Goal: Information Seeking & Learning: Learn about a topic

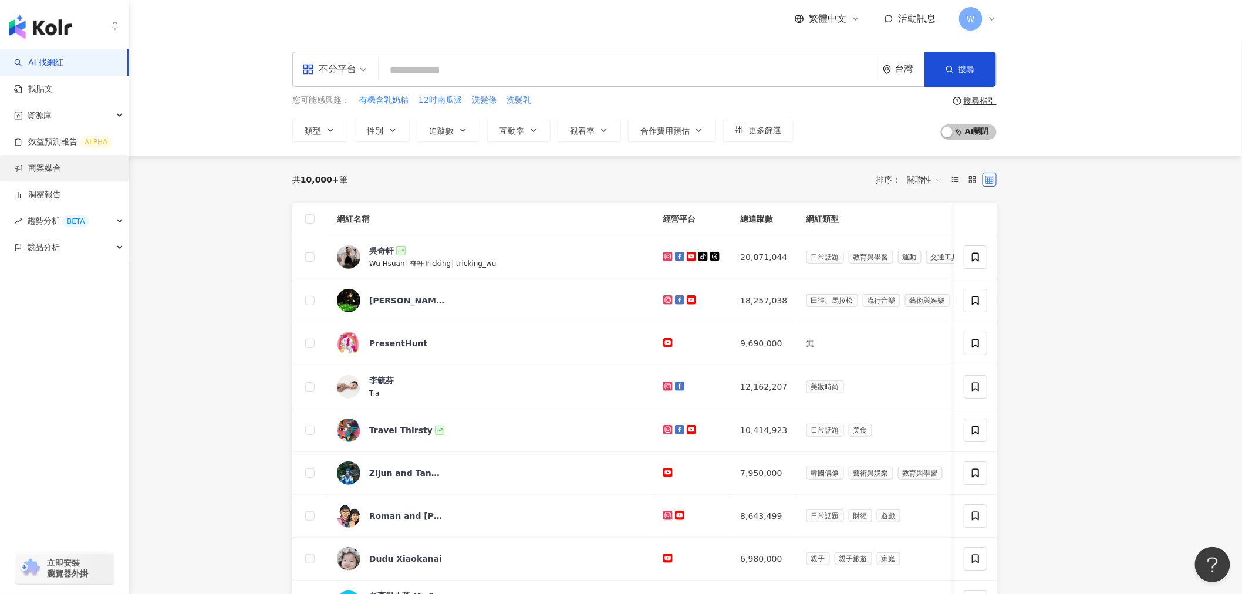
click at [61, 174] on link "商案媒合" at bounding box center [37, 169] width 47 height 12
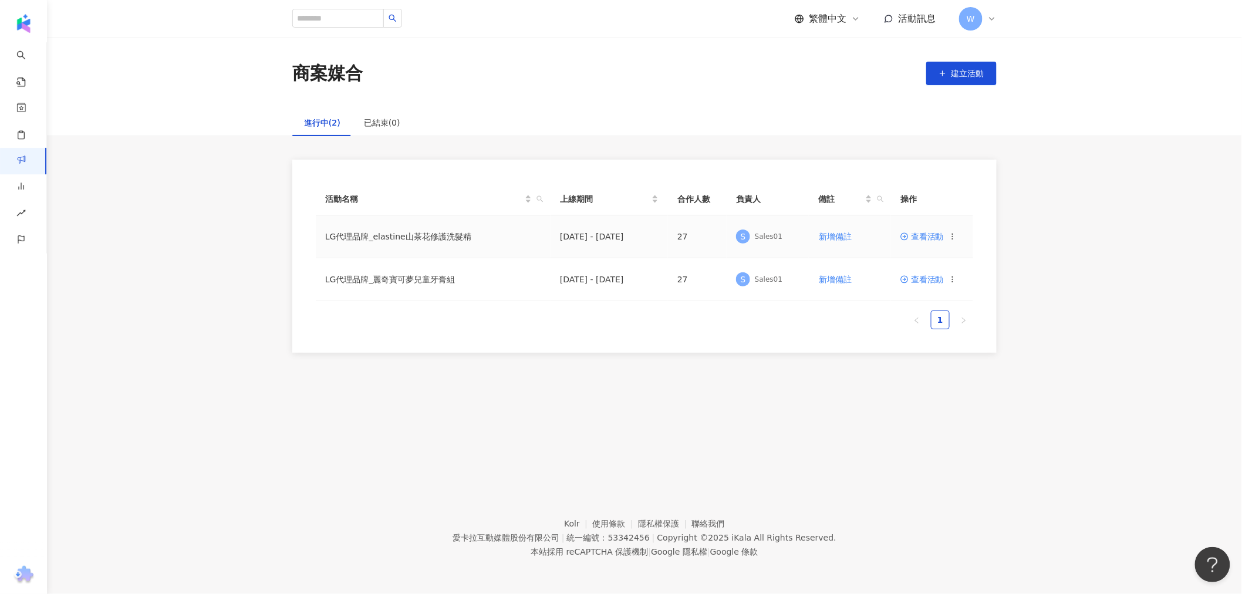
click at [548, 238] on td "LG代理品牌_elastine山茶花修護洗髮精" at bounding box center [433, 236] width 235 height 43
click at [938, 233] on span "查看活動" at bounding box center [922, 236] width 43 height 8
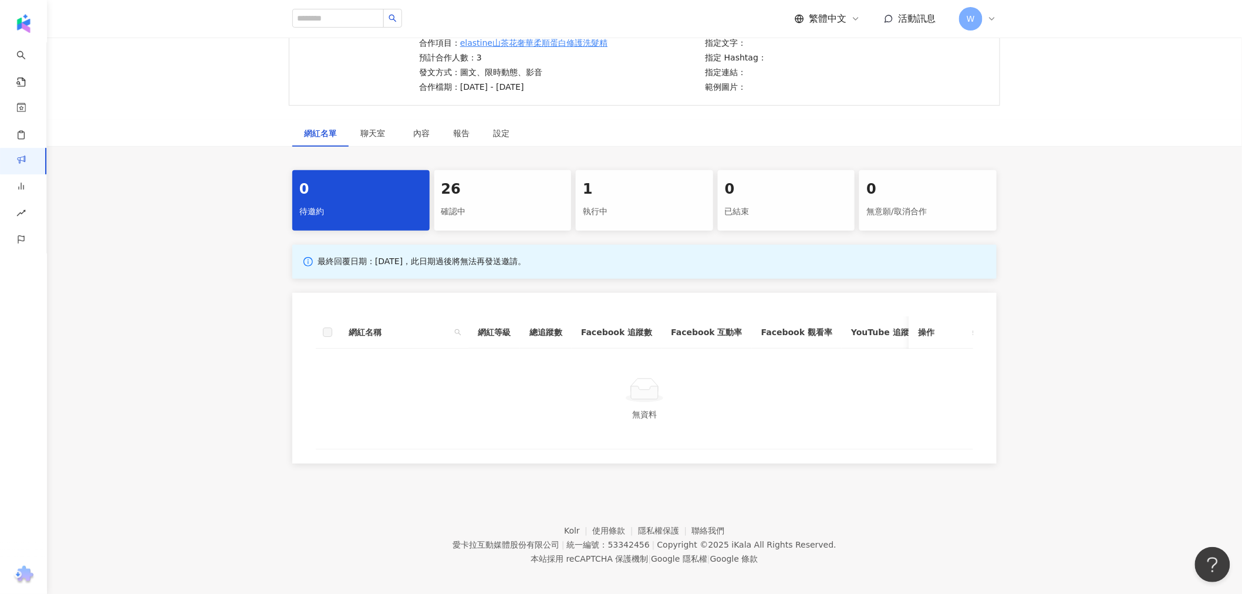
scroll to position [130, 0]
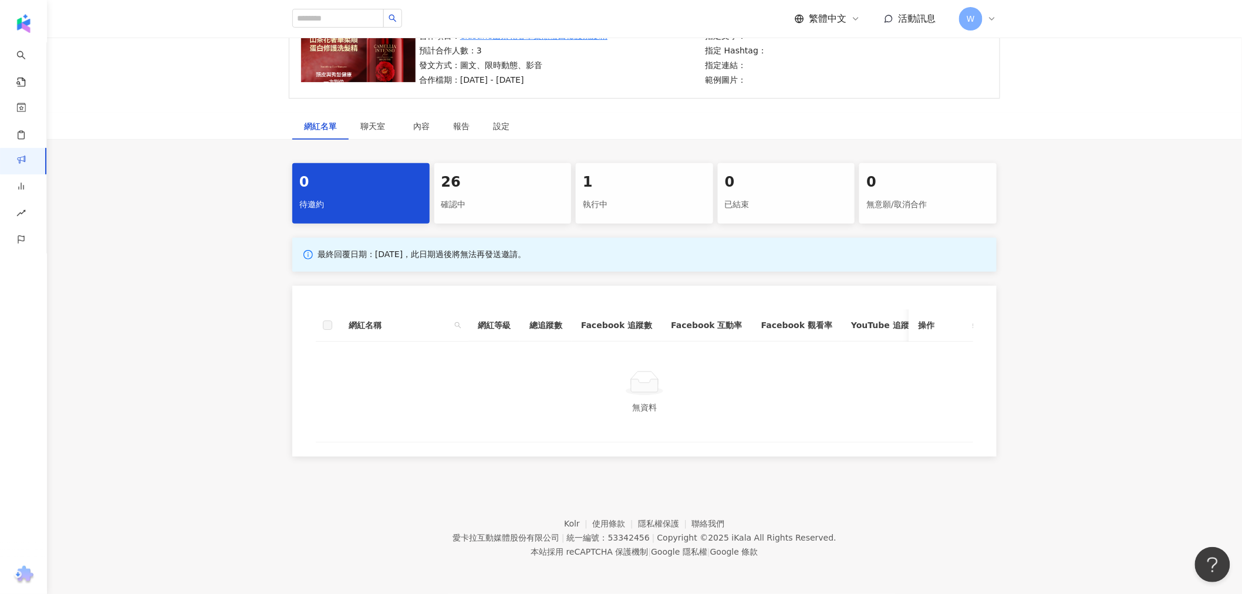
click at [500, 195] on div "確認中" at bounding box center [502, 205] width 123 height 20
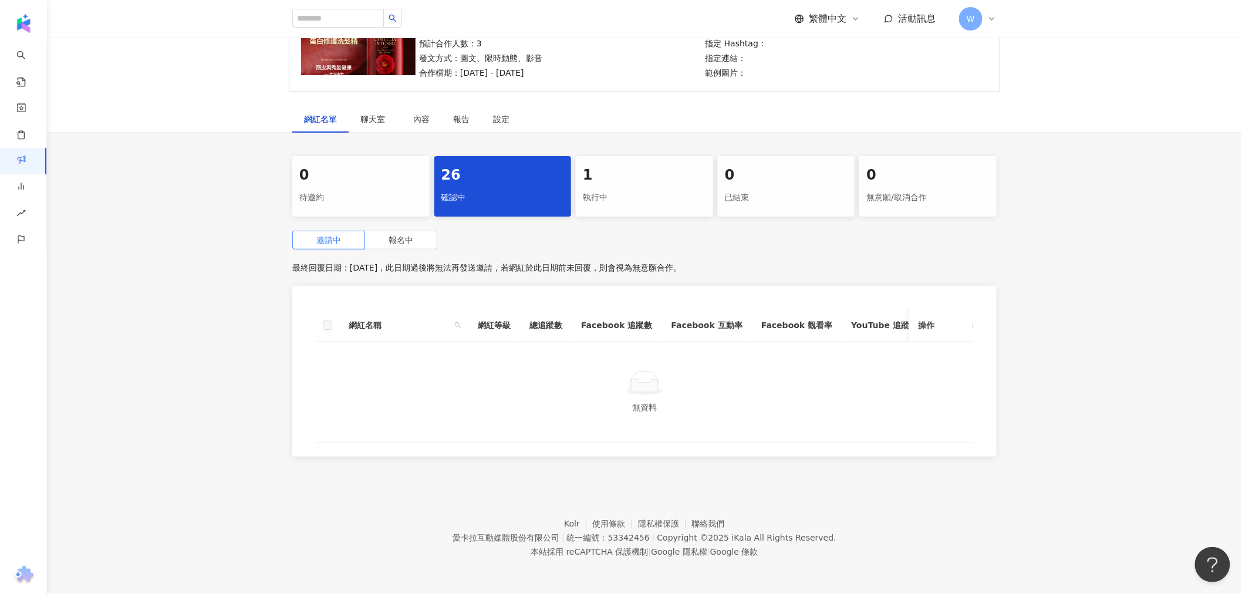
scroll to position [140, 0]
click at [480, 173] on div "26" at bounding box center [502, 176] width 123 height 20
click at [414, 236] on label "報名中" at bounding box center [401, 240] width 72 height 19
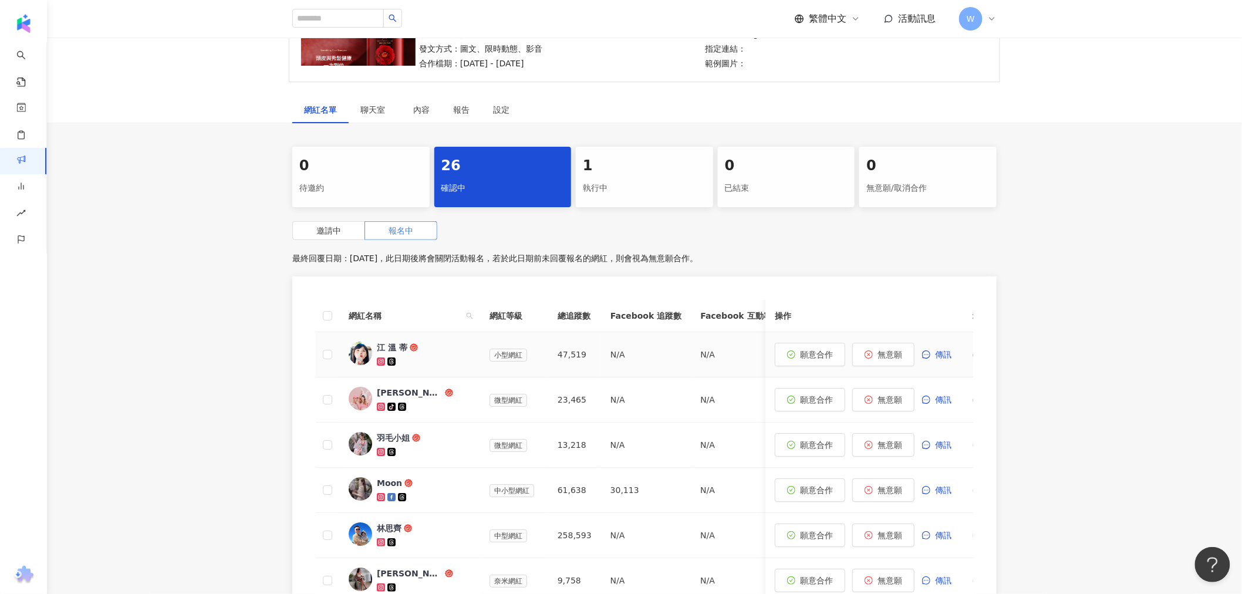
click at [426, 349] on span "江 溫 蒂" at bounding box center [415, 348] width 76 height 12
click at [379, 350] on div "江 溫 蒂" at bounding box center [392, 348] width 31 height 12
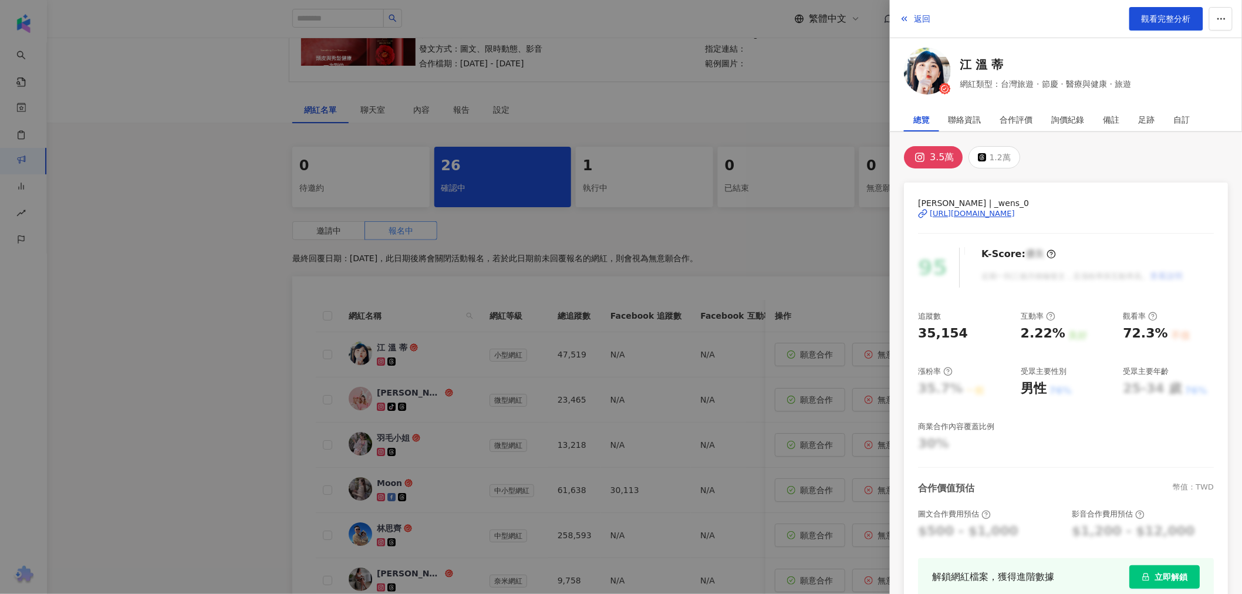
click at [935, 153] on div "3.5萬" at bounding box center [942, 157] width 24 height 16
click at [957, 215] on div "https://www.instagram.com/_wens_0/" at bounding box center [972, 213] width 85 height 11
click at [795, 250] on div at bounding box center [621, 297] width 1242 height 594
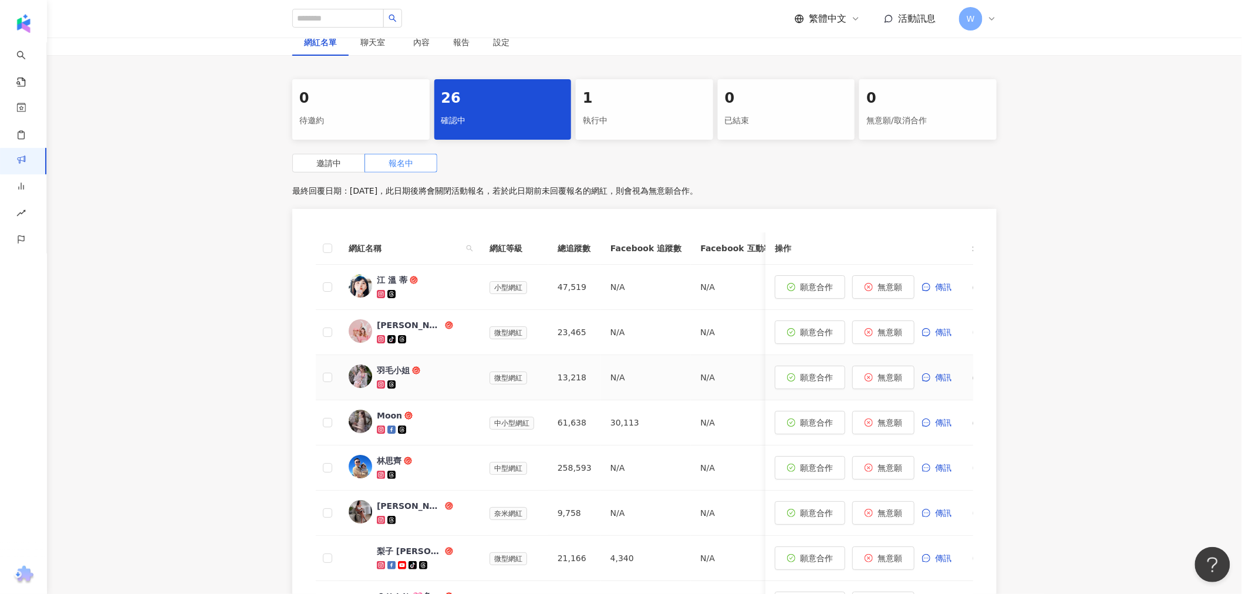
scroll to position [271, 0]
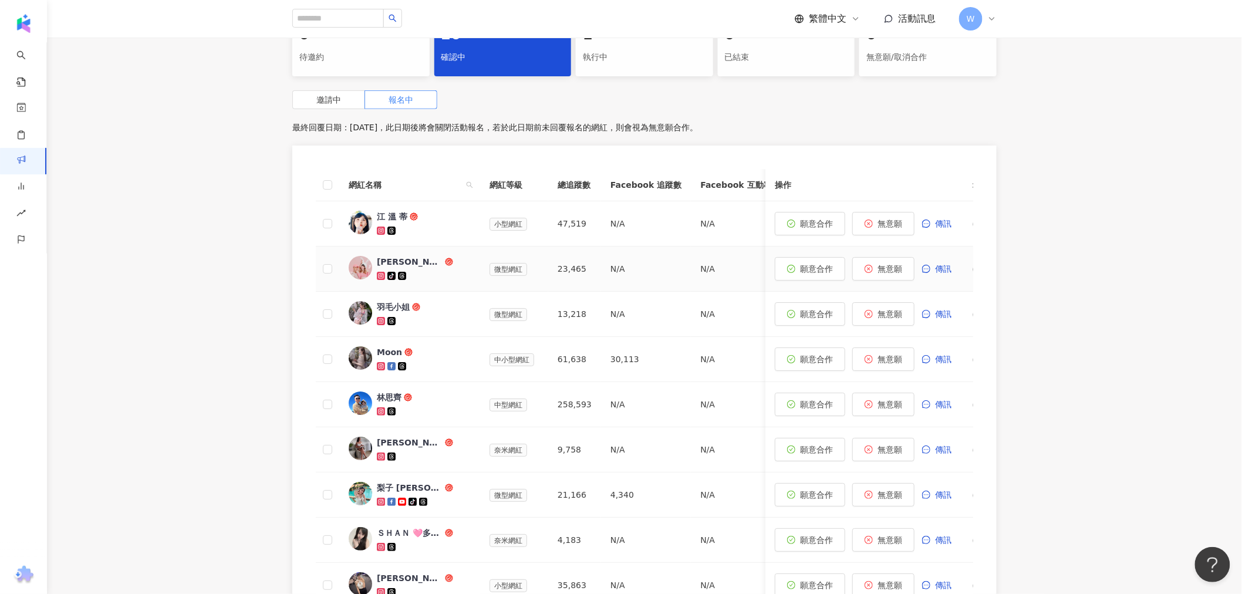
click at [372, 265] on img at bounding box center [360, 267] width 23 height 23
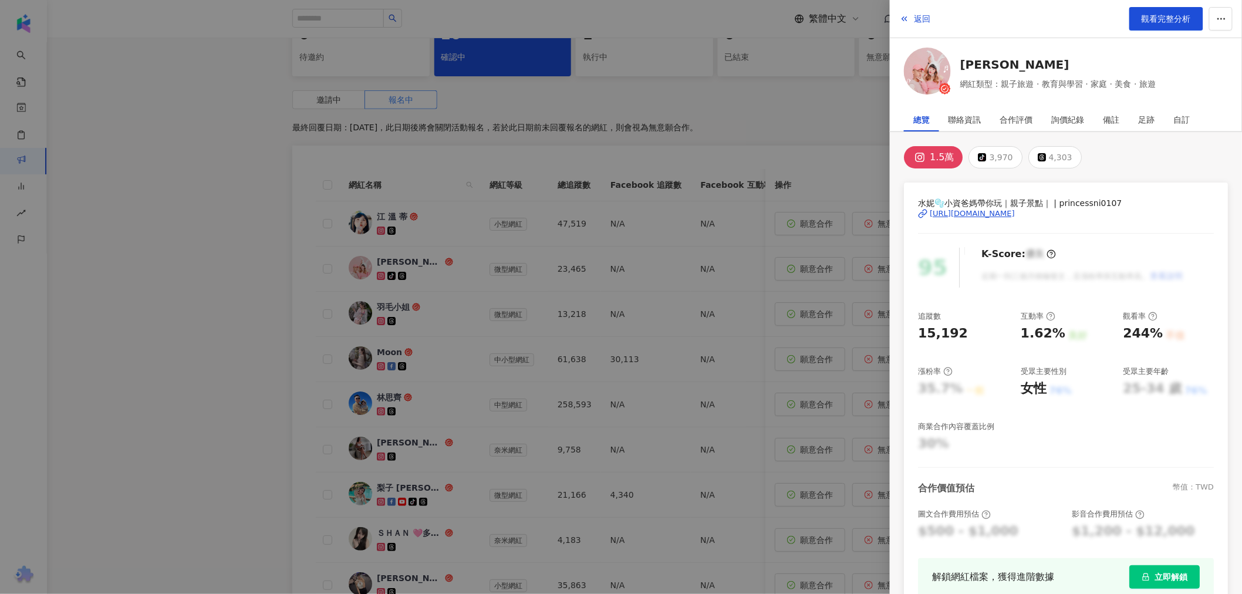
click at [929, 154] on button "1.5萬" at bounding box center [933, 157] width 59 height 22
click at [962, 218] on div "https://www.instagram.com/princessni0107/" at bounding box center [972, 213] width 85 height 11
click at [561, 248] on div at bounding box center [621, 297] width 1242 height 594
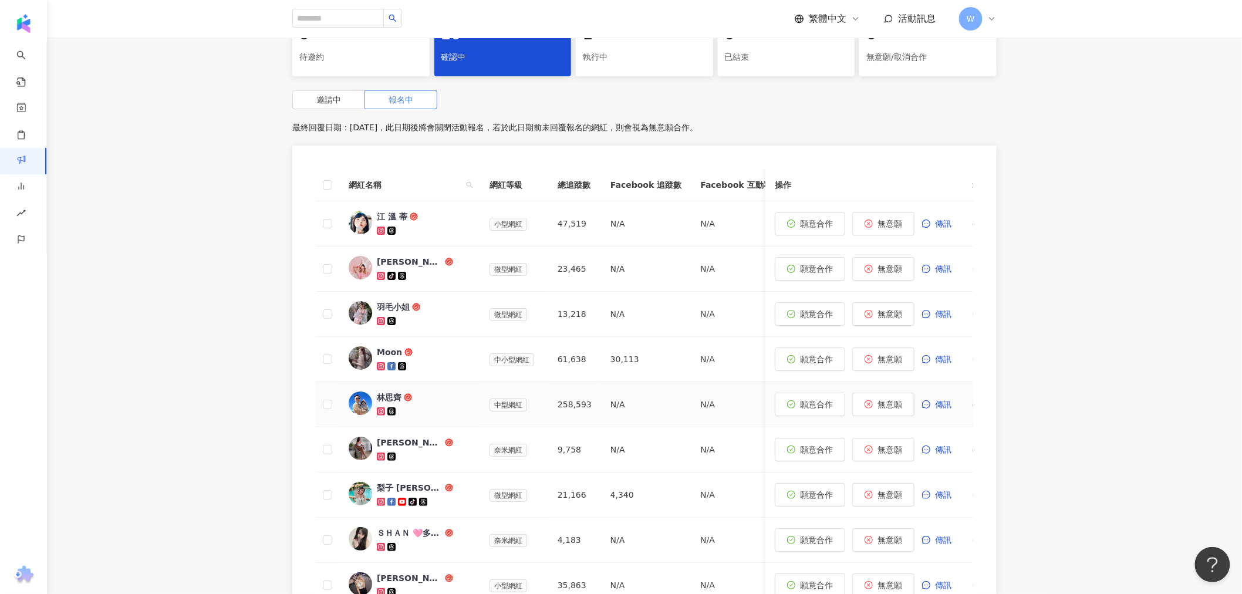
click at [372, 393] on div at bounding box center [360, 405] width 23 height 26
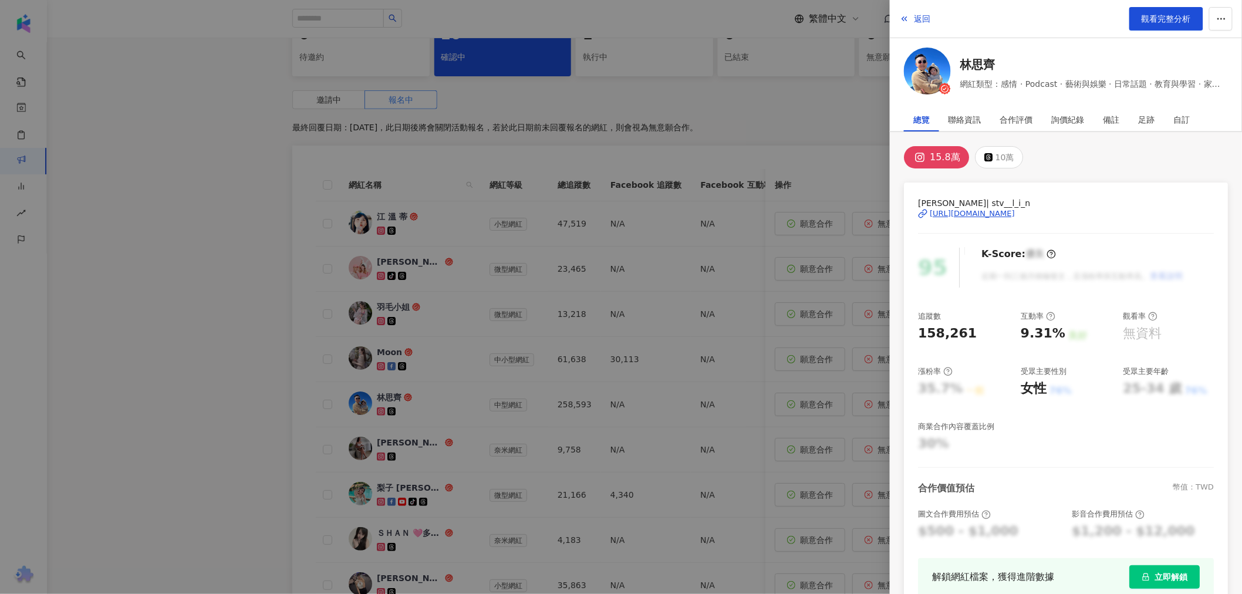
click at [958, 215] on div "https://www.instagram.com/stv__l_i_n/" at bounding box center [972, 213] width 85 height 11
click at [740, 286] on div at bounding box center [621, 297] width 1242 height 594
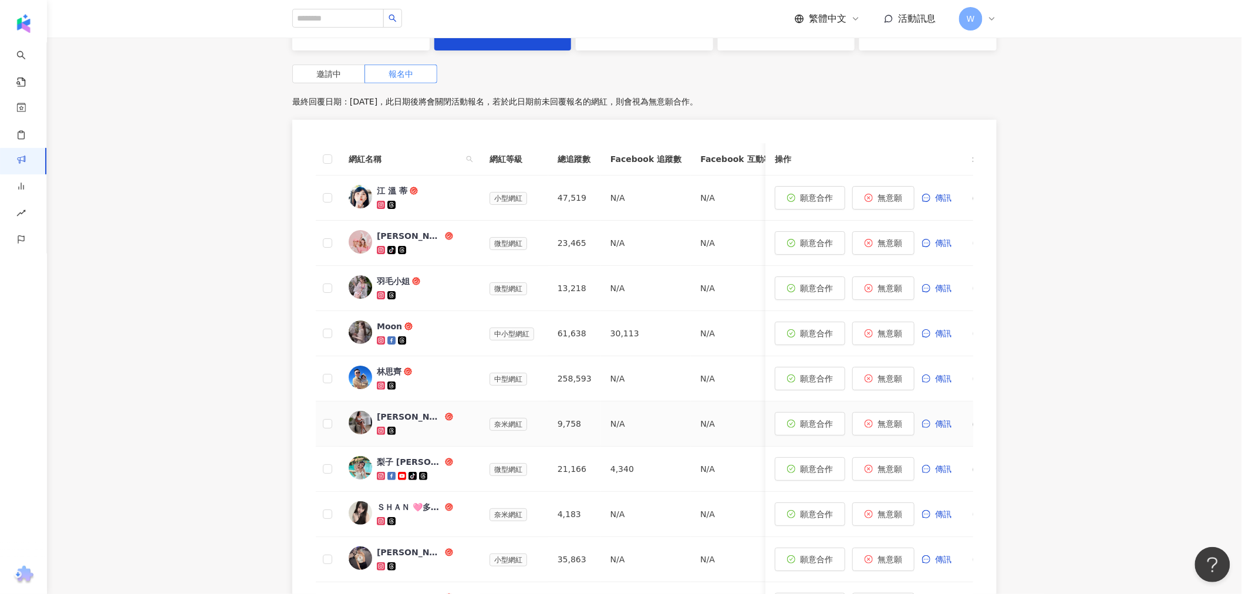
scroll to position [336, 0]
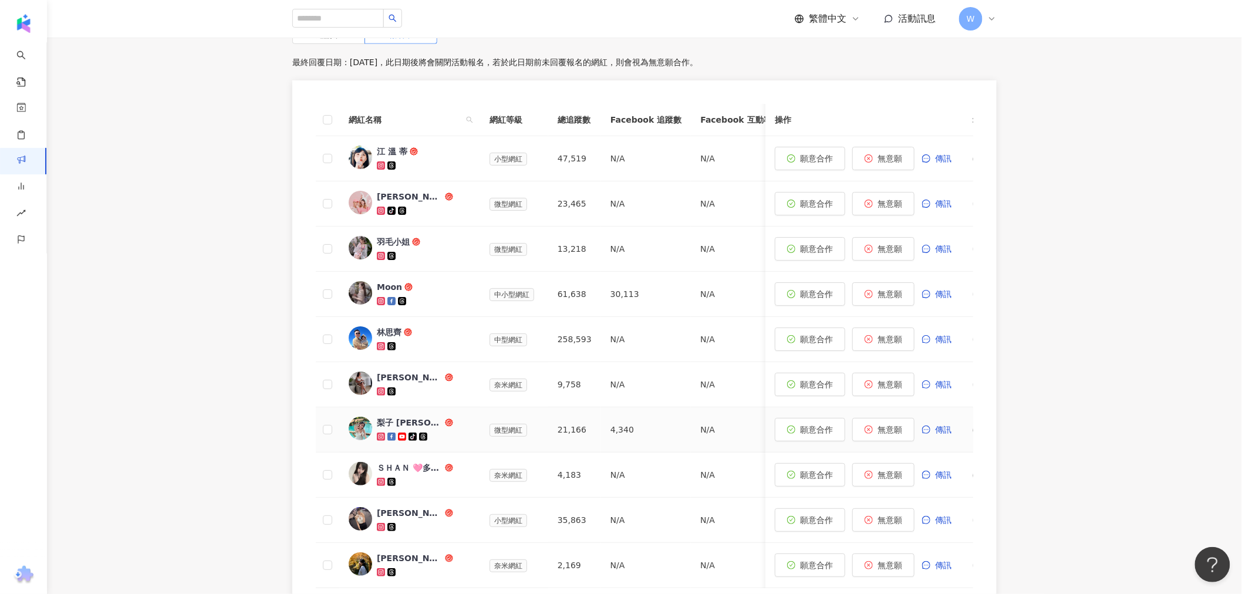
click at [360, 426] on img at bounding box center [360, 428] width 23 height 23
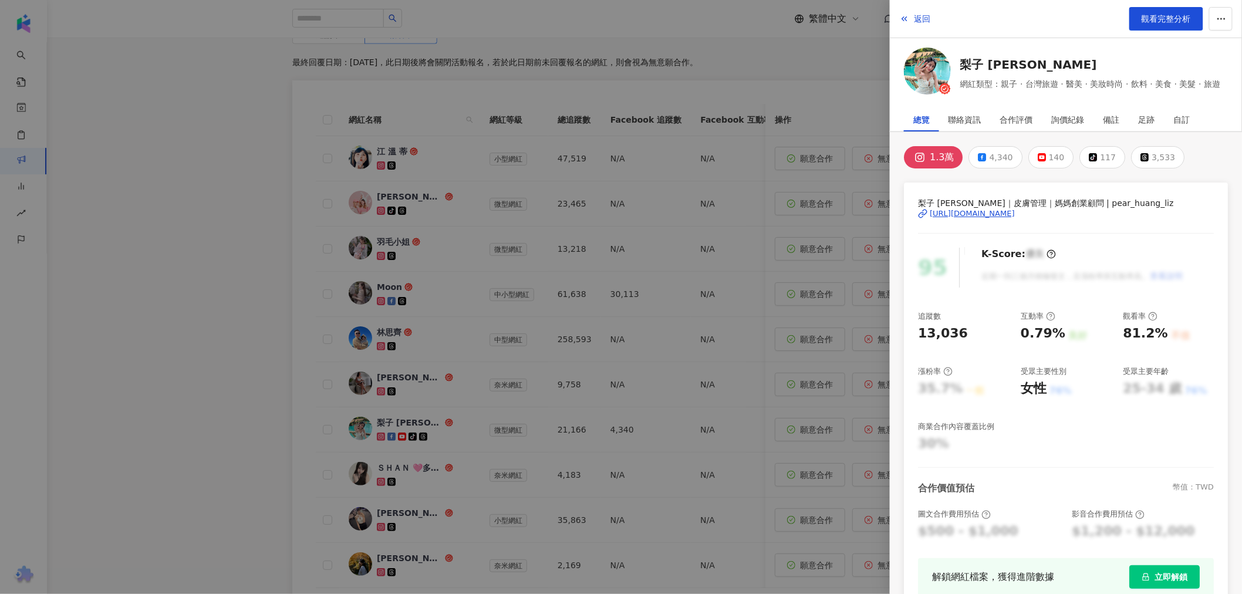
click at [963, 221] on div "梨子 Liz｜皮膚管理｜媽媽創業顧問 | pear_huang_liz https://www.instagram.com/pear_huang_liz/" at bounding box center [1066, 222] width 296 height 51
click at [969, 216] on div "https://www.instagram.com/pear_huang_liz/" at bounding box center [972, 213] width 85 height 11
click at [555, 325] on div at bounding box center [621, 297] width 1242 height 594
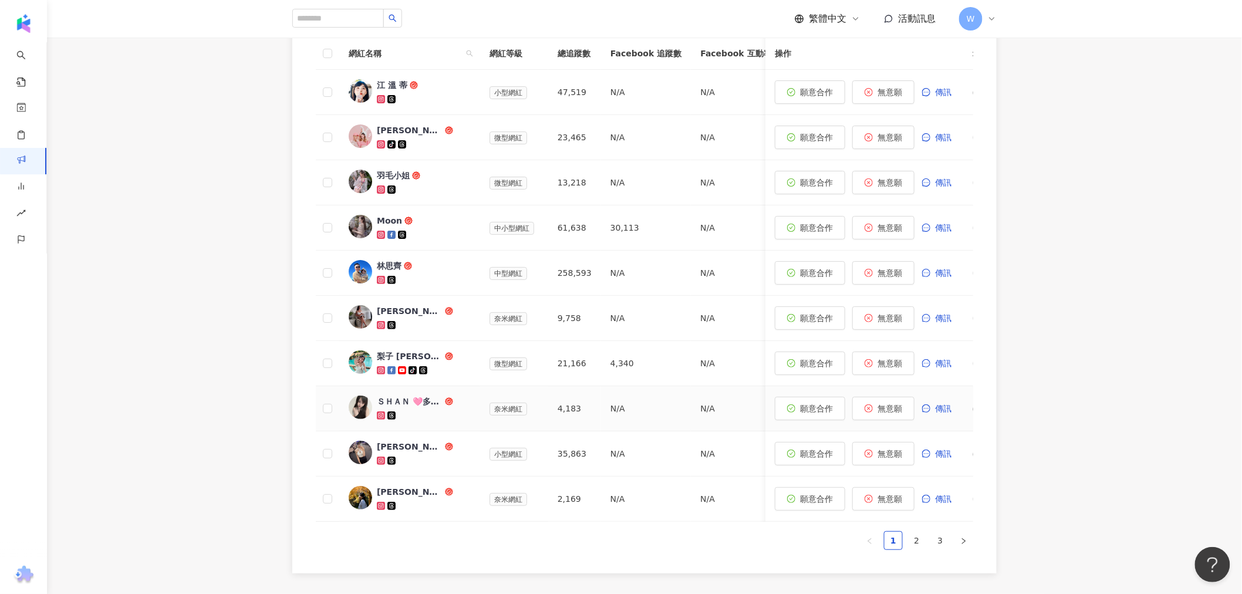
scroll to position [466, 0]
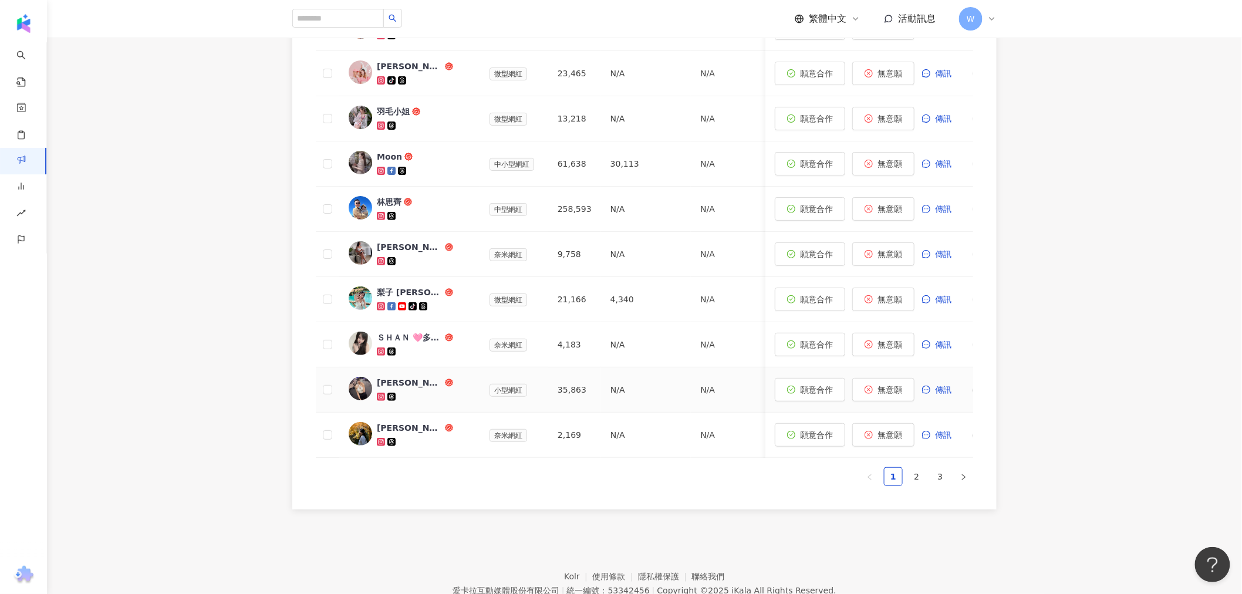
click at [369, 383] on img at bounding box center [360, 388] width 23 height 23
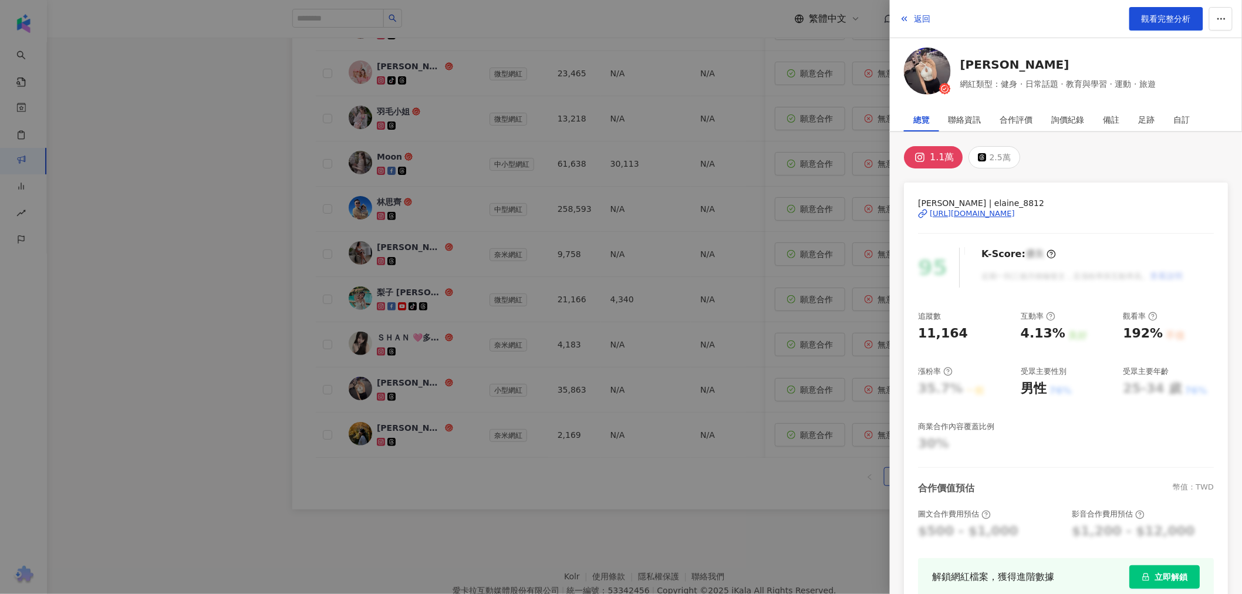
click at [555, 342] on div at bounding box center [621, 297] width 1242 height 594
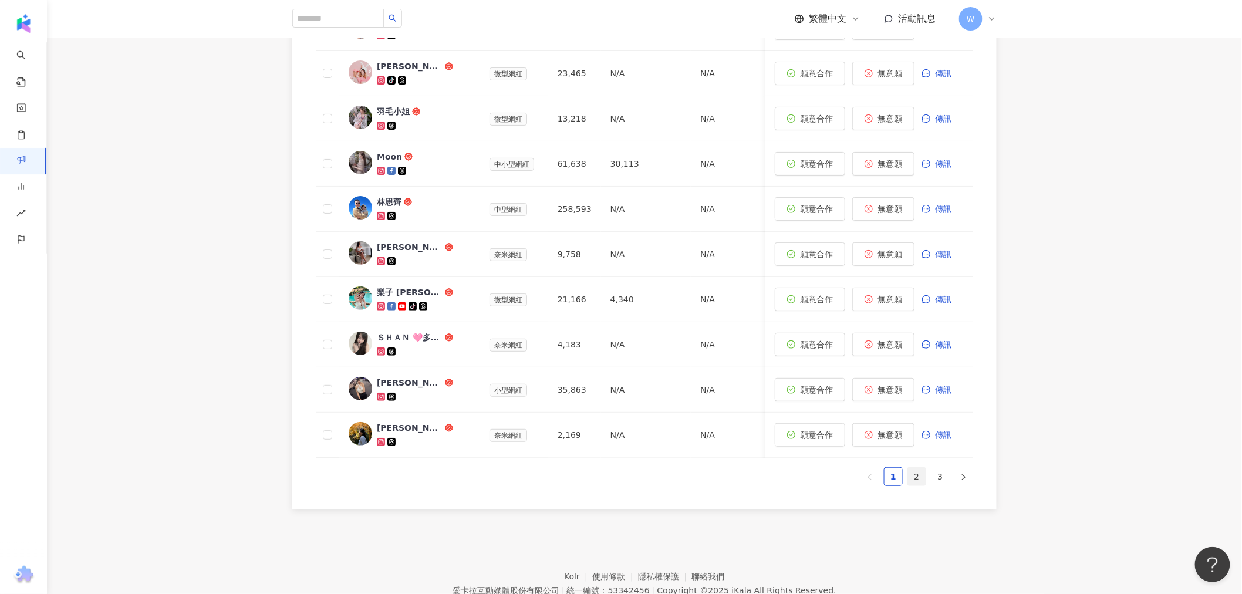
click at [912, 485] on link "2" at bounding box center [917, 477] width 18 height 18
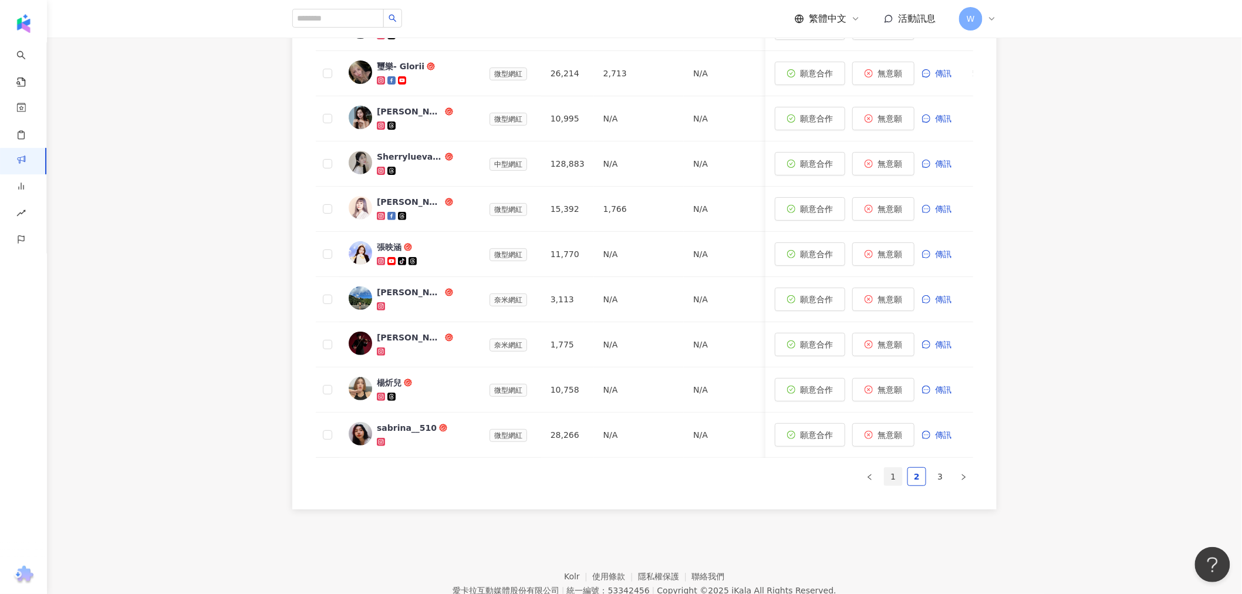
drag, startPoint x: 898, startPoint y: 486, endPoint x: 889, endPoint y: 484, distance: 9.6
click at [898, 486] on link "1" at bounding box center [894, 477] width 18 height 18
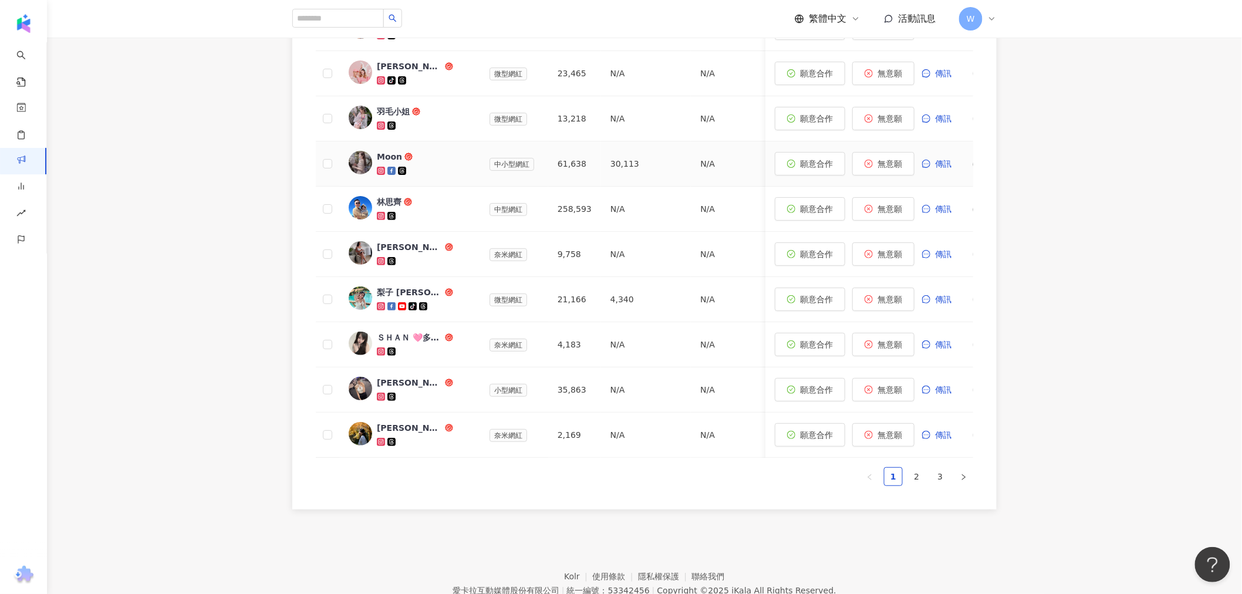
click at [364, 167] on img at bounding box center [360, 162] width 23 height 23
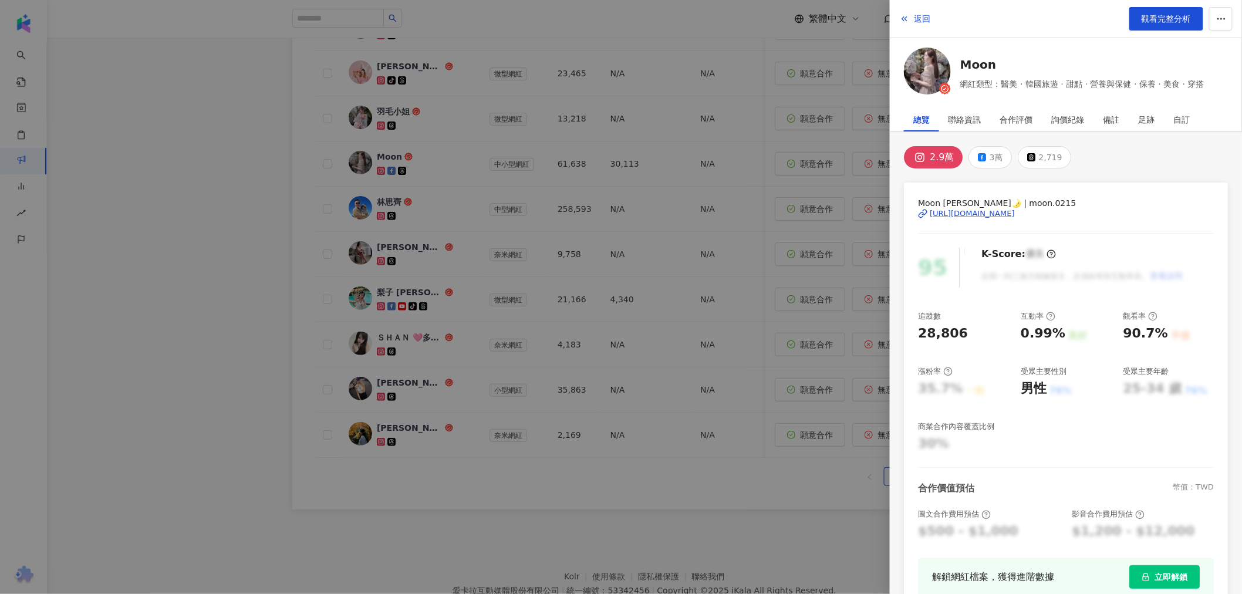
click at [973, 208] on div "https://www.instagram.com/moon.0215/" at bounding box center [972, 213] width 85 height 11
click at [640, 353] on div at bounding box center [621, 297] width 1242 height 594
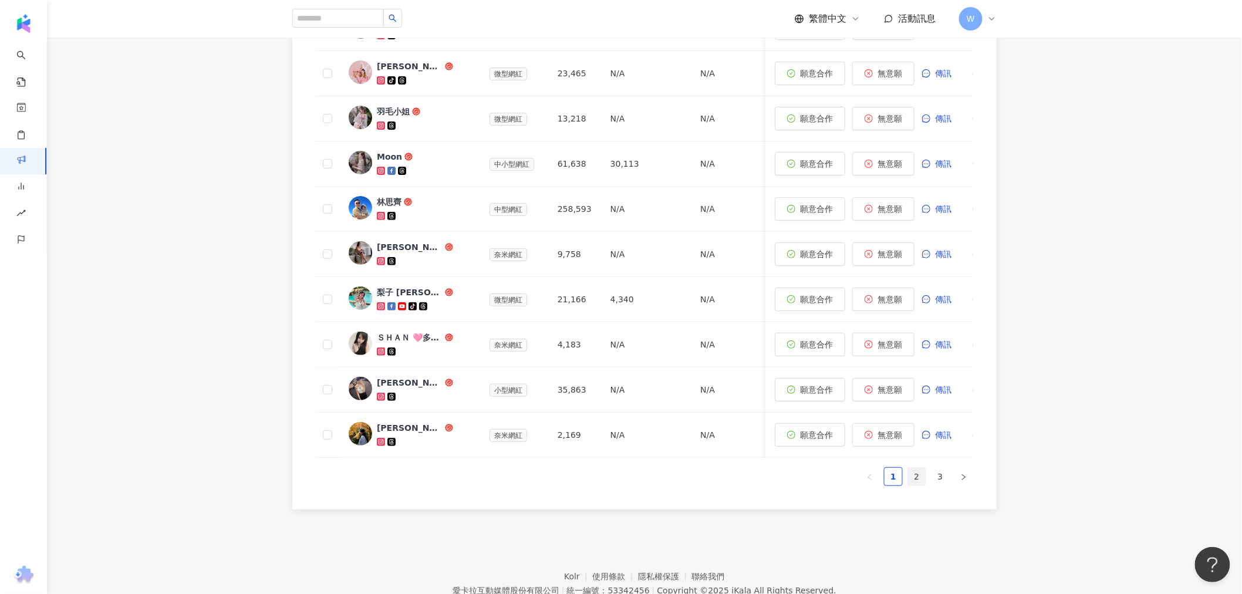
click at [914, 486] on link "2" at bounding box center [917, 477] width 18 height 18
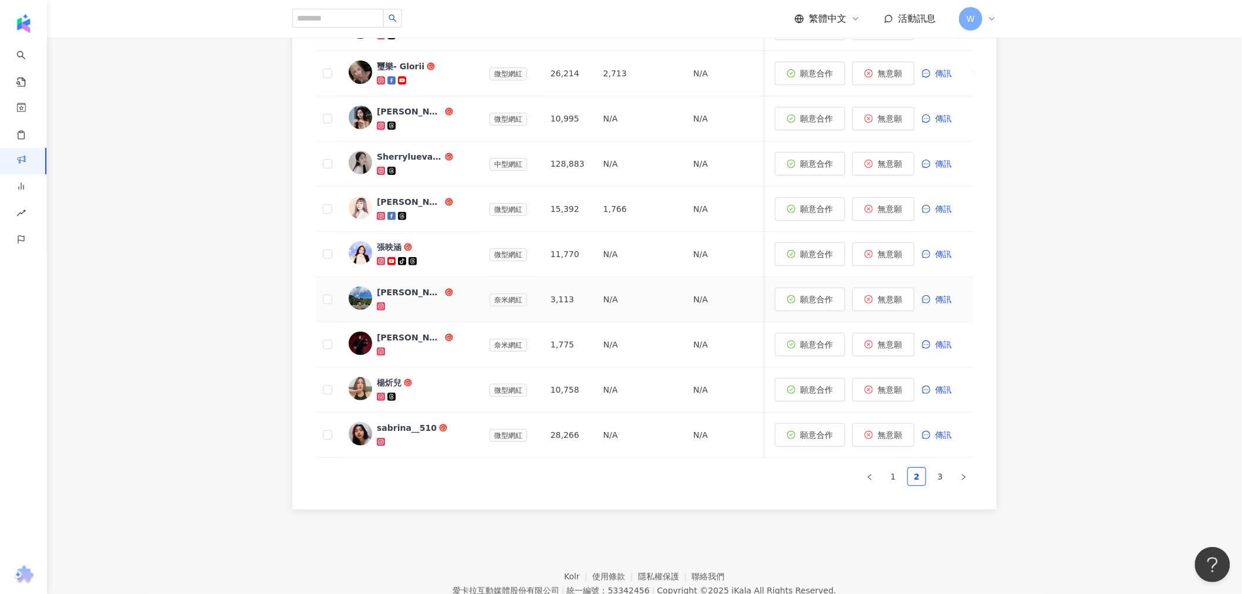
click at [405, 259] on icon at bounding box center [402, 261] width 8 height 8
click at [444, 244] on span "張映涵" at bounding box center [415, 247] width 76 height 12
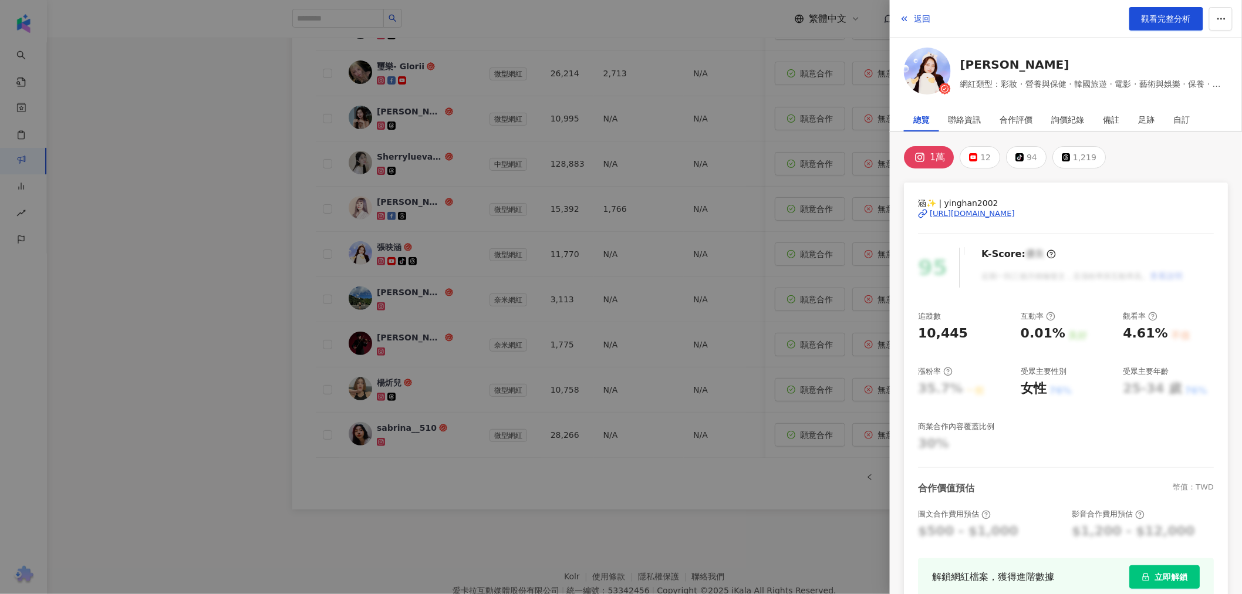
click at [928, 159] on button "1萬" at bounding box center [929, 157] width 50 height 22
click at [971, 215] on div "https://www.instagram.com/yinghan2002/" at bounding box center [972, 213] width 85 height 11
click at [515, 387] on div at bounding box center [621, 297] width 1242 height 594
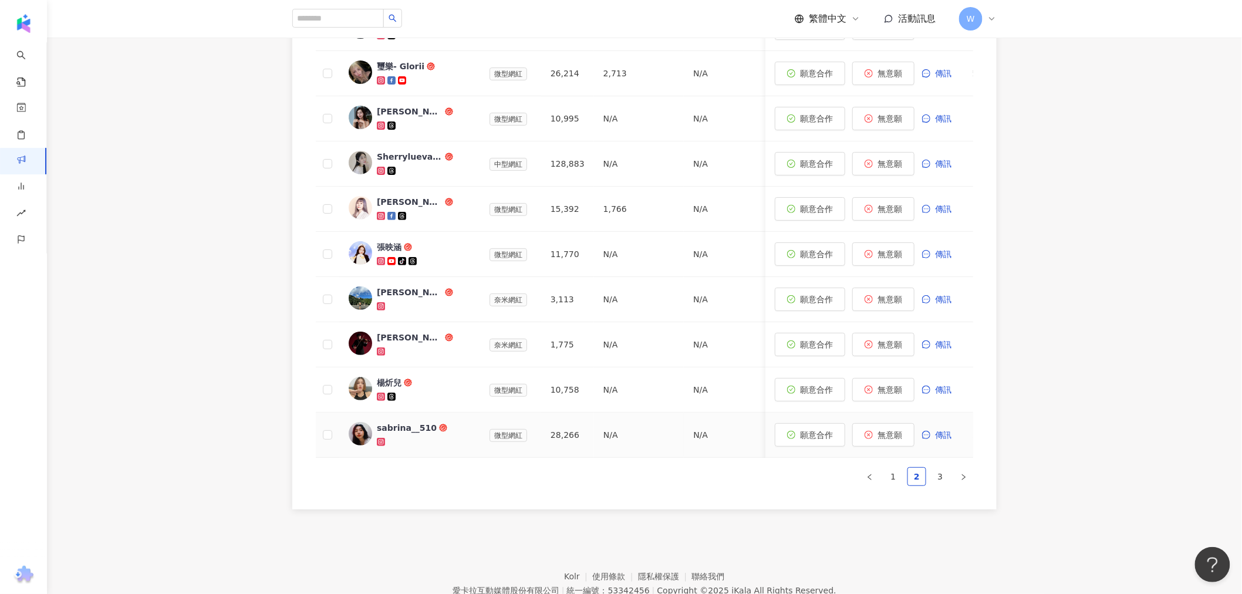
click at [349, 429] on div at bounding box center [360, 435] width 23 height 26
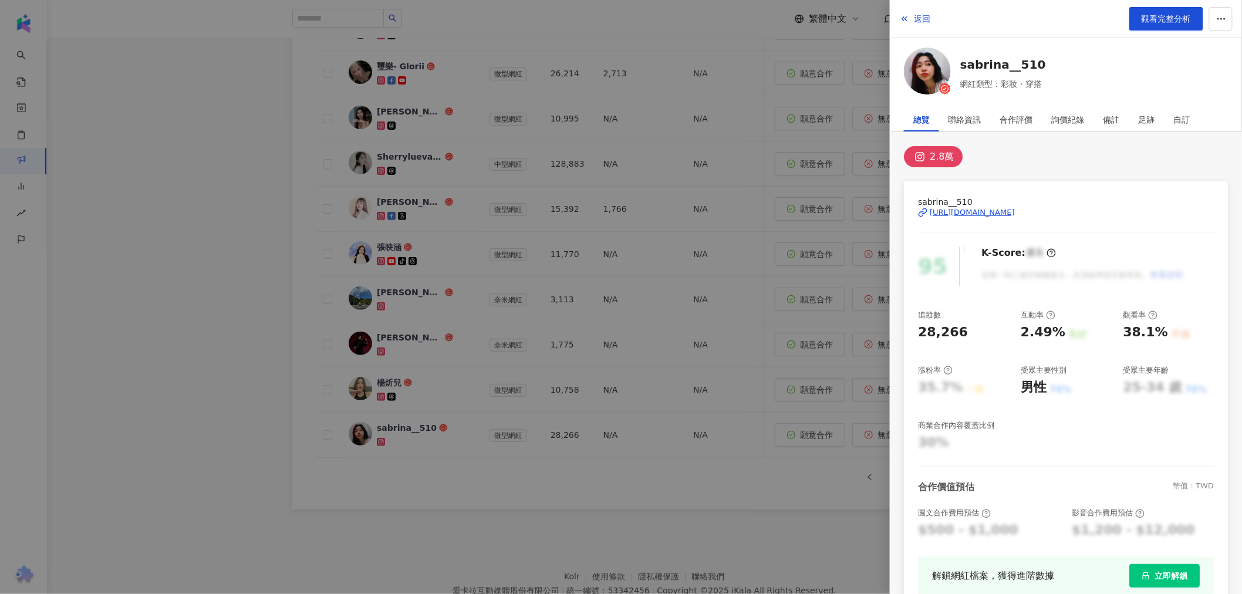
click at [662, 445] on div at bounding box center [621, 297] width 1242 height 594
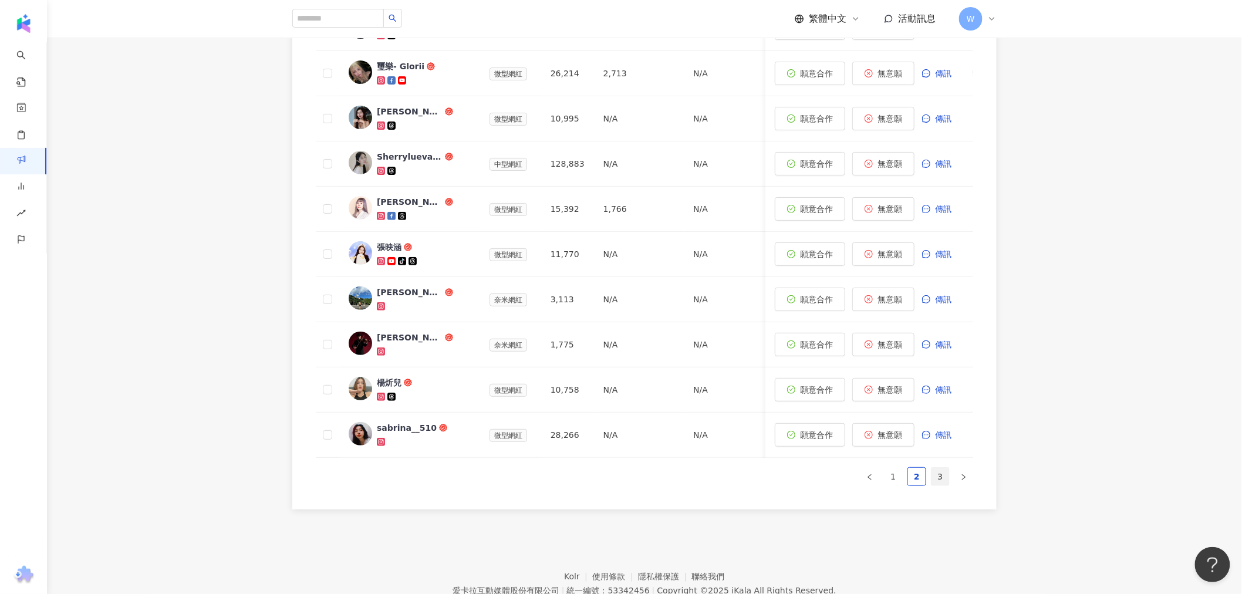
click at [943, 486] on link "3" at bounding box center [941, 477] width 18 height 18
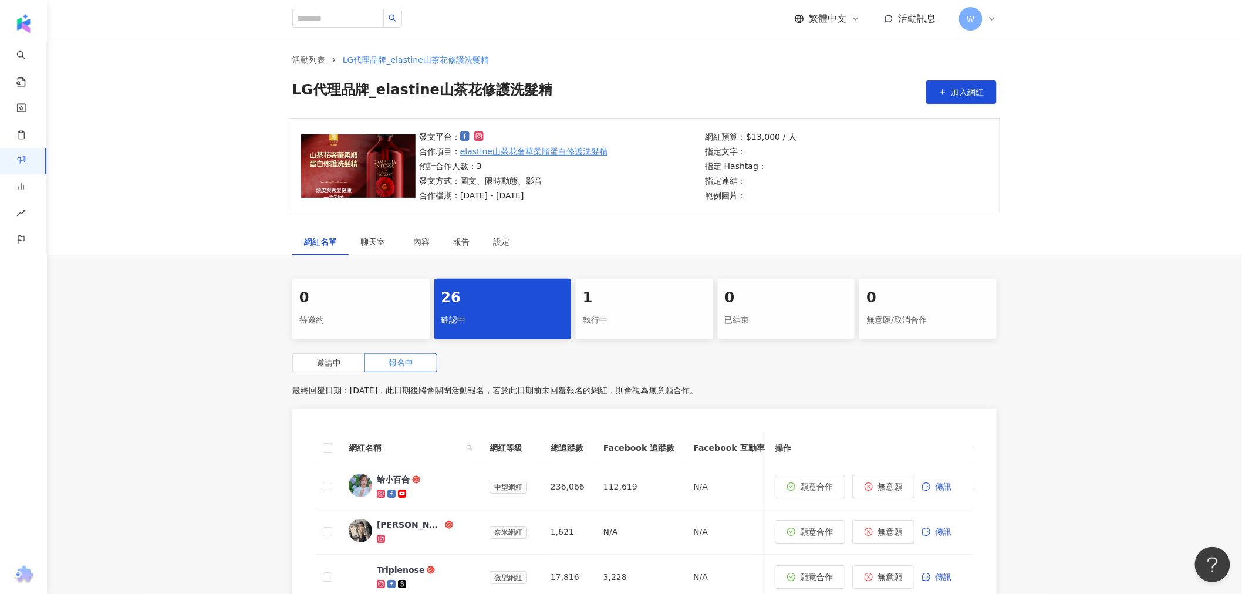
scroll to position [0, 0]
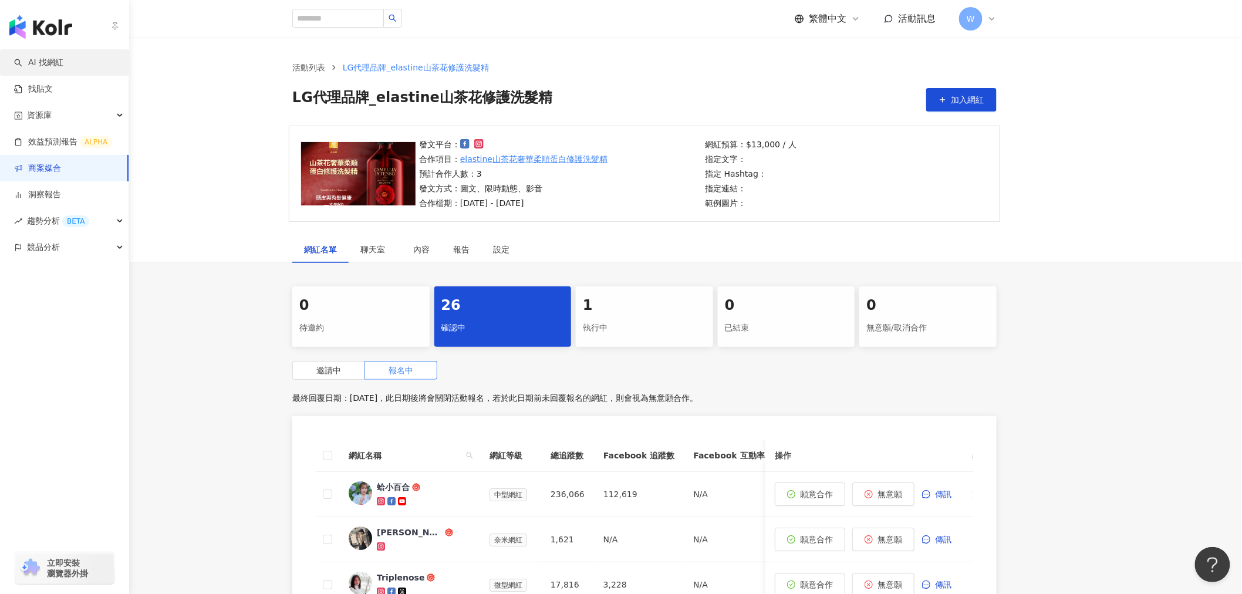
click at [50, 69] on link "AI 找網紅" at bounding box center [38, 63] width 49 height 12
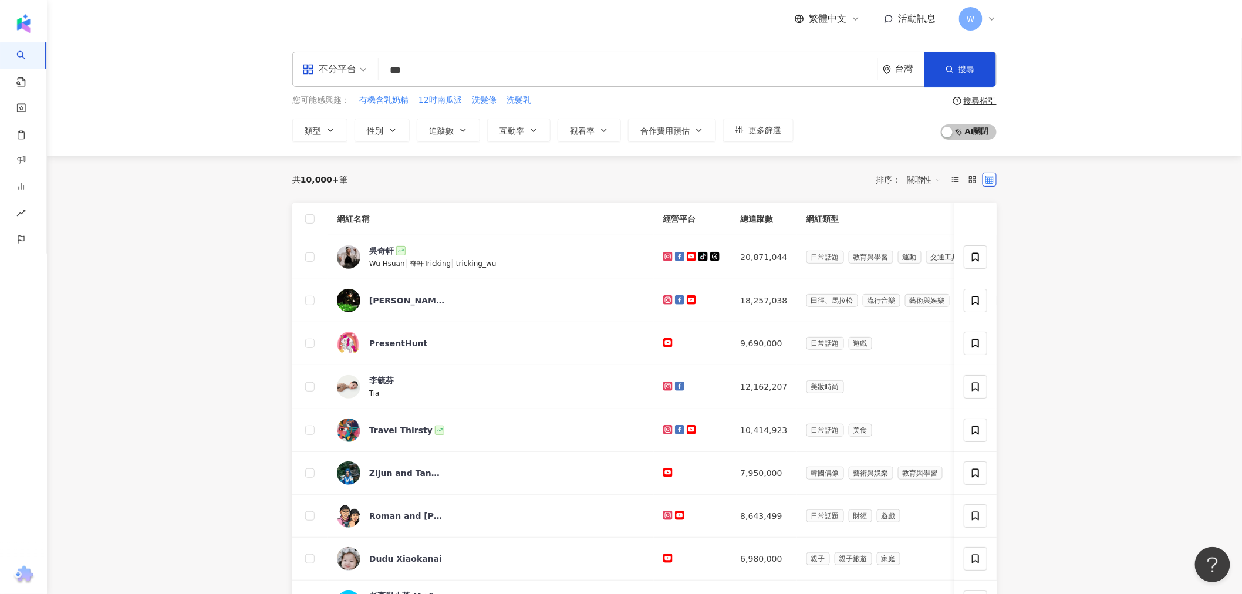
type input "***"
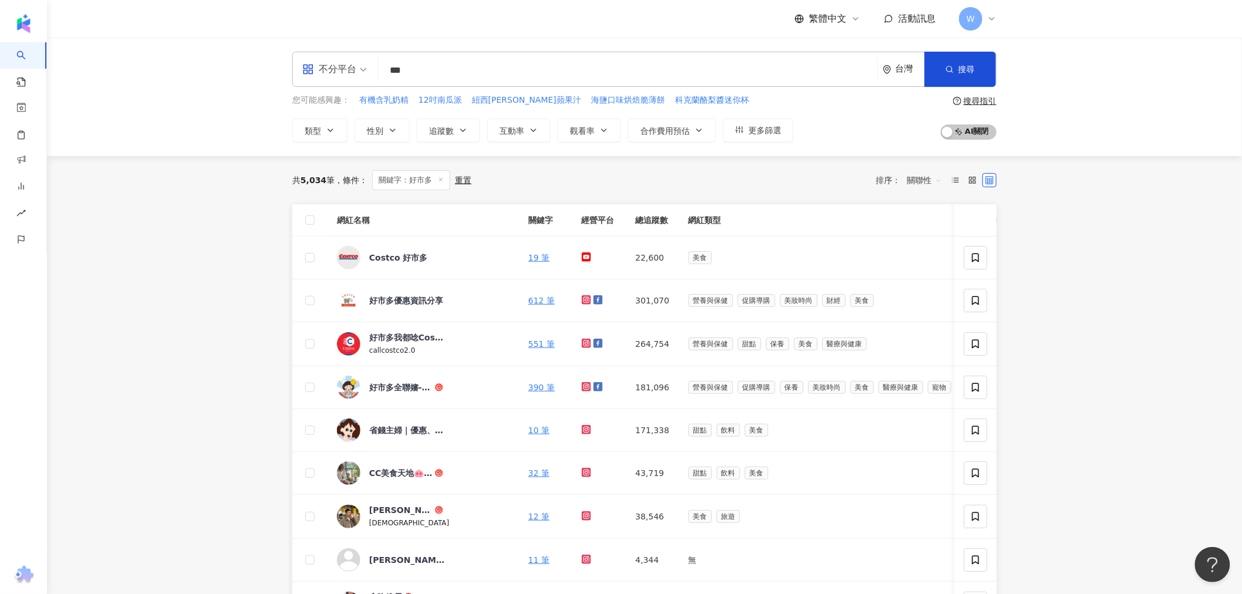
click at [0, 0] on div "Costco 好市多 22,600 追蹤者" at bounding box center [0, 0] width 0 height 0
click at [507, 66] on input "search" at bounding box center [628, 70] width 490 height 22
click at [491, 69] on input "*******" at bounding box center [628, 70] width 490 height 22
click at [402, 134] on div "不分平台 ******* 台灣 搜尋 loading 搜尋名稱、敘述、貼文含有關鍵字 “ 好市多 洗髮精 ” 的網紅 您可能感興趣： 有機含乳奶精 12吋南瓜…" at bounding box center [644, 97] width 751 height 90
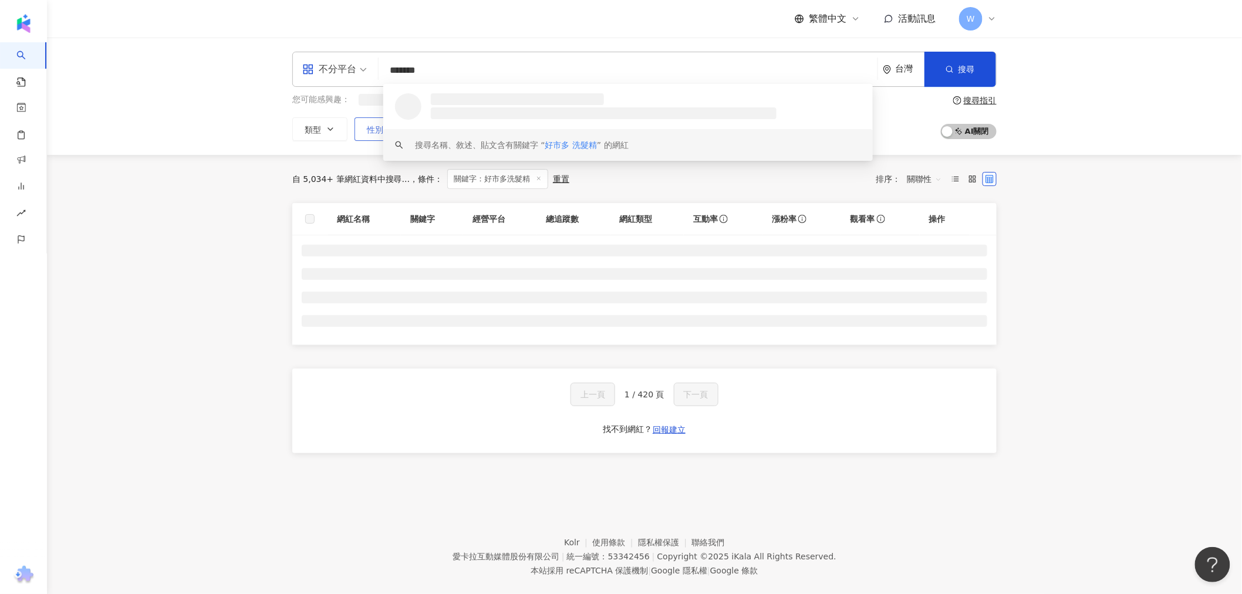
click at [372, 127] on span "性別" at bounding box center [375, 129] width 16 height 9
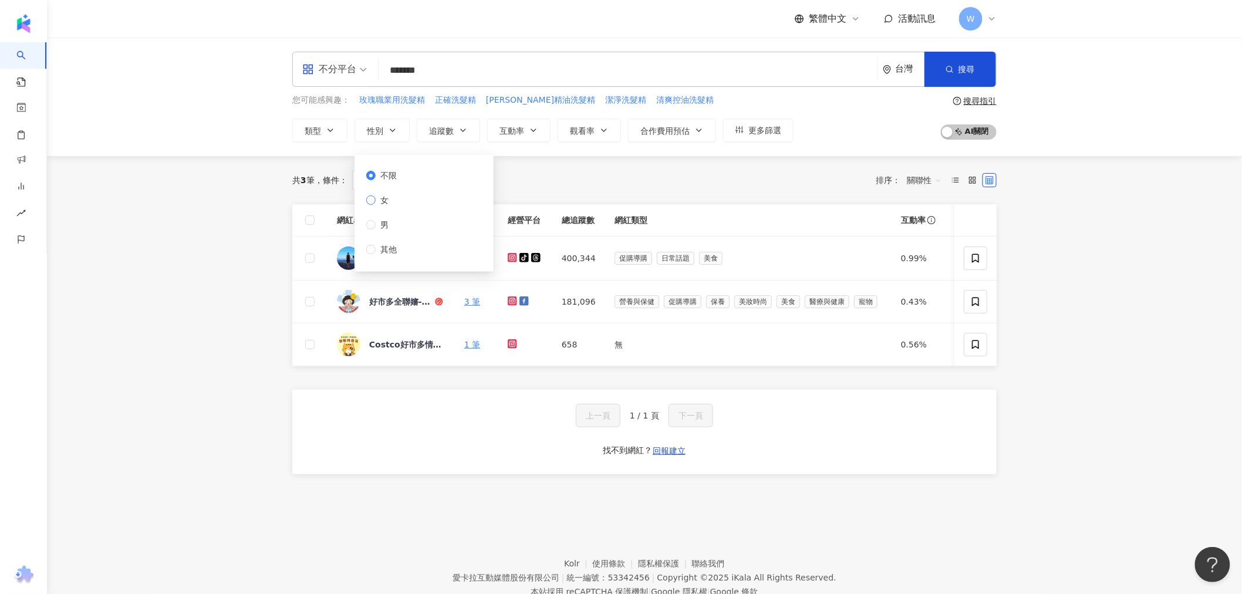
click at [396, 202] on label "女" at bounding box center [383, 200] width 35 height 13
click at [474, 72] on input "*******" at bounding box center [628, 70] width 490 height 22
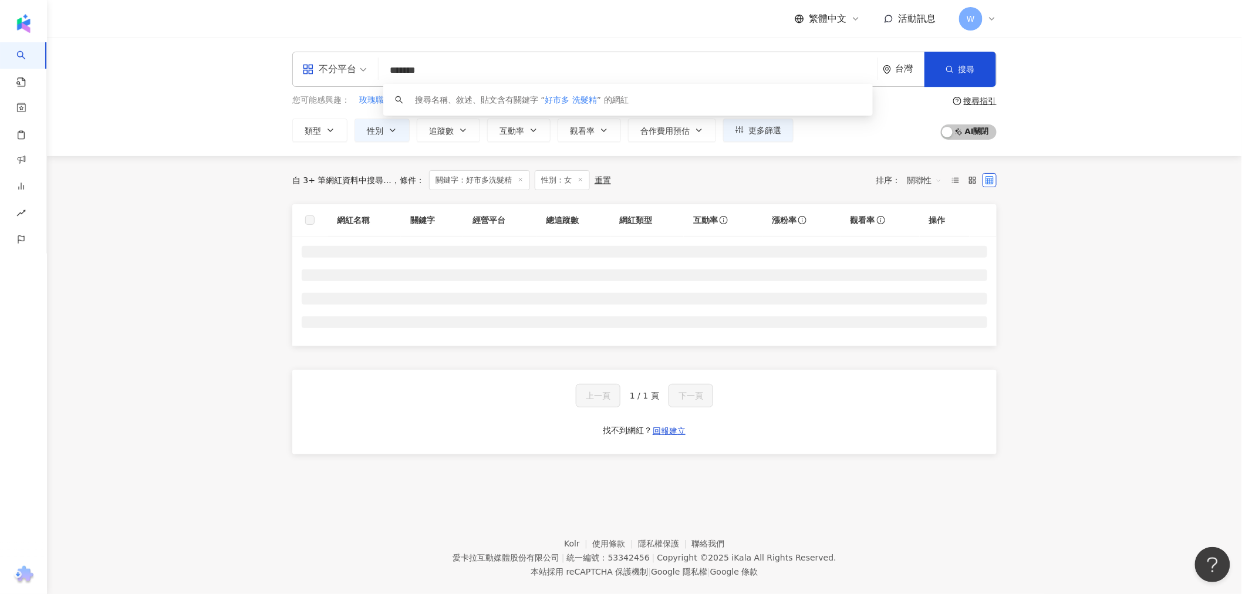
click at [535, 69] on input "*******" at bounding box center [628, 70] width 490 height 22
click at [1112, 218] on main "不分平台 ******* 台灣 搜尋 keyword 搜尋名稱、敘述、貼文含有關鍵字 “ 好市多 洗髮精 ” 的網紅 您可能感興趣： 玫瑰職業用洗髮精 正確洗…" at bounding box center [644, 261] width 1195 height 446
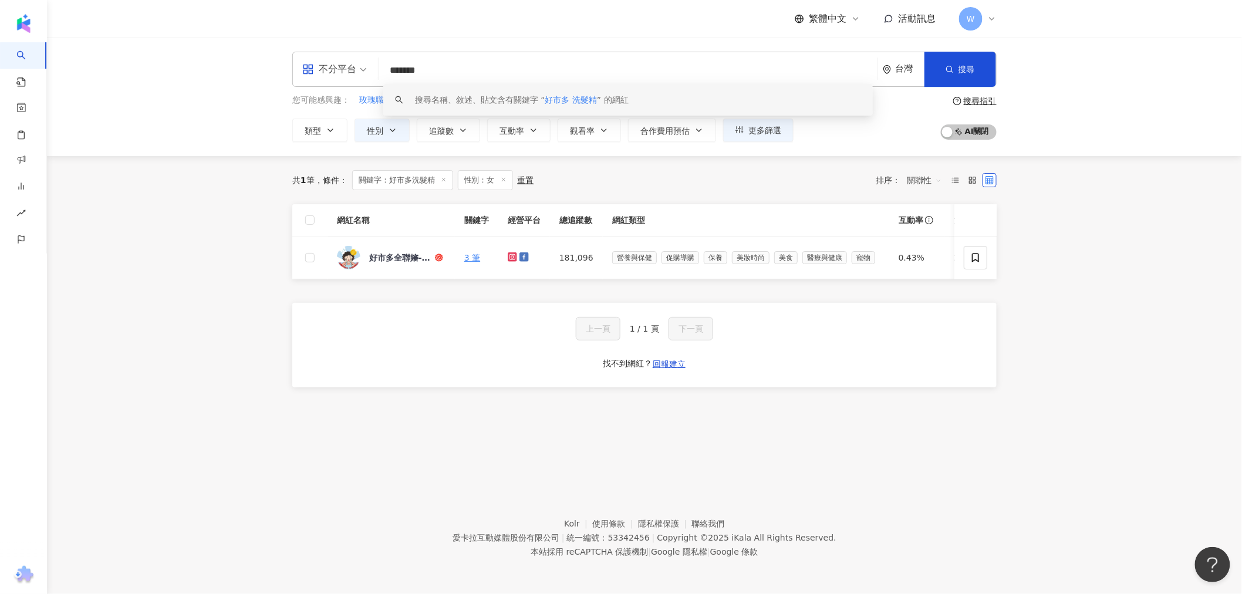
drag, startPoint x: 472, startPoint y: 74, endPoint x: 425, endPoint y: 73, distance: 47.0
click at [425, 73] on input "*******" at bounding box center [628, 70] width 490 height 22
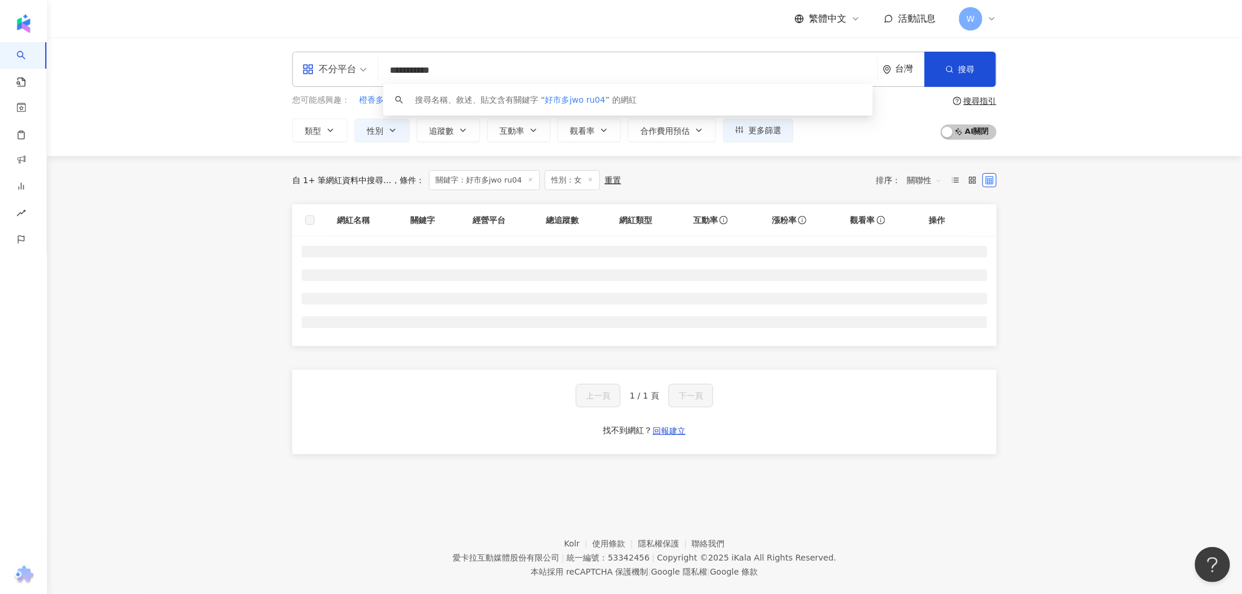
drag, startPoint x: 416, startPoint y: 69, endPoint x: 707, endPoint y: 101, distance: 293.6
click at [707, 87] on div "**********" at bounding box center [644, 69] width 704 height 35
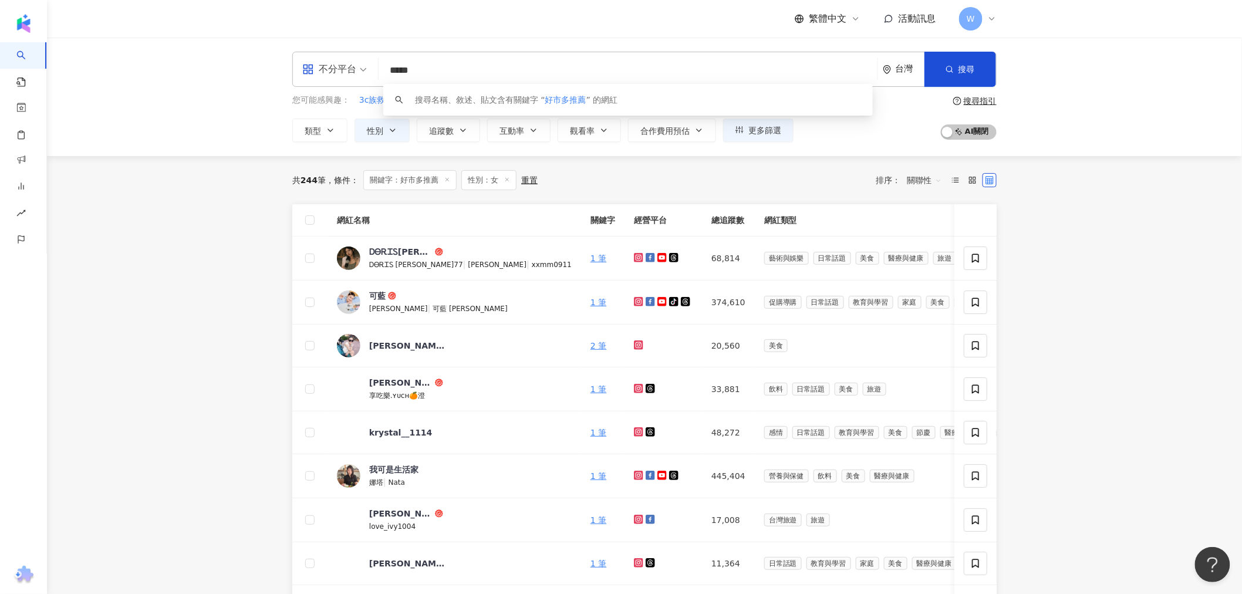
type input "*****"
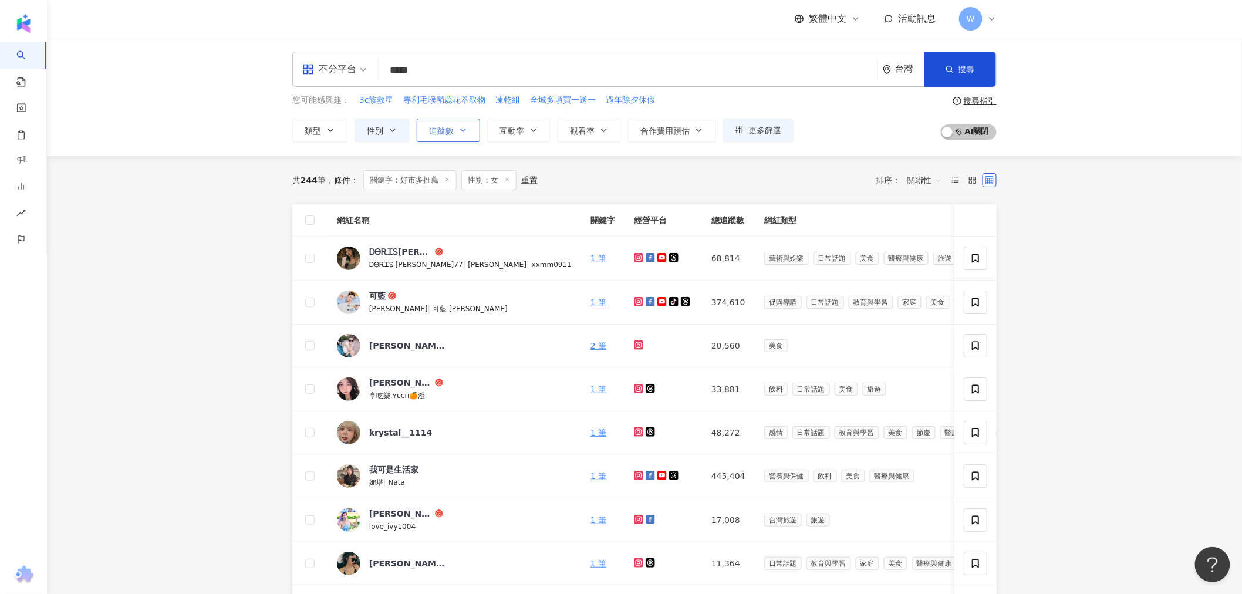
click at [441, 131] on span "追蹤數" at bounding box center [441, 130] width 25 height 9
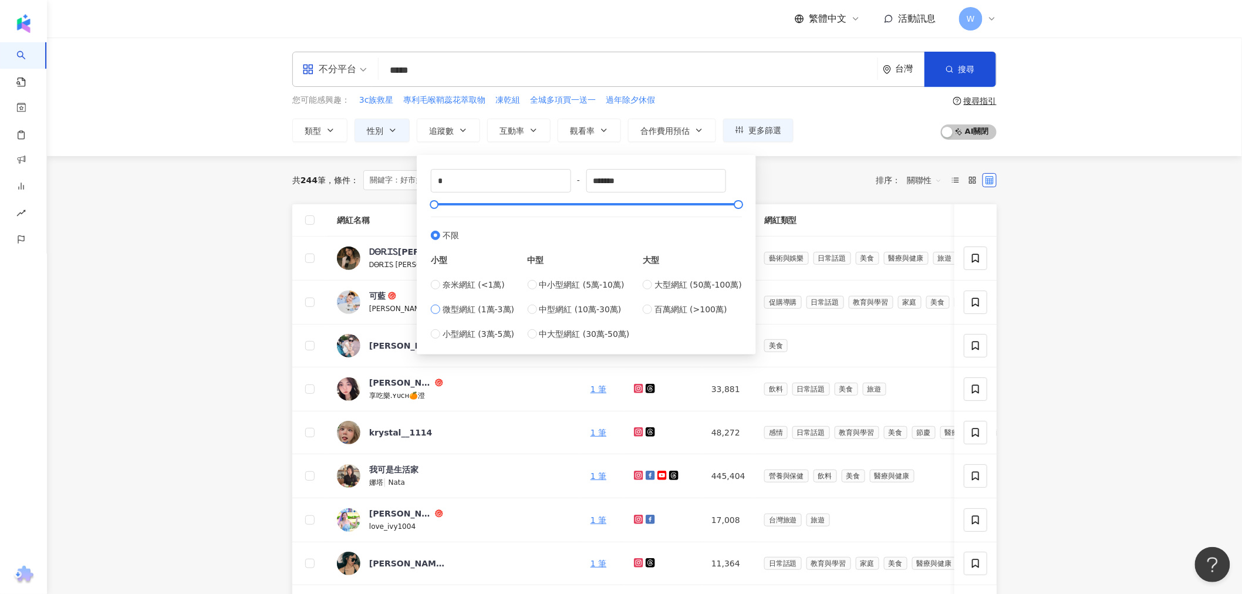
click at [495, 311] on span "微型網紅 (1萬-3萬)" at bounding box center [479, 309] width 72 height 13
type input "*****"
click at [494, 335] on span "小型網紅 (3萬-5萬)" at bounding box center [479, 334] width 72 height 13
type input "*****"
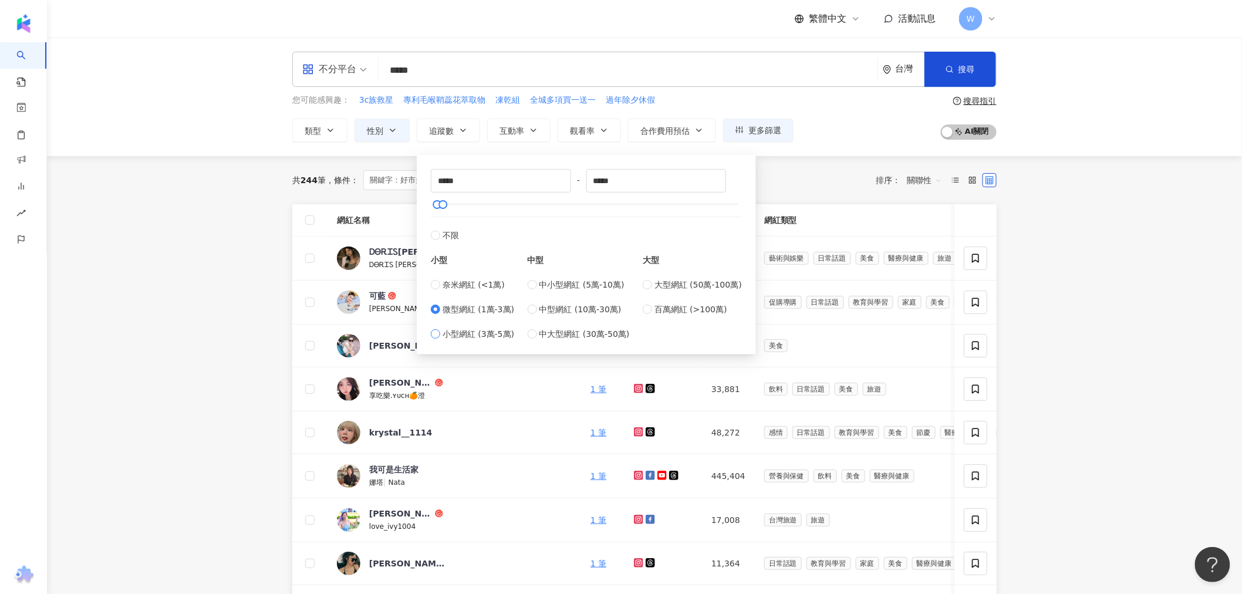
type input "*****"
click at [955, 77] on button "搜尋" at bounding box center [961, 69] width 72 height 35
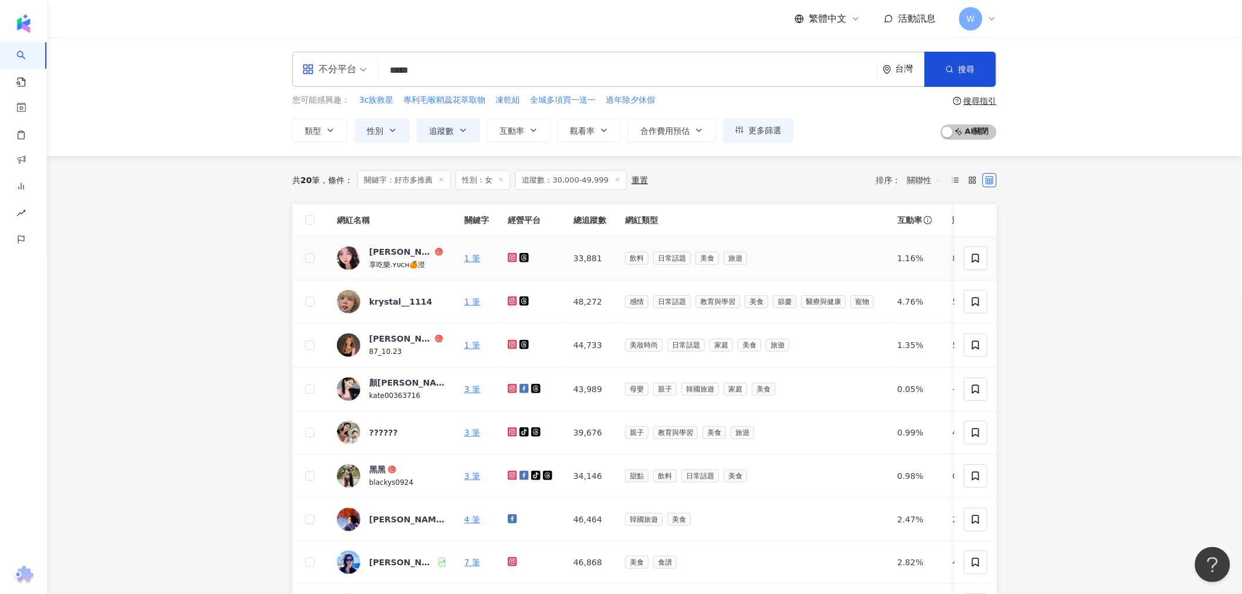
click at [364, 256] on div "俞澄♥ ∣美食紀錄 ∣愛旅遊 享吃樂.ʏᴜᴄʜ🍊澄" at bounding box center [391, 258] width 109 height 25
click at [417, 302] on div "krystal__1114" at bounding box center [400, 302] width 63 height 12
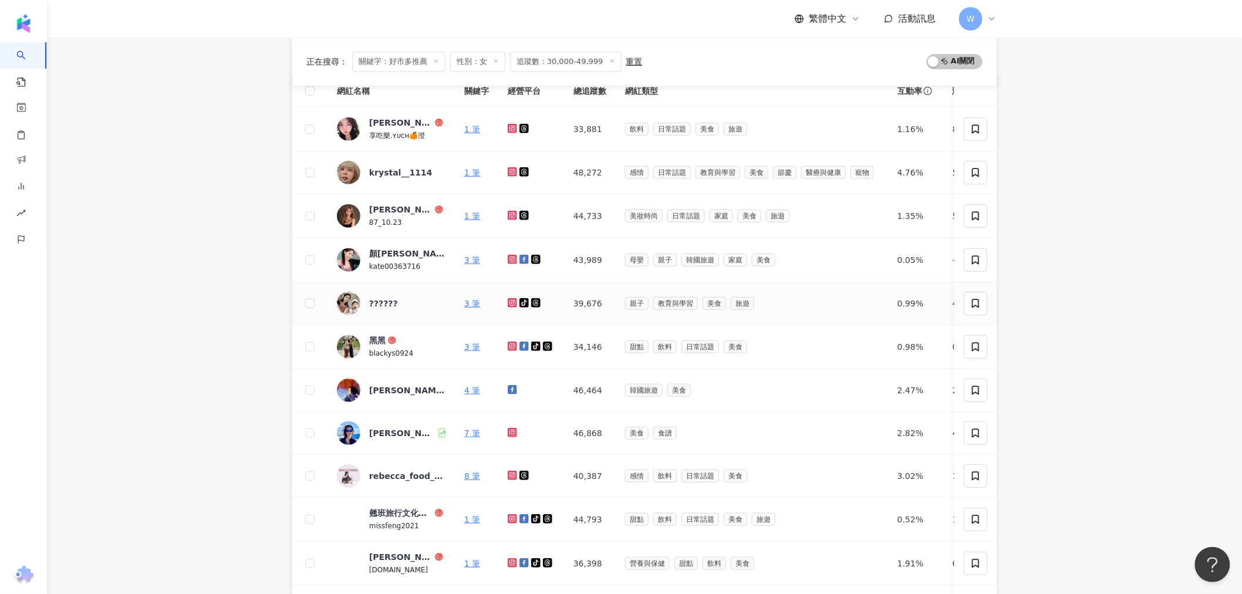
scroll to position [130, 0]
click at [359, 359] on td "黑黑 blackys0924" at bounding box center [391, 346] width 127 height 44
click at [369, 350] on span "blackys0924" at bounding box center [391, 352] width 44 height 8
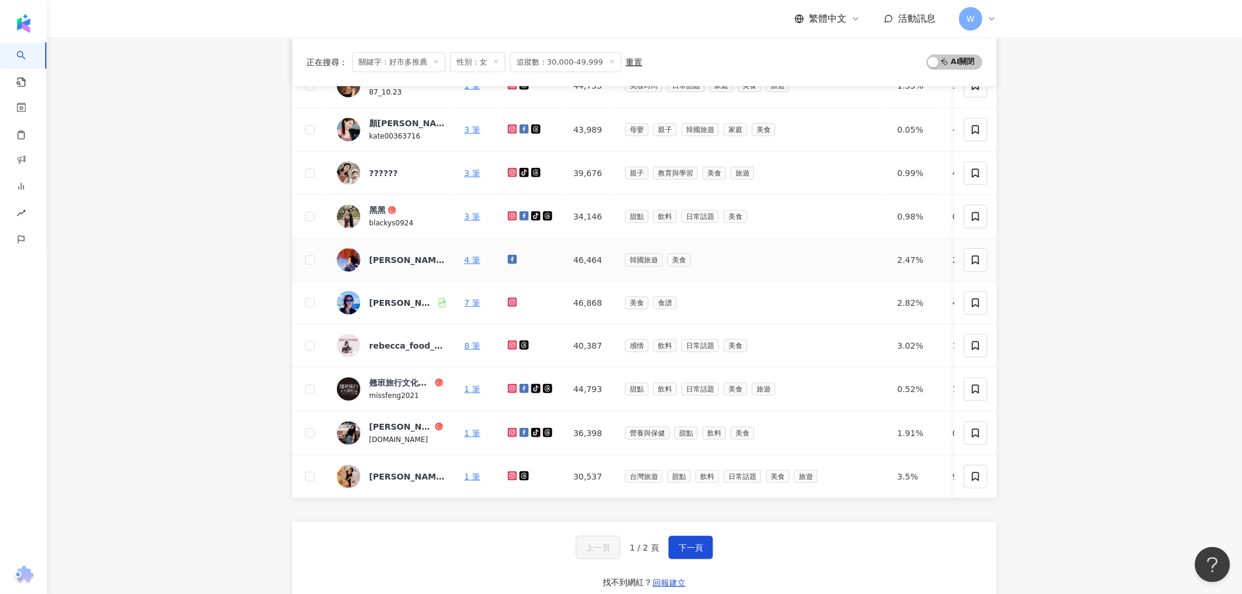
scroll to position [261, 0]
click at [397, 427] on div "Karen金魚腦吃貨日常" at bounding box center [400, 426] width 63 height 12
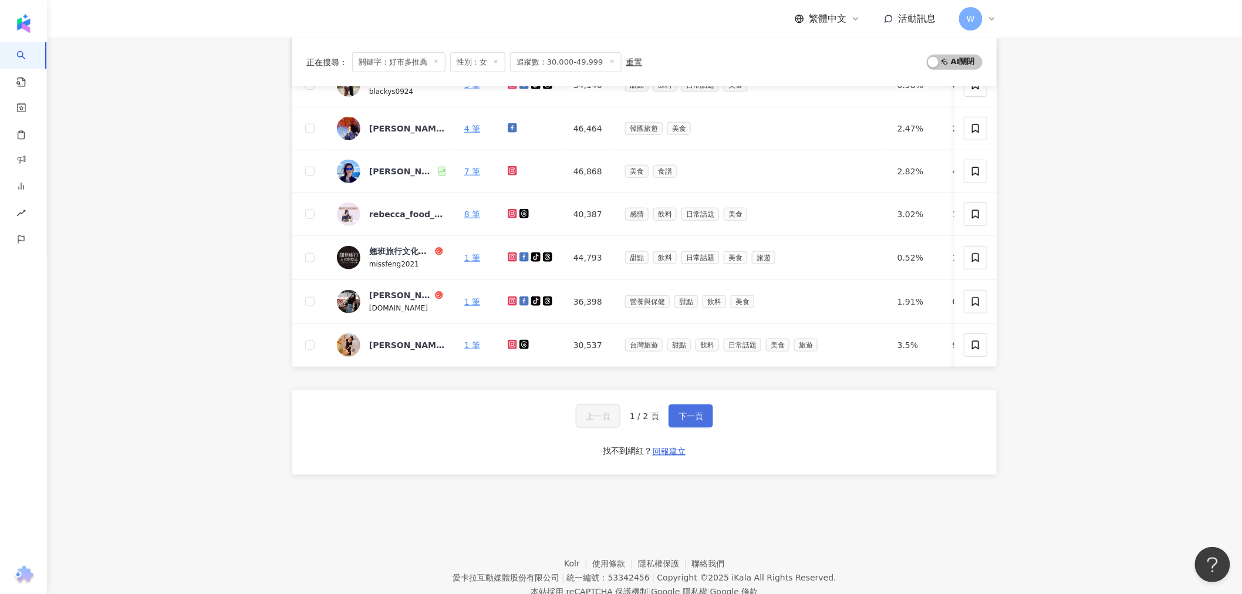
click at [693, 421] on span "下一頁" at bounding box center [691, 416] width 25 height 9
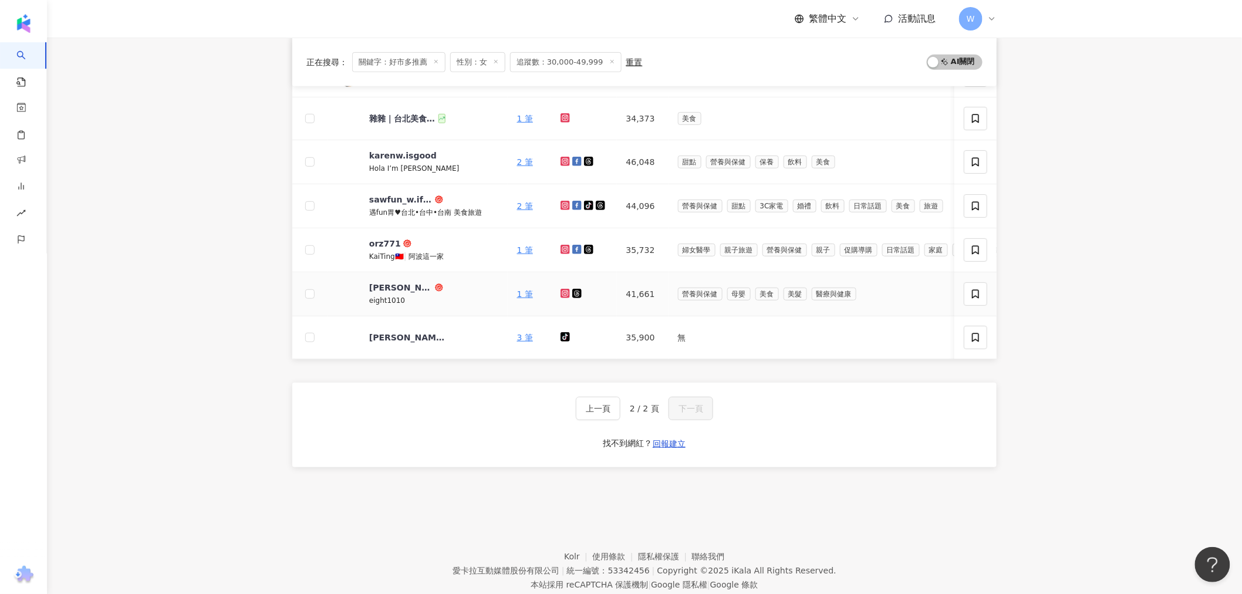
scroll to position [204, 0]
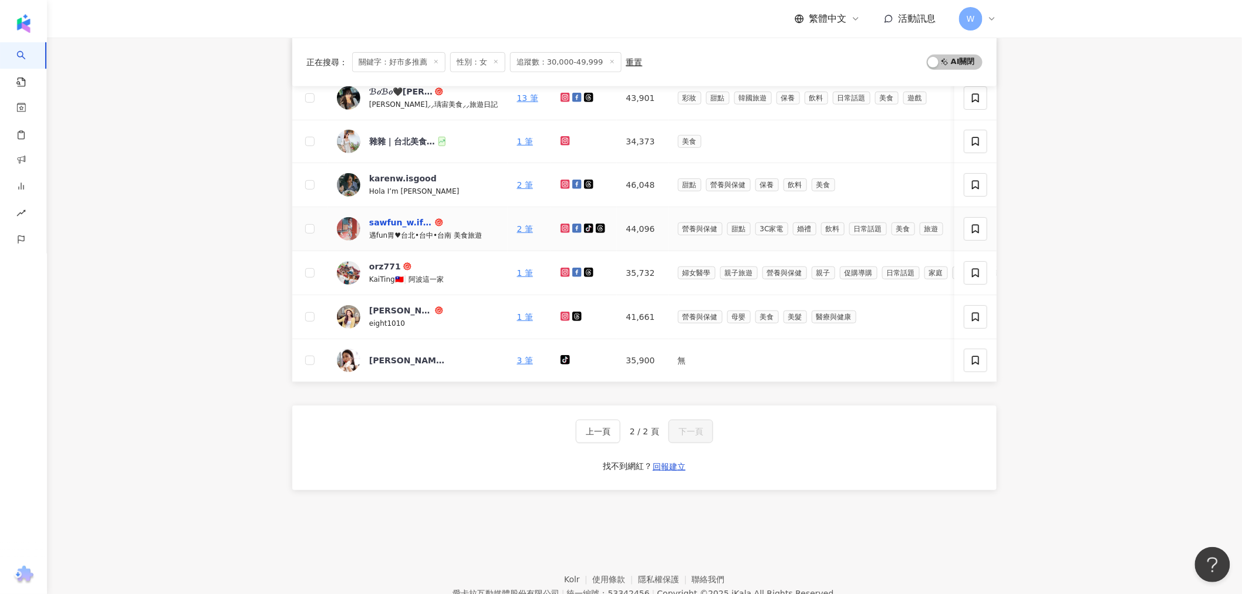
click at [389, 218] on div "sawfun_w.ifood" at bounding box center [400, 223] width 63 height 12
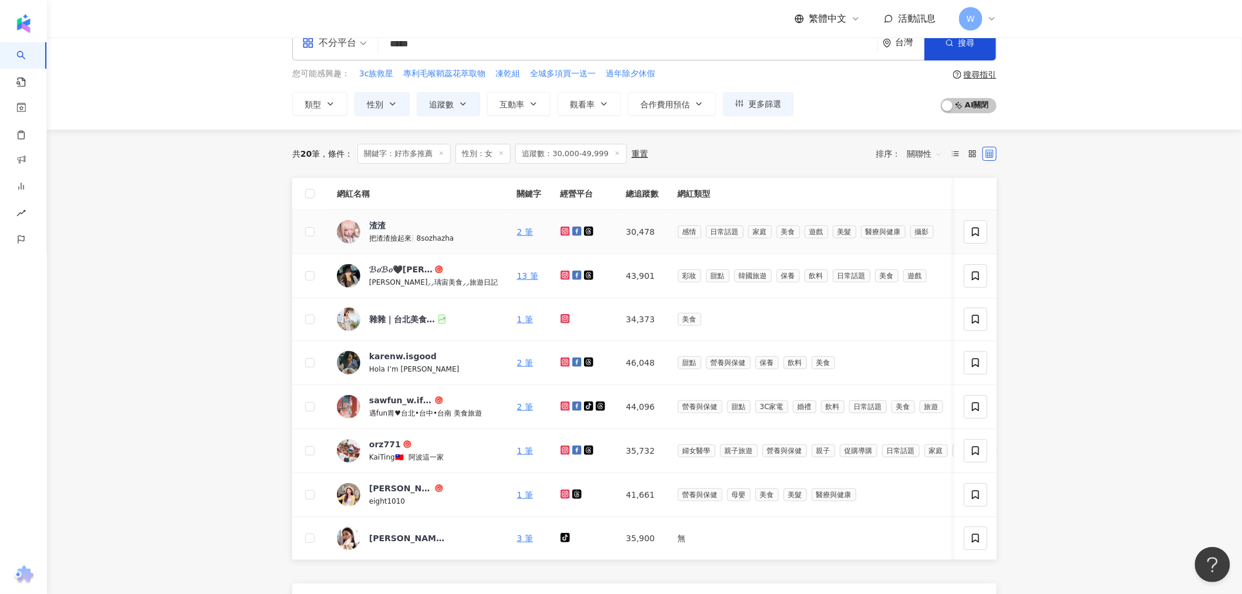
click at [349, 244] on img at bounding box center [348, 231] width 23 height 23
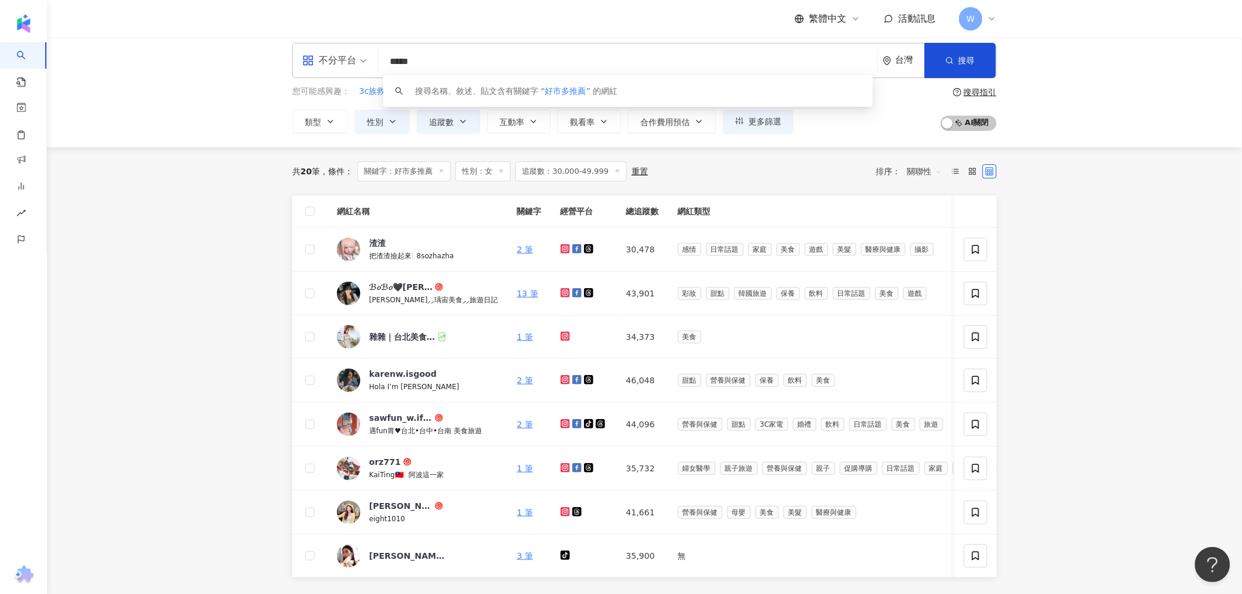
click at [461, 65] on input "*****" at bounding box center [628, 61] width 490 height 22
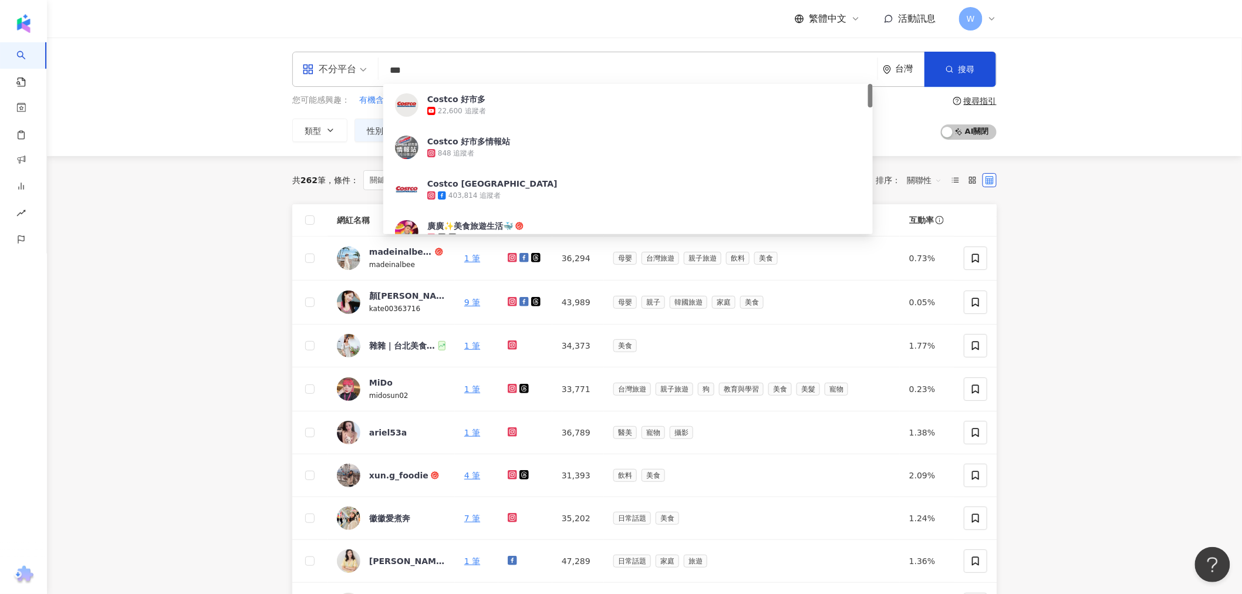
click at [476, 61] on input "***" at bounding box center [628, 70] width 490 height 22
type input "***"
click at [1211, 305] on main "不分平台 *** 台灣 搜尋 26e423fc-1cca-4ccc-b85a-10a01a48a384 889b8722-9604-470c-93ab-d05…" at bounding box center [644, 467] width 1195 height 859
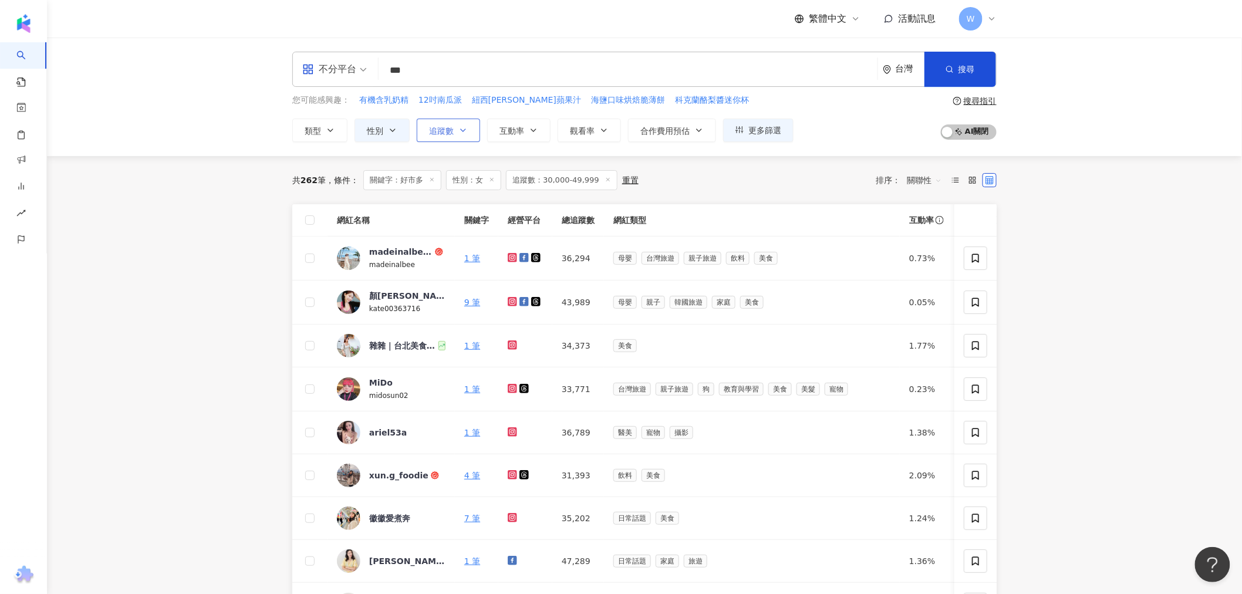
click at [449, 122] on button "追蹤數" at bounding box center [448, 130] width 63 height 23
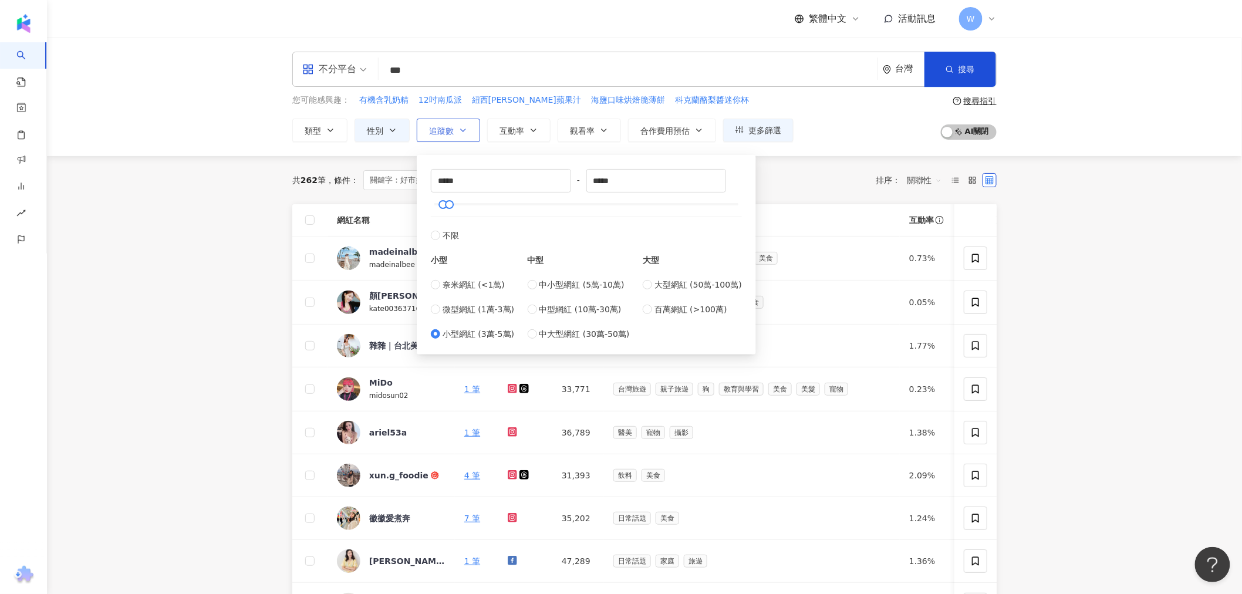
click at [449, 122] on button "追蹤數" at bounding box center [448, 130] width 63 height 23
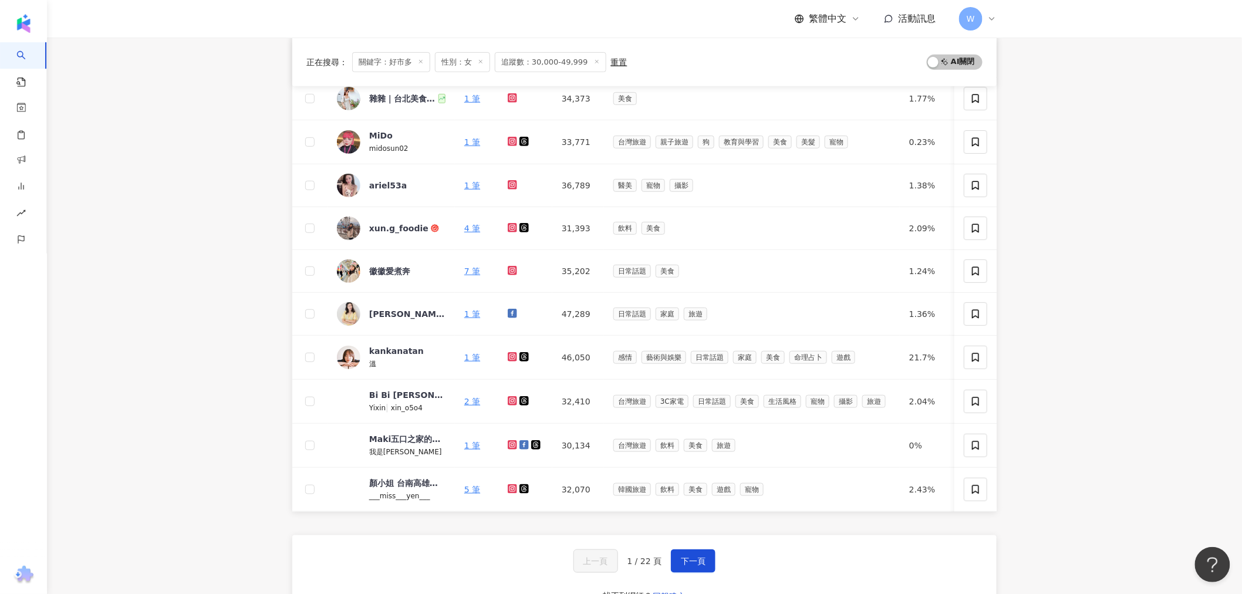
scroll to position [261, 0]
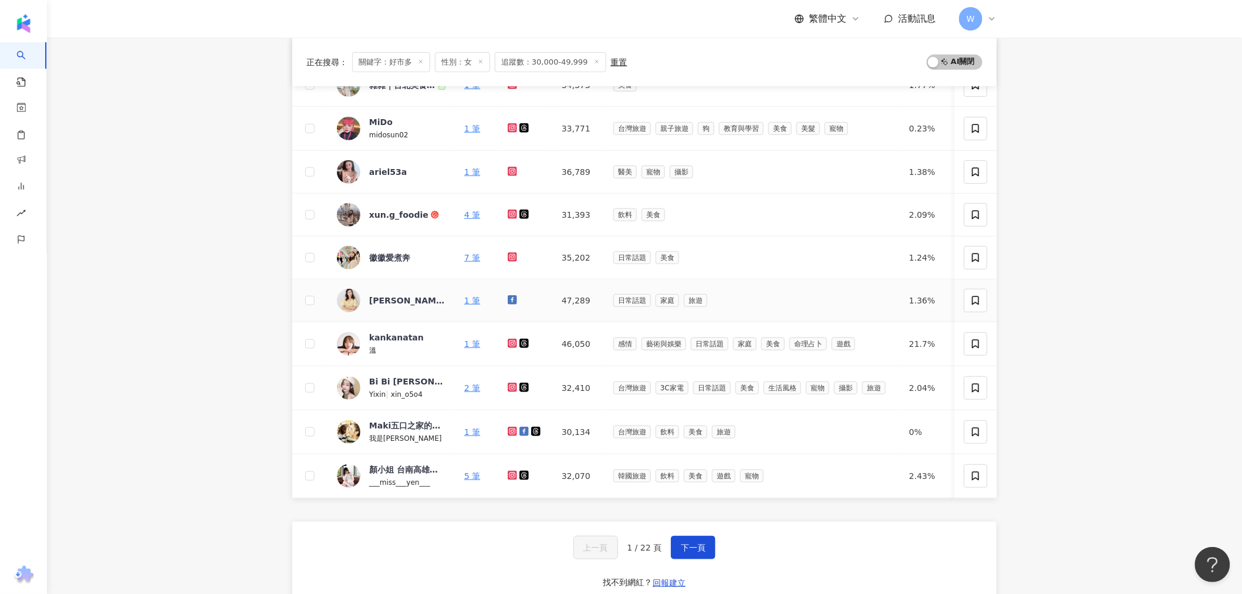
click at [413, 294] on div "Jennifer醫師日常流水帳" at bounding box center [407, 300] width 76 height 23
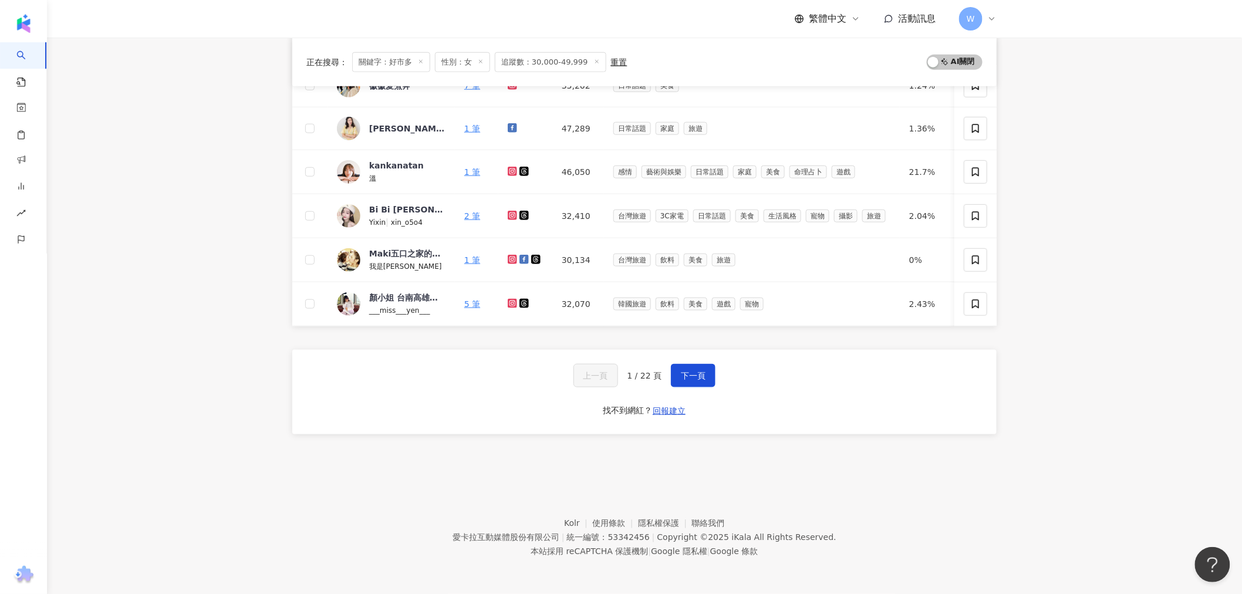
scroll to position [443, 0]
click at [702, 368] on button "下一頁" at bounding box center [693, 375] width 45 height 23
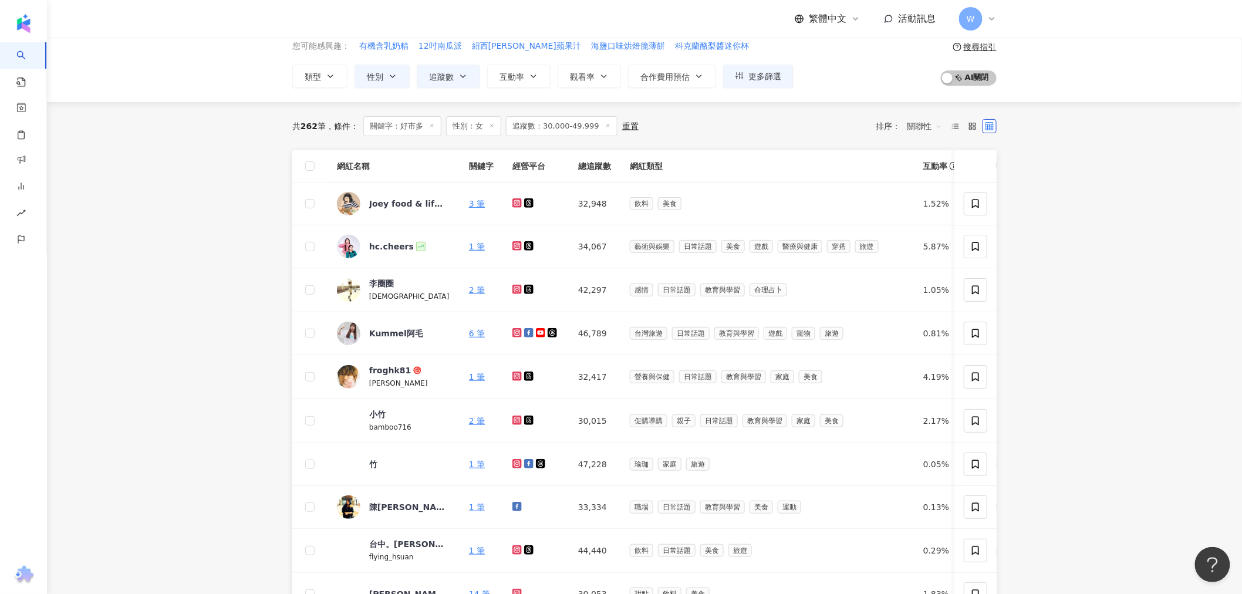
scroll to position [440, 0]
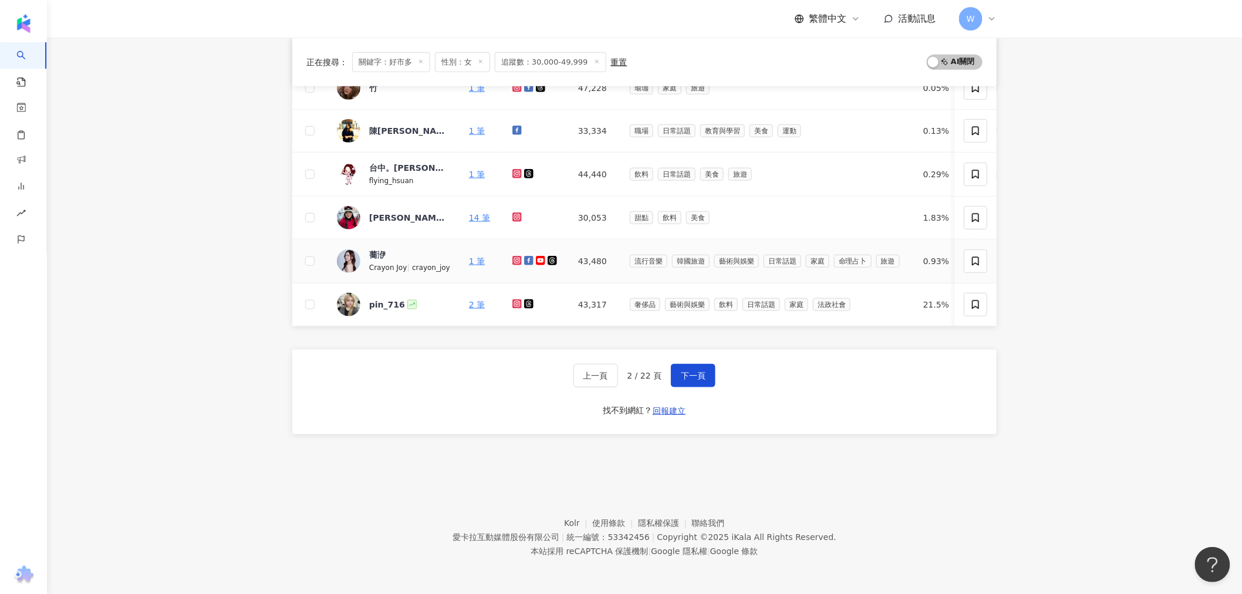
click at [353, 250] on img at bounding box center [348, 261] width 23 height 23
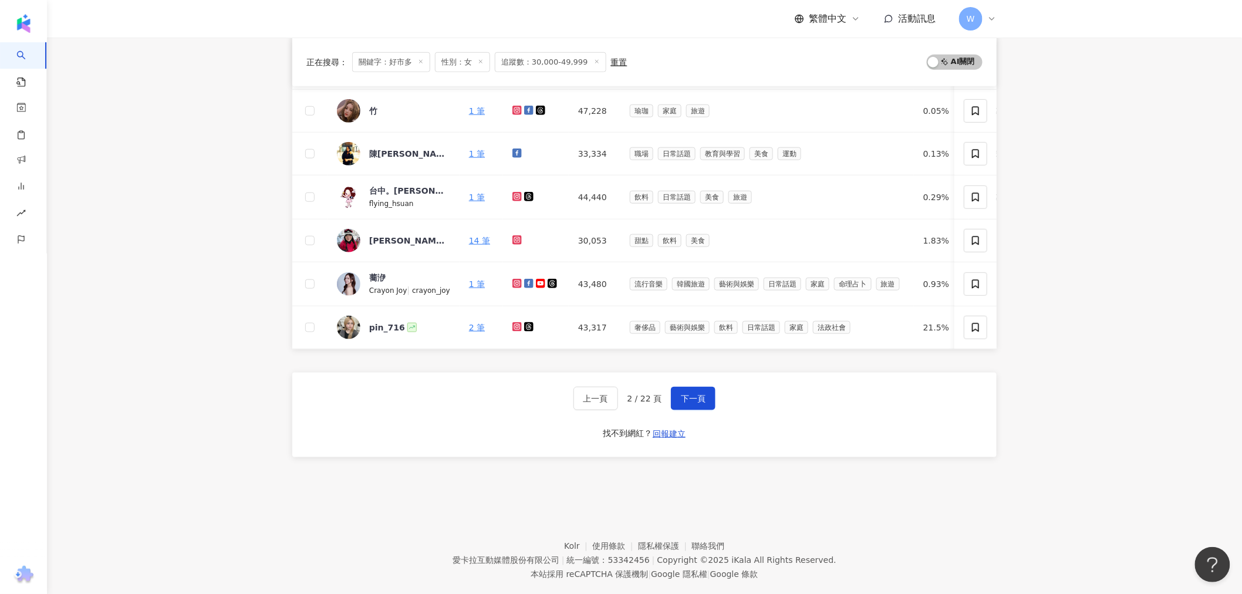
scroll to position [375, 0]
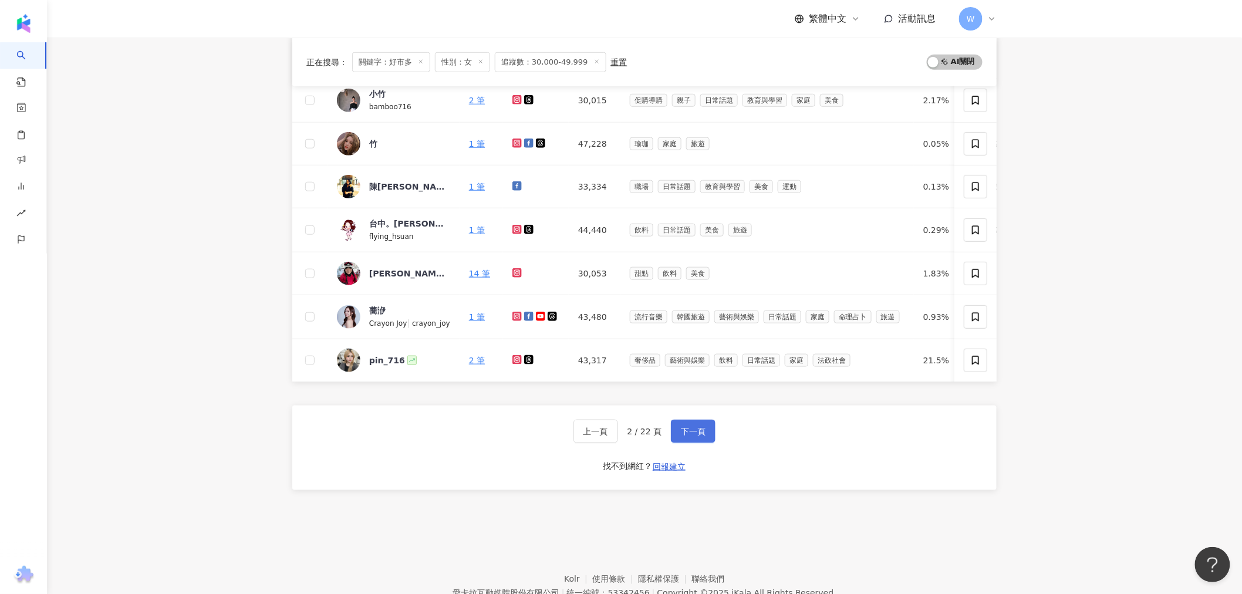
click at [713, 443] on button "下一頁" at bounding box center [693, 431] width 45 height 23
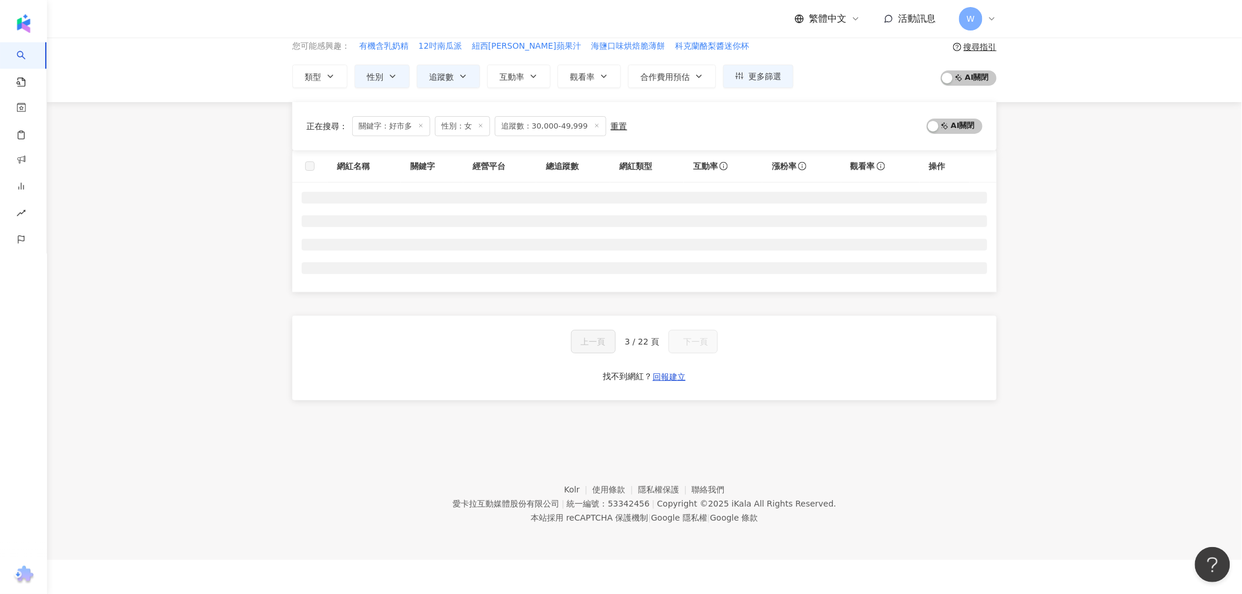
scroll to position [54, 0]
click at [696, 441] on footer "Kolr 使用條款 隱私權保護 聯絡我們 愛卡拉互動媒體股份有限公司 | 統一編號：53342456 | Copyright © 2025 iKala All…" at bounding box center [644, 495] width 1195 height 130
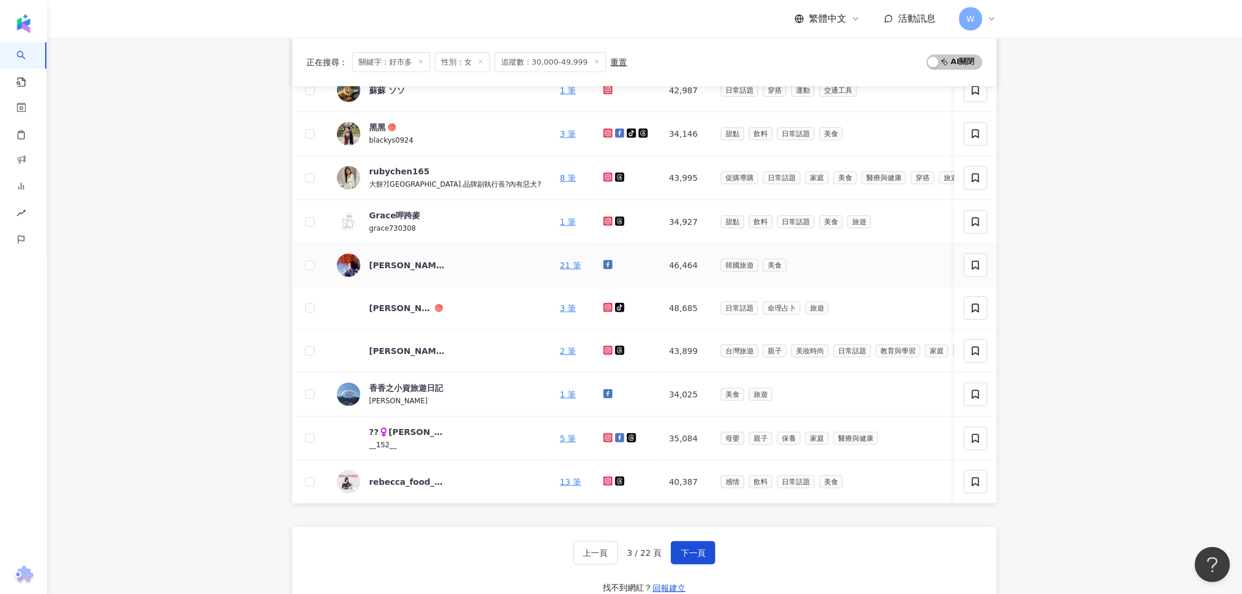
scroll to position [244, 0]
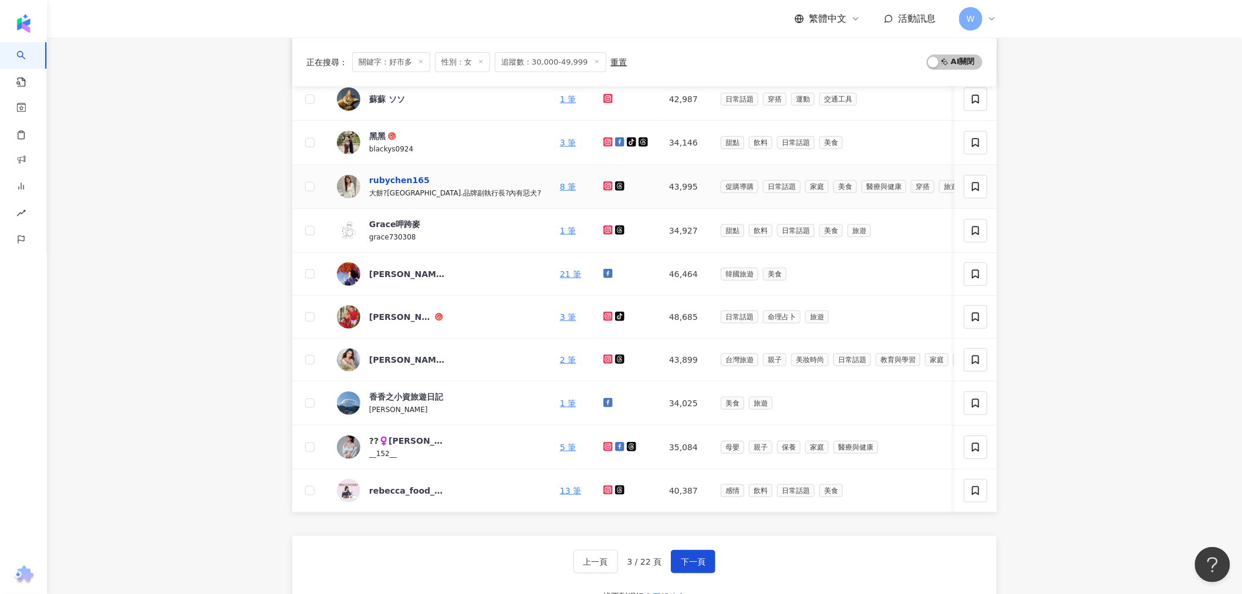
click at [395, 185] on div "rubychen165" at bounding box center [399, 180] width 60 height 12
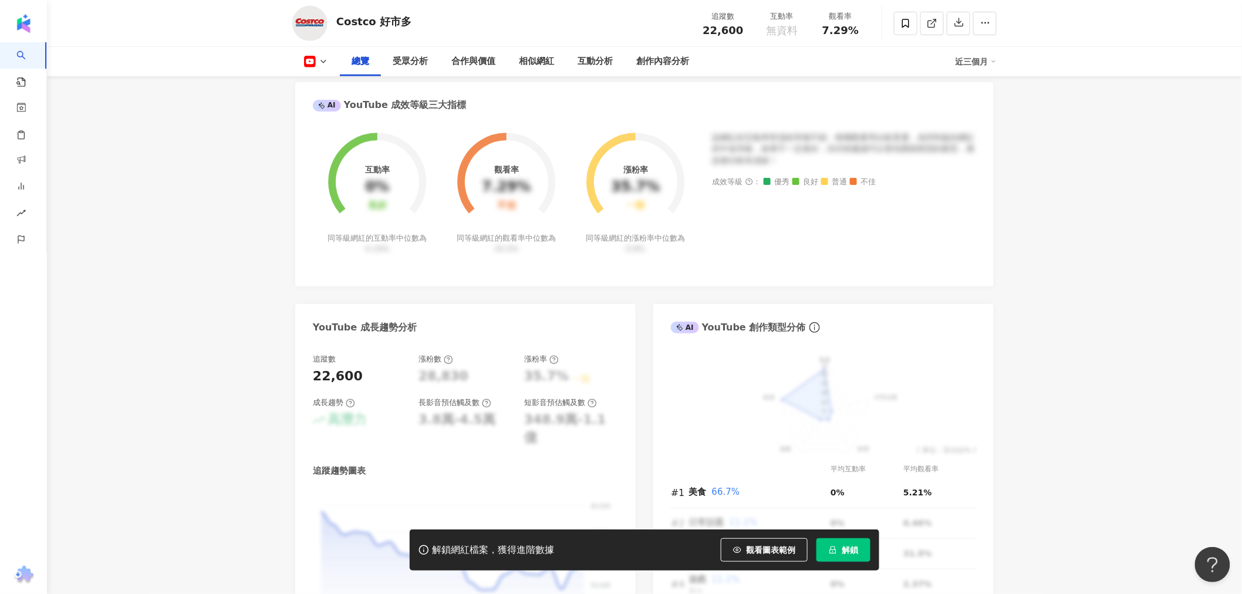
scroll to position [913, 0]
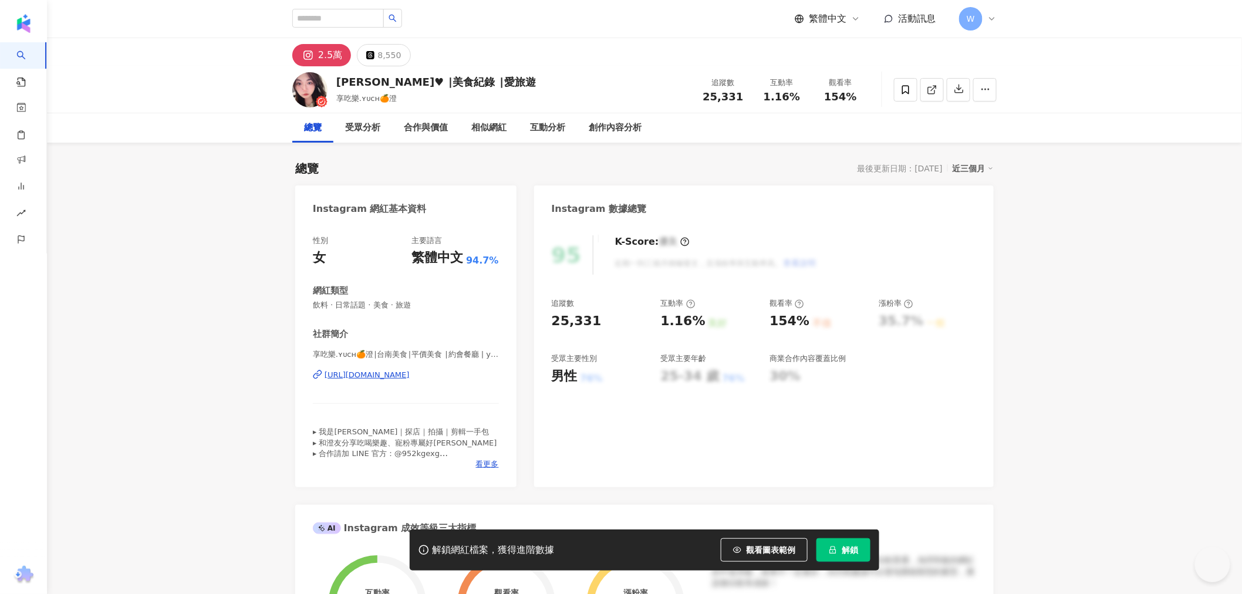
click at [312, 55] on rect at bounding box center [308, 55] width 11 height 11
click at [410, 379] on div "https://www.instagram.com/yuman7288/" at bounding box center [367, 375] width 85 height 11
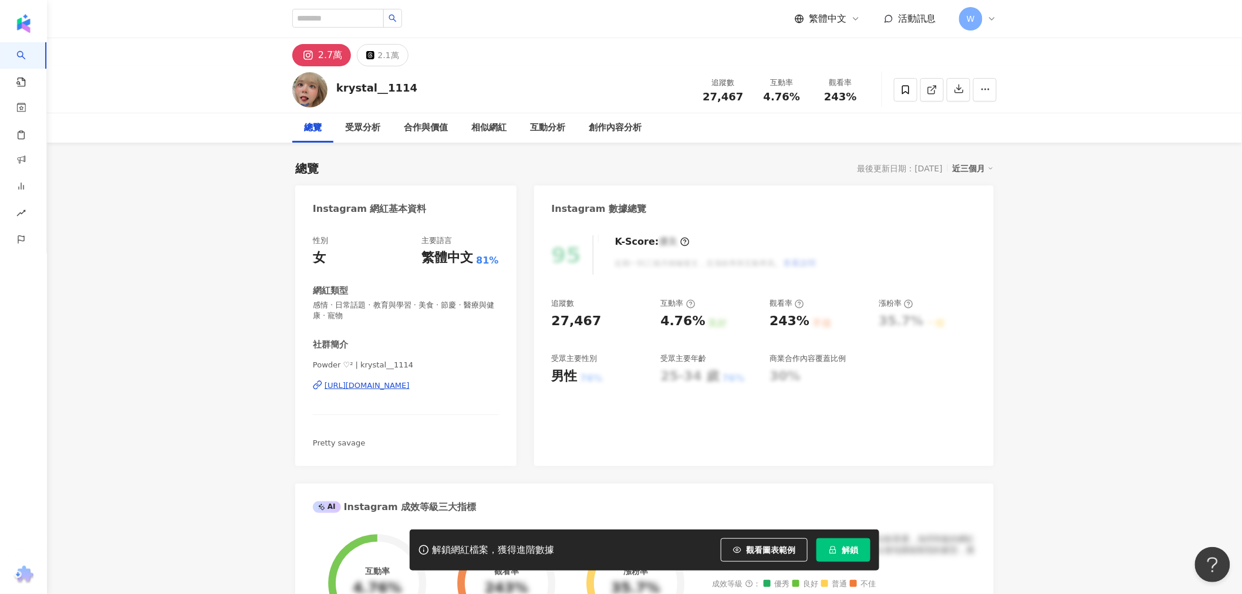
click at [399, 384] on div "https://www.instagram.com/krystal__1114/" at bounding box center [367, 385] width 85 height 11
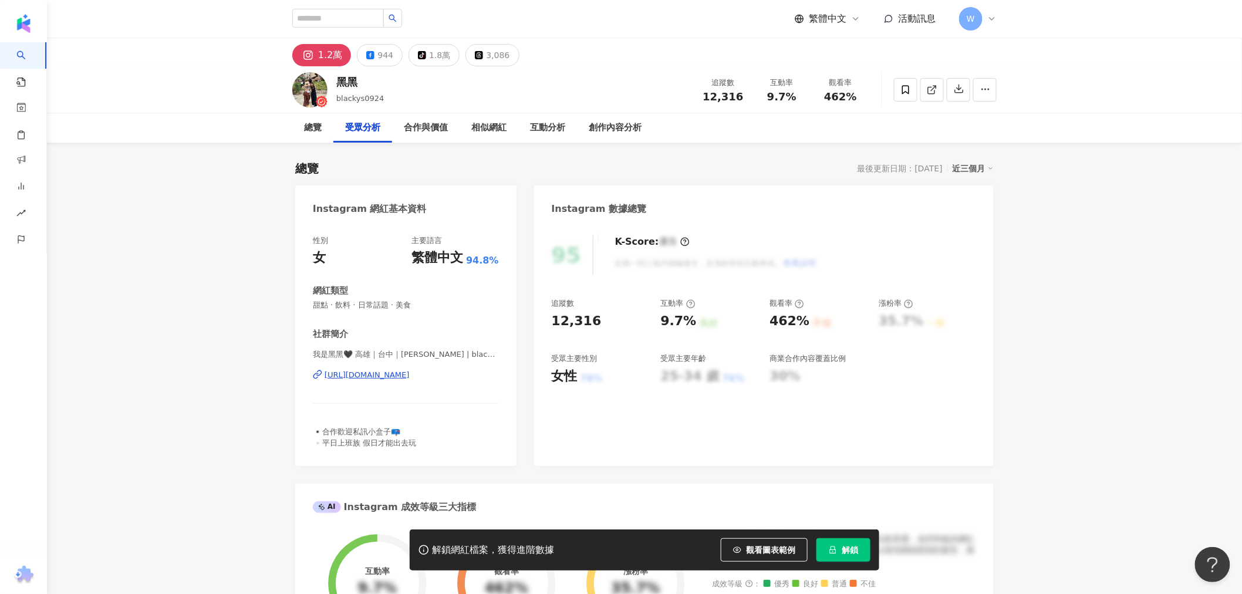
click at [410, 374] on div "https://www.instagram.com/blacks0924/" at bounding box center [367, 375] width 85 height 11
click at [407, 373] on div "https://www.instagram.com/blacks0924/" at bounding box center [367, 375] width 85 height 11
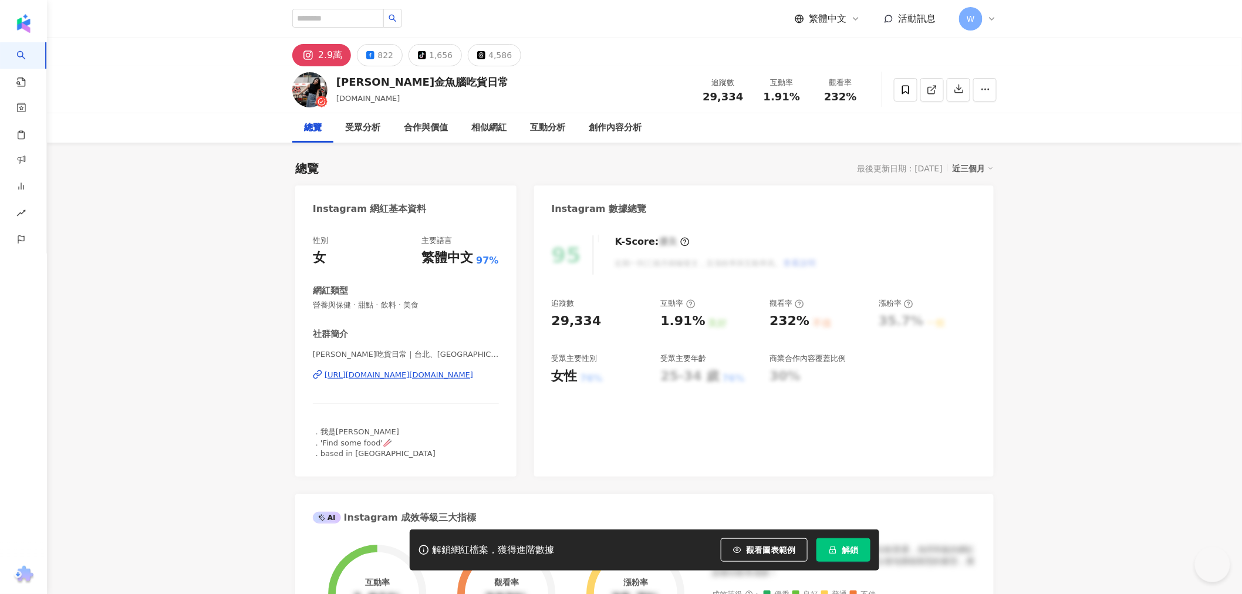
click at [441, 372] on div "[URL][DOMAIN_NAME][DOMAIN_NAME]" at bounding box center [399, 375] width 149 height 11
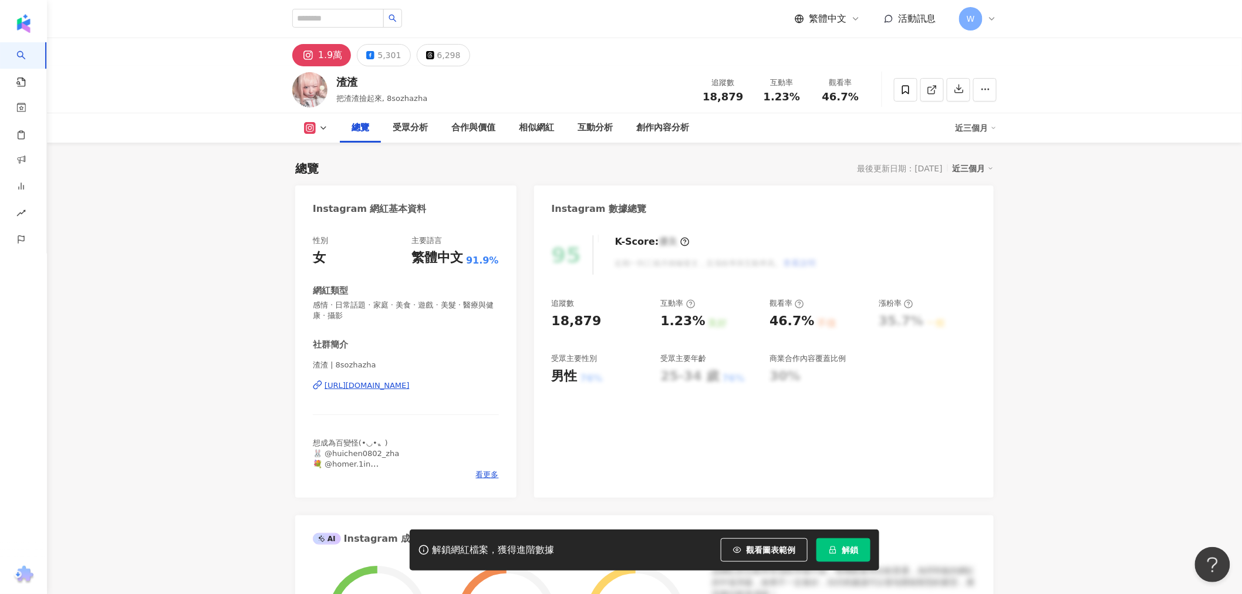
click at [410, 383] on div "https://www.instagram.com/8sozhazha/" at bounding box center [367, 385] width 85 height 11
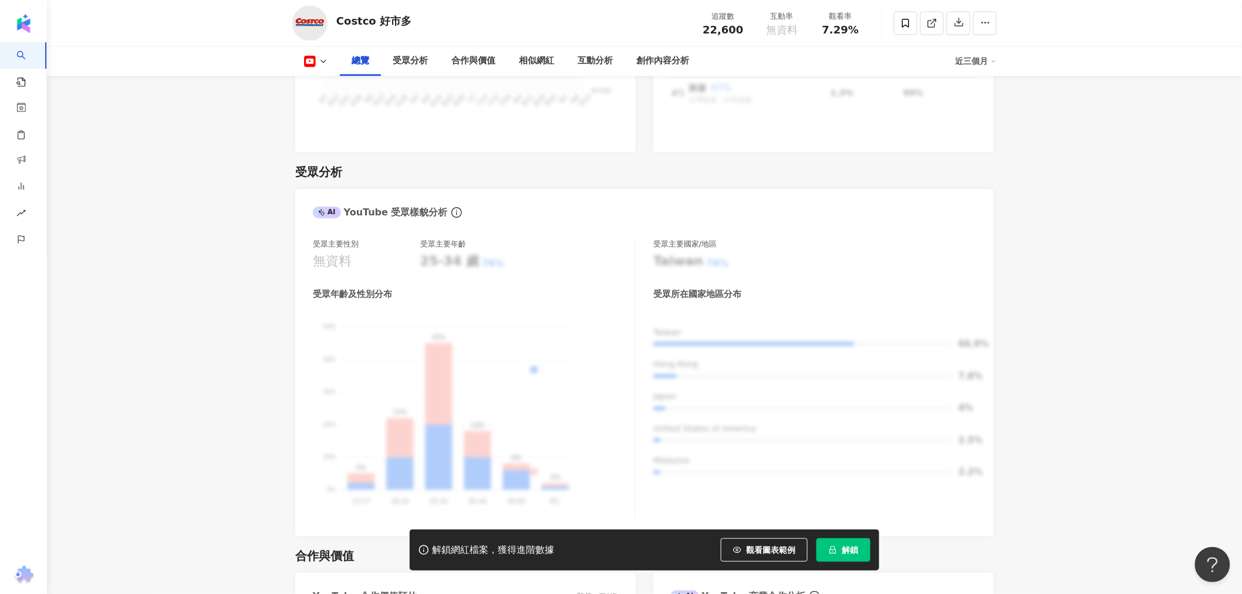
scroll to position [913, 0]
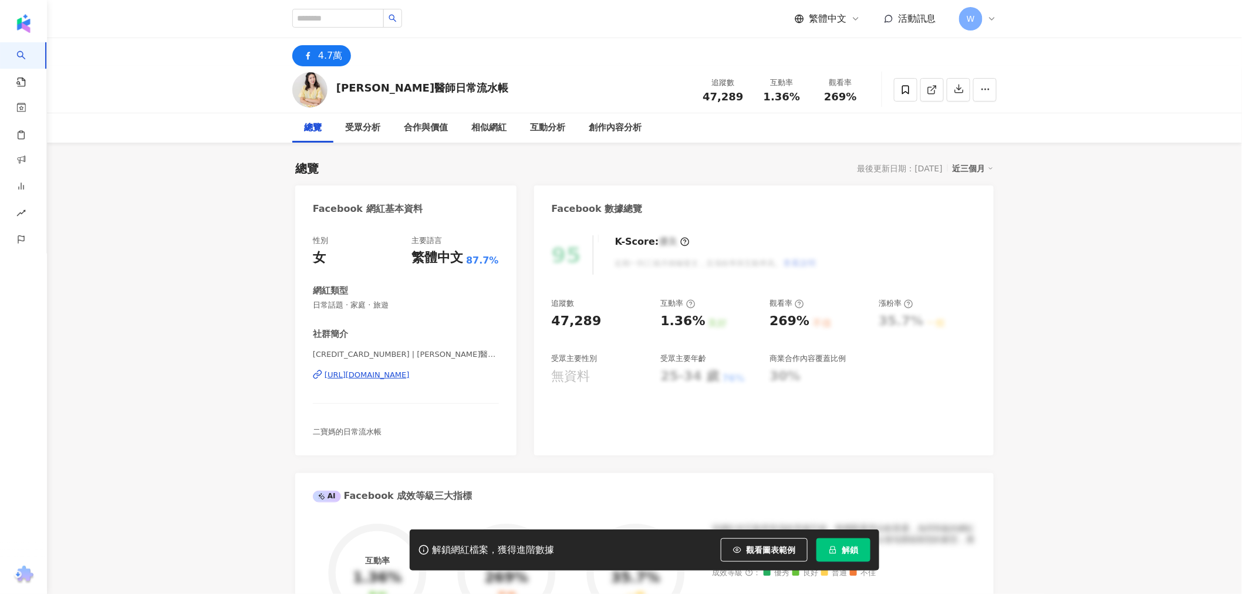
click at [406, 376] on div "[URL][DOMAIN_NAME]" at bounding box center [367, 375] width 85 height 11
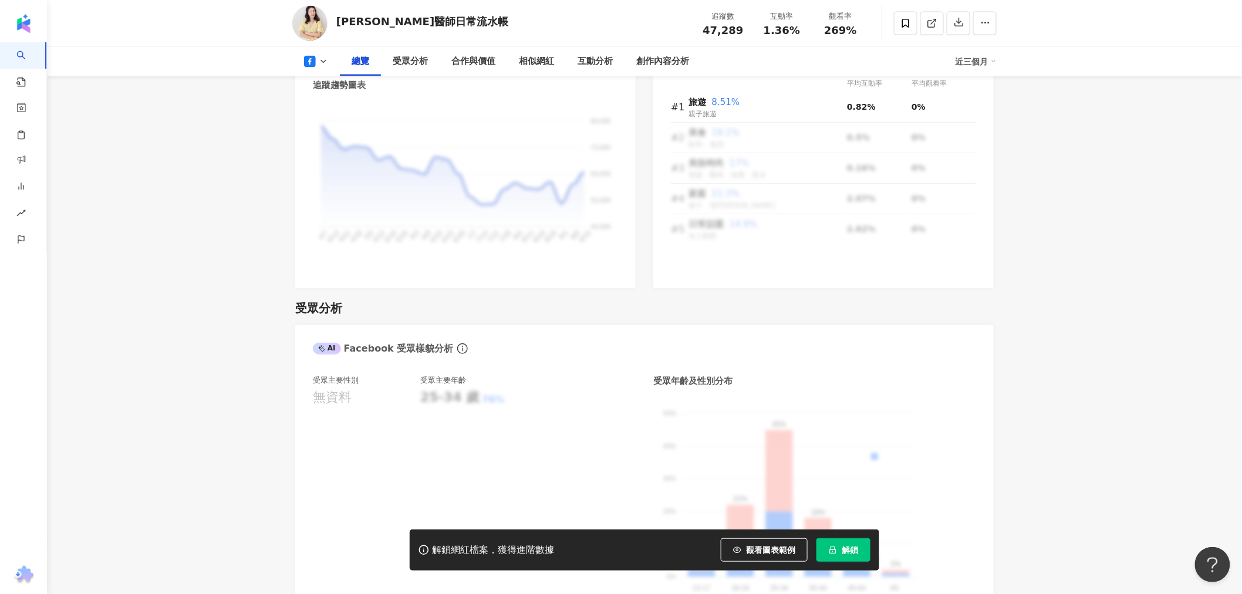
scroll to position [652, 0]
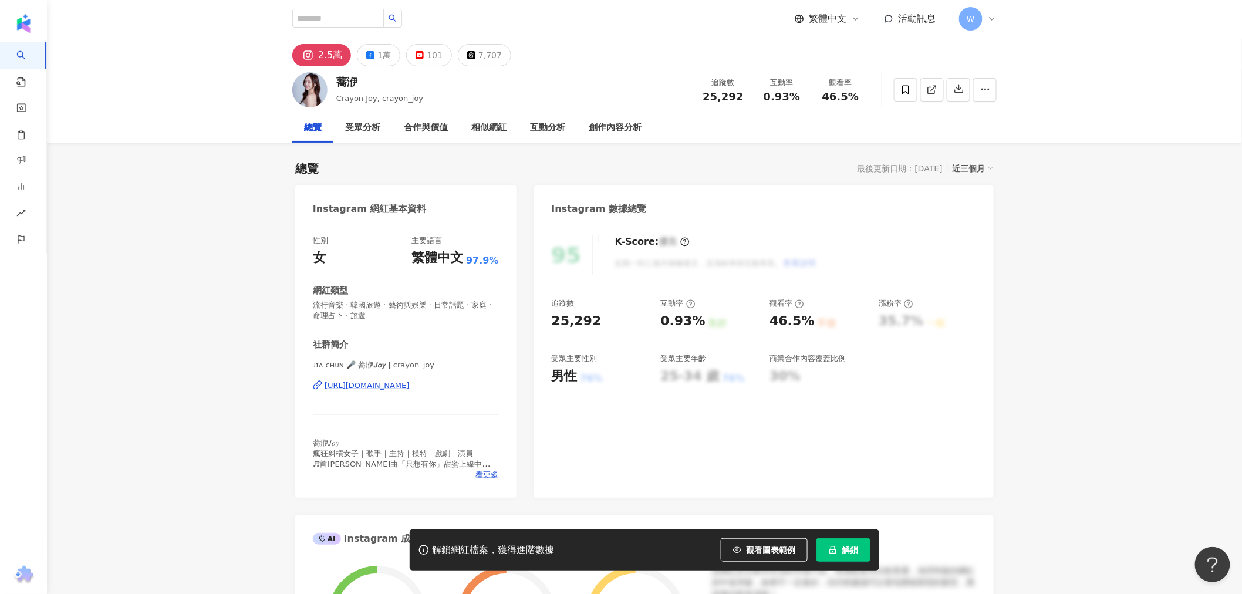
click at [413, 255] on div "性別 女 主要語言 繁體中文 97.9%" at bounding box center [406, 251] width 186 height 32
click at [413, 265] on div "性別 女 主要語言 繁體中文 97.9% 網紅類型 流行音樂 · 韓國旅遊 · 藝術與娛樂 · 日常話題 · 家庭 · 命理占卜 · 旅遊 社群簡介 ᴊɪᴀ …" at bounding box center [406, 357] width 186 height 245
click at [410, 380] on div "https://www.instagram.com/crayon_joy/" at bounding box center [367, 385] width 85 height 11
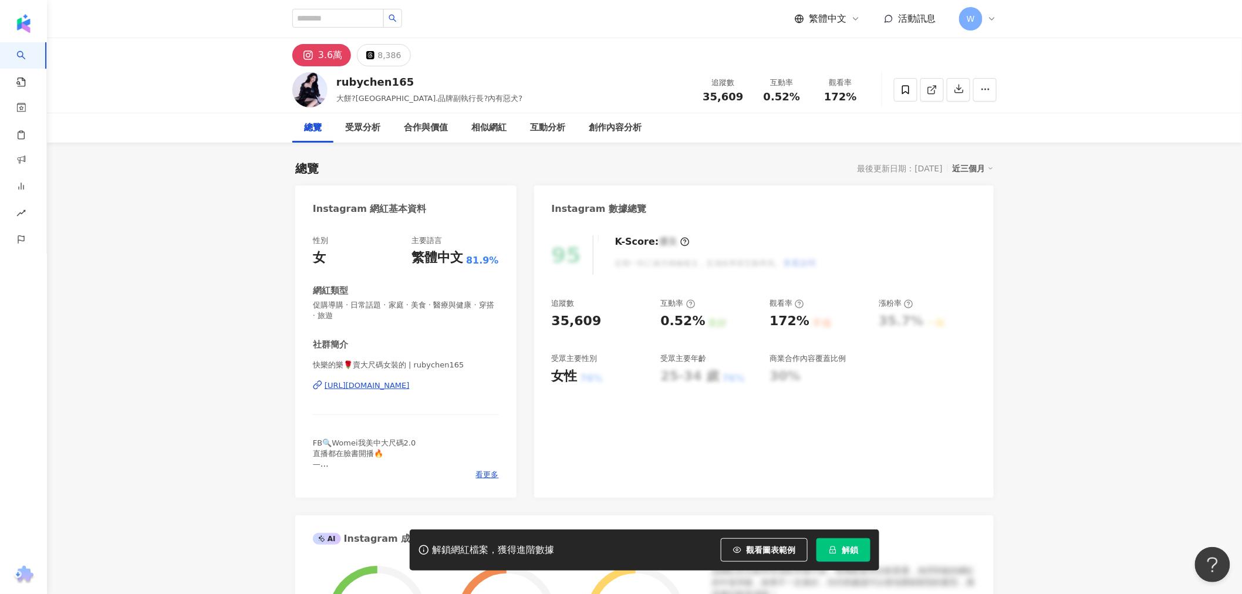
click at [410, 384] on div "[URL][DOMAIN_NAME]" at bounding box center [367, 385] width 85 height 11
click at [341, 25] on input "search" at bounding box center [338, 18] width 92 height 19
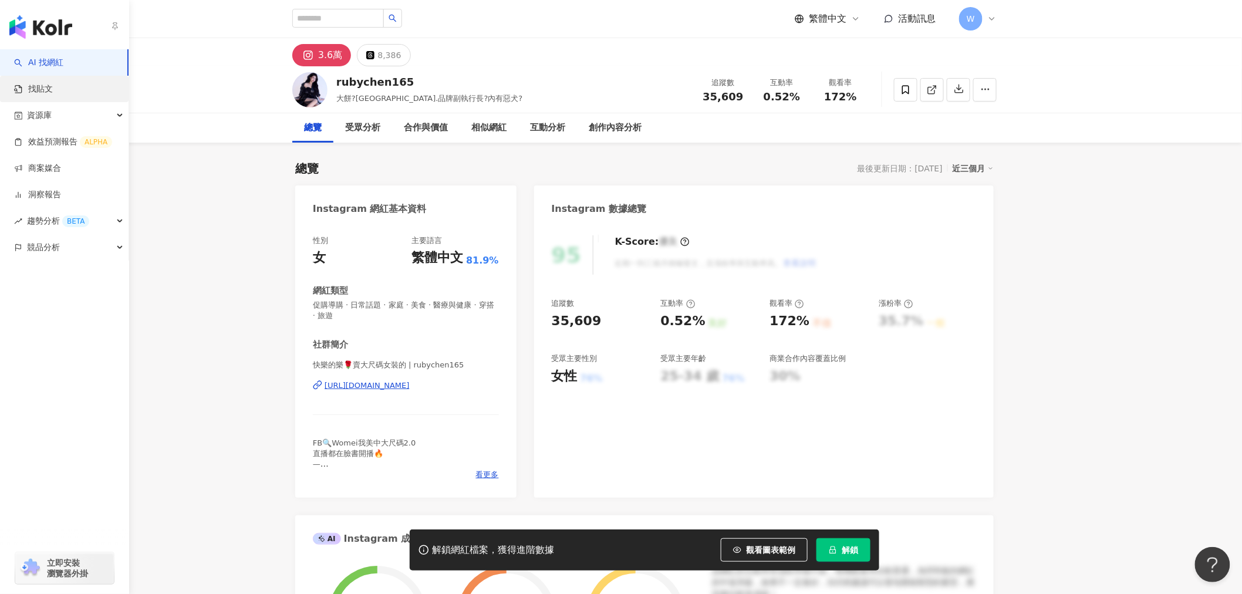
click at [50, 95] on link "找貼文" at bounding box center [33, 89] width 39 height 12
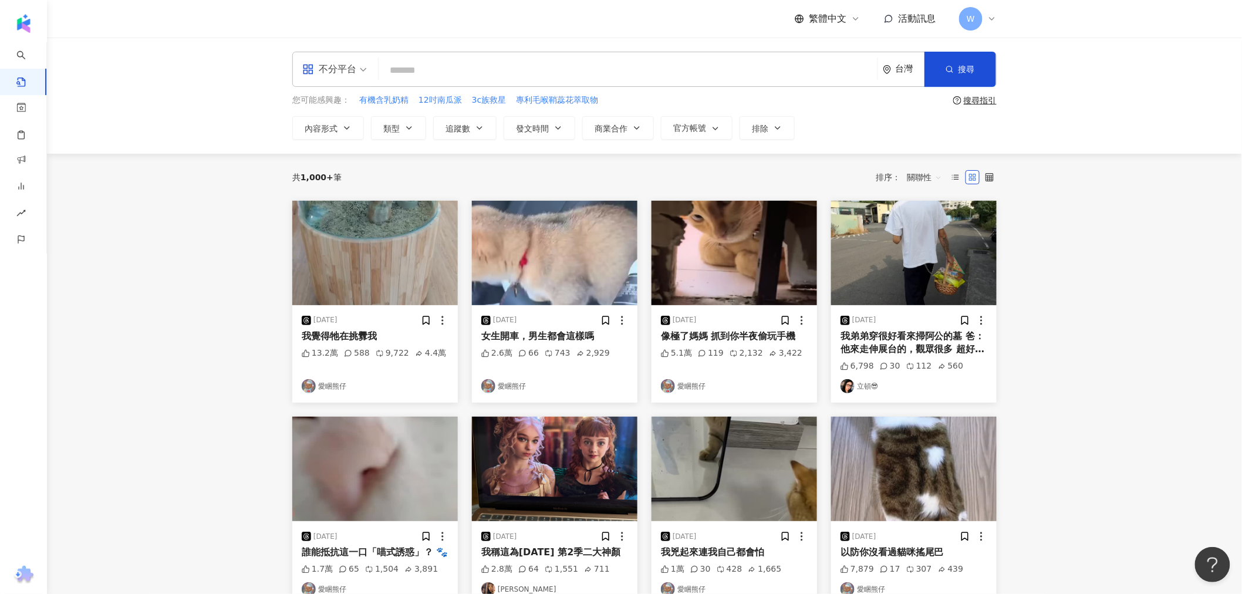
click at [517, 74] on input "search" at bounding box center [628, 70] width 490 height 25
type input "*"
type input "***"
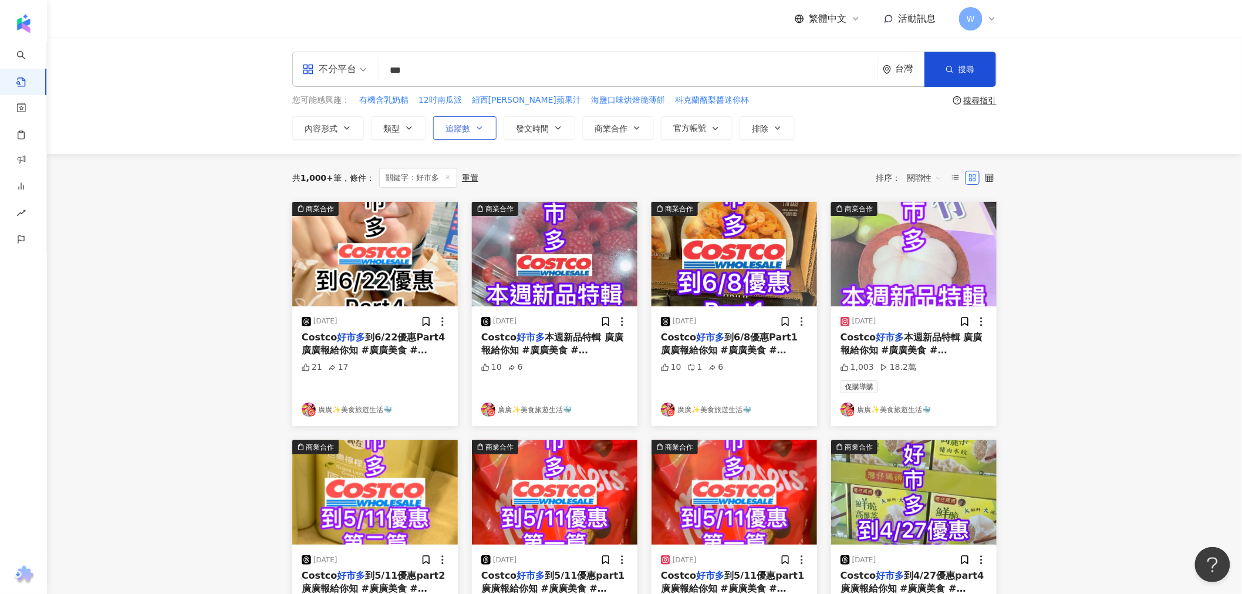
drag, startPoint x: 478, startPoint y: 124, endPoint x: 473, endPoint y: 133, distance: 10.3
click at [478, 124] on icon "button" at bounding box center [479, 127] width 9 height 9
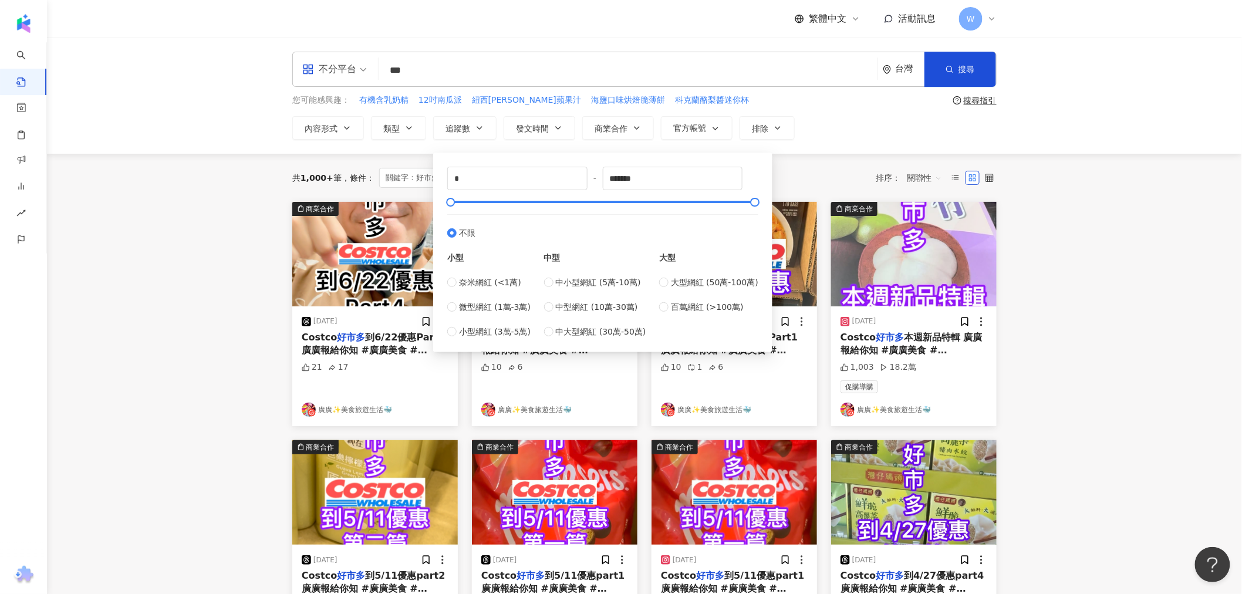
click at [501, 339] on div "* - ******* 不限 小型 奈米網紅 (<1萬) 微型網紅 (1萬-3萬) 小型網紅 (3萬-5萬) 中型 中小型網紅 (5萬-10萬) 中型網紅 (…" at bounding box center [602, 253] width 325 height 186
click at [503, 332] on span "小型網紅 (3萬-5萬)" at bounding box center [495, 331] width 72 height 13
type input "*****"
click at [959, 61] on button "搜尋" at bounding box center [961, 69] width 72 height 35
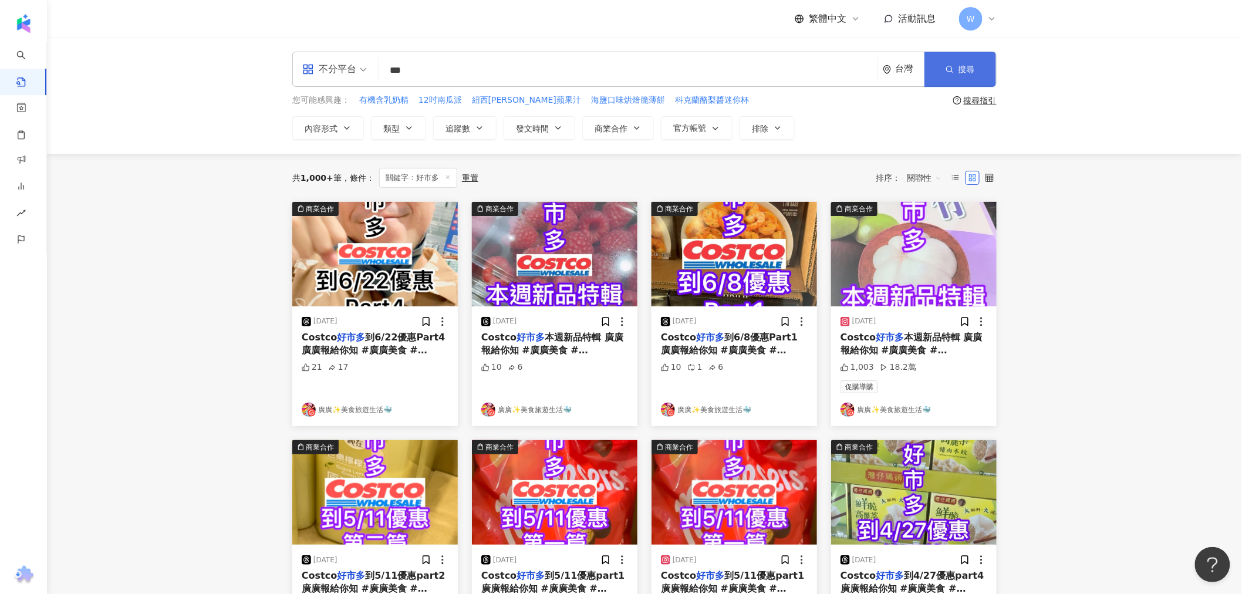
click at [969, 65] on span "搜尋" at bounding box center [967, 69] width 16 height 9
click at [422, 122] on button "類型" at bounding box center [398, 127] width 55 height 23
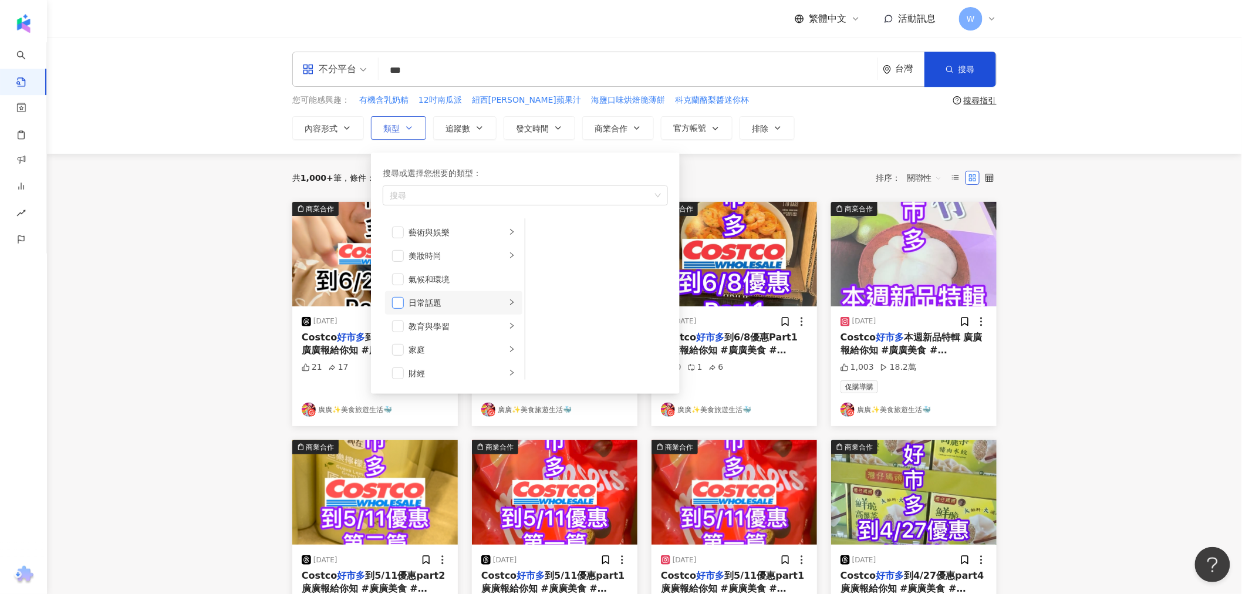
click at [401, 301] on span "button" at bounding box center [398, 303] width 12 height 12
click at [403, 255] on span "button" at bounding box center [398, 256] width 12 height 12
click at [400, 292] on span "button" at bounding box center [398, 295] width 12 height 12
click at [468, 132] on span "追蹤數" at bounding box center [458, 128] width 25 height 9
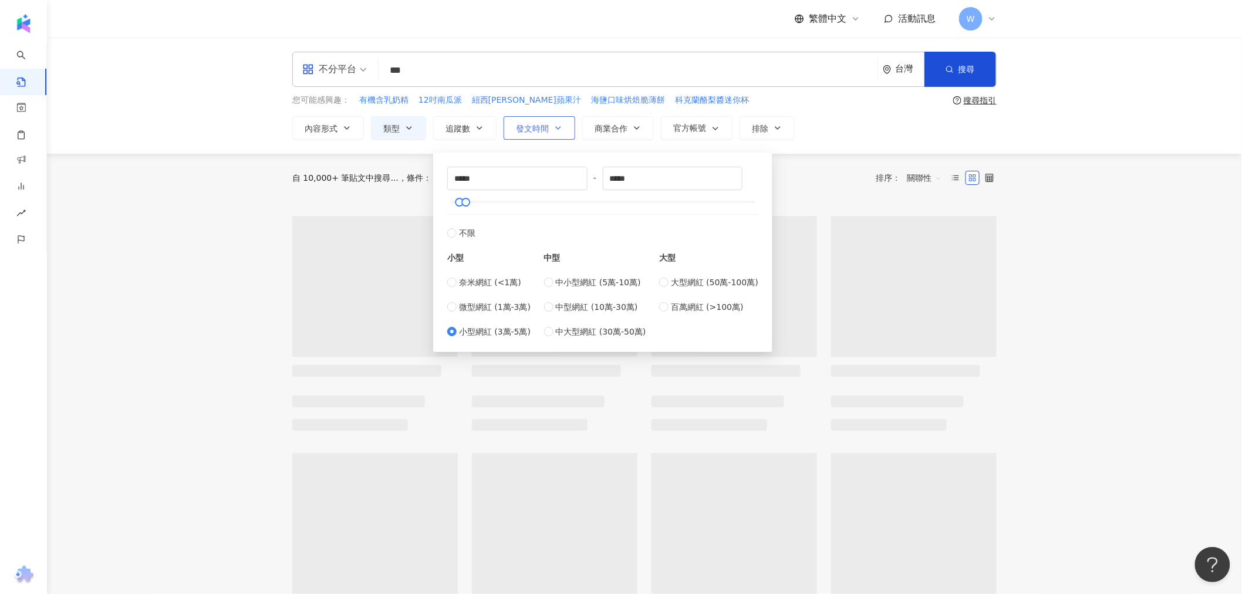
click at [555, 125] on icon "button" at bounding box center [558, 127] width 9 height 9
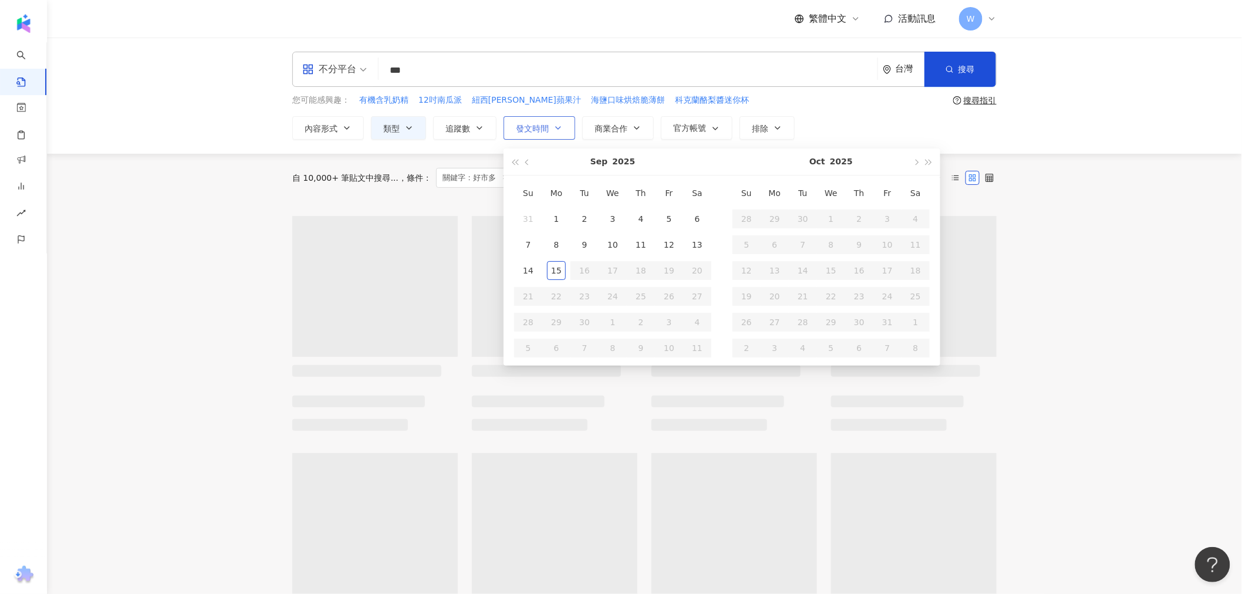
click at [612, 128] on span "商業合作" at bounding box center [611, 128] width 33 height 9
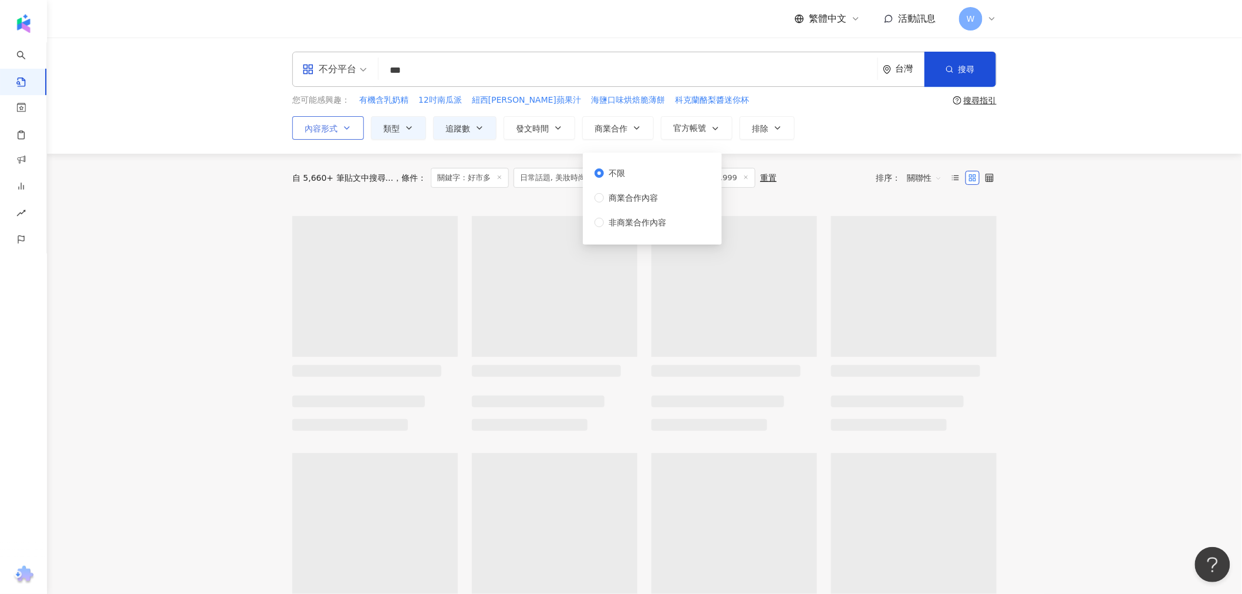
click at [333, 128] on span "內容形式" at bounding box center [321, 128] width 33 height 9
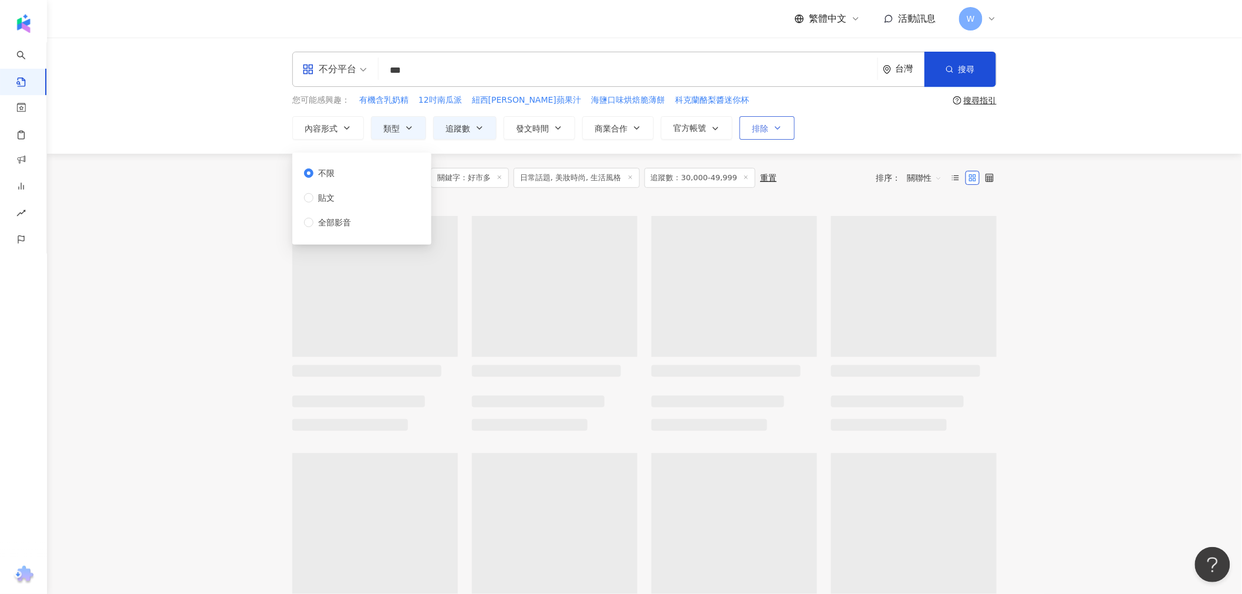
click at [756, 127] on span "排除" at bounding box center [760, 128] width 16 height 9
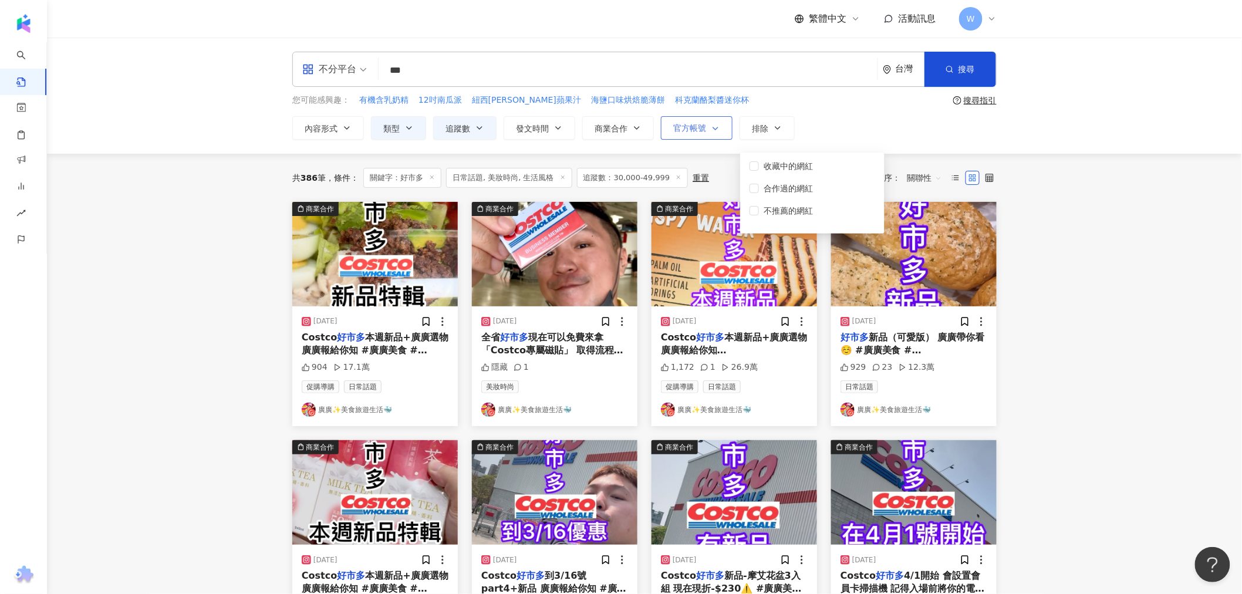
click at [693, 125] on span "官方帳號" at bounding box center [689, 127] width 33 height 9
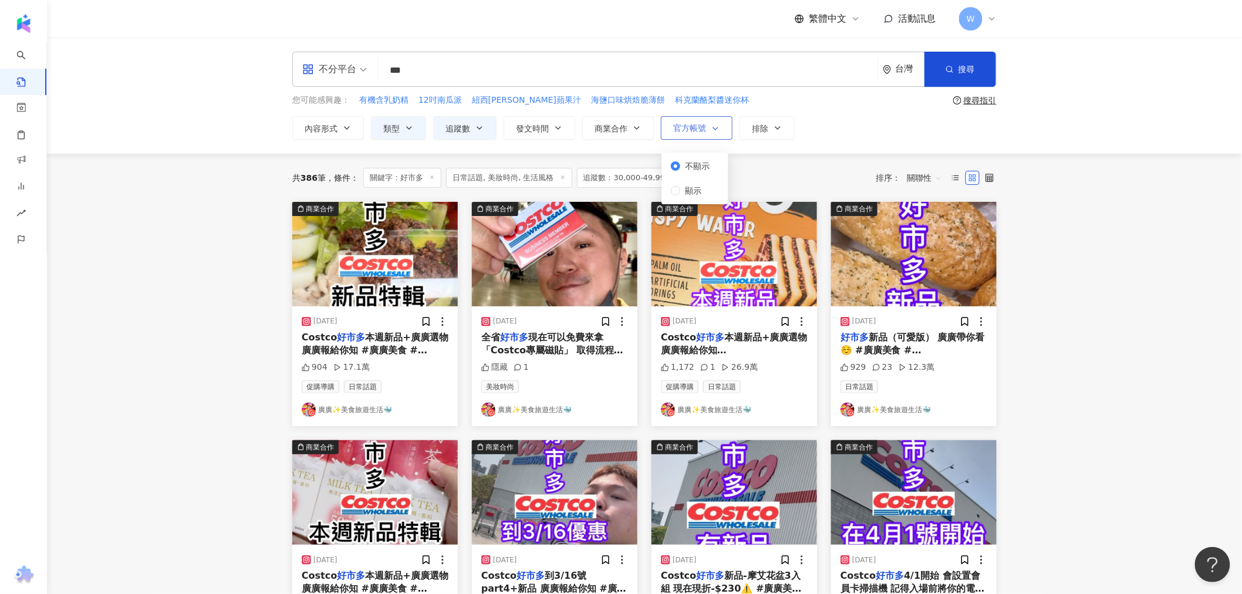
click at [693, 125] on span "官方帳號" at bounding box center [689, 127] width 33 height 9
click at [697, 139] on button "官方帳號" at bounding box center [697, 127] width 72 height 23
click at [600, 124] on span "商業合作" at bounding box center [611, 128] width 33 height 9
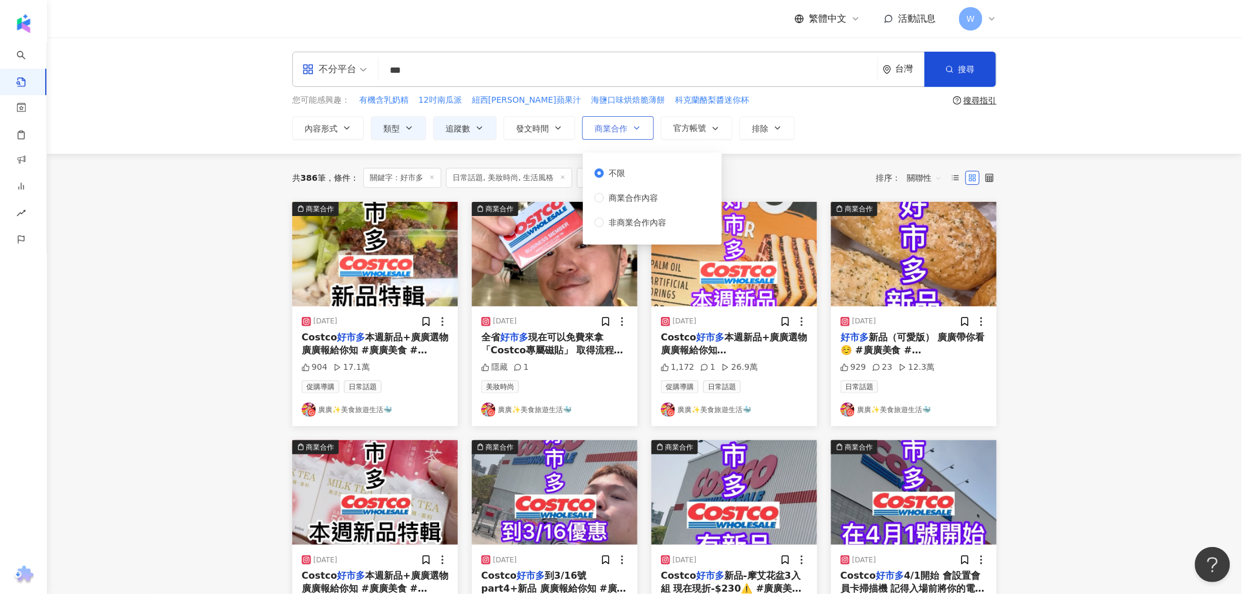
click at [600, 124] on span "商業合作" at bounding box center [611, 128] width 33 height 9
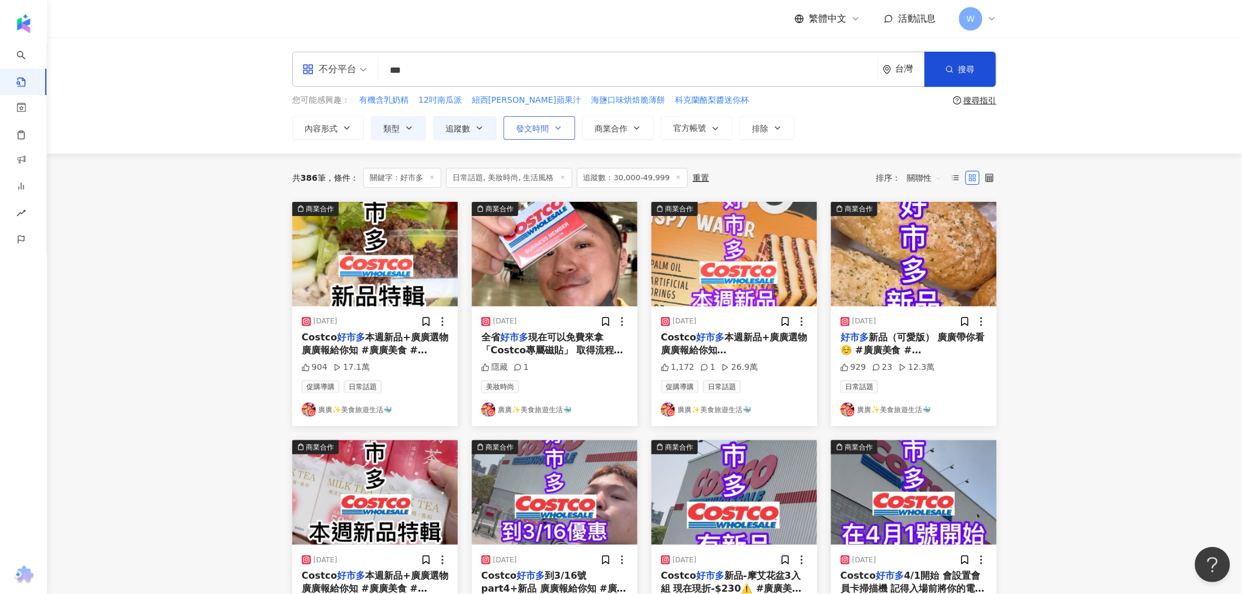
click at [560, 137] on button "發文時間" at bounding box center [540, 127] width 72 height 23
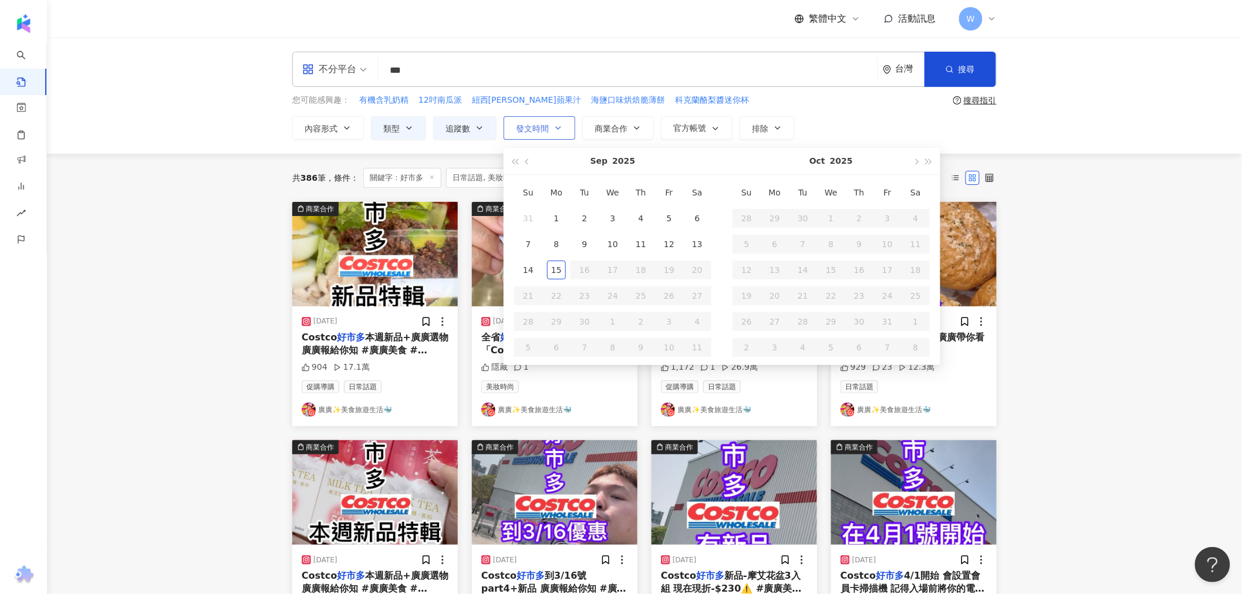
click at [560, 137] on button "發文時間" at bounding box center [540, 127] width 72 height 23
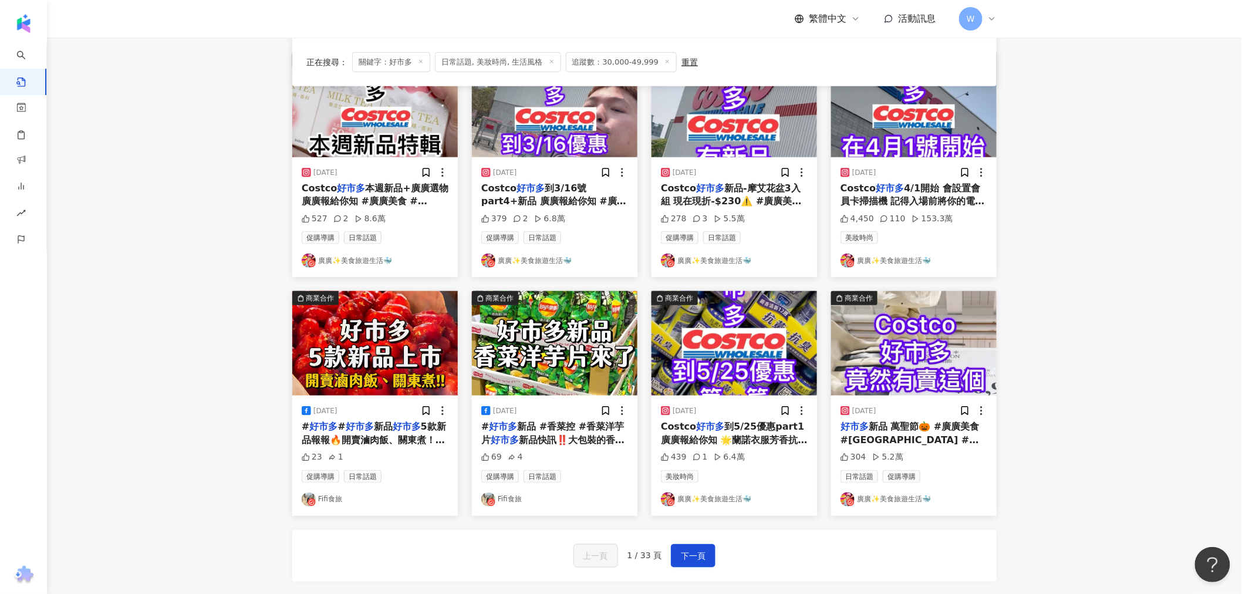
scroll to position [456, 0]
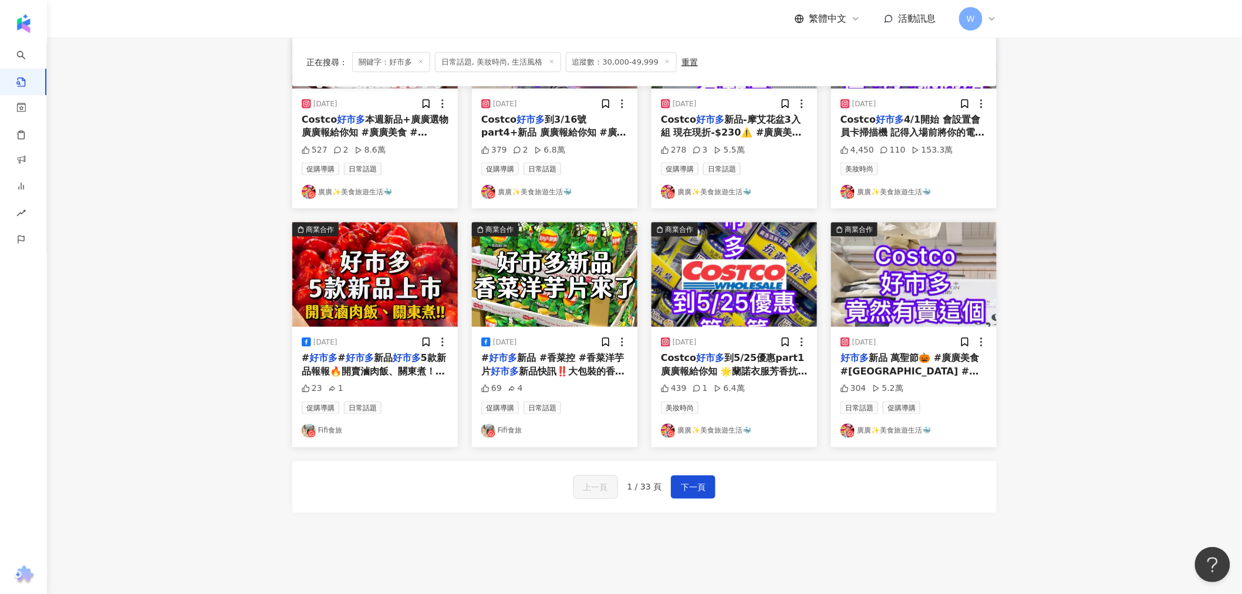
click at [684, 406] on div "2025/5/12 Costco 好市多 到5/25優惠part1 廣廣報給你知 🌟蘭諾衣服芳香抗黃豆-120變$469 🌟風倍清織物消臭噴霧-100變$34…" at bounding box center [735, 387] width 166 height 120
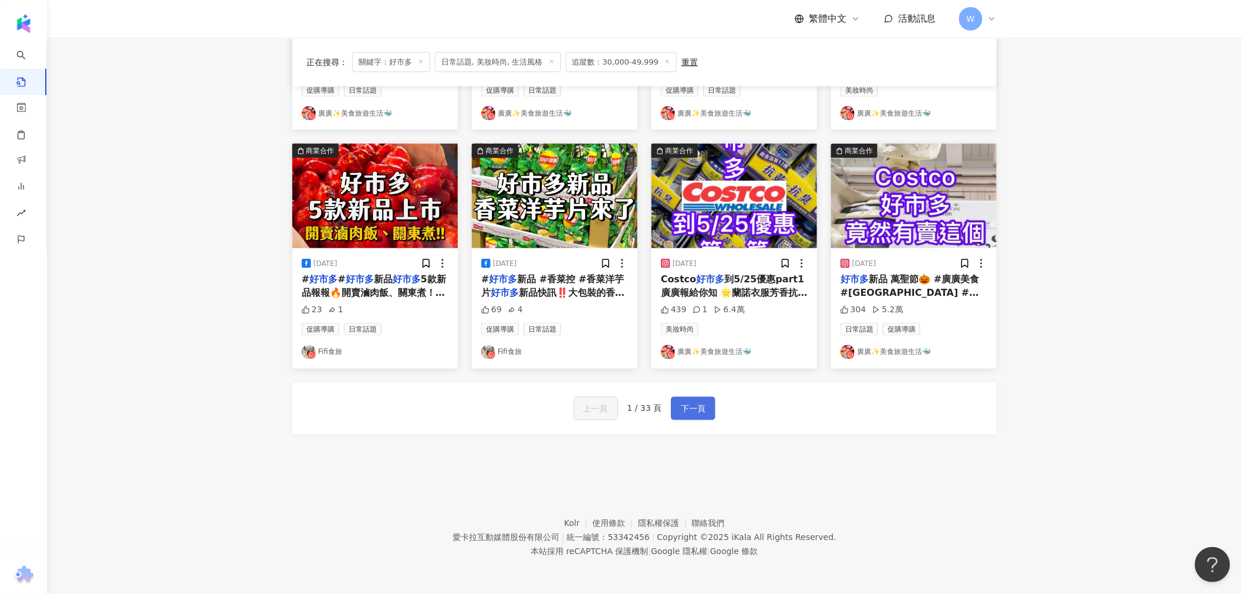
click at [696, 405] on span "下一頁" at bounding box center [693, 409] width 25 height 14
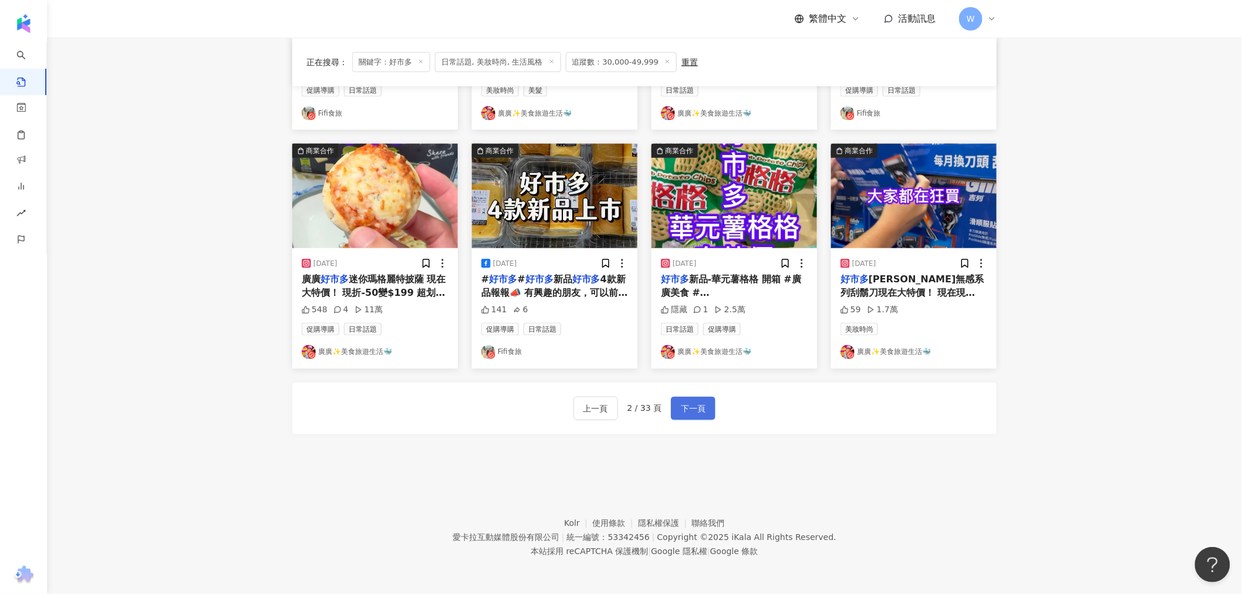
drag, startPoint x: 1007, startPoint y: 238, endPoint x: 700, endPoint y: 419, distance: 356.6
click at [685, 406] on span "下一頁" at bounding box center [693, 409] width 25 height 14
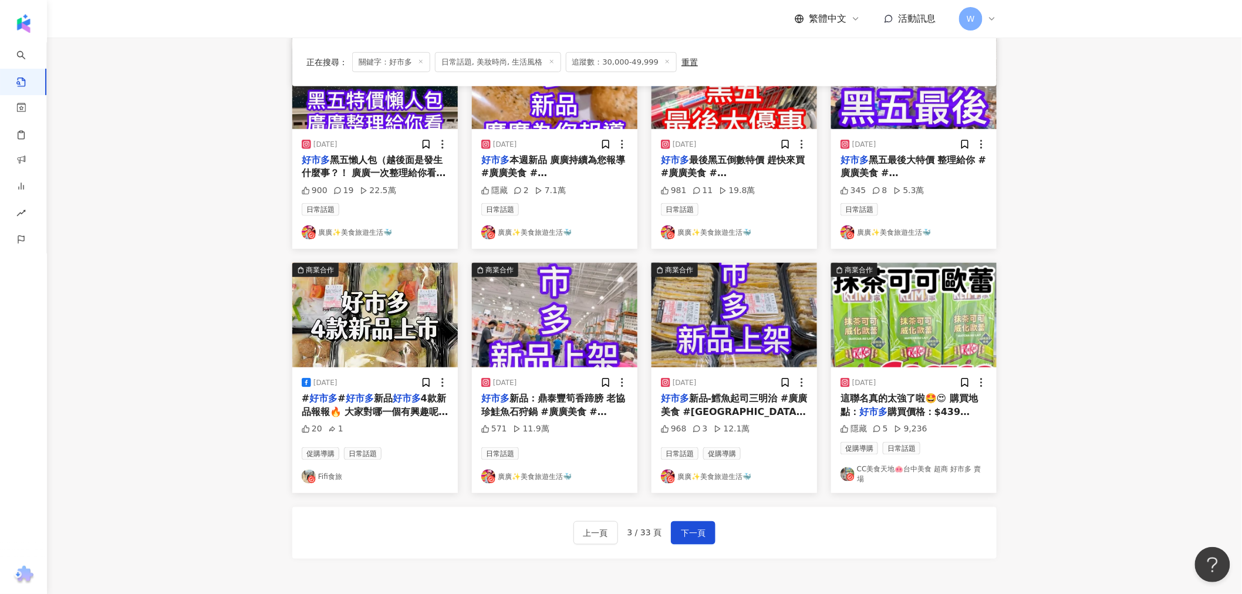
drag, startPoint x: 837, startPoint y: 397, endPoint x: 831, endPoint y: 331, distance: 67.1
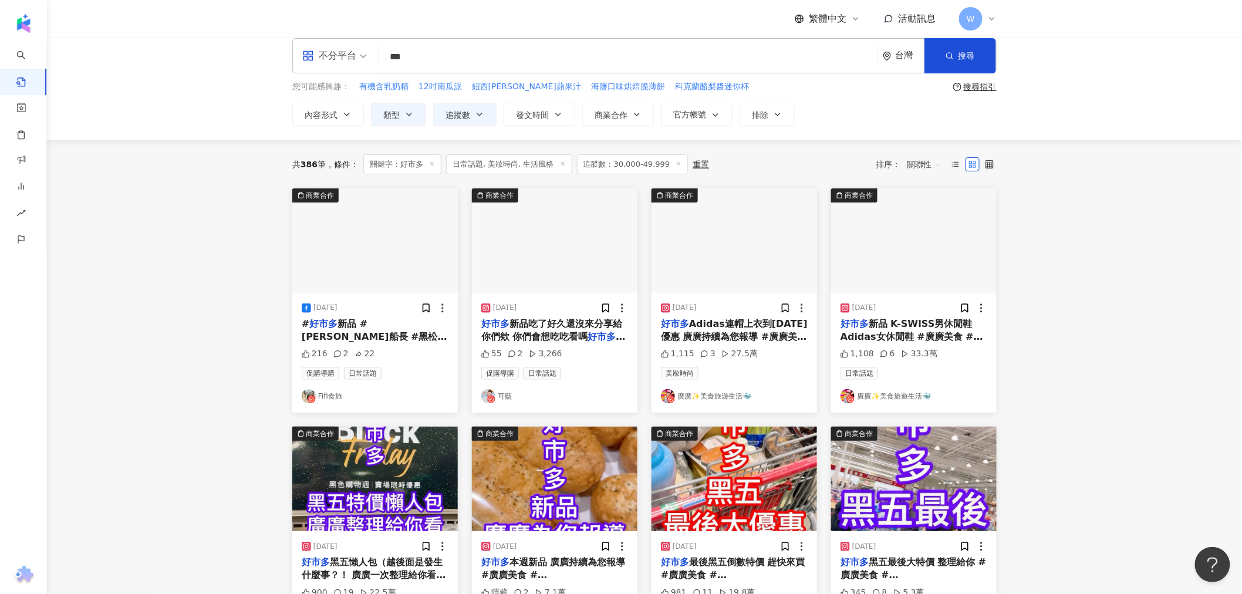
scroll to position [0, 0]
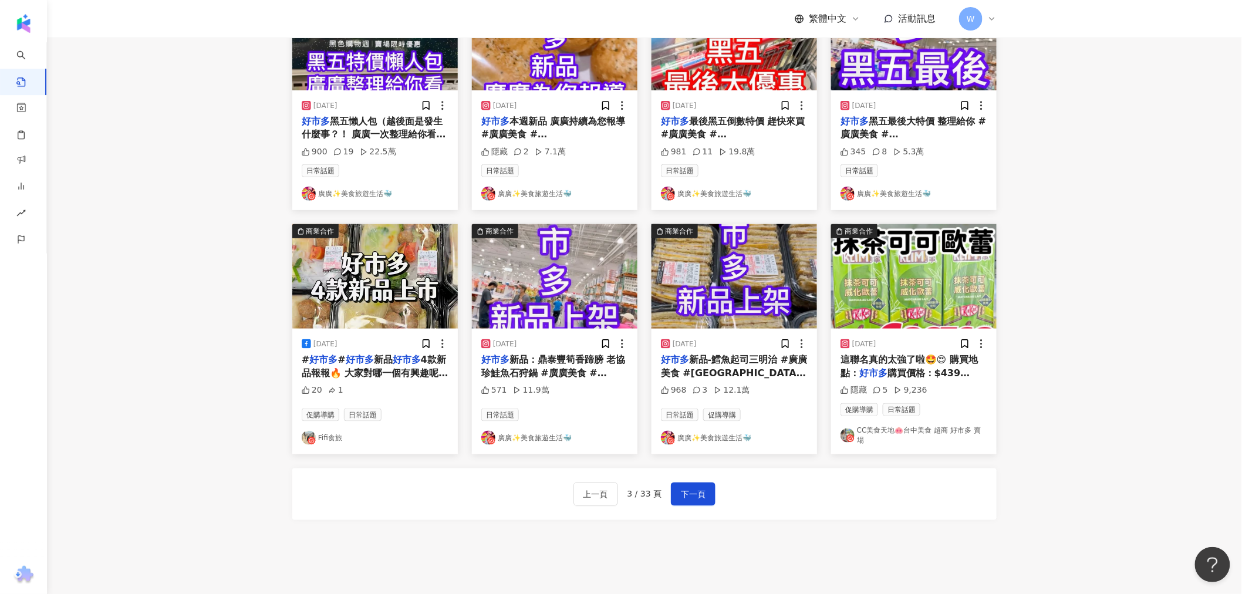
drag, startPoint x: 993, startPoint y: 355, endPoint x: 967, endPoint y: 406, distance: 58.0
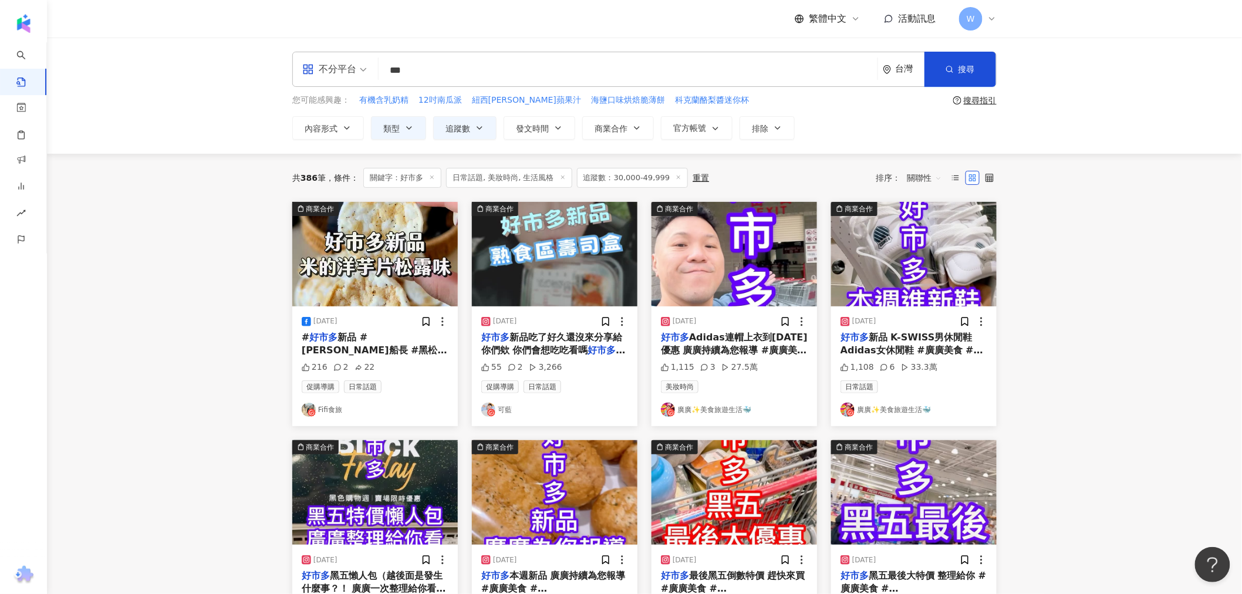
drag, startPoint x: 1098, startPoint y: 306, endPoint x: 863, endPoint y: 133, distance: 291.8
click at [495, 409] on icon at bounding box center [491, 413] width 8 height 8
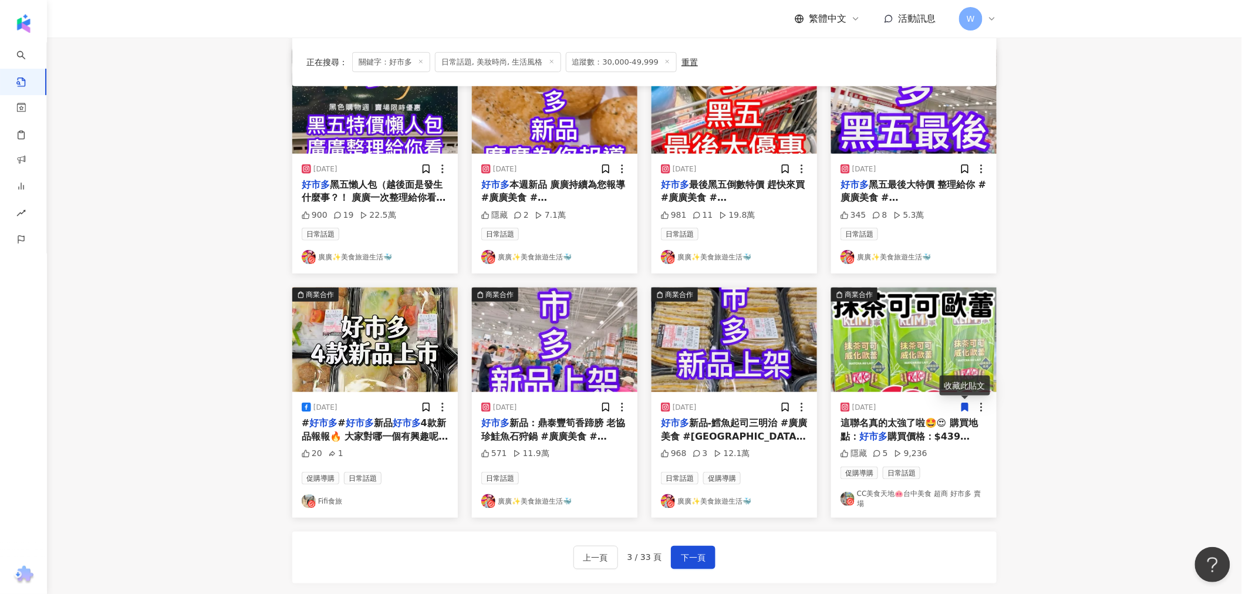
scroll to position [535, 0]
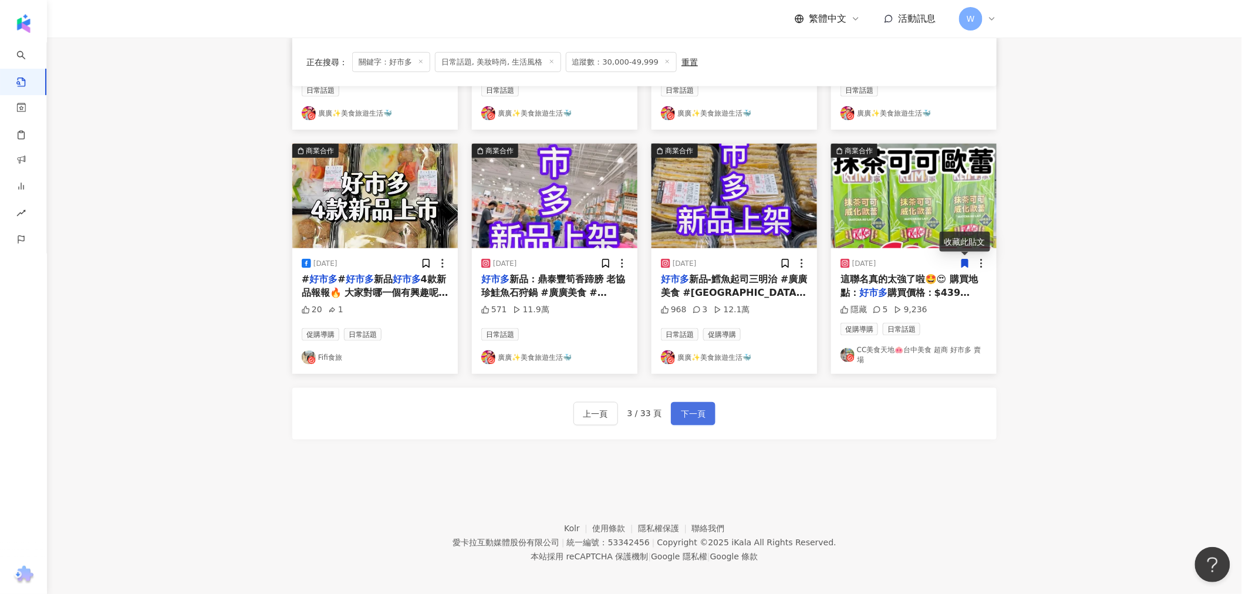
click at [699, 409] on span "下一頁" at bounding box center [693, 414] width 25 height 14
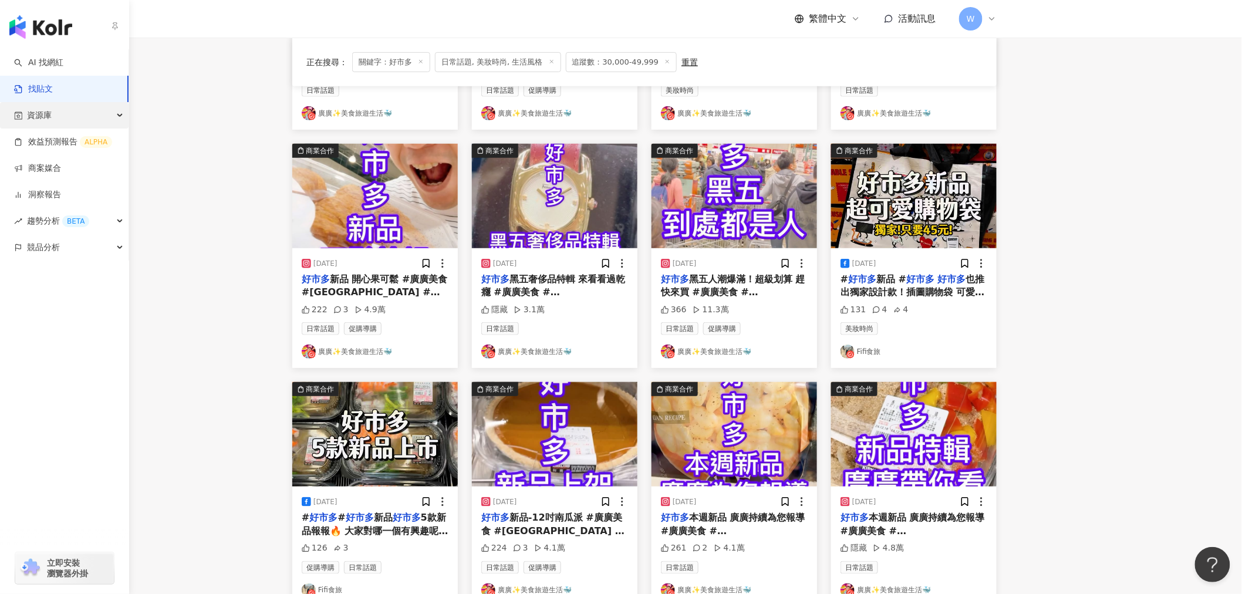
scroll to position [274, 0]
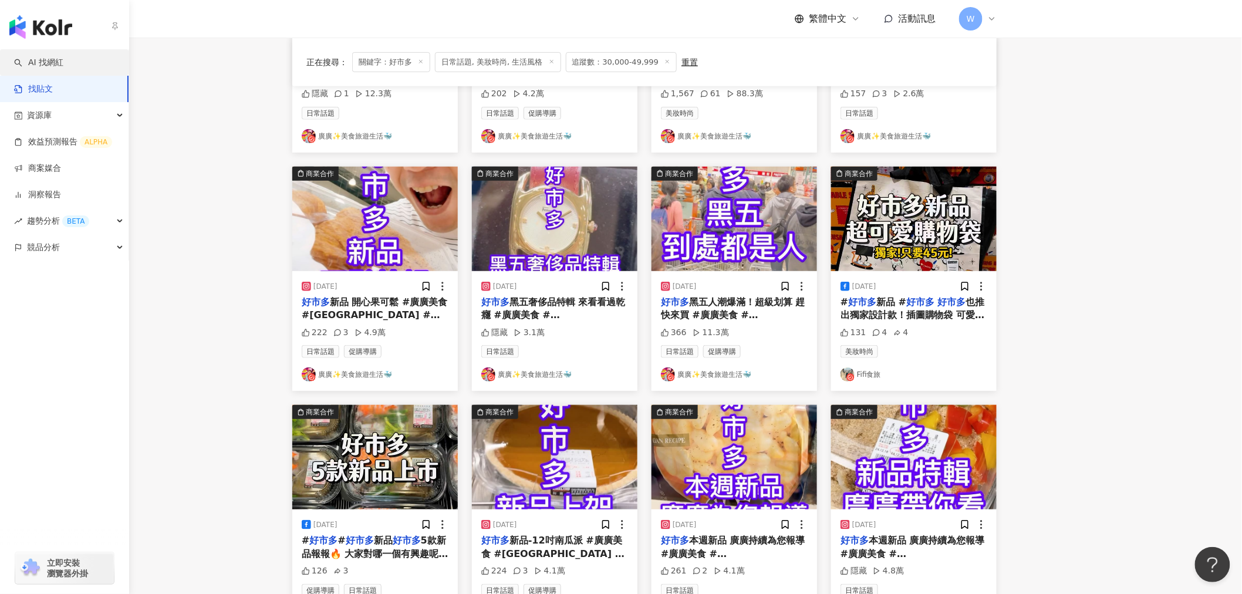
click at [63, 58] on link "AI 找網紅" at bounding box center [38, 63] width 49 height 12
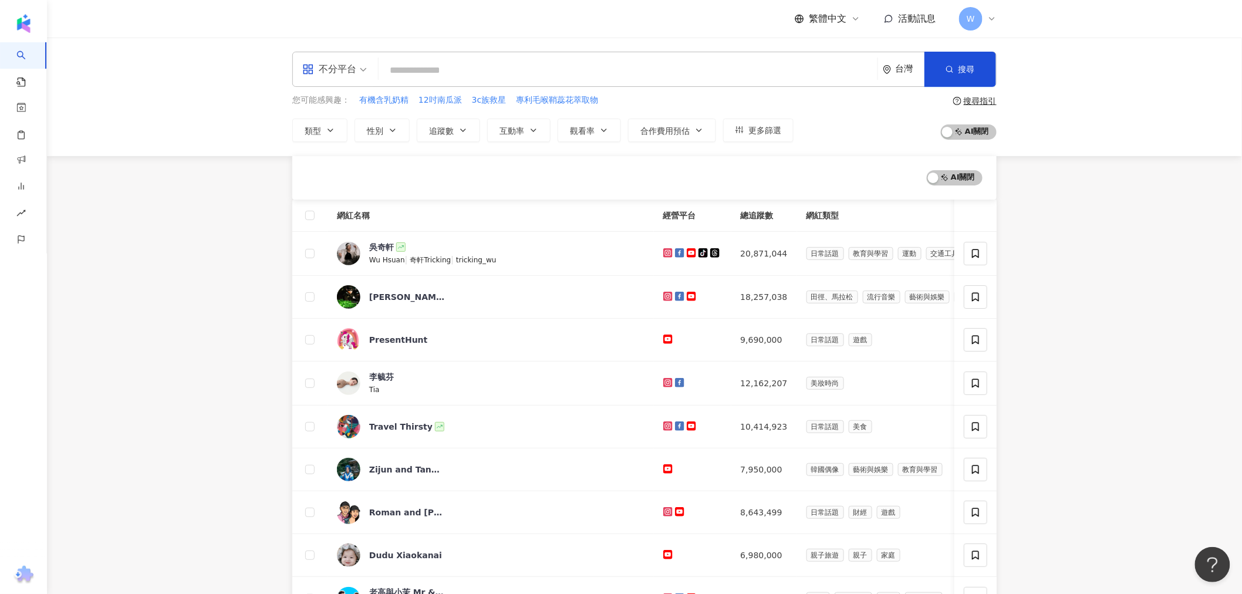
drag, startPoint x: 1158, startPoint y: 218, endPoint x: 807, endPoint y: 14, distance: 406.4
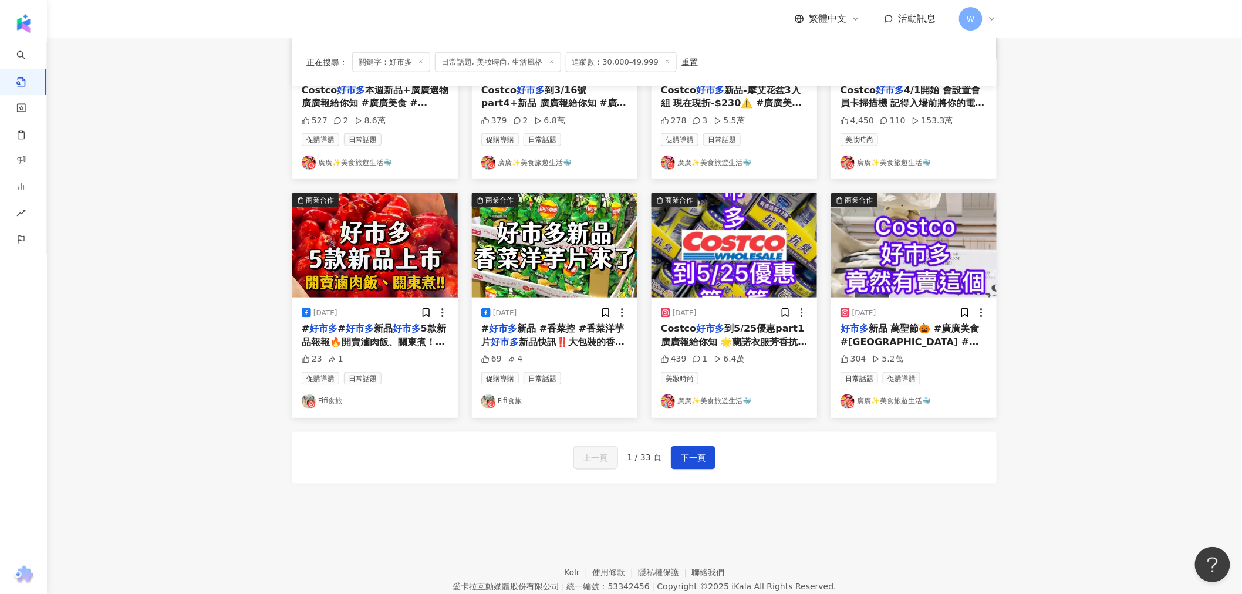
scroll to position [535, 0]
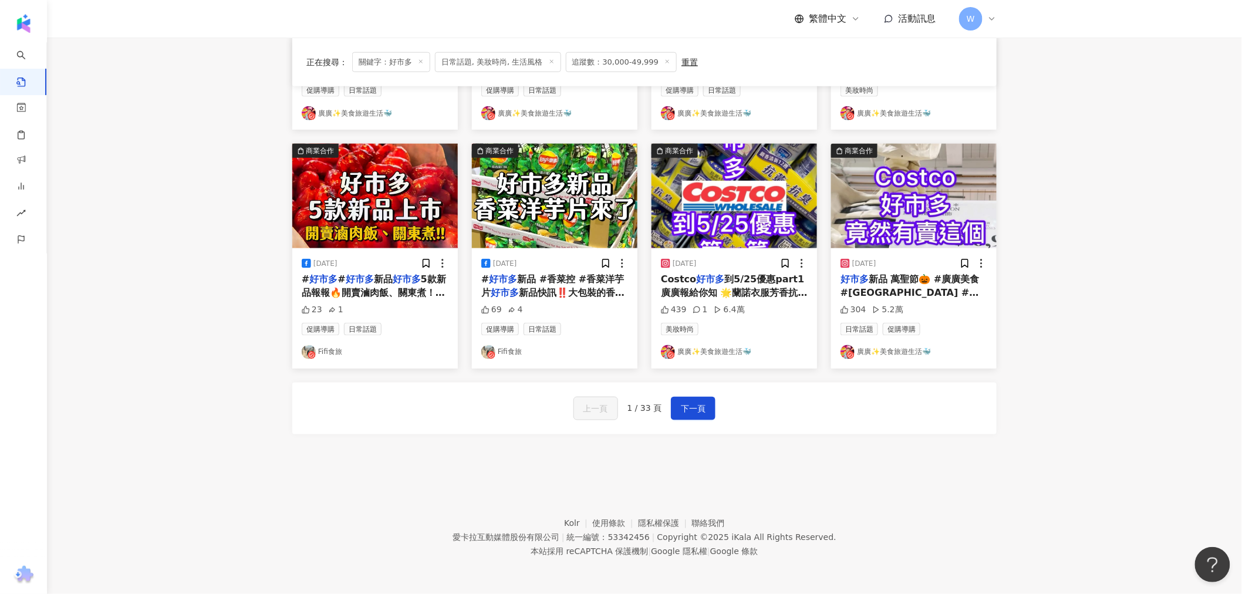
drag, startPoint x: 1071, startPoint y: 271, endPoint x: 1024, endPoint y: 464, distance: 199.2
click at [681, 406] on span "下一頁" at bounding box center [693, 409] width 25 height 14
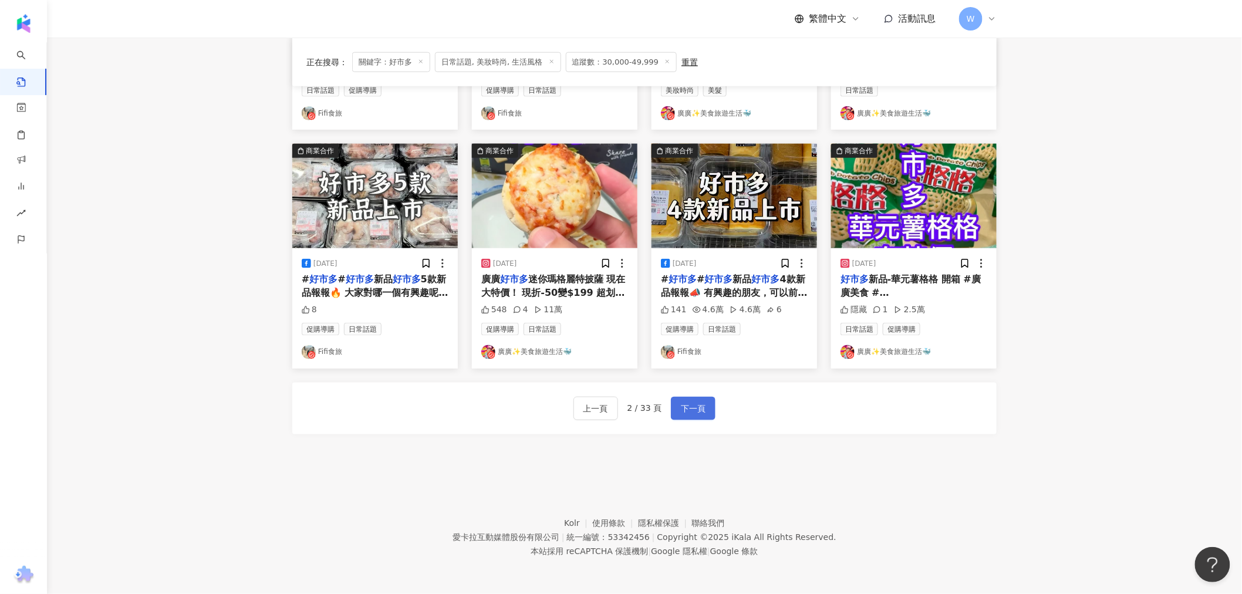
click at [676, 400] on button "下一頁" at bounding box center [693, 408] width 45 height 23
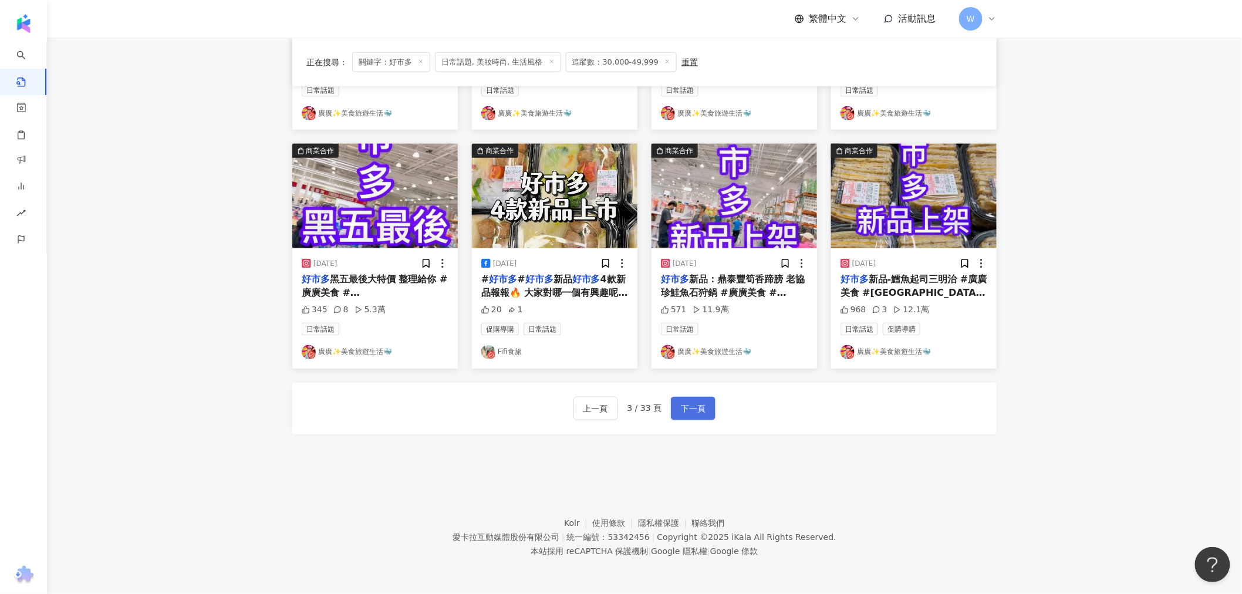
click at [677, 400] on button "下一頁" at bounding box center [693, 408] width 45 height 23
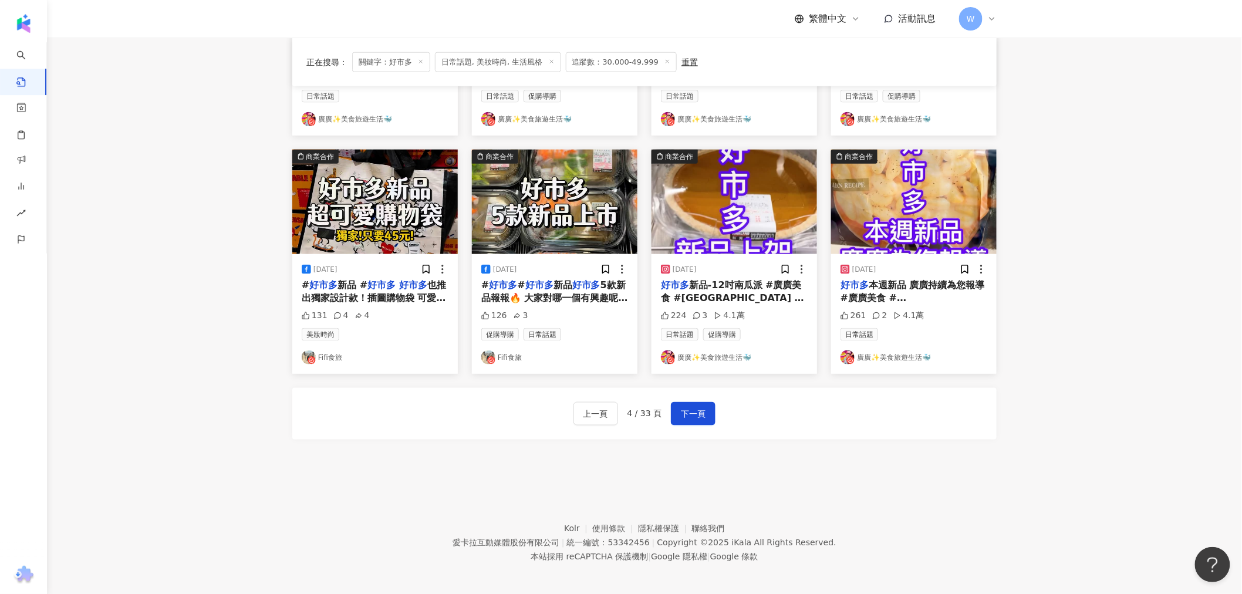
drag, startPoint x: 995, startPoint y: 291, endPoint x: 667, endPoint y: 461, distance: 369.4
click at [702, 392] on div "上一頁 4 / 33 頁 下一頁" at bounding box center [644, 414] width 704 height 52
click at [683, 411] on span "下一頁" at bounding box center [693, 414] width 25 height 14
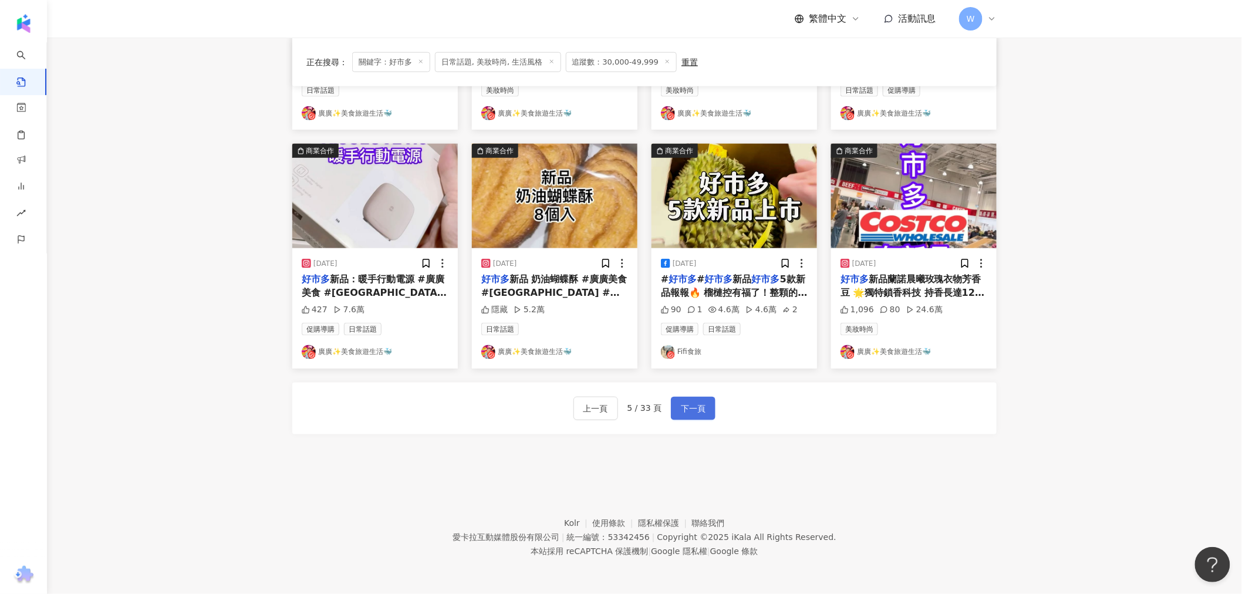
click at [683, 411] on span "下一頁" at bounding box center [693, 409] width 25 height 14
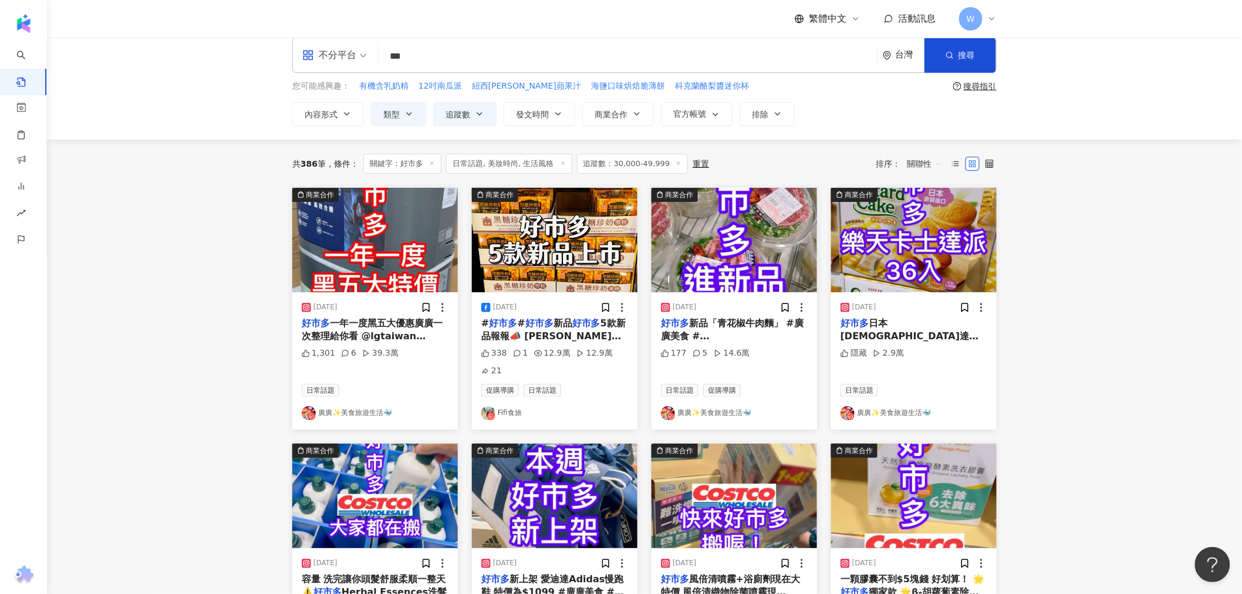
scroll to position [0, 0]
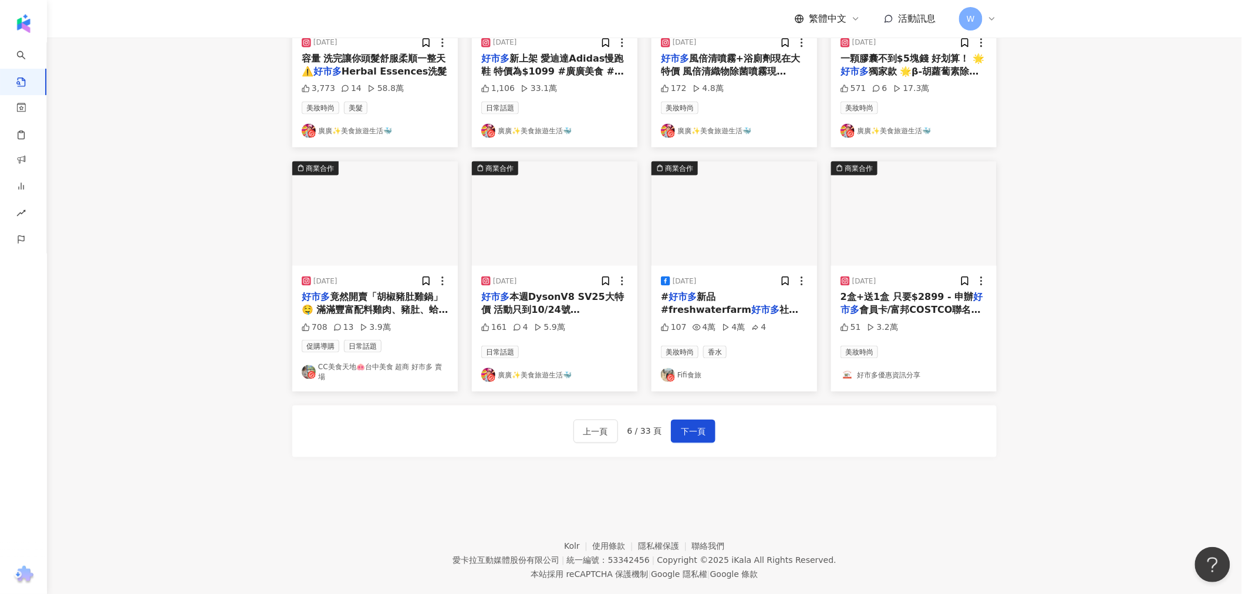
drag, startPoint x: 1047, startPoint y: 254, endPoint x: 959, endPoint y: 356, distance: 134.9
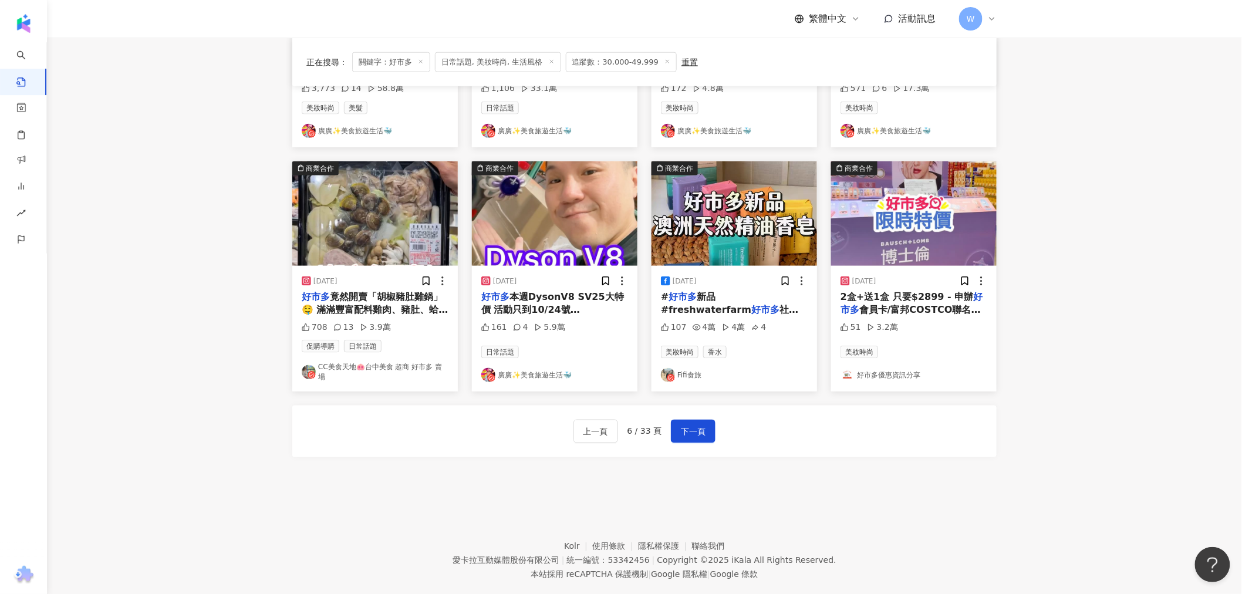
scroll to position [552, 0]
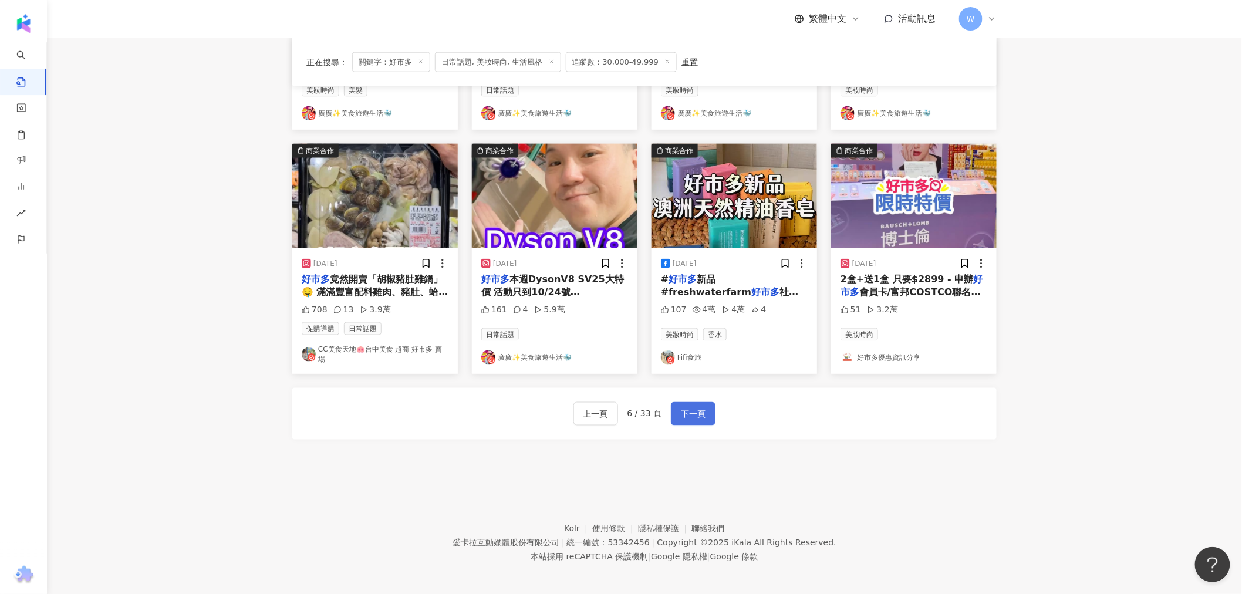
click at [689, 410] on span "下一頁" at bounding box center [693, 414] width 25 height 14
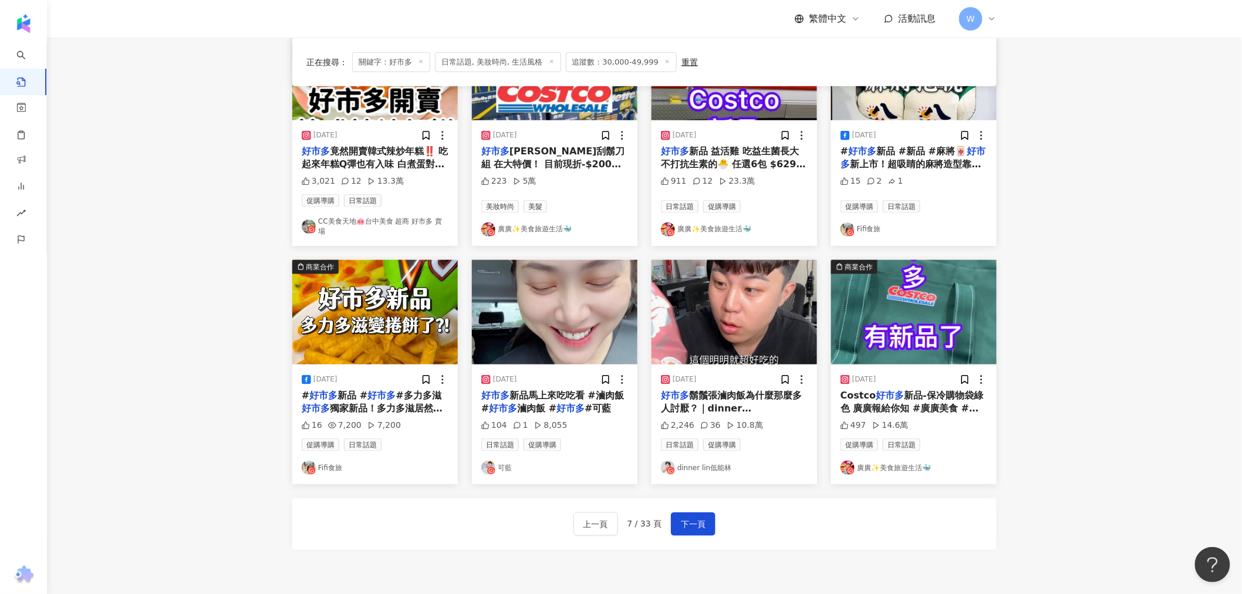
scroll to position [470, 0]
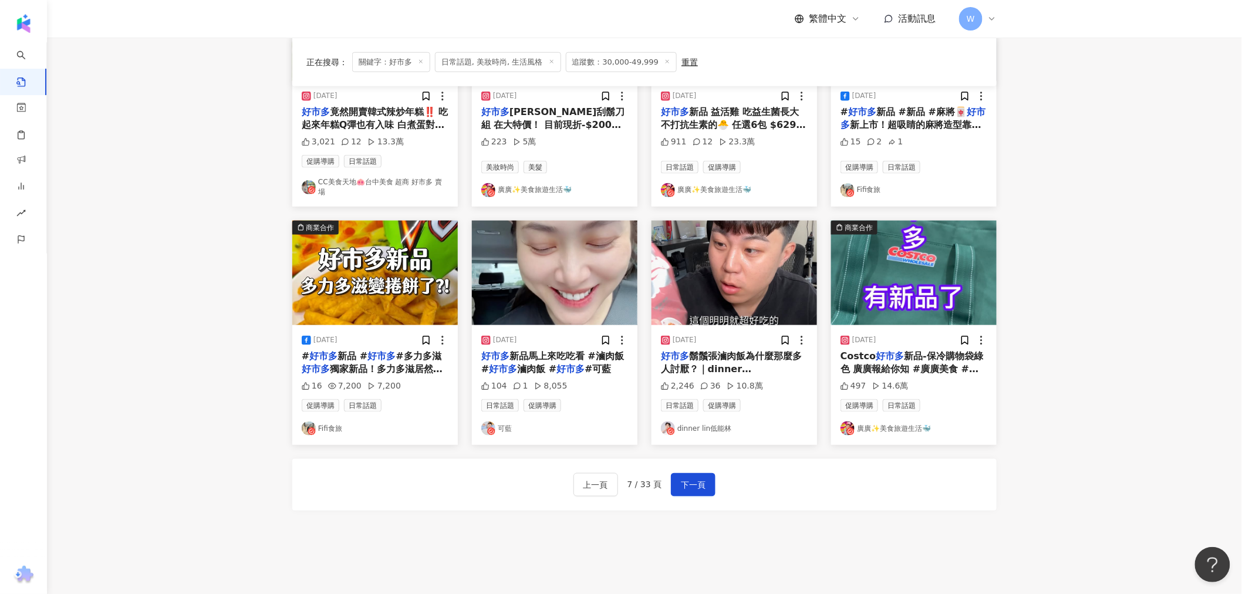
click at [570, 363] on mark "好市多" at bounding box center [571, 368] width 28 height 11
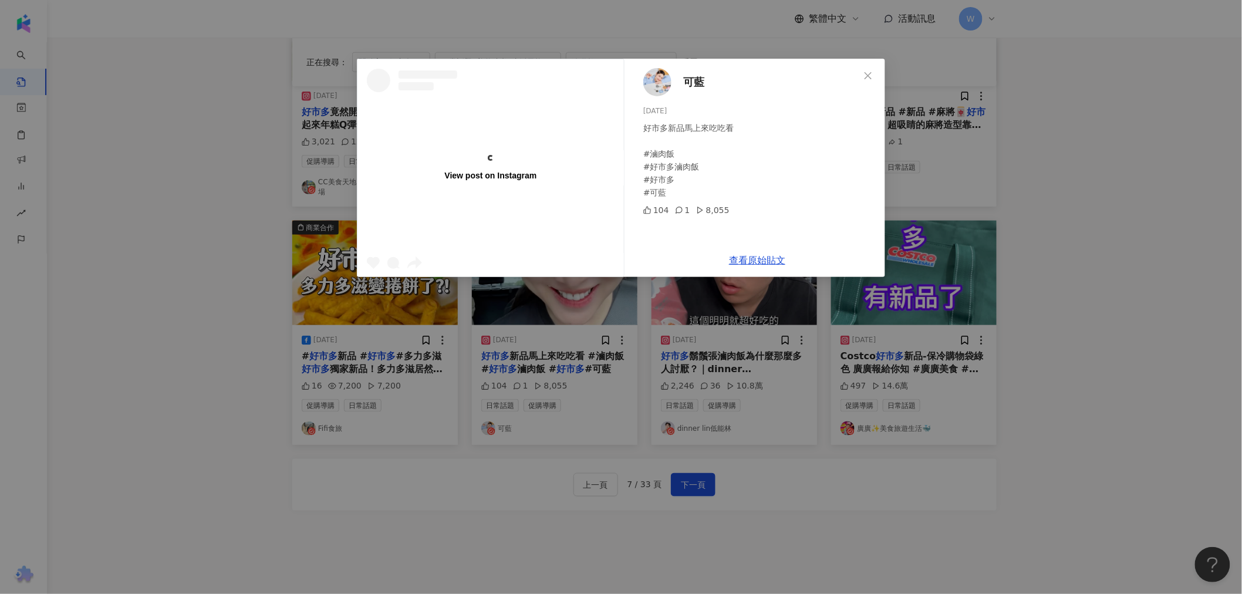
click at [700, 83] on span "可藍" at bounding box center [693, 82] width 21 height 16
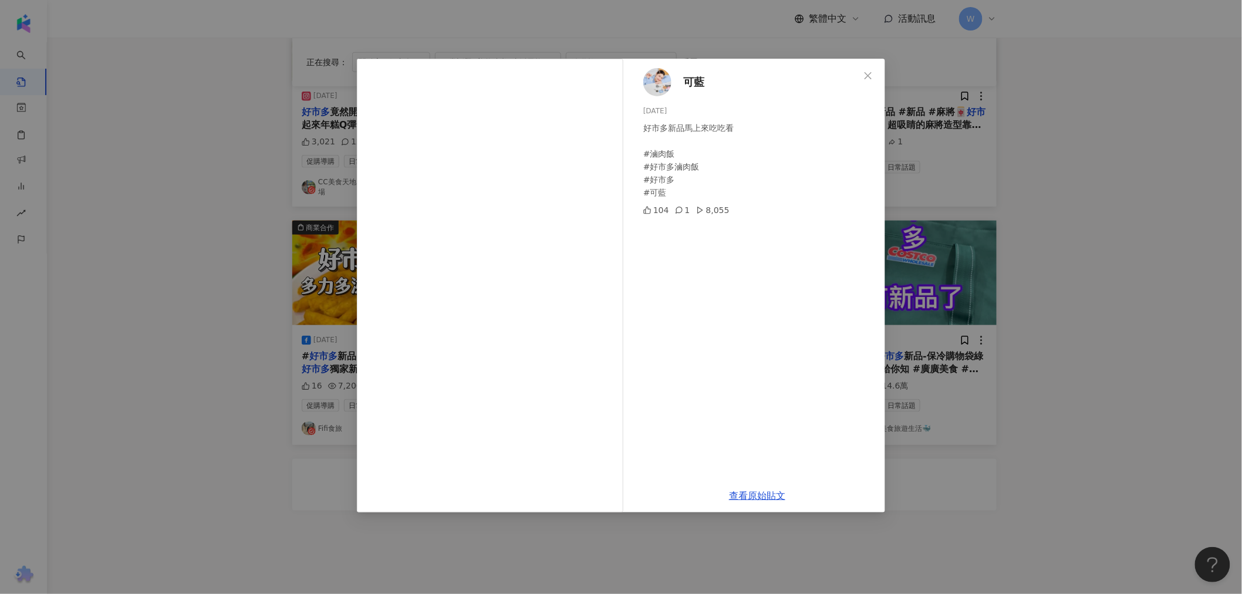
click at [1092, 248] on div "可藍 2025/4/2 好市多新品馬上來吃吃看 #滷肉飯 #好市多滷肉飯 #好市多 #可藍 104 1 8,055 查看原始貼文" at bounding box center [621, 297] width 1242 height 594
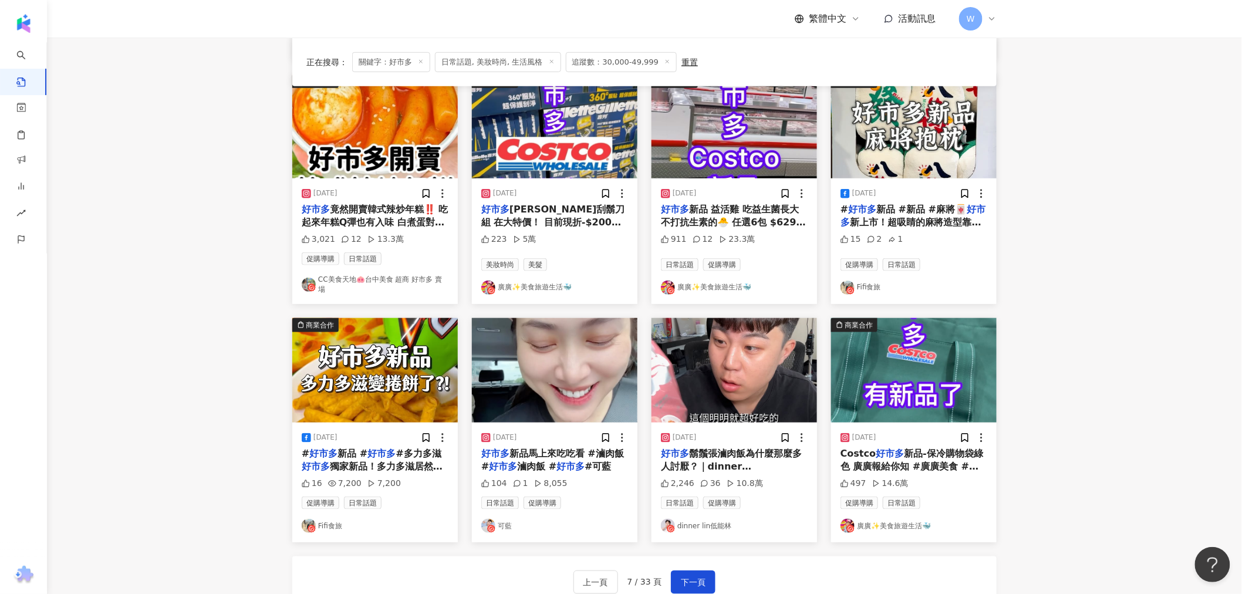
scroll to position [535, 0]
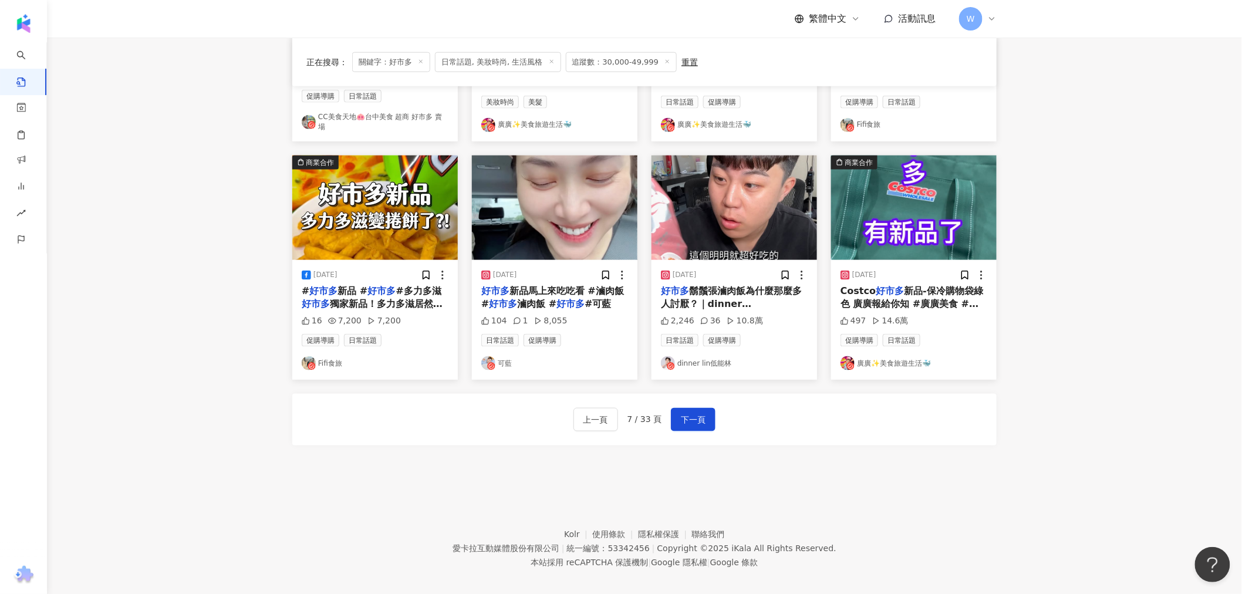
drag, startPoint x: 1039, startPoint y: 383, endPoint x: 1011, endPoint y: 389, distance: 28.7
click at [687, 413] on span "下一頁" at bounding box center [693, 420] width 25 height 14
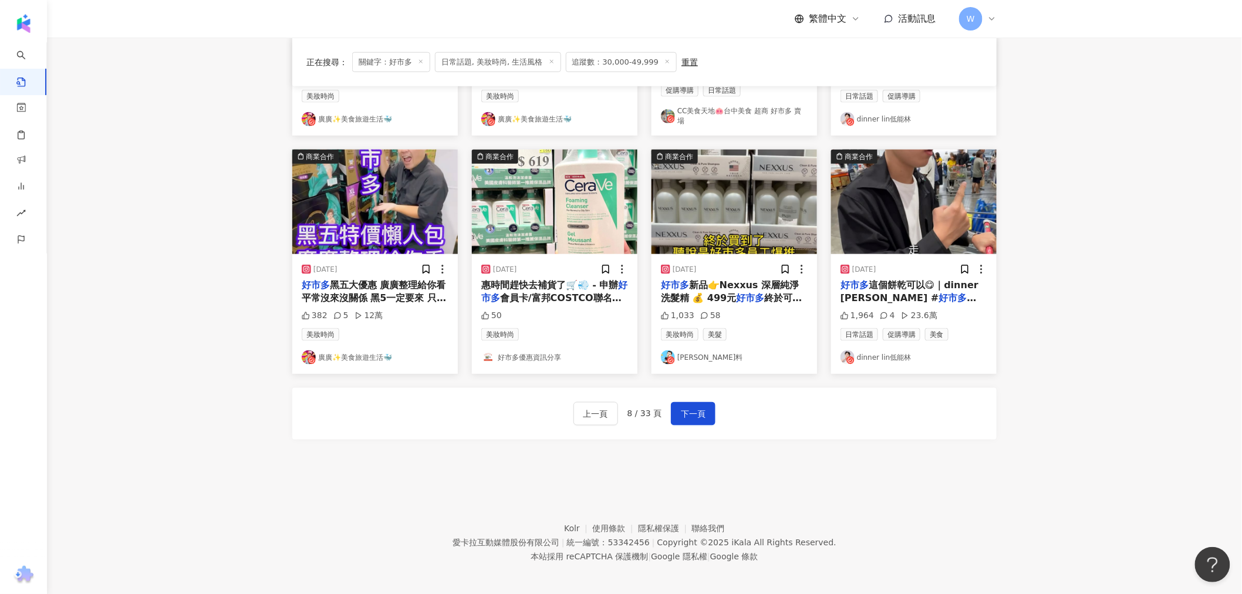
drag, startPoint x: 1076, startPoint y: 322, endPoint x: 952, endPoint y: 402, distance: 146.9
click at [689, 407] on span "下一頁" at bounding box center [693, 414] width 25 height 14
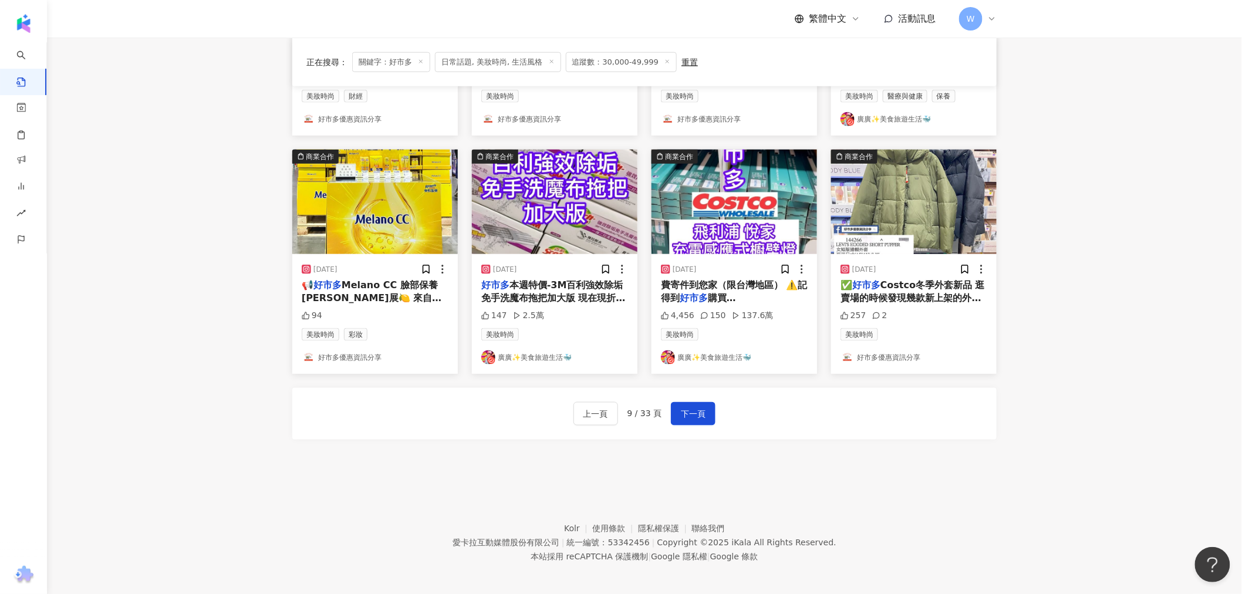
drag, startPoint x: 1016, startPoint y: 415, endPoint x: 774, endPoint y: 459, distance: 245.8
click at [684, 402] on button "下一頁" at bounding box center [693, 413] width 45 height 23
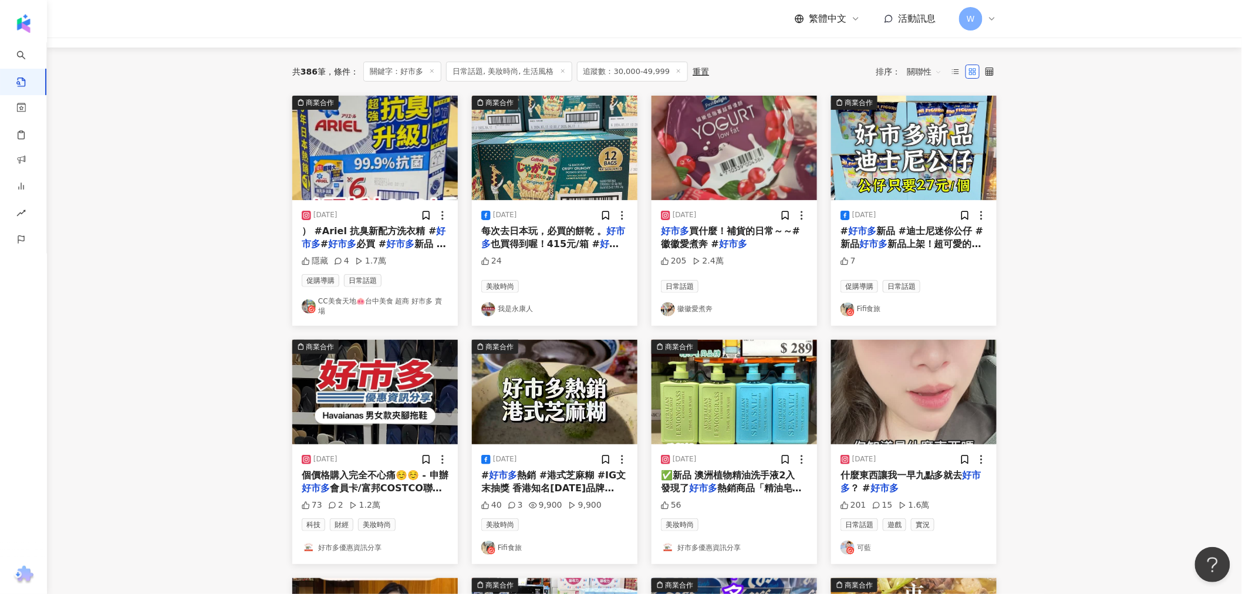
scroll to position [55, 0]
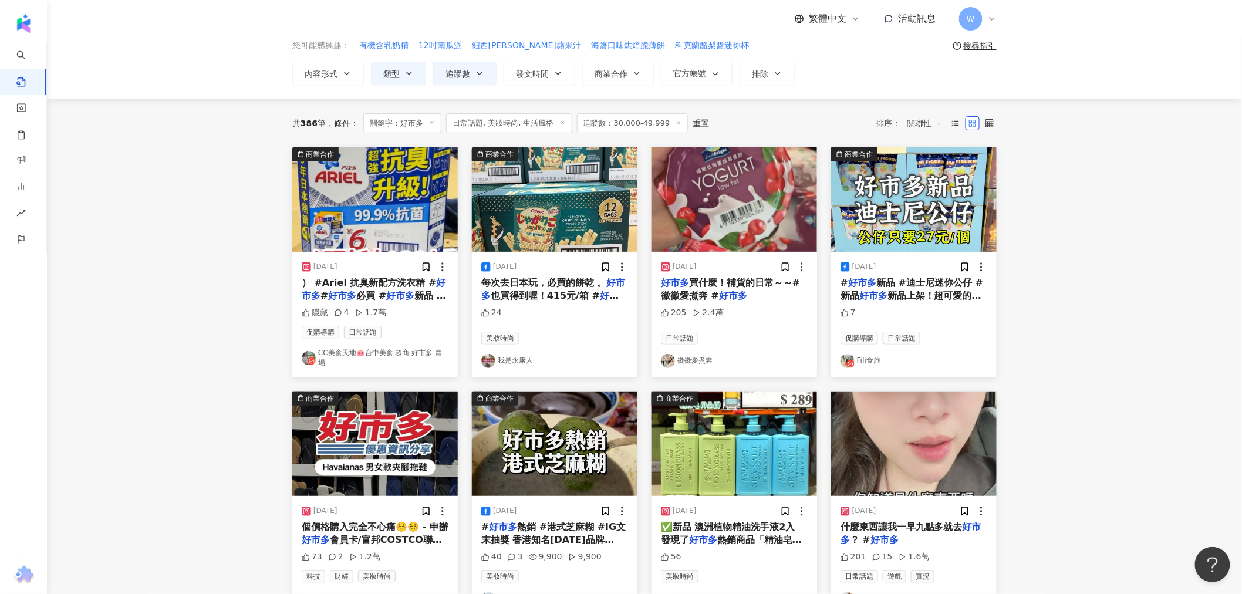
drag, startPoint x: 1067, startPoint y: 284, endPoint x: 1047, endPoint y: 251, distance: 39.3
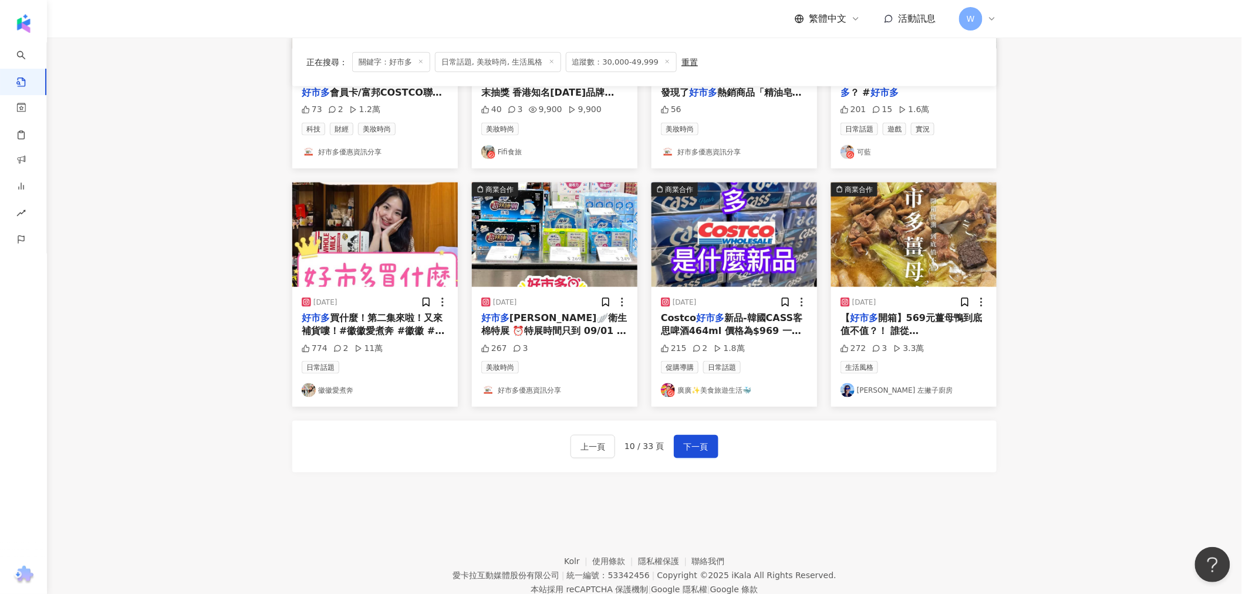
drag, startPoint x: 1113, startPoint y: 215, endPoint x: 1094, endPoint y: 362, distance: 148.0
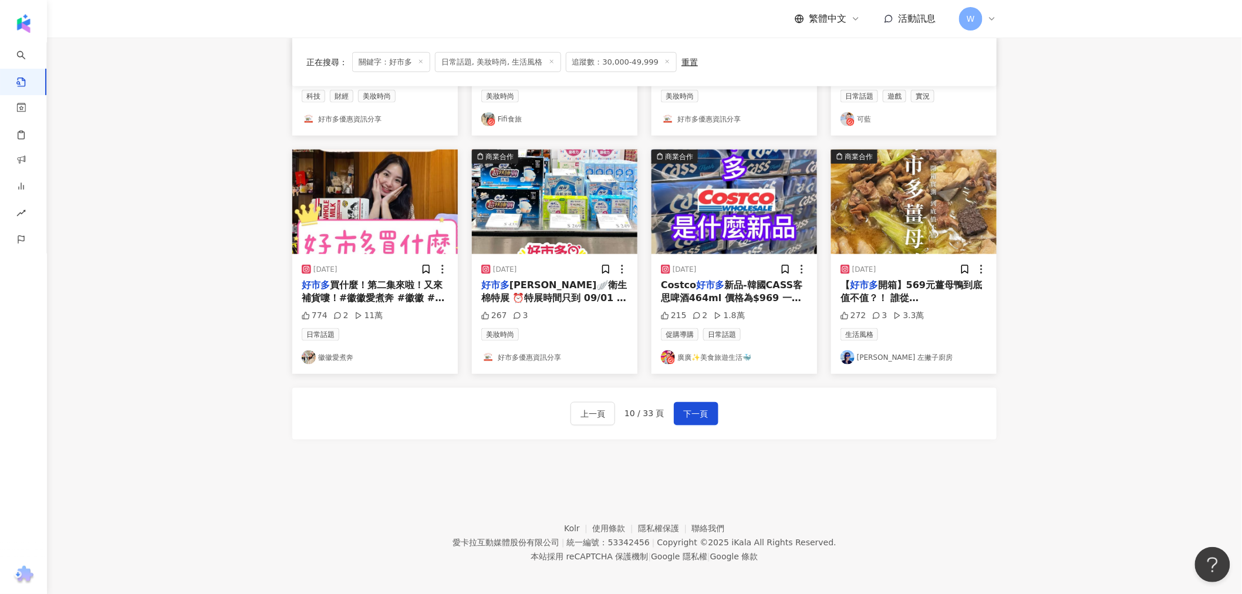
click at [341, 356] on link "徽徽愛煮奔" at bounding box center [375, 357] width 147 height 14
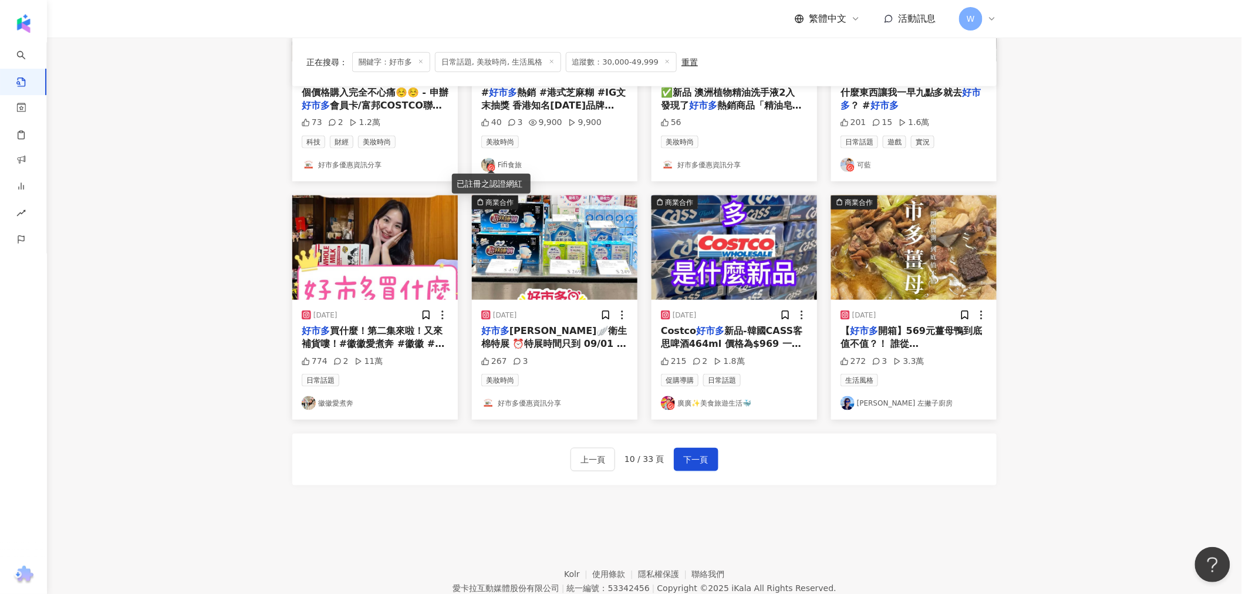
scroll to position [470, 0]
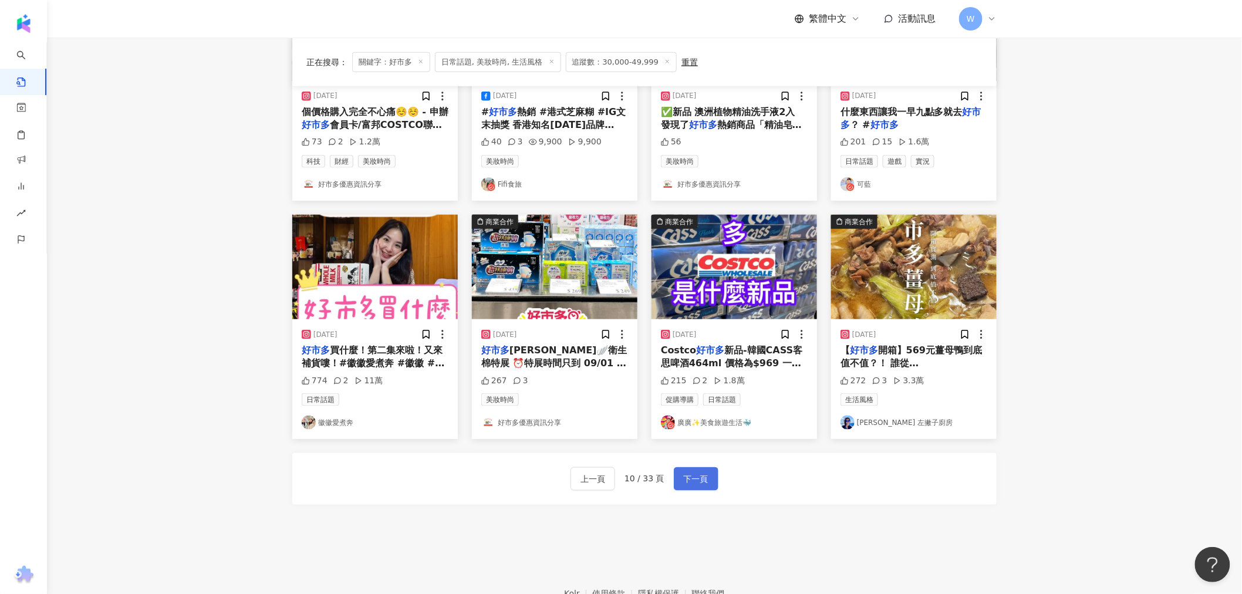
click at [703, 477] on span "下一頁" at bounding box center [696, 480] width 25 height 14
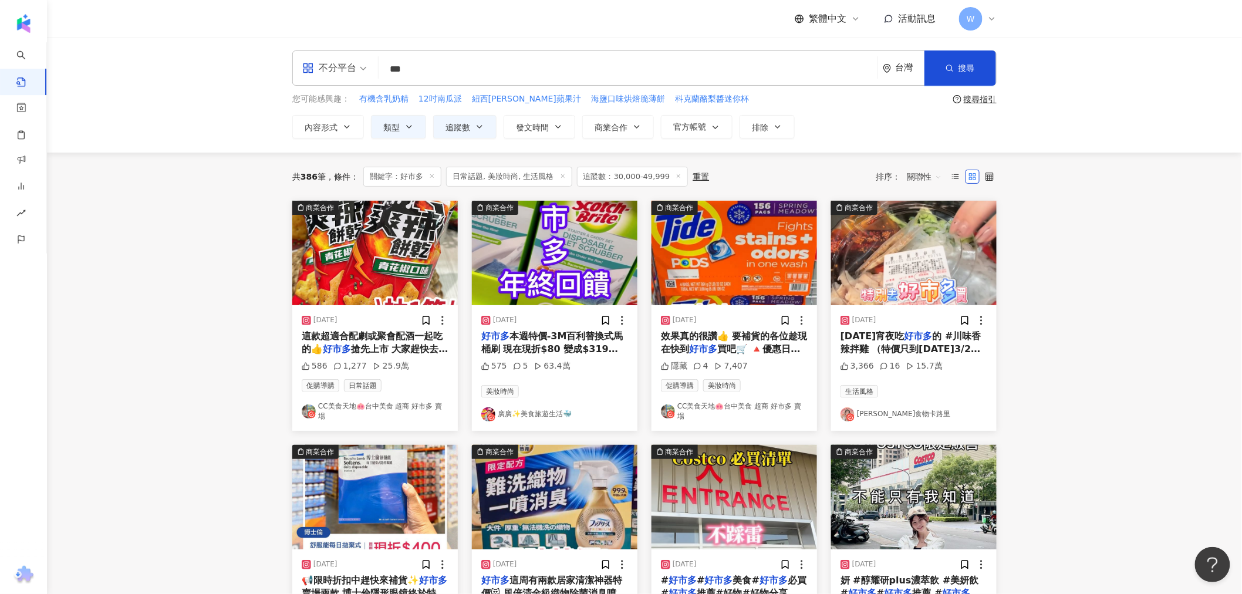
scroll to position [535, 0]
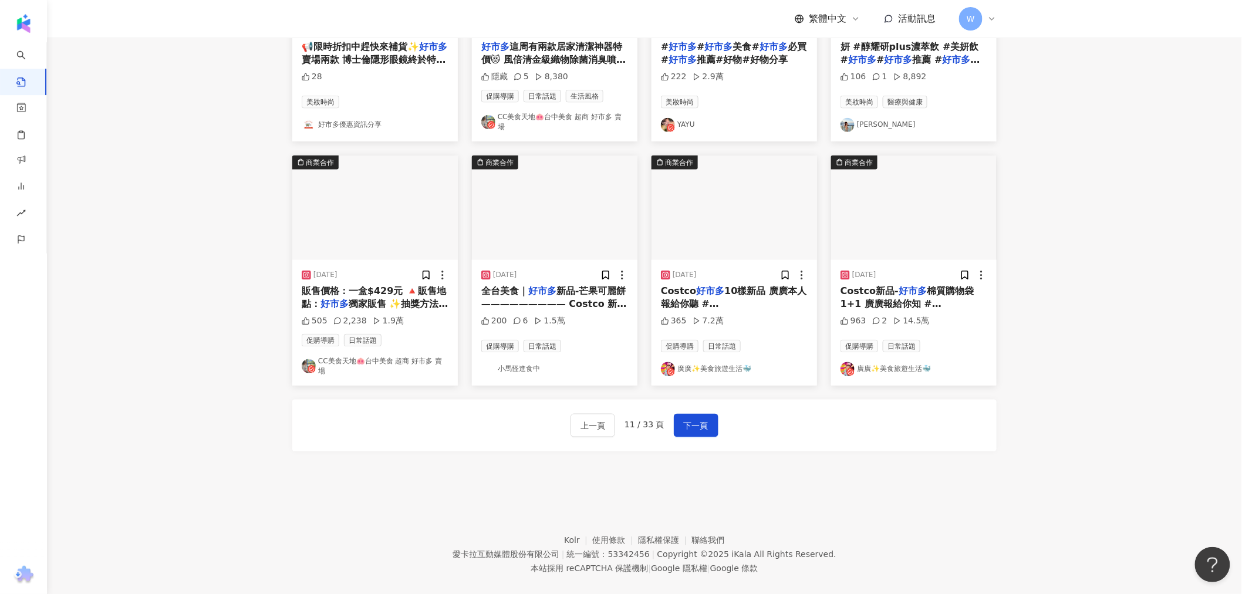
drag, startPoint x: 1041, startPoint y: 345, endPoint x: 1034, endPoint y: 478, distance: 133.5
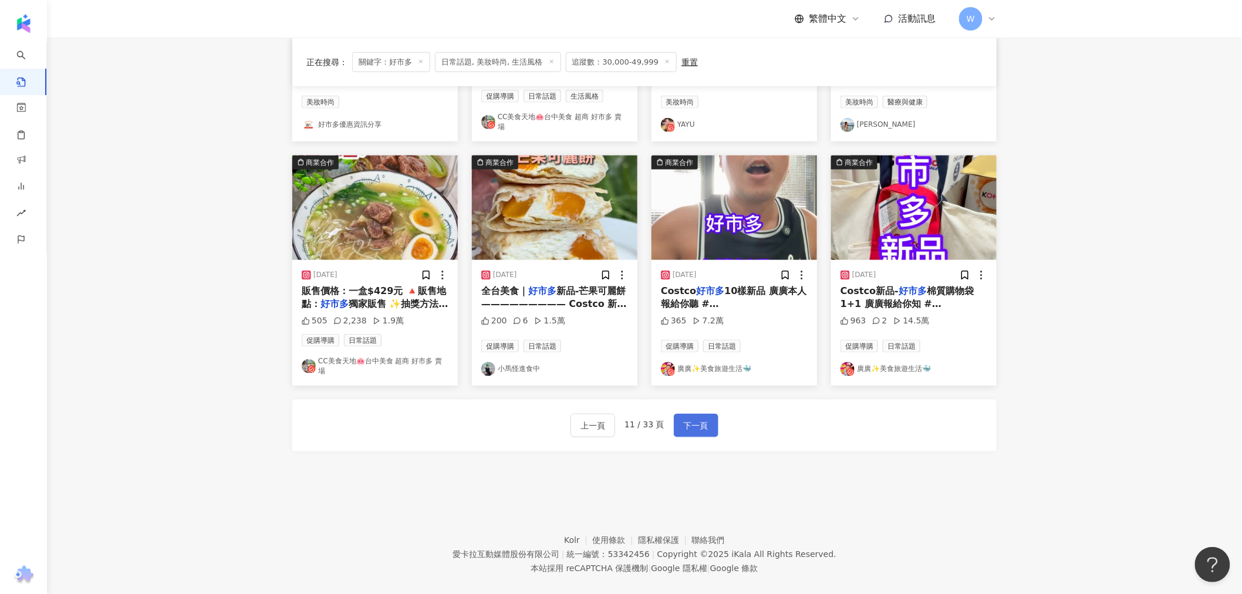
click at [676, 414] on button "下一頁" at bounding box center [696, 425] width 45 height 23
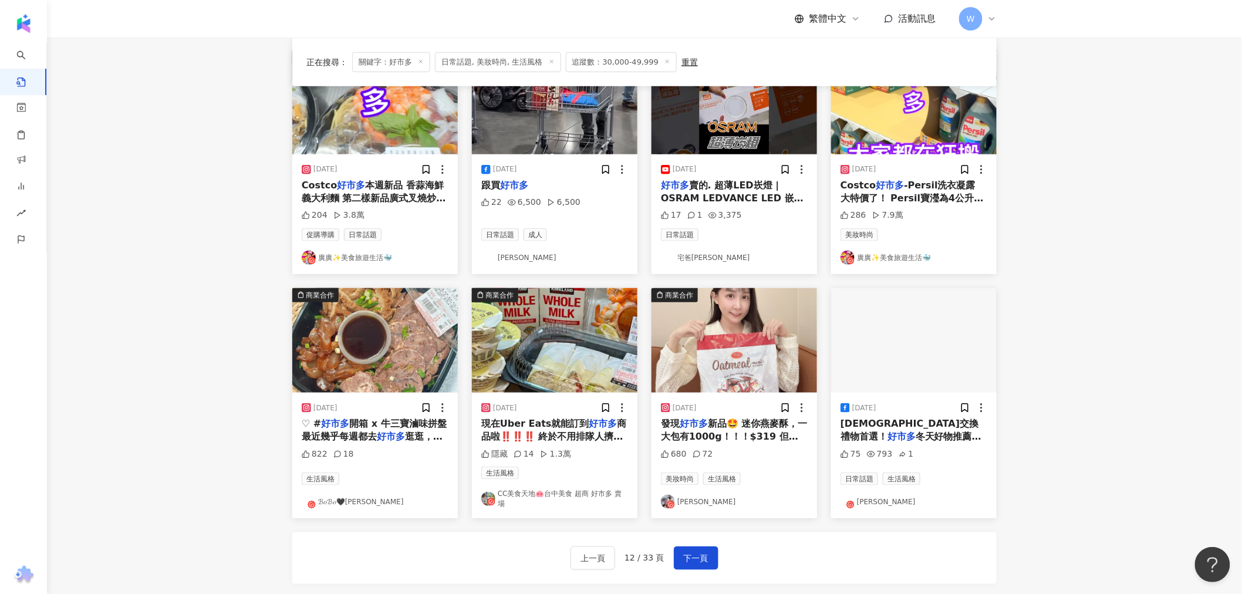
scroll to position [339, 0]
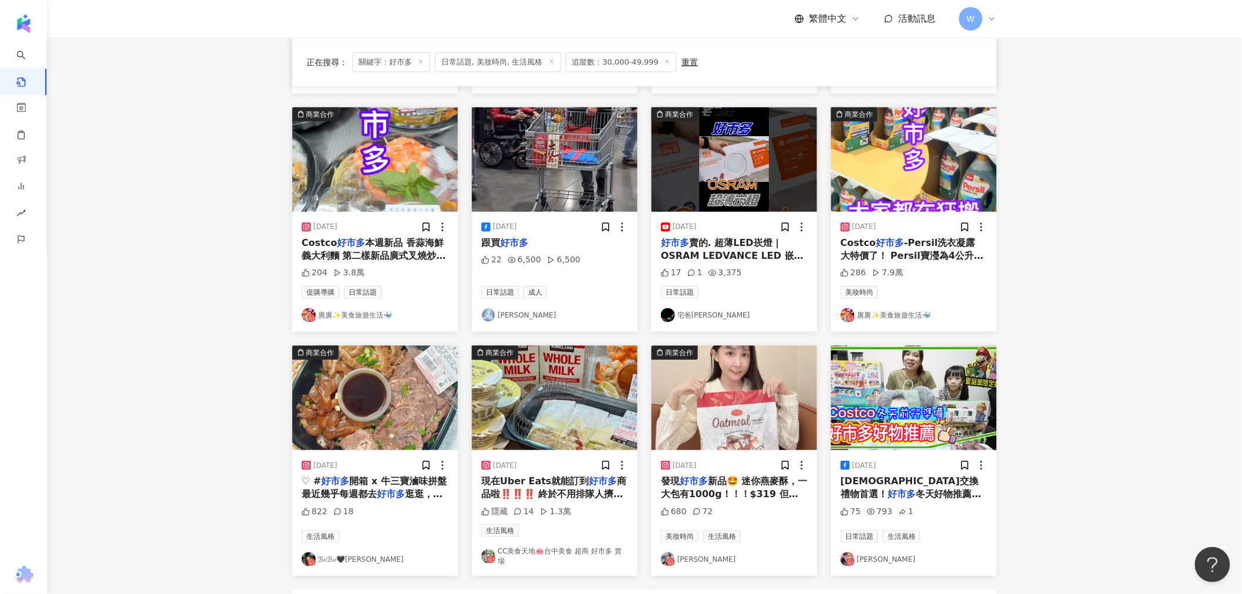
click at [372, 492] on span "開箱 x 牛三寶滷味拼盤 最近幾乎每週都去" at bounding box center [374, 488] width 145 height 24
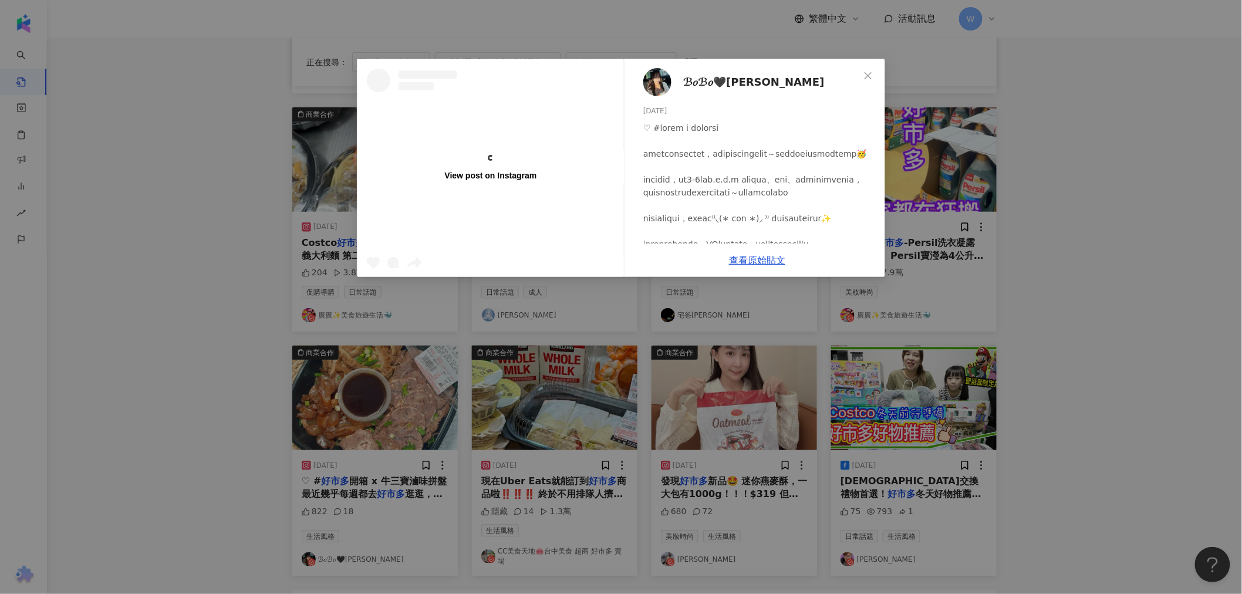
click at [703, 83] on span "ℬ𝑜ℬ𝑜🖤彤彤" at bounding box center [753, 82] width 141 height 16
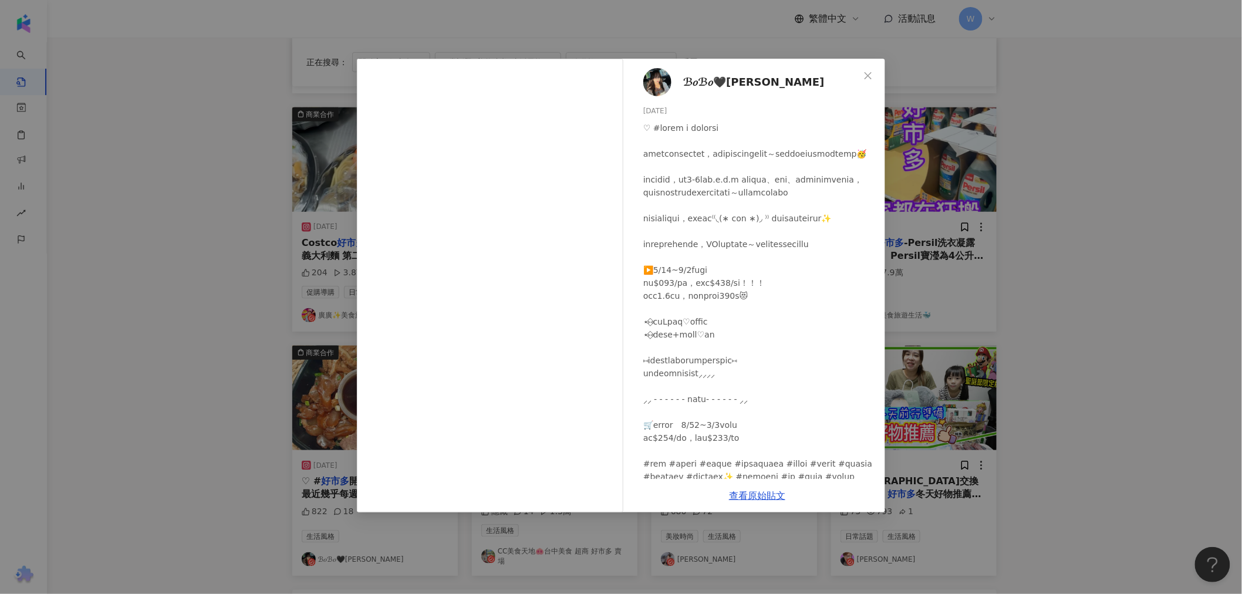
click at [1026, 266] on div "ℬ𝑜ℬ𝑜🖤彤彤 2024/1/30 822 18 查看原始貼文" at bounding box center [621, 297] width 1242 height 594
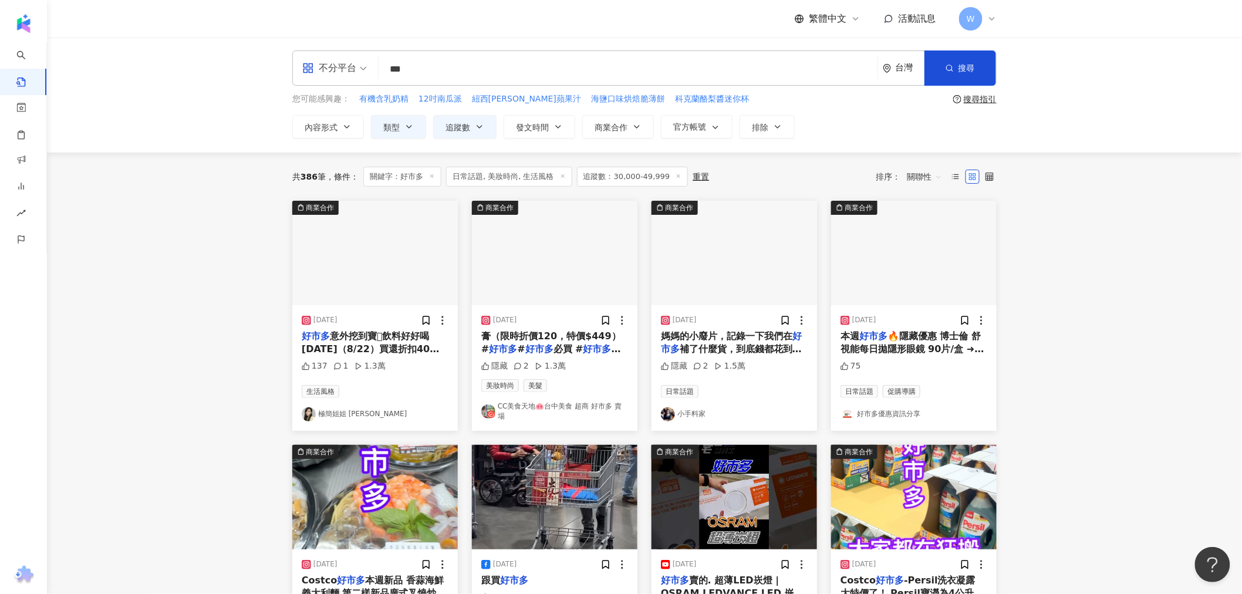
scroll to position [0, 0]
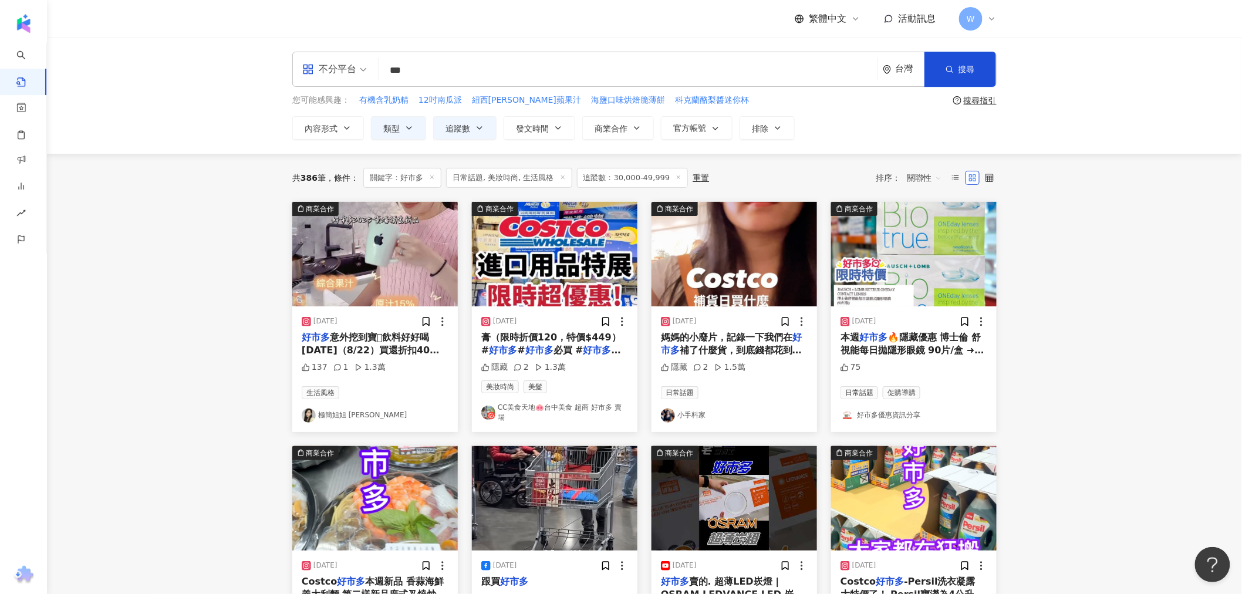
click at [385, 268] on img "button" at bounding box center [375, 254] width 166 height 104
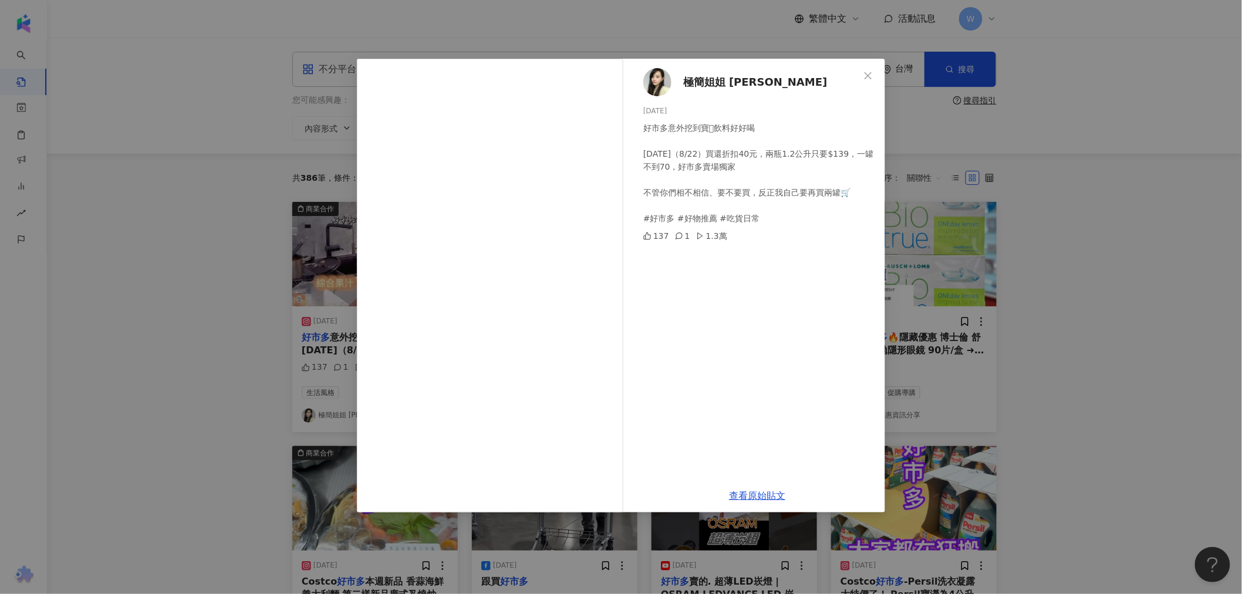
drag, startPoint x: 962, startPoint y: 149, endPoint x: 965, endPoint y: 157, distance: 8.7
click at [965, 157] on div "極簡姐姐 巧玉 2025/8/22 好市多意外挖到寶🪏飲料好好喝 今天（8/22）買還折扣40元，兩瓶1.2公升只要$139，一罐不到70，好市多賣場獨家 不…" at bounding box center [621, 297] width 1242 height 594
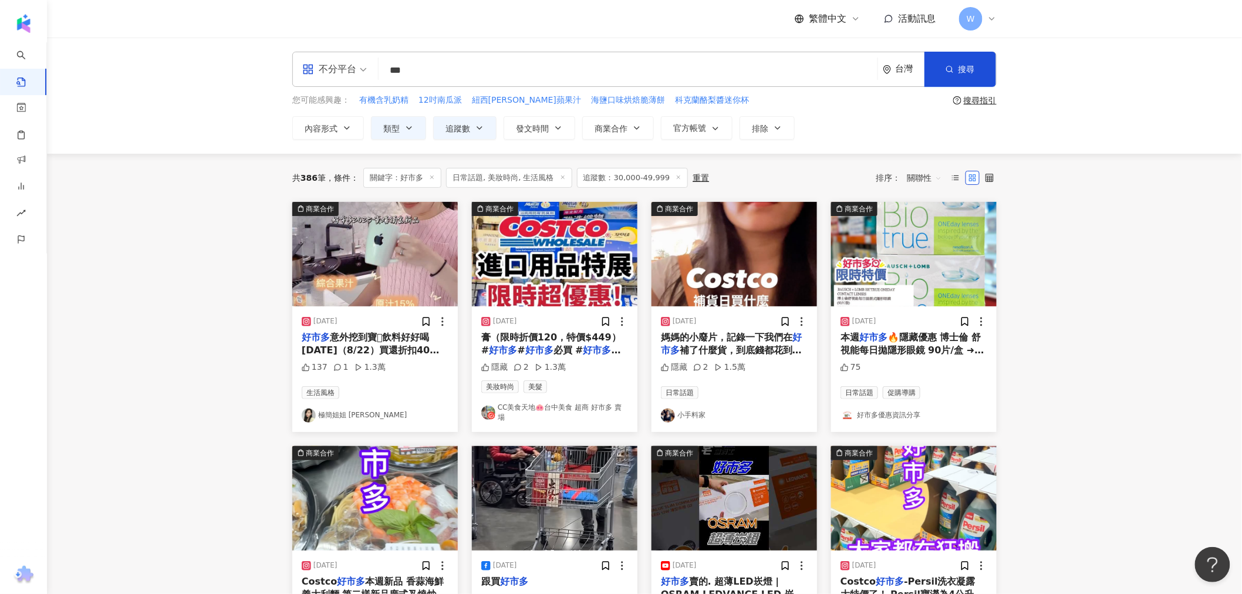
scroll to position [535, 0]
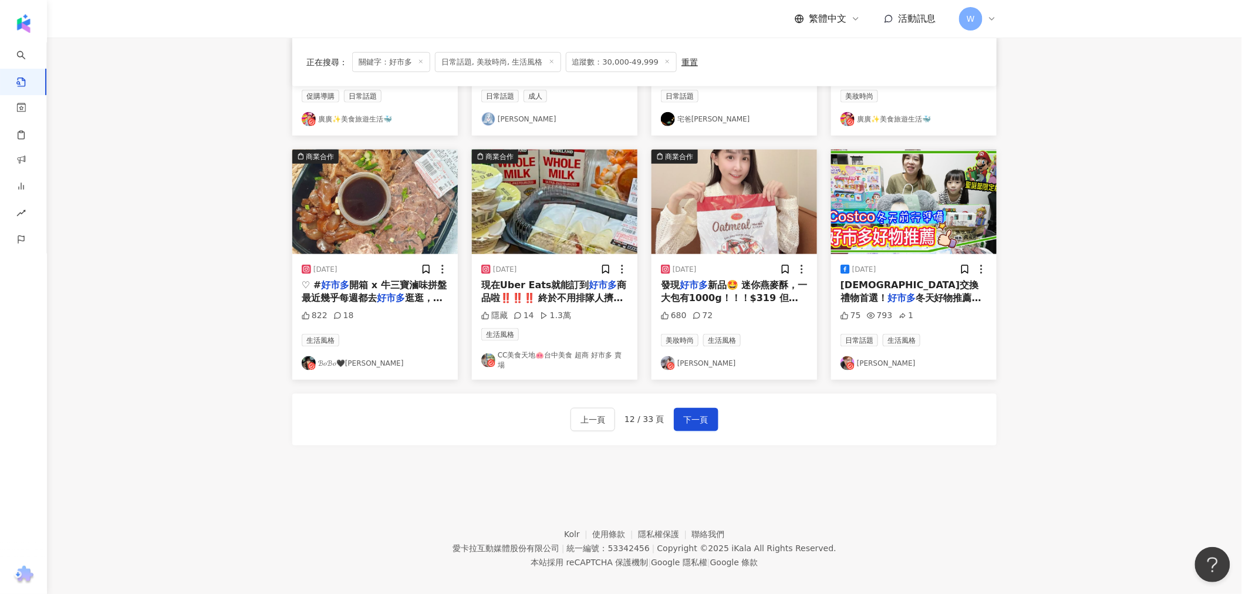
drag, startPoint x: 1059, startPoint y: 140, endPoint x: 628, endPoint y: 397, distance: 502.1
click at [688, 408] on button "下一頁" at bounding box center [696, 419] width 45 height 23
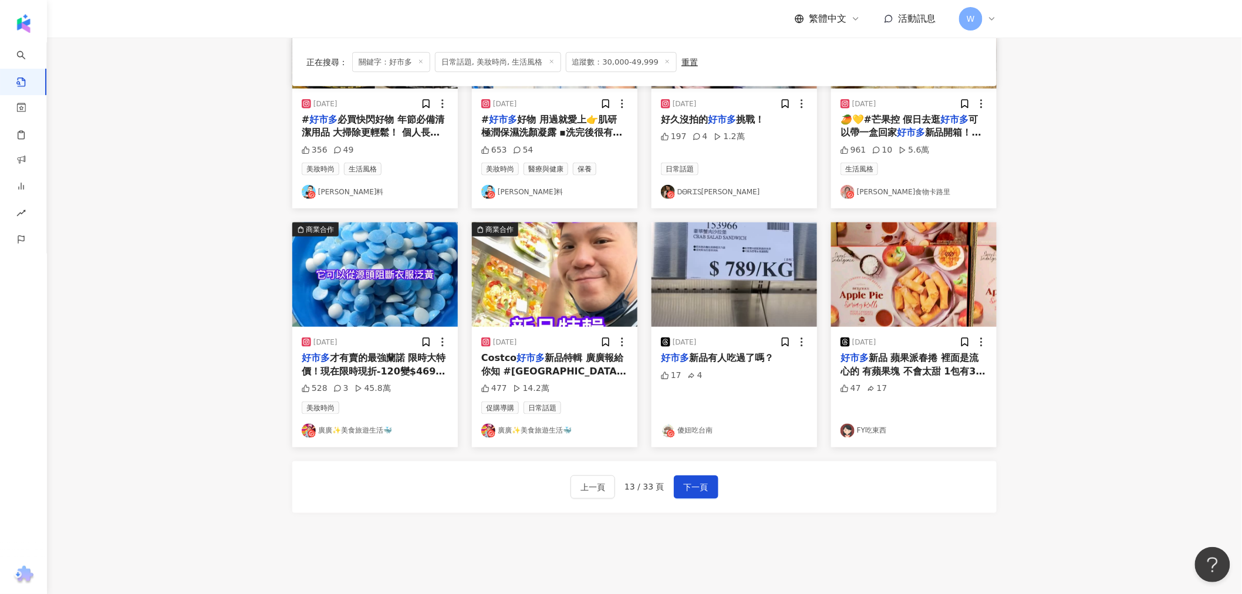
drag, startPoint x: 1012, startPoint y: 396, endPoint x: 981, endPoint y: 348, distance: 56.5
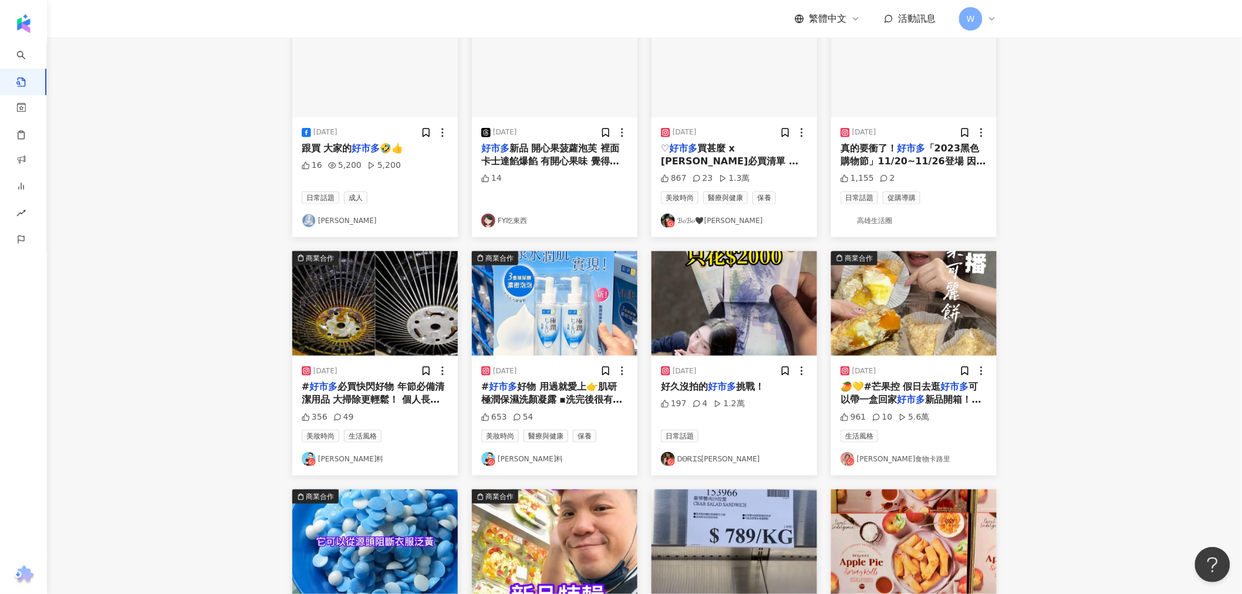
scroll to position [0, 0]
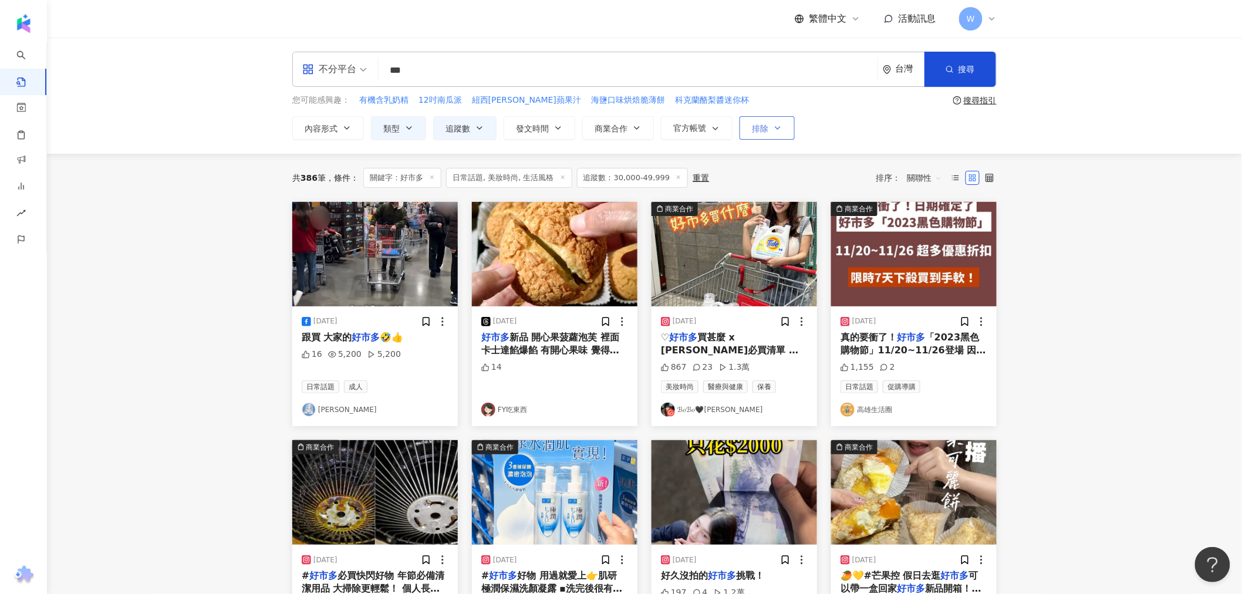
drag, startPoint x: 1077, startPoint y: 350, endPoint x: 774, endPoint y: 125, distance: 377.3
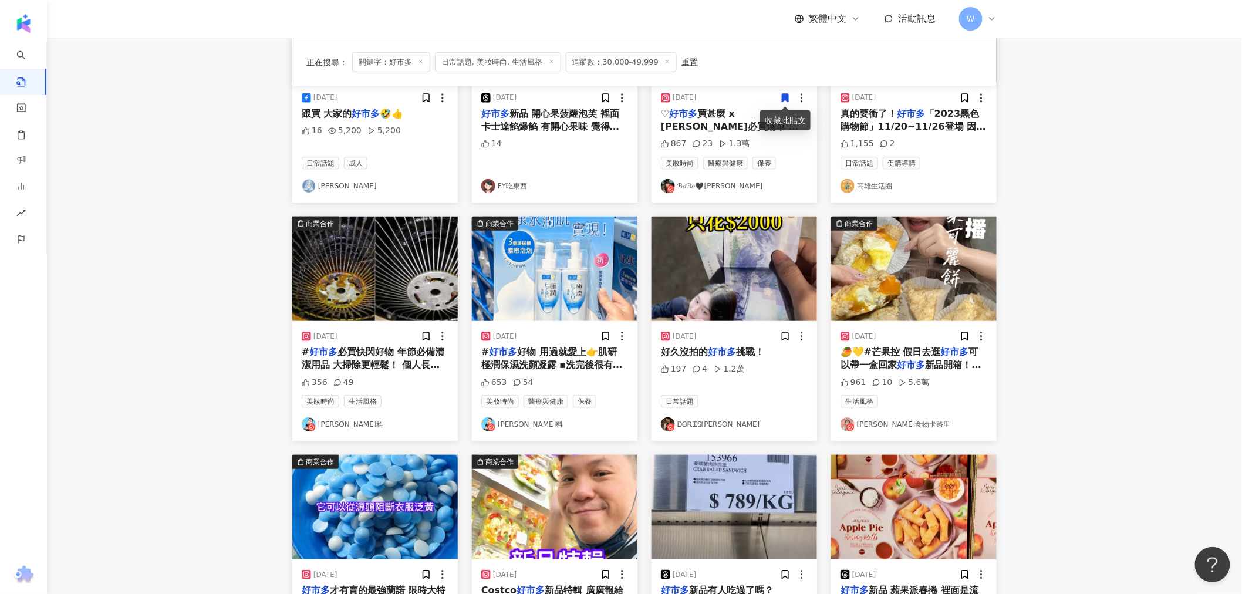
scroll to position [297, 0]
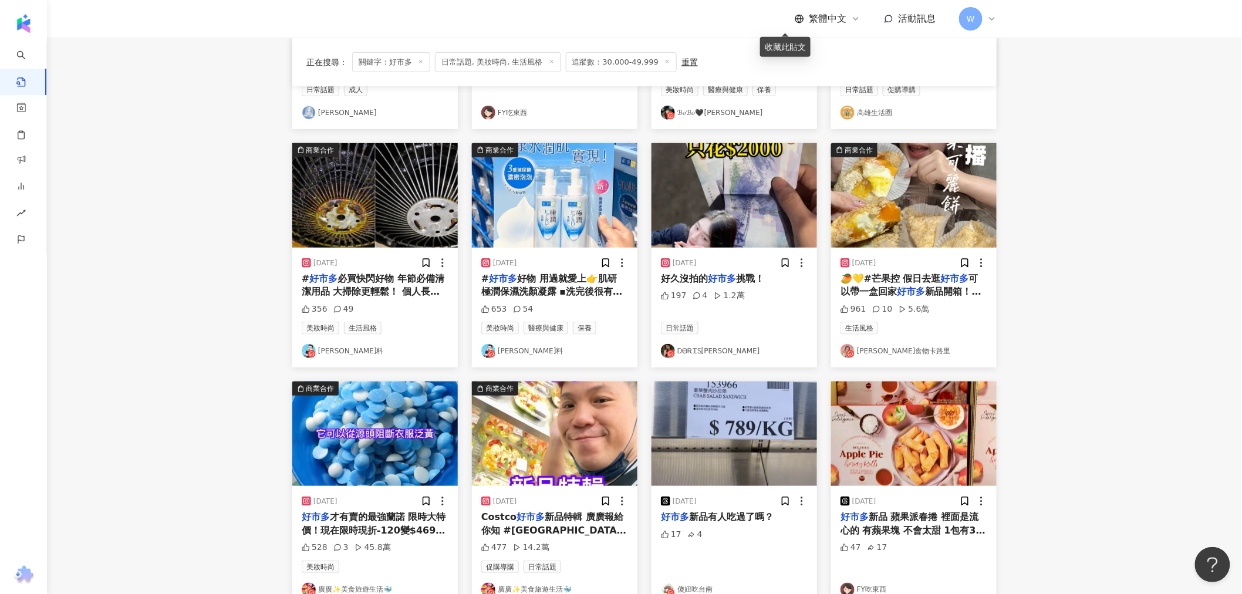
drag, startPoint x: 1006, startPoint y: 196, endPoint x: 1008, endPoint y: 252, distance: 56.4
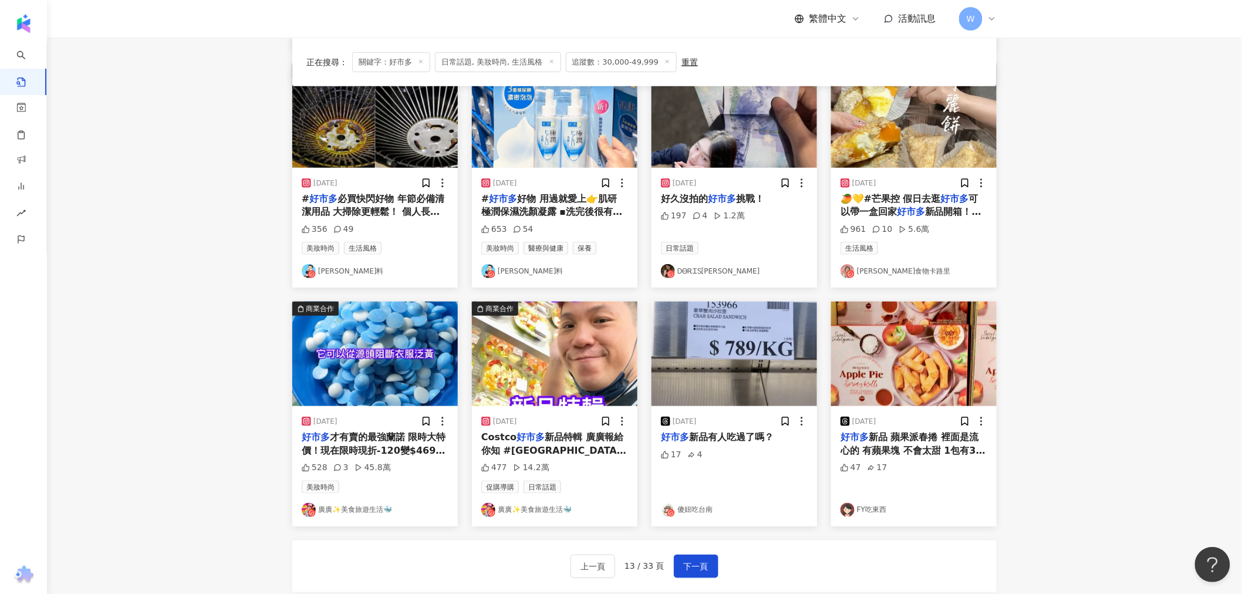
scroll to position [535, 0]
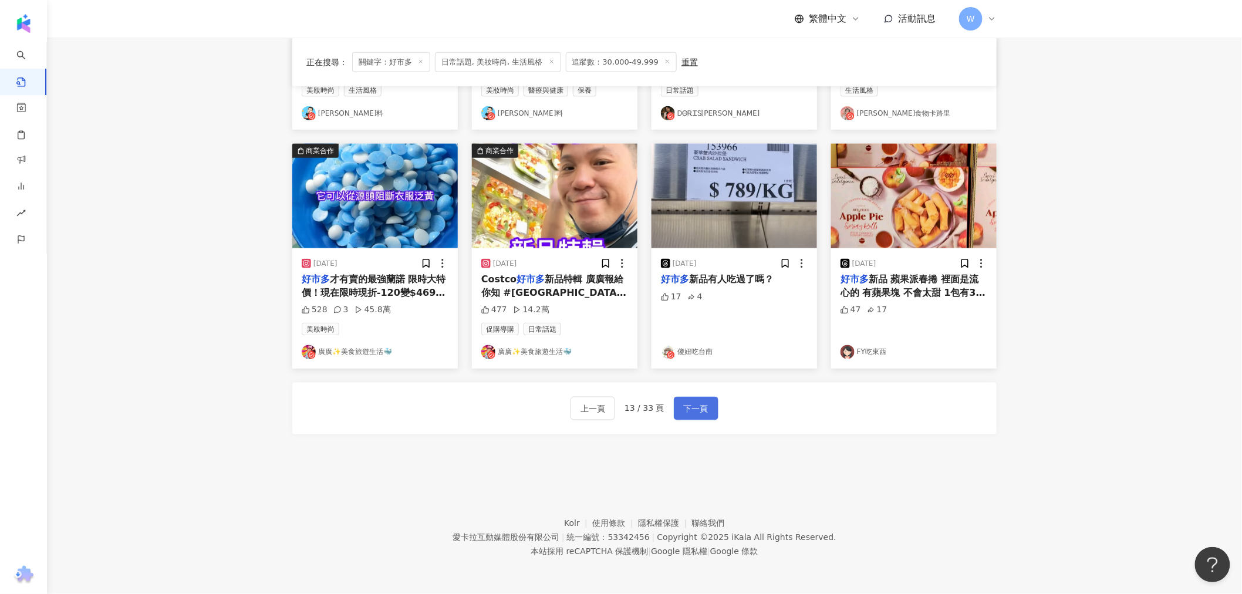
click at [703, 406] on span "下一頁" at bounding box center [696, 409] width 25 height 14
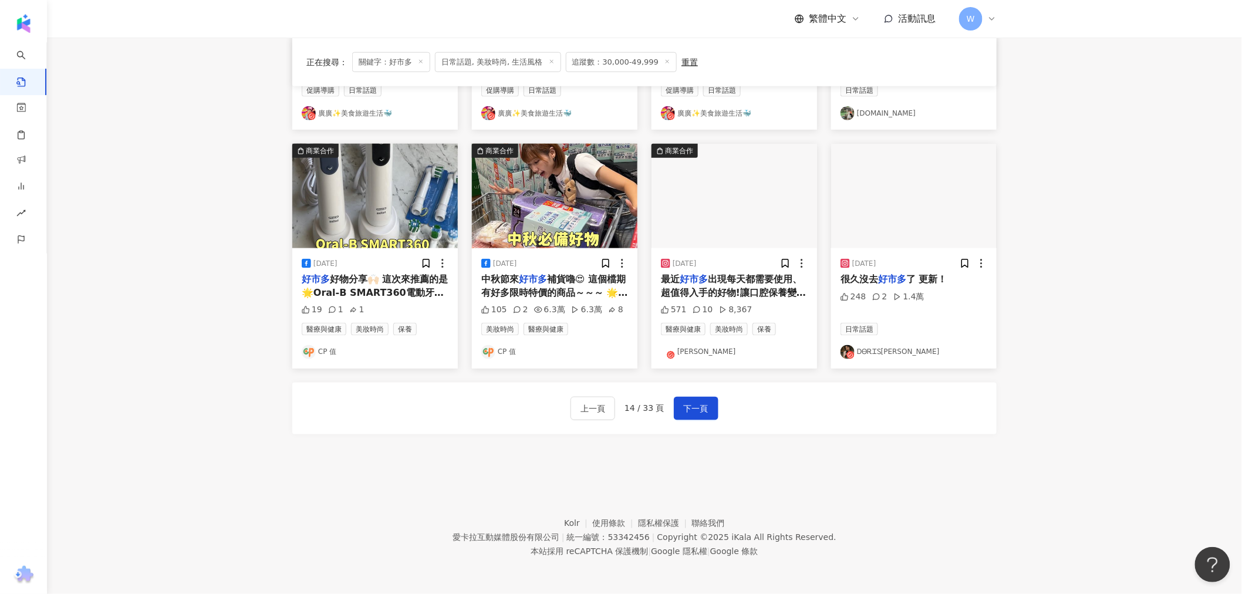
drag, startPoint x: 1044, startPoint y: 238, endPoint x: 955, endPoint y: 482, distance: 259.3
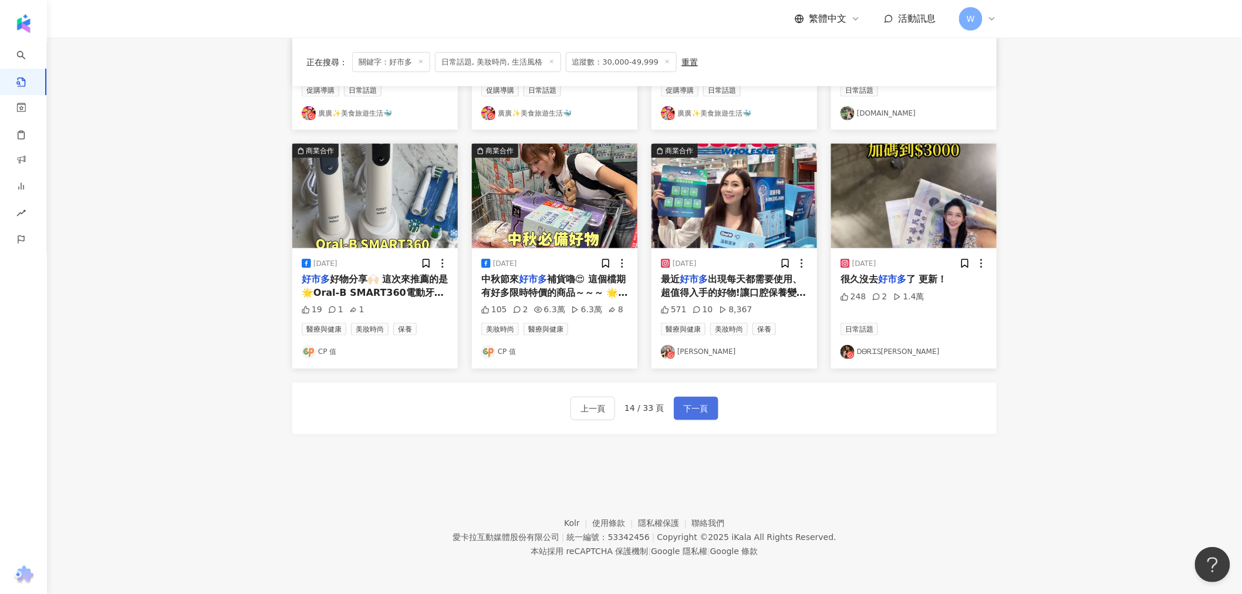
click at [713, 410] on button "下一頁" at bounding box center [696, 408] width 45 height 23
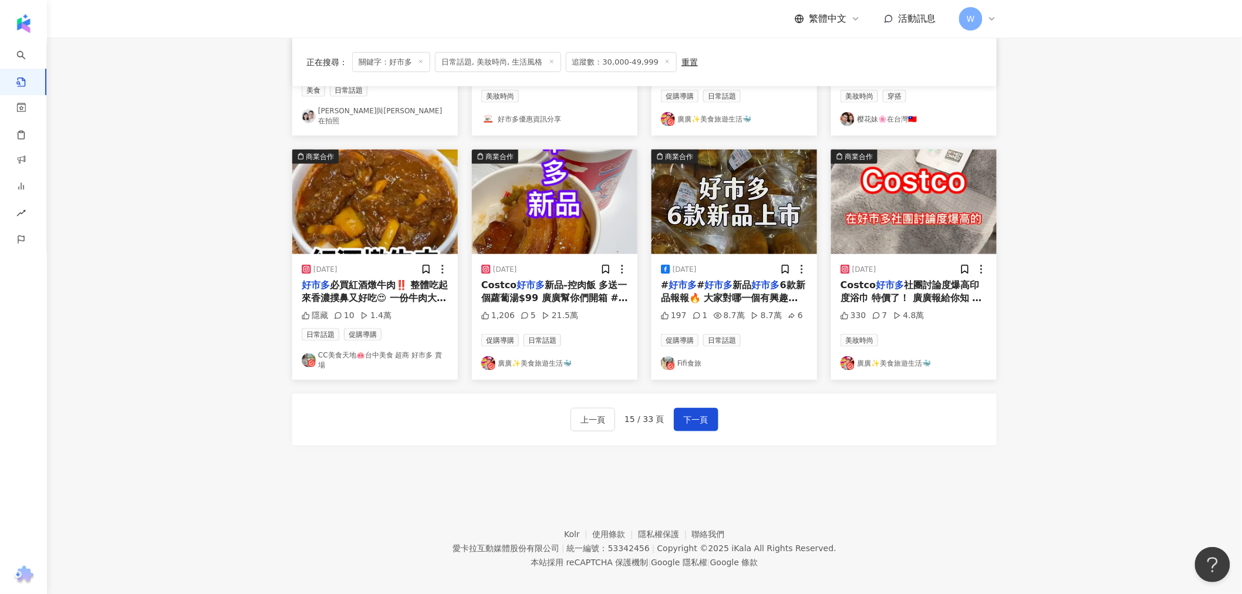
drag, startPoint x: 1045, startPoint y: 262, endPoint x: 994, endPoint y: 484, distance: 228.2
click at [680, 409] on button "下一頁" at bounding box center [696, 419] width 45 height 23
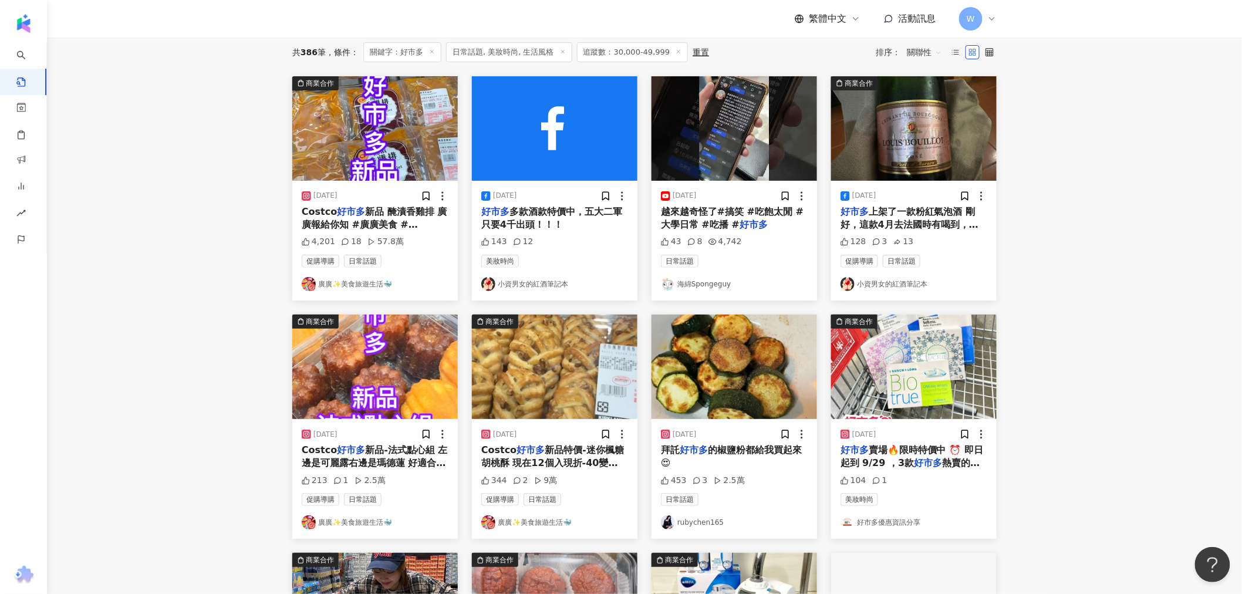
scroll to position [0, 0]
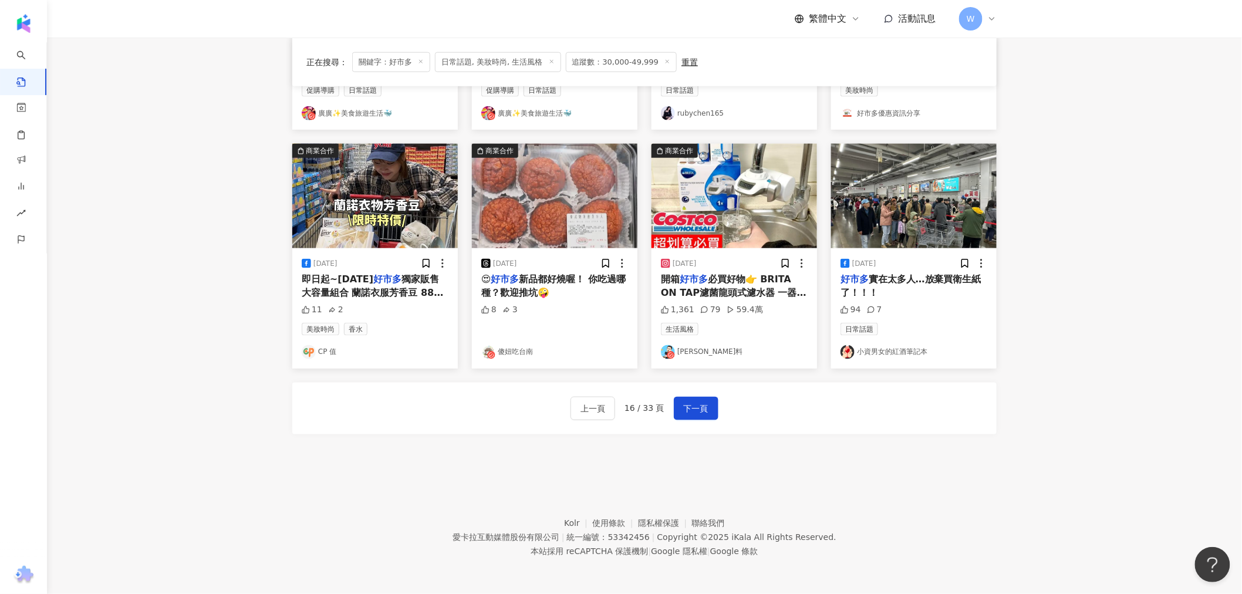
drag, startPoint x: 1021, startPoint y: 261, endPoint x: 1009, endPoint y: 402, distance: 142.1
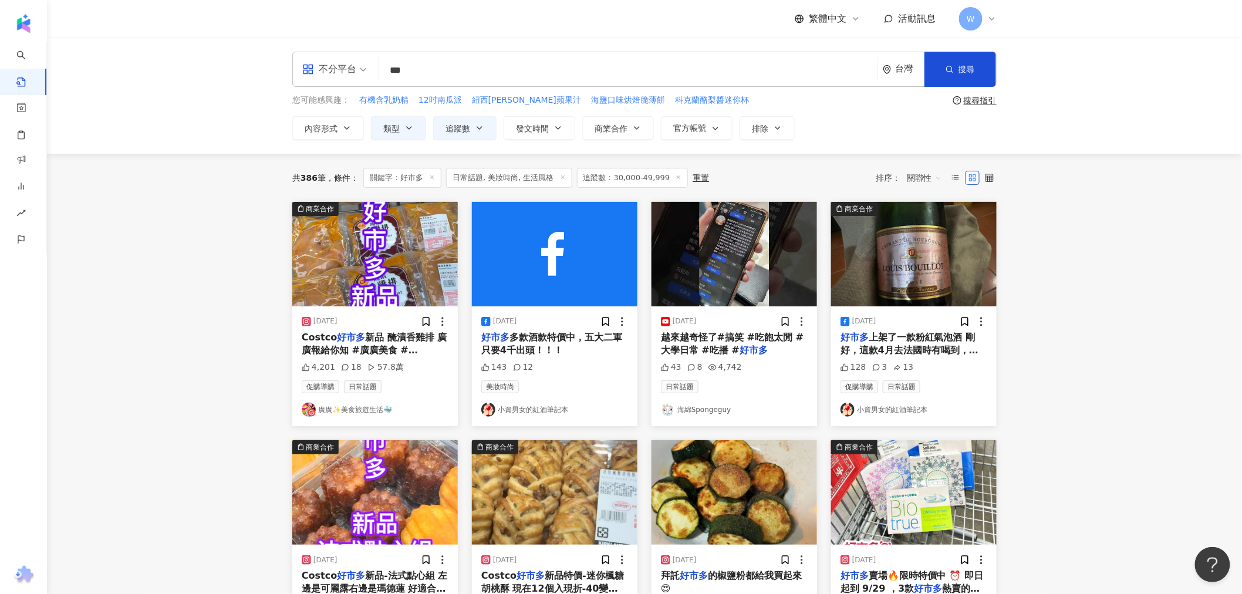
drag, startPoint x: 940, startPoint y: 117, endPoint x: 935, endPoint y: 90, distance: 27.6
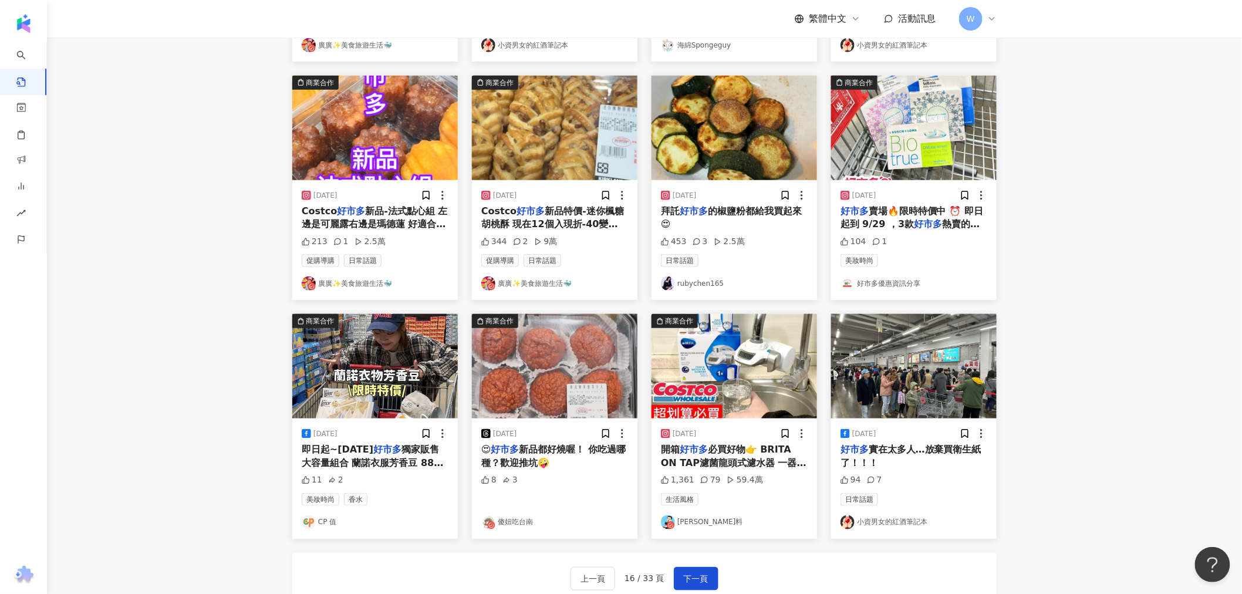
scroll to position [535, 0]
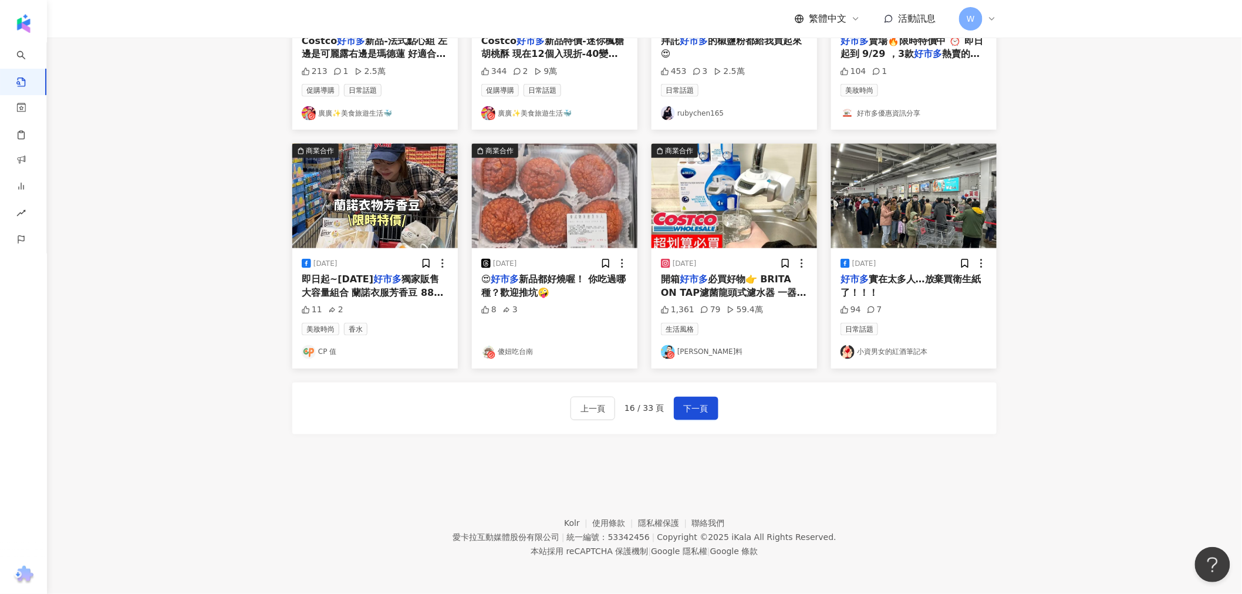
drag, startPoint x: 1118, startPoint y: 289, endPoint x: 1020, endPoint y: 606, distance: 332.0
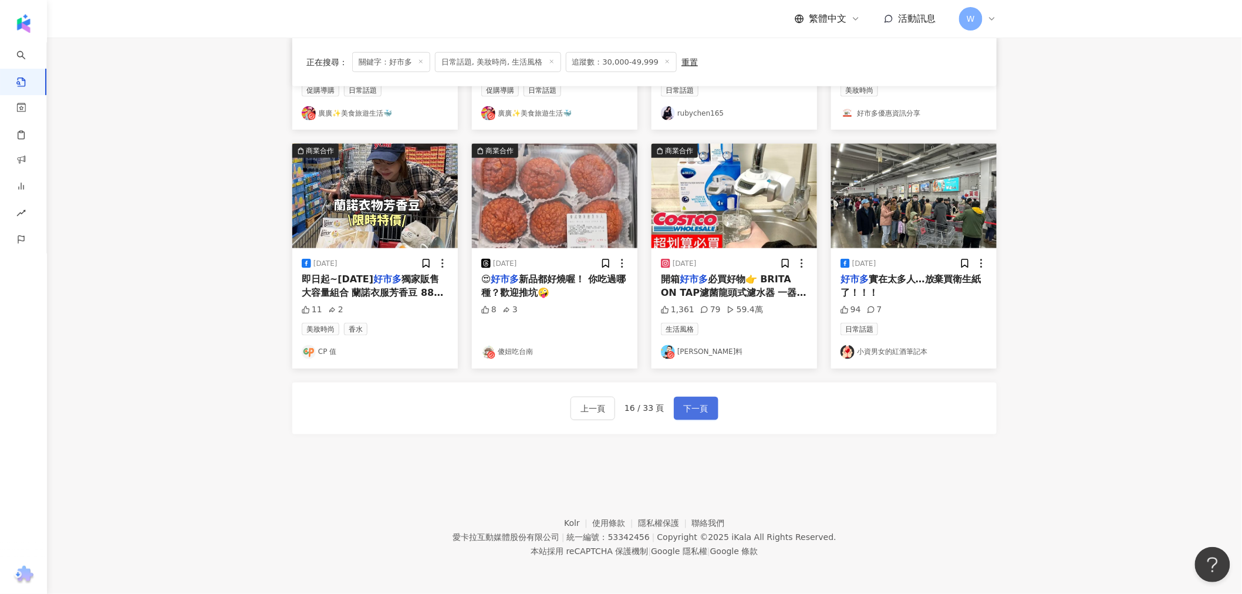
click at [710, 412] on button "下一頁" at bounding box center [696, 408] width 45 height 23
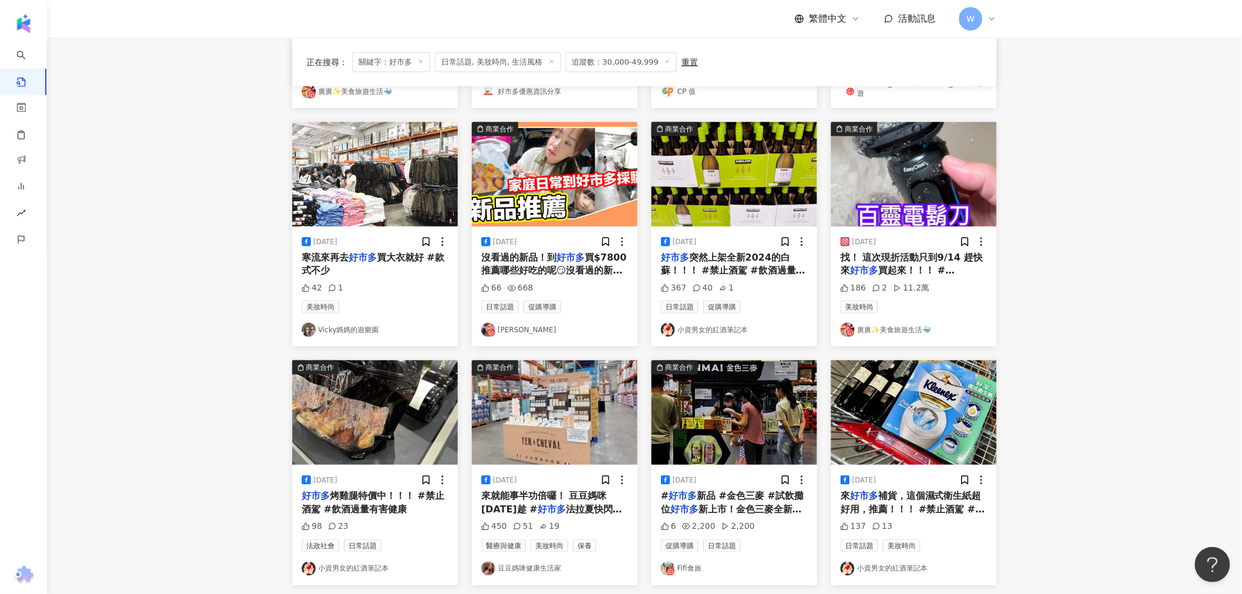
scroll to position [0, 0]
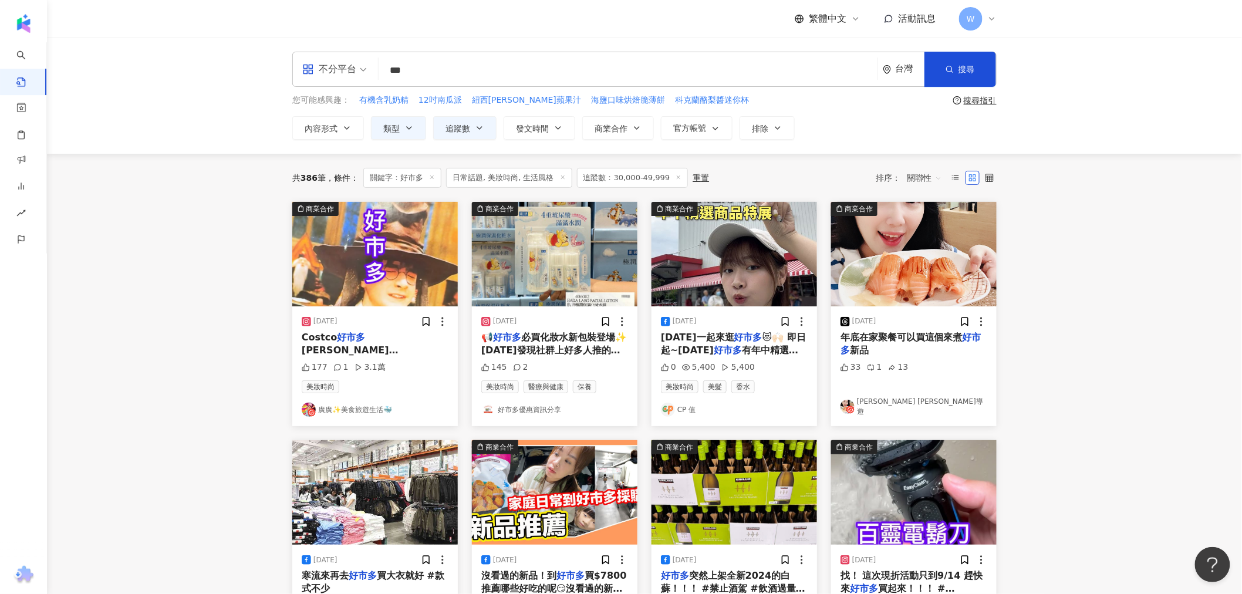
click at [771, 271] on img "button" at bounding box center [735, 254] width 166 height 104
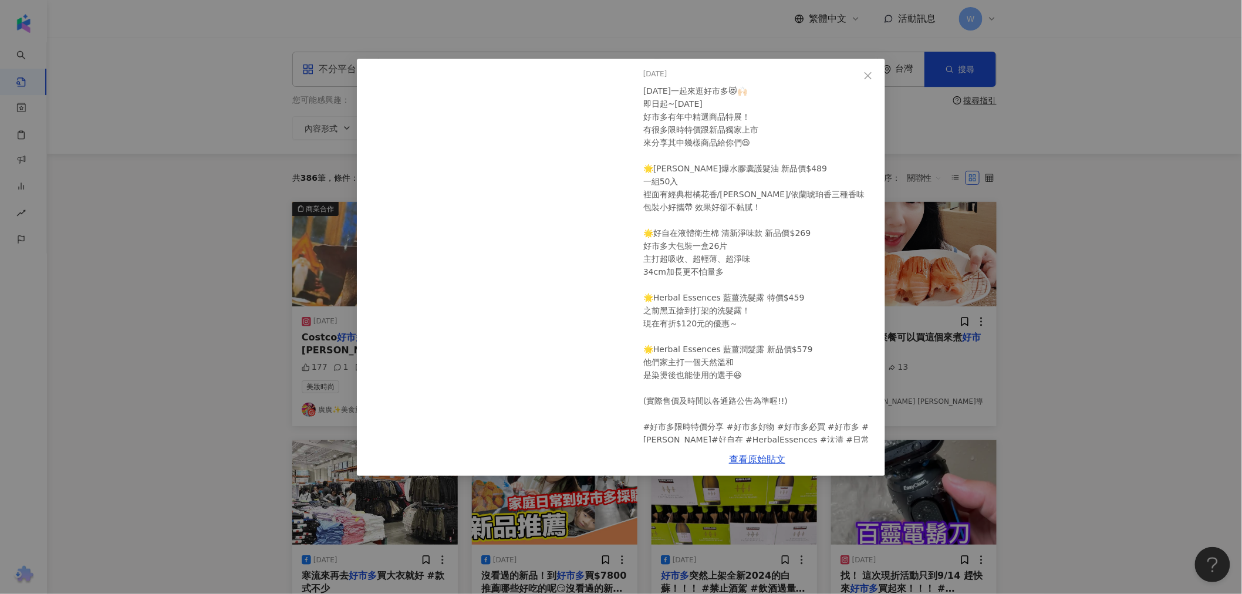
scroll to position [58, 0]
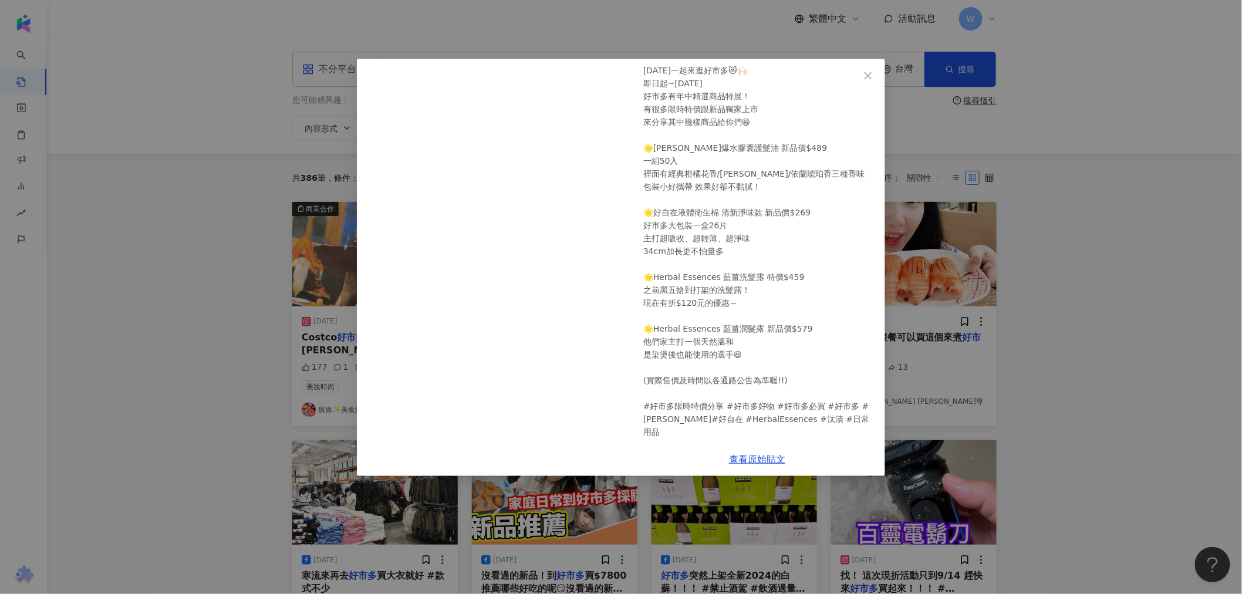
click at [1074, 285] on div "CP 值 2024/5/13 今天一起來逛好市多😻🙌🏻 即日起~2024/05/26 好市多有年中精選商品特展！ 有很多限時特價跟新品獨家上市 來分享其中幾樣…" at bounding box center [621, 297] width 1242 height 594
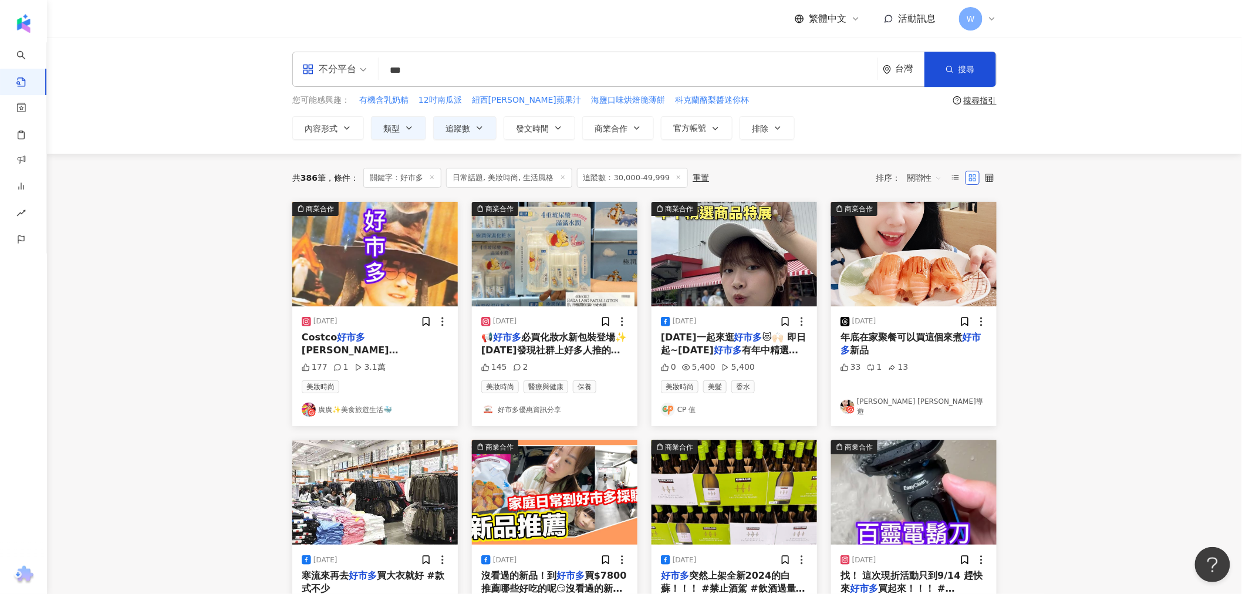
click at [702, 262] on img "button" at bounding box center [735, 254] width 166 height 104
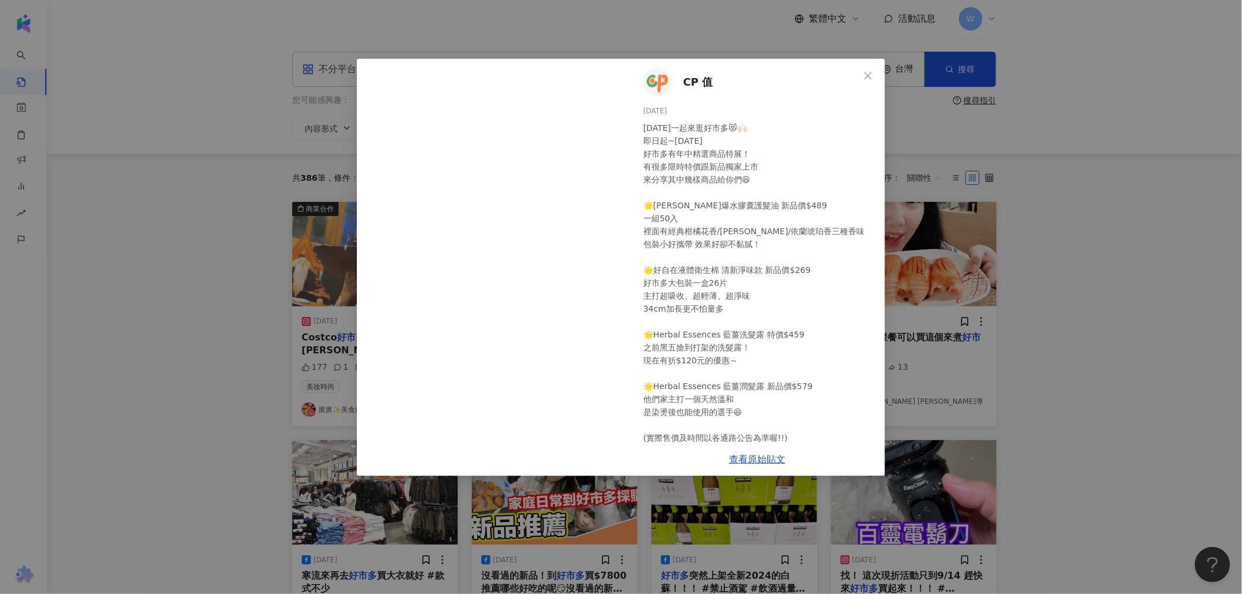
click at [685, 84] on span "CP 值" at bounding box center [698, 82] width 30 height 16
click at [1088, 205] on div "CP 值 2024/5/13 今天一起來逛好市多😻🙌🏻 即日起~2024/05/26 好市多有年中精選商品特展！ 有很多限時特價跟新品獨家上市 來分享其中幾樣…" at bounding box center [621, 297] width 1242 height 594
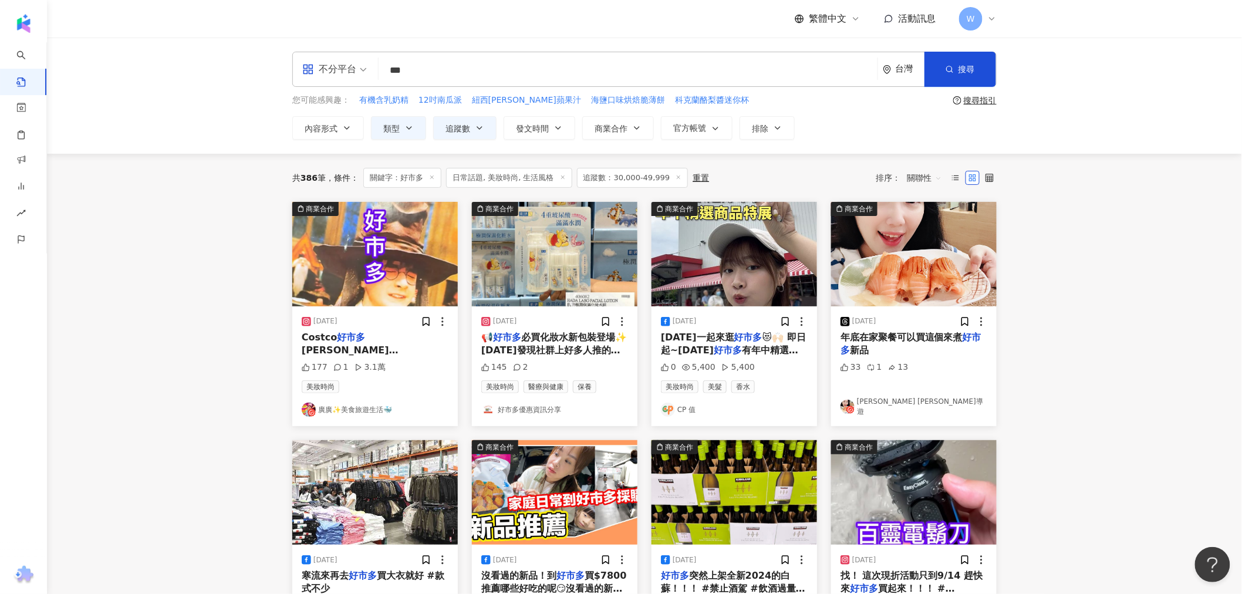
click at [918, 239] on img "button" at bounding box center [914, 254] width 166 height 104
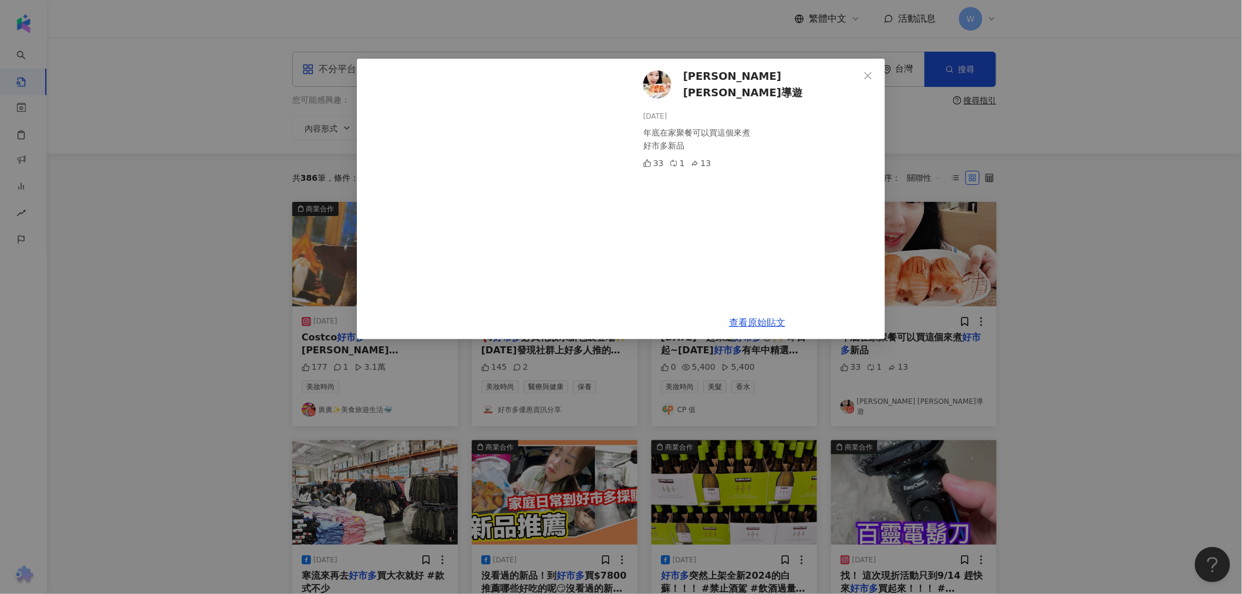
click at [744, 82] on span "Wendy 瑪西導遊" at bounding box center [771, 84] width 176 height 33
click at [1031, 245] on div "Wendy 瑪西導遊 2024/12/7 ￼年底在家聚餐可以買這個來煮 好市多新品 33 1 13 查看原始貼文" at bounding box center [621, 297] width 1242 height 594
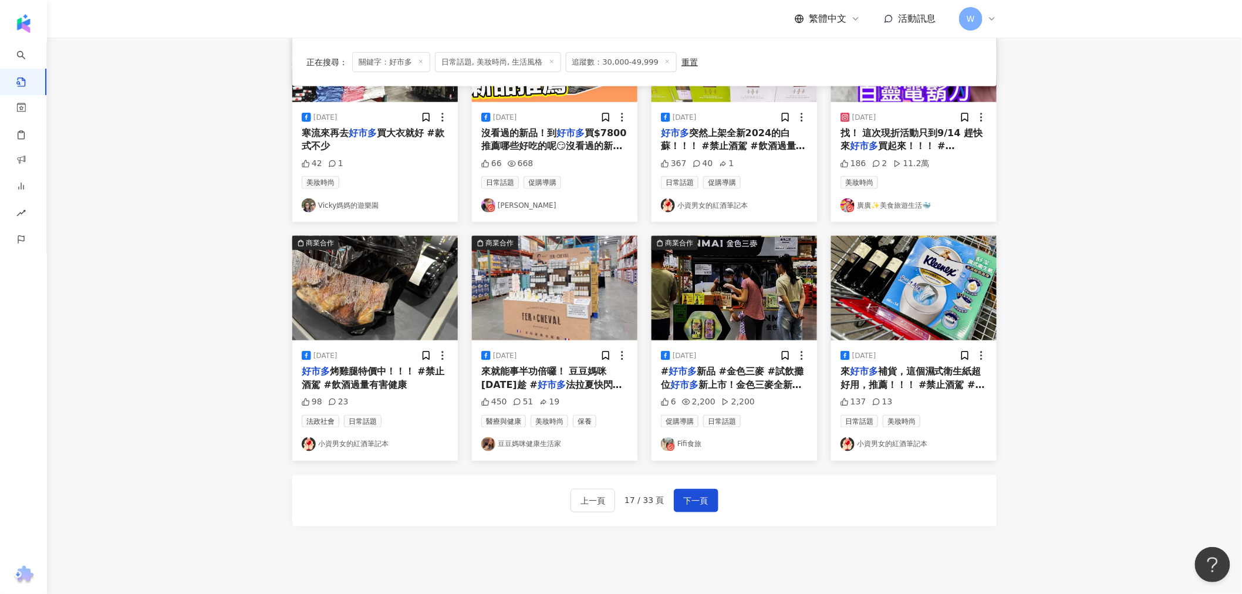
scroll to position [456, 0]
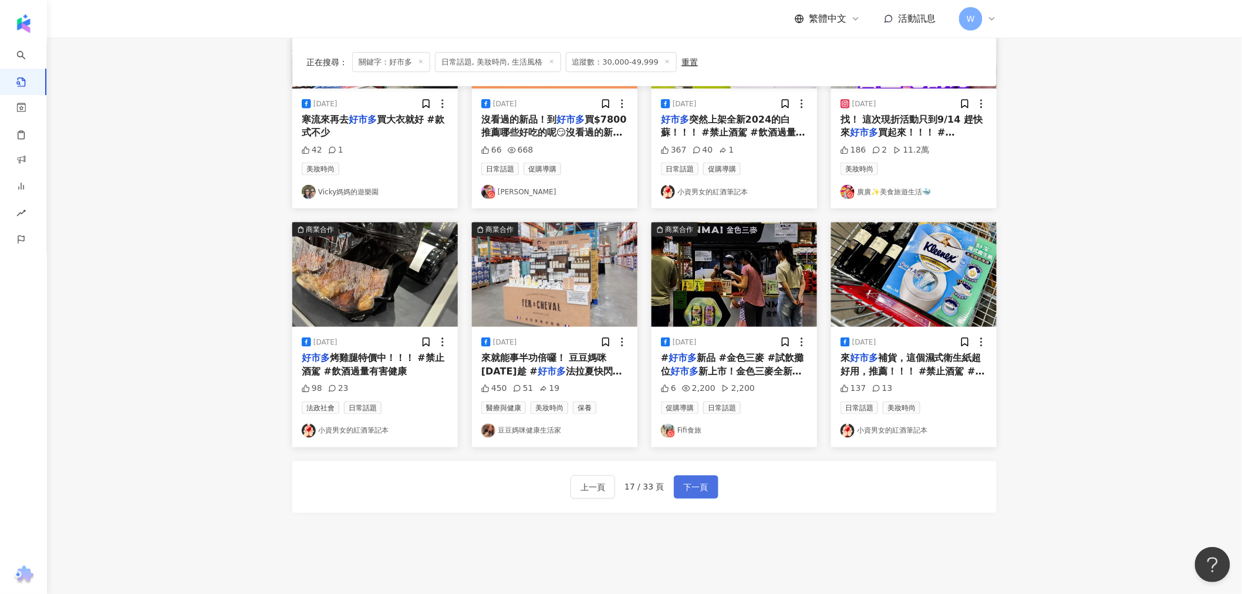
click at [674, 483] on button "下一頁" at bounding box center [696, 487] width 45 height 23
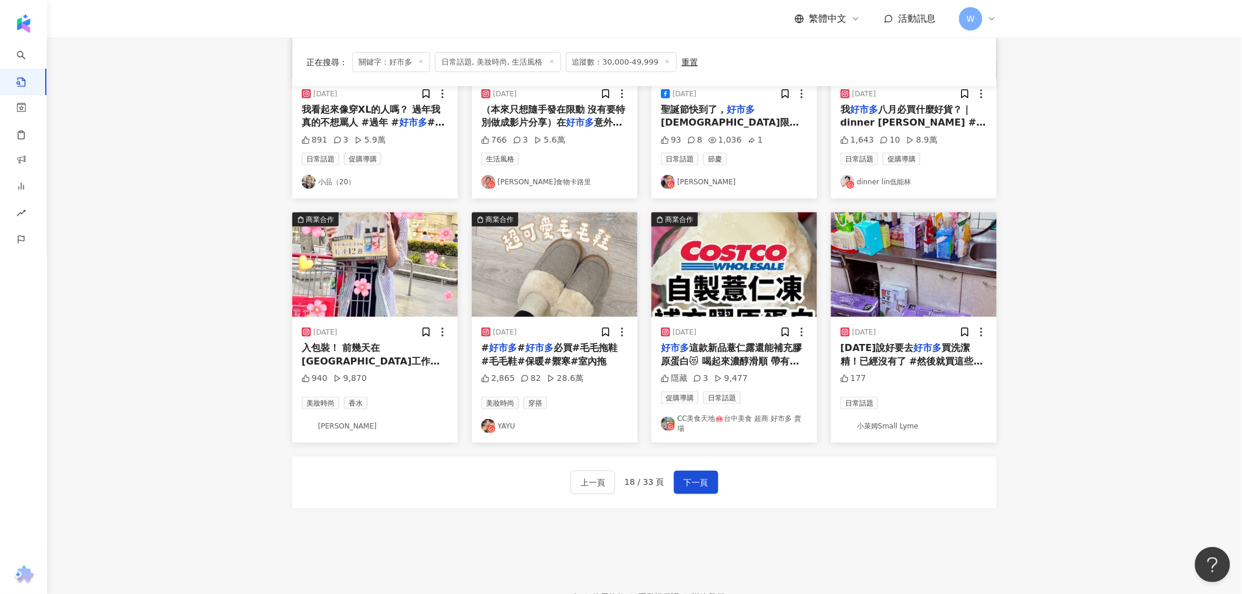
scroll to position [195, 0]
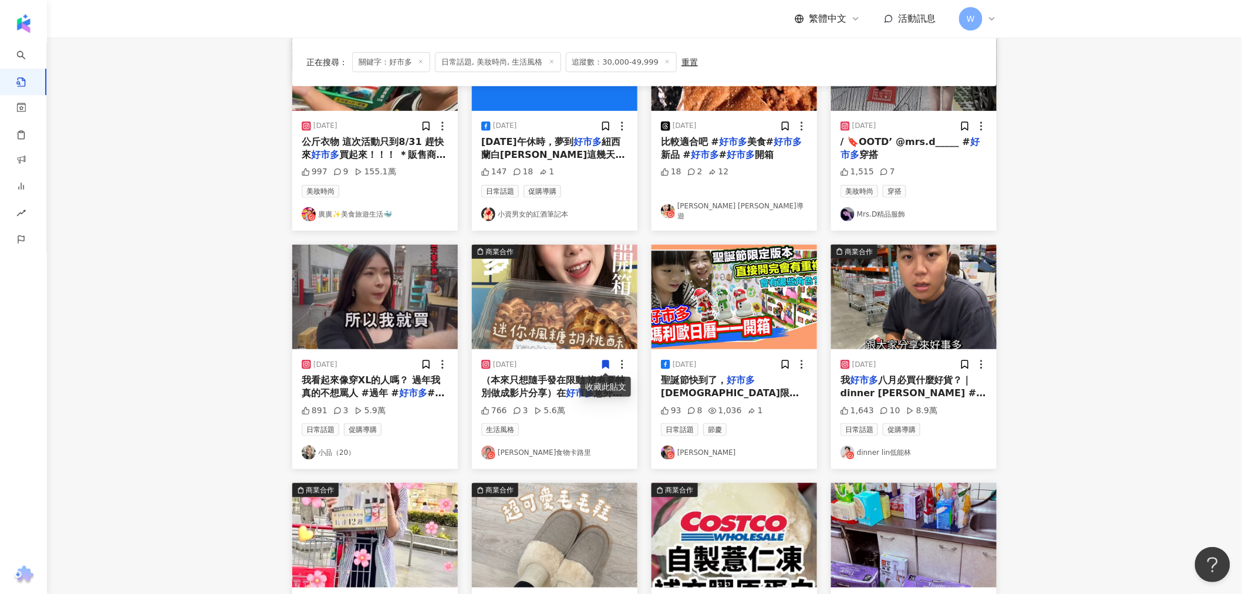
click at [354, 286] on img "button" at bounding box center [375, 297] width 166 height 104
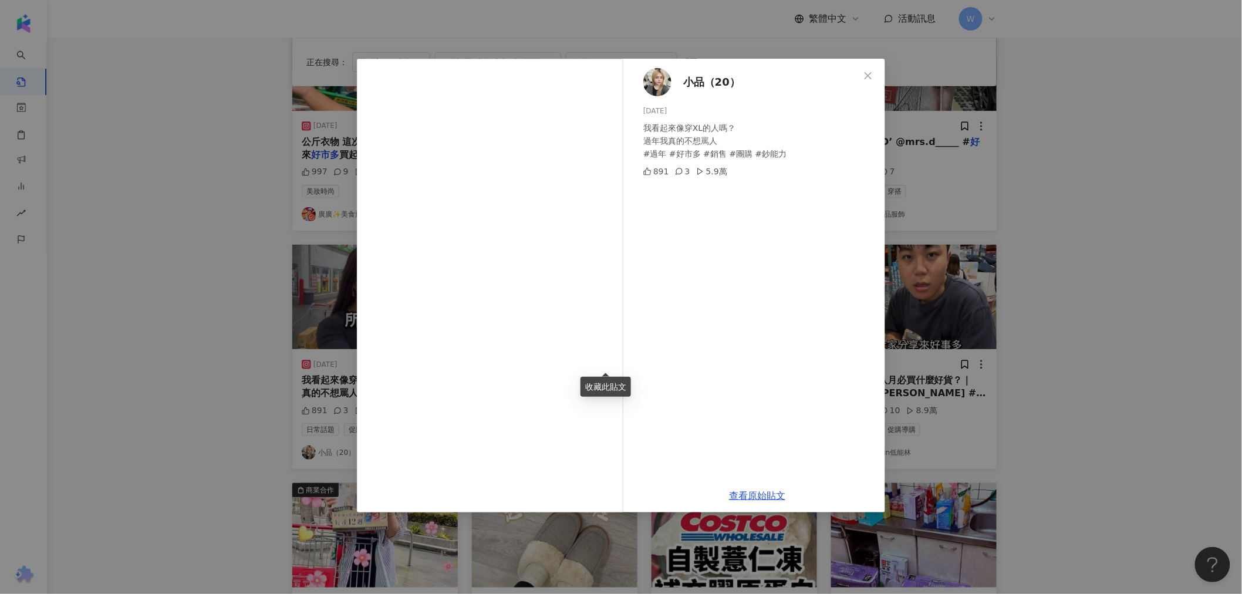
click at [1019, 224] on div "小品（20） 2025/1/27 我看起來像穿XL的人嗎？ 過年我真的不想罵人 #過年 #好市多 #銷售 #團購 #鈔能力 891 3 5.9萬 查看原始貼文" at bounding box center [621, 297] width 1242 height 594
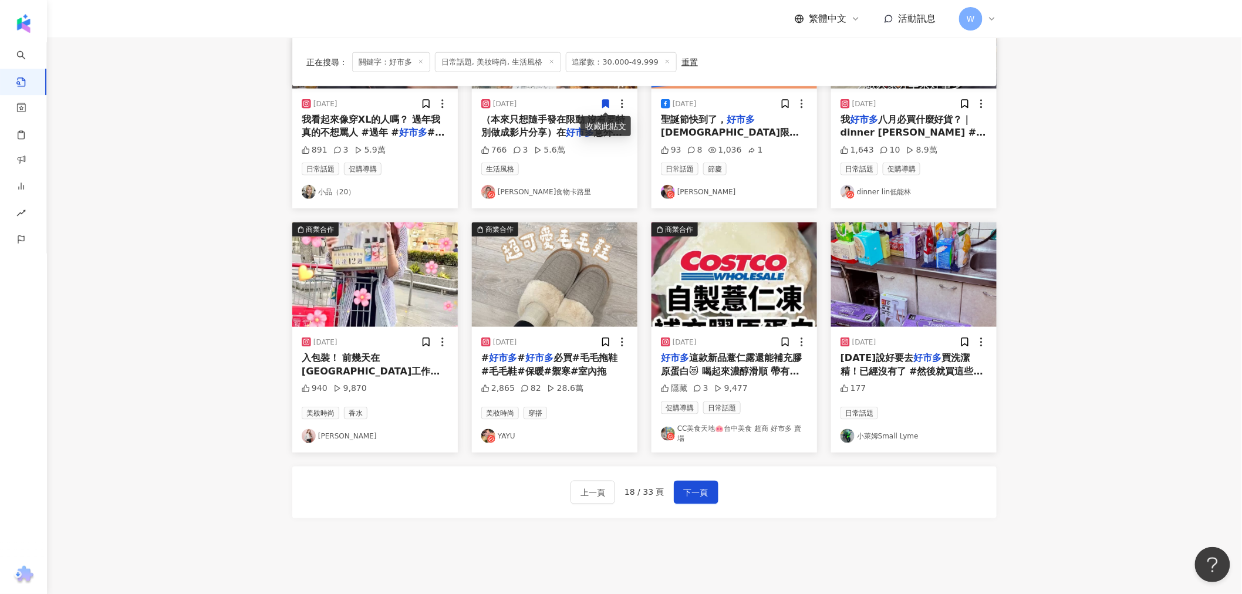
scroll to position [535, 0]
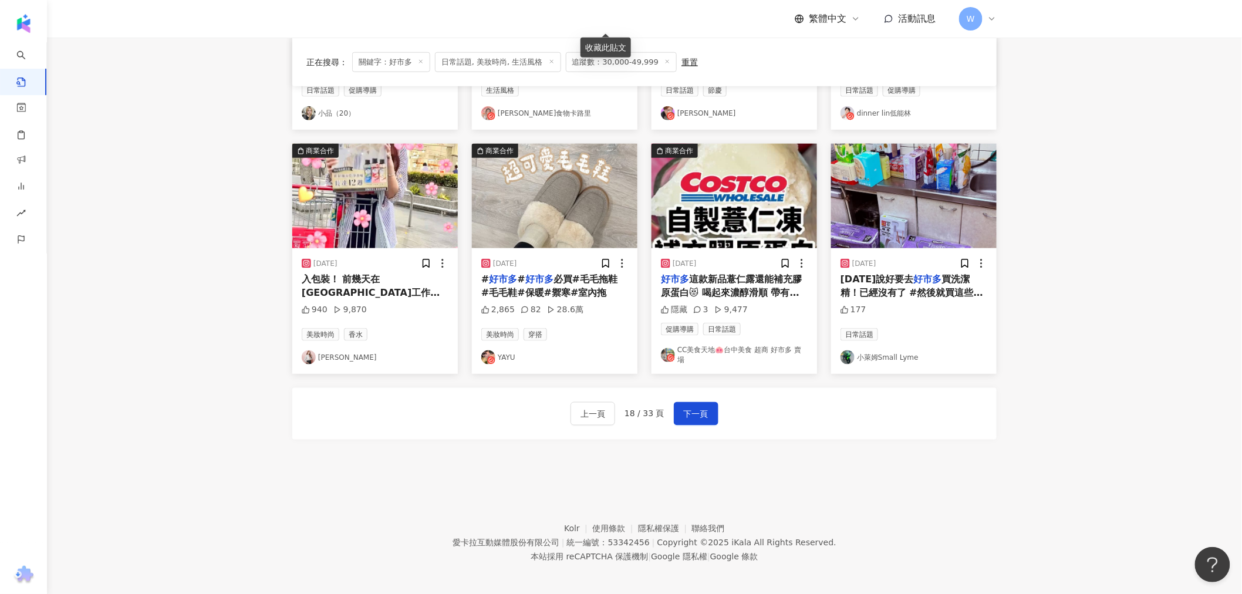
click at [570, 217] on img "button" at bounding box center [555, 196] width 166 height 104
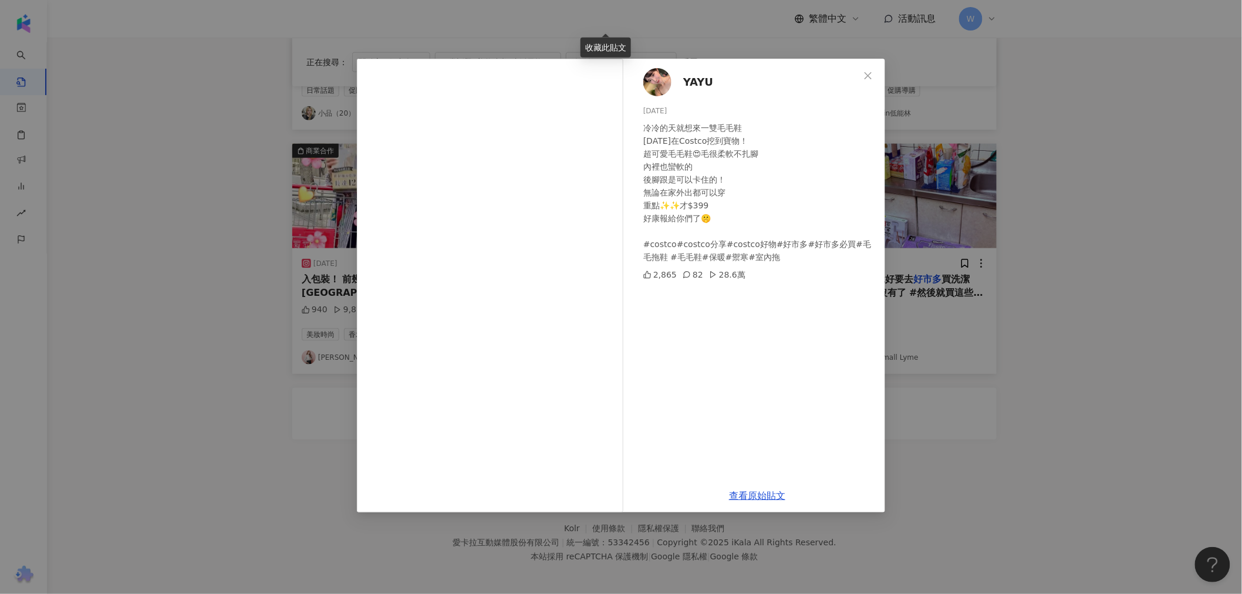
click at [690, 78] on span "YAYU" at bounding box center [698, 82] width 30 height 16
click at [959, 423] on div "YAYU 2025/1/12 冷冷的天就想來一雙毛毛鞋 前天在Costco挖到寶物！ 超可愛毛毛鞋😍毛很柔軟不扎腳 內裡也蠻軟的 後腳跟是可以卡住的！ 無論在…" at bounding box center [621, 297] width 1242 height 594
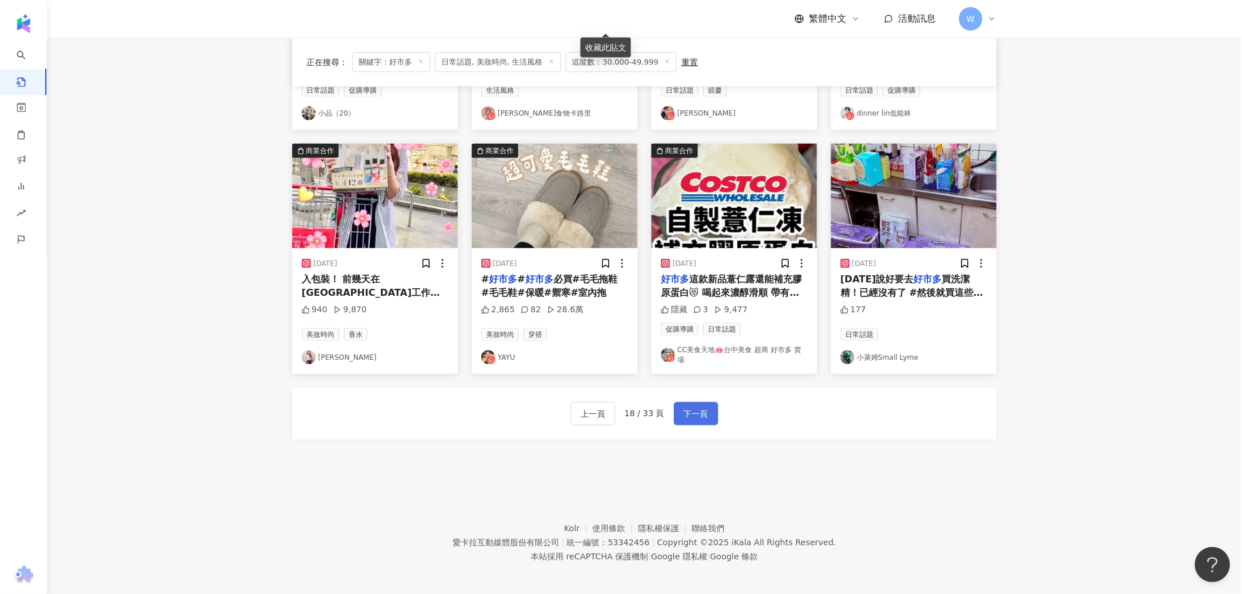
click at [695, 407] on span "下一頁" at bounding box center [696, 414] width 25 height 14
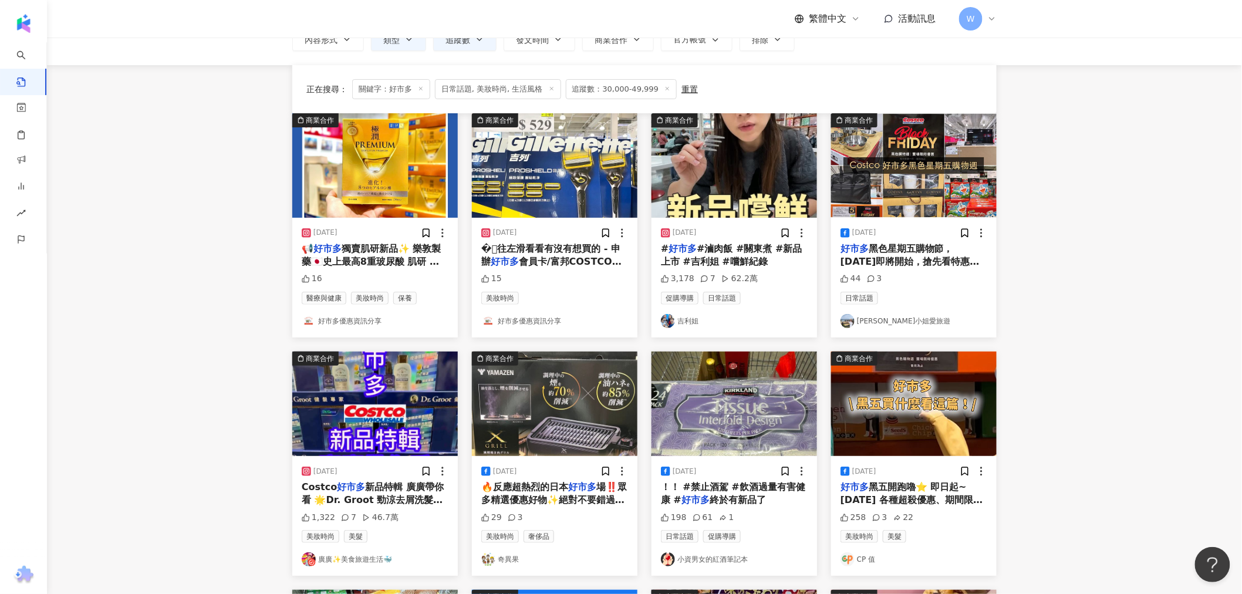
scroll to position [0, 0]
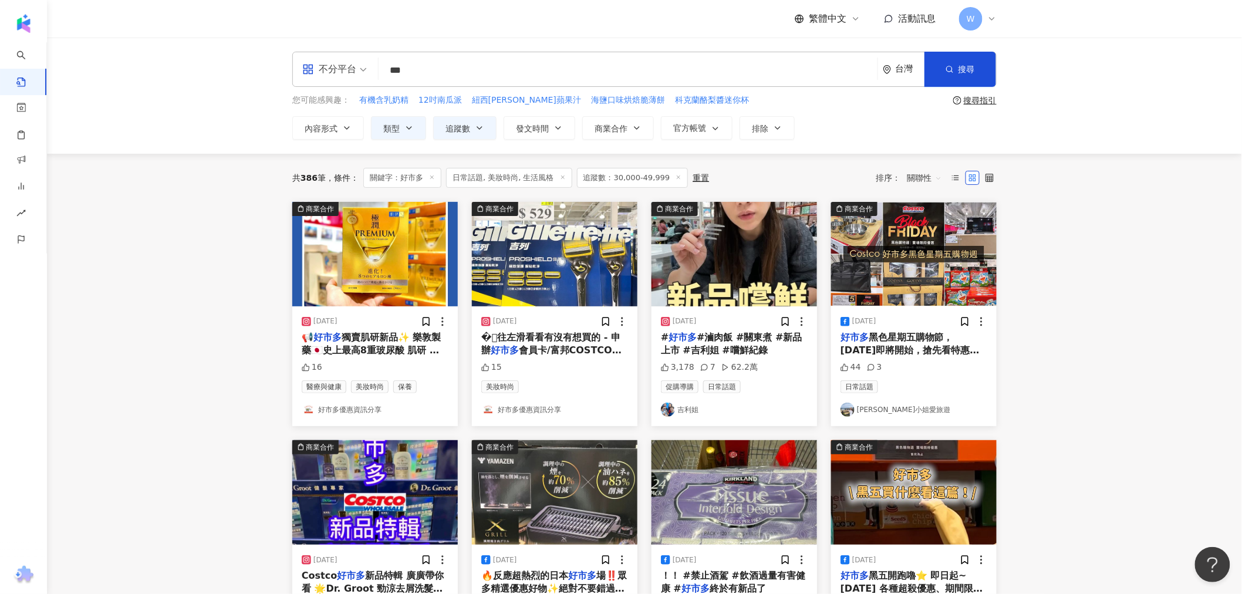
click at [749, 291] on img "button" at bounding box center [735, 254] width 166 height 104
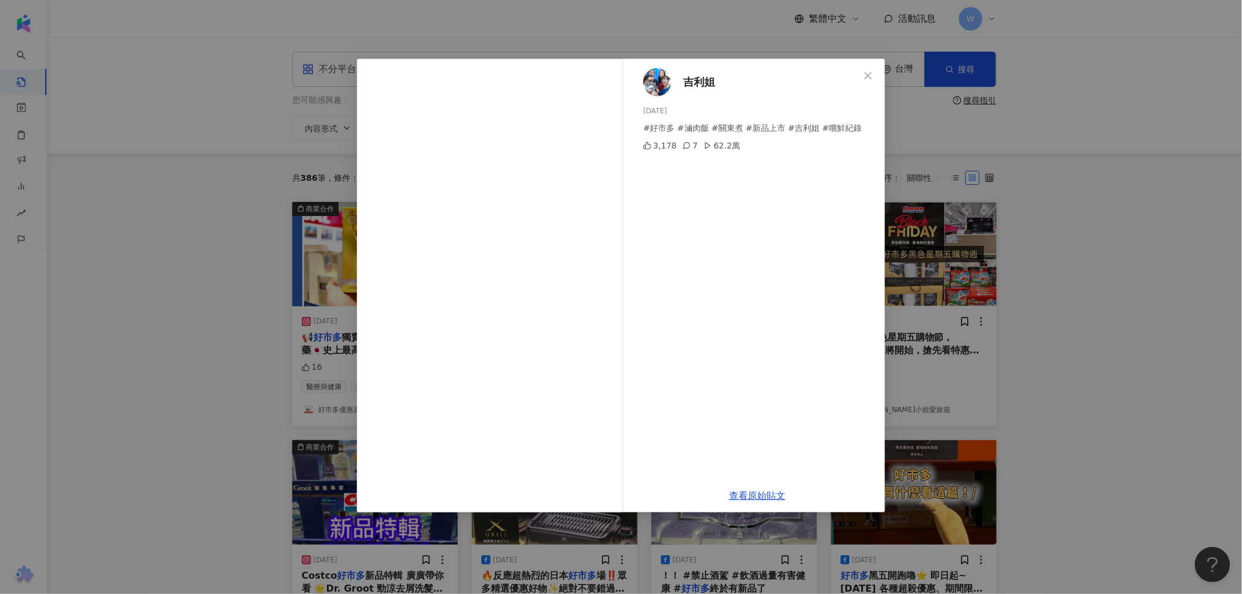
click at [697, 77] on span "吉利姐" at bounding box center [699, 82] width 32 height 16
click at [1074, 198] on div "吉利姐 2025/4/1 #好市多 #滷肉飯 #關東煮 #新品上市 #吉利姐 #嚐鮮紀錄 3,178 7 62.2萬 查看原始貼文" at bounding box center [621, 297] width 1242 height 594
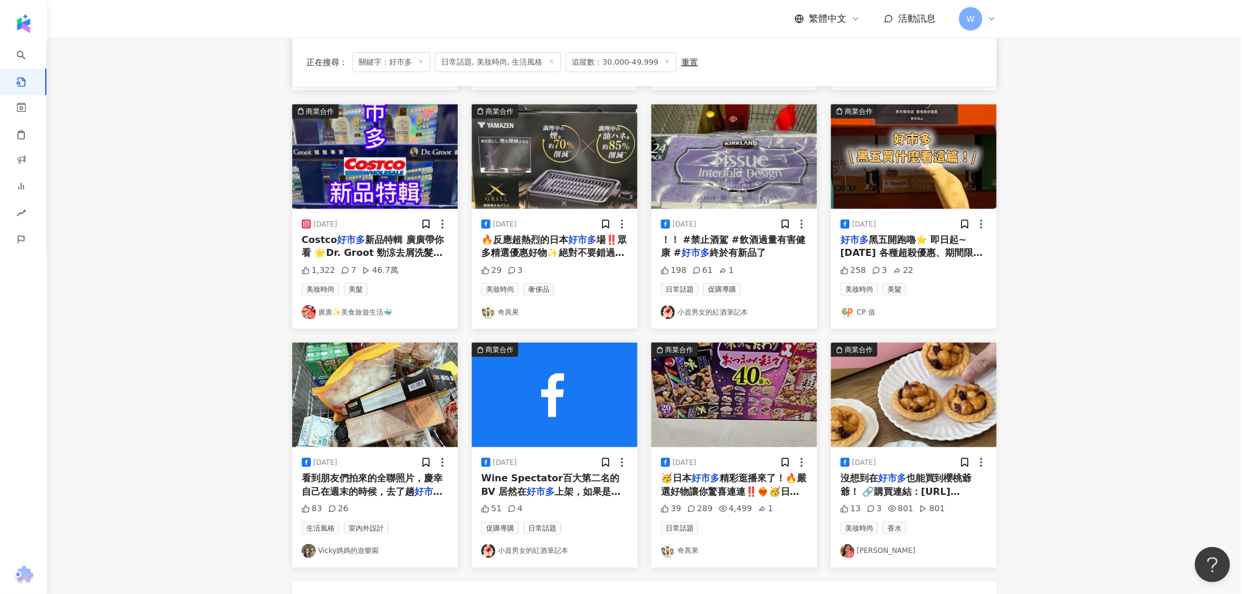
scroll to position [521, 0]
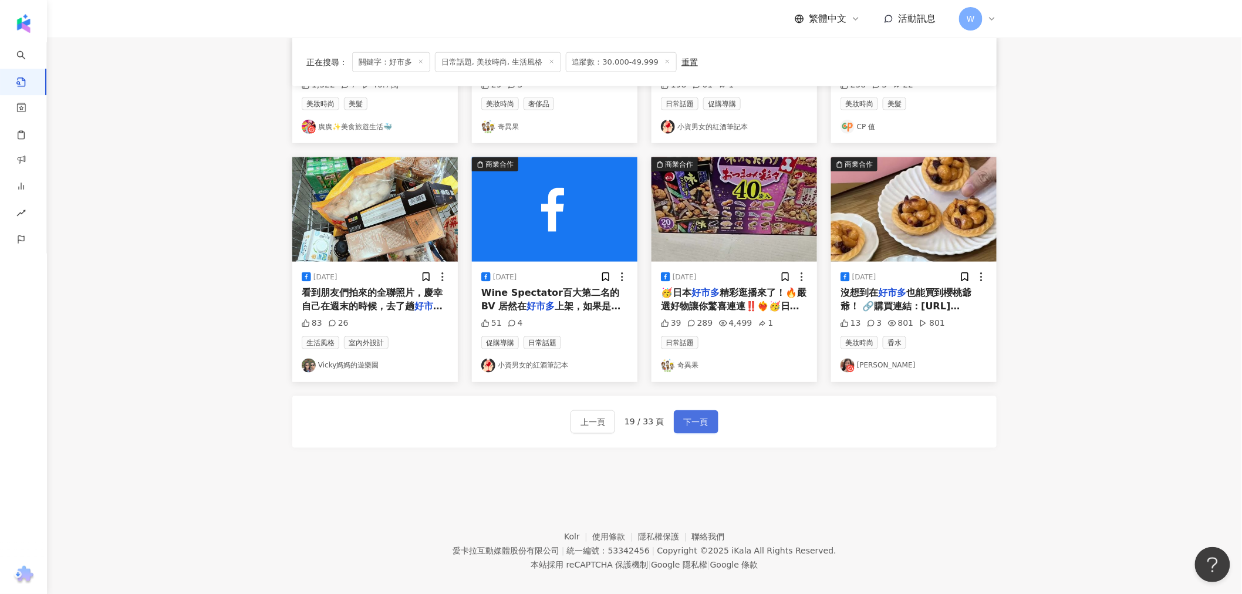
click at [685, 410] on button "下一頁" at bounding box center [696, 421] width 45 height 23
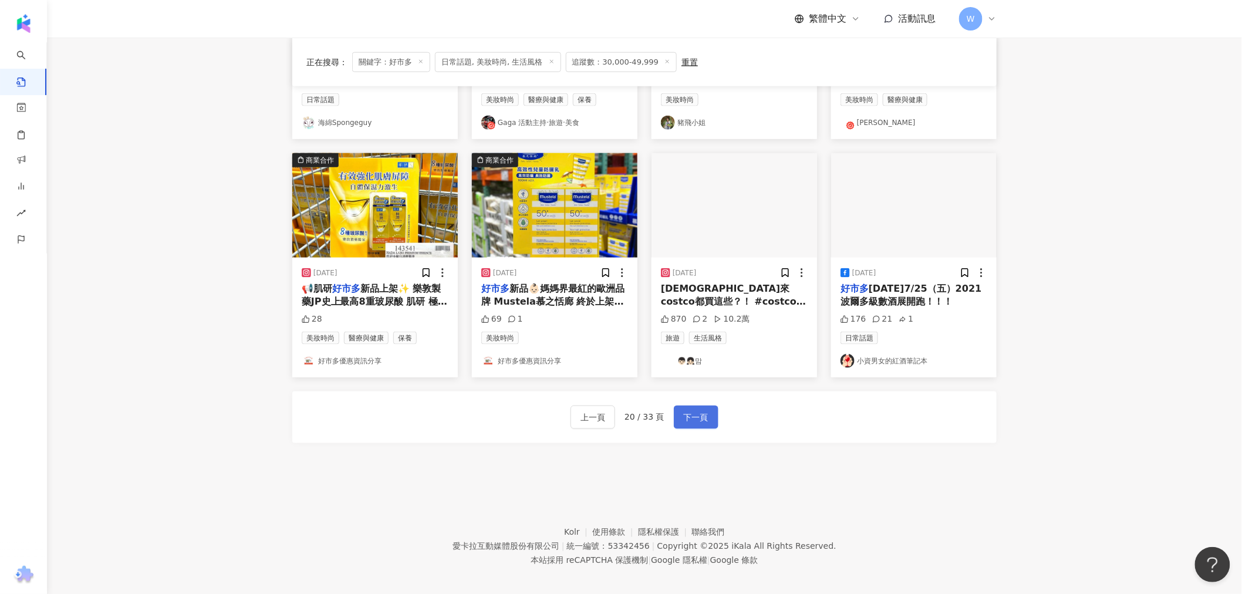
scroll to position [527, 0]
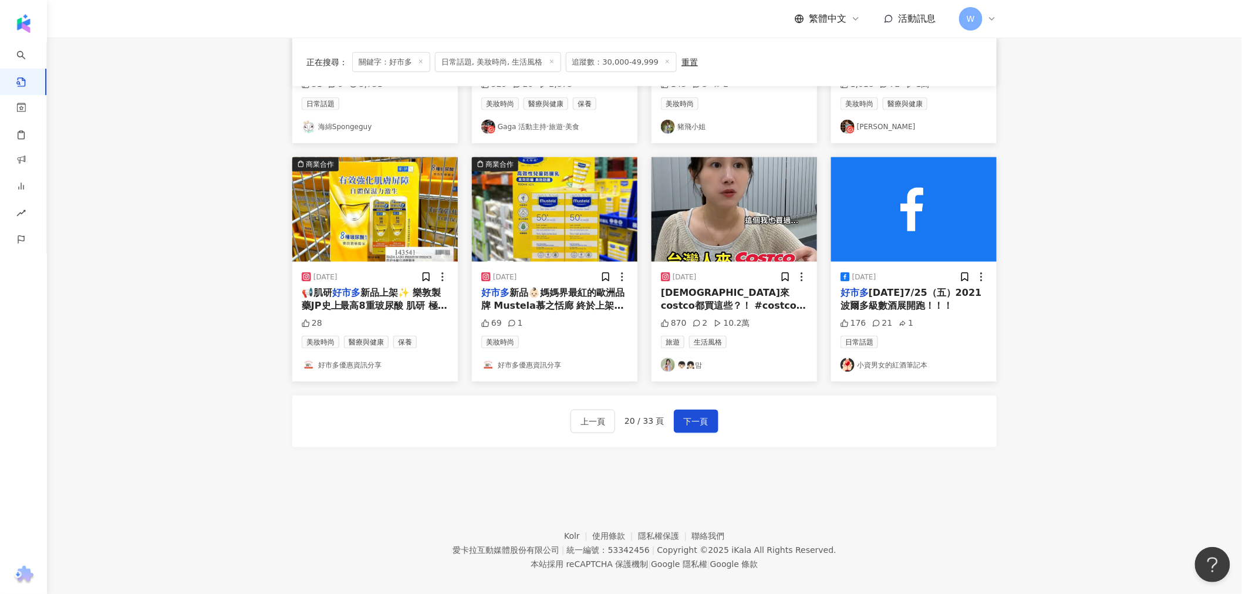
click at [747, 229] on img "button" at bounding box center [735, 209] width 166 height 104
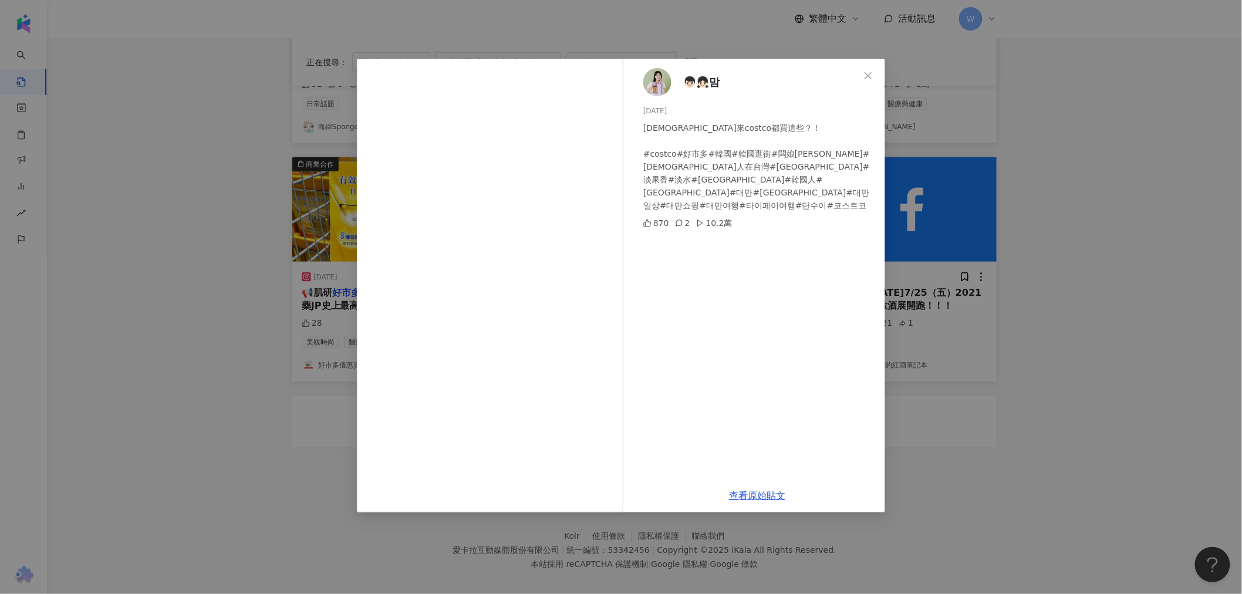
click at [690, 79] on span "👦🏻👧🏻맘" at bounding box center [701, 82] width 36 height 16
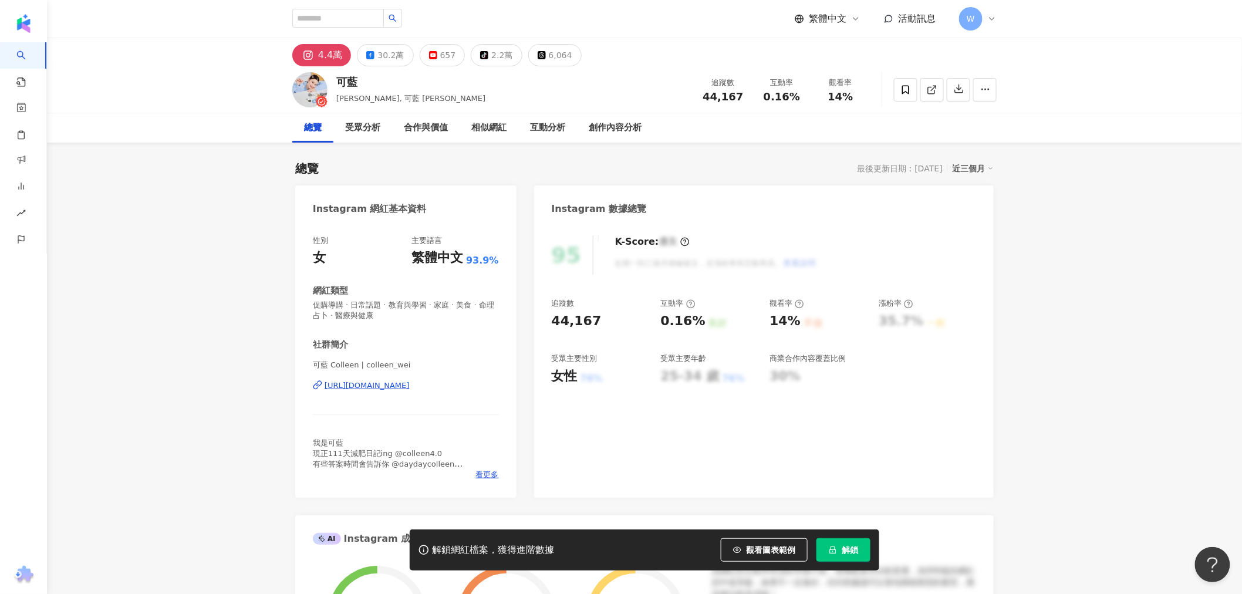
scroll to position [520, 0]
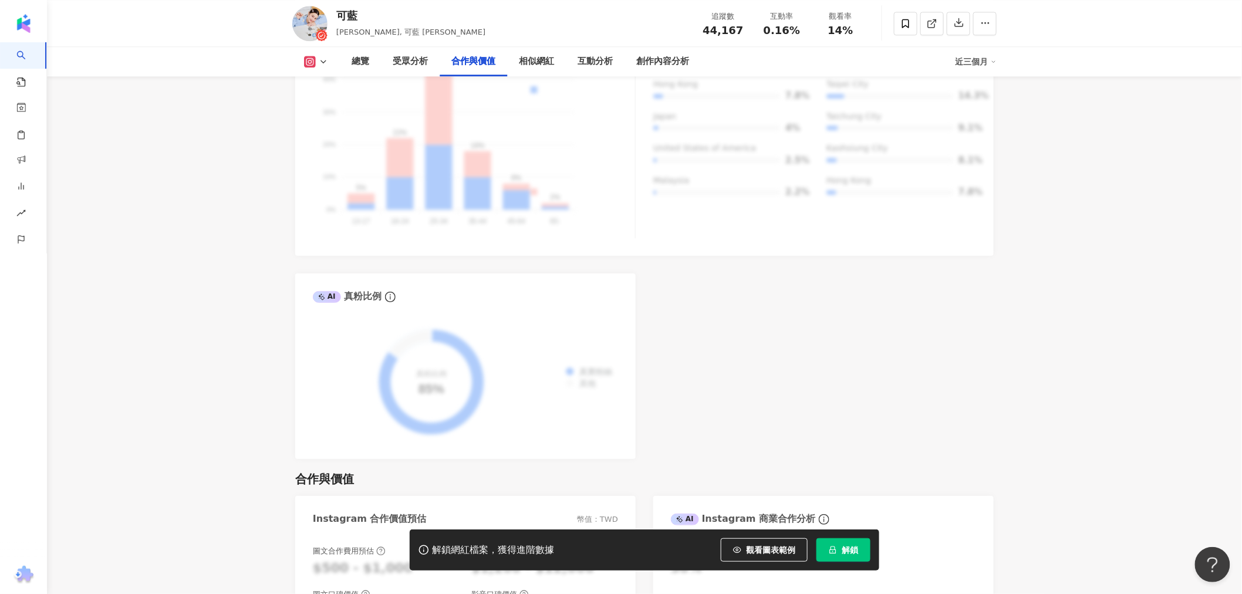
scroll to position [1666, 0]
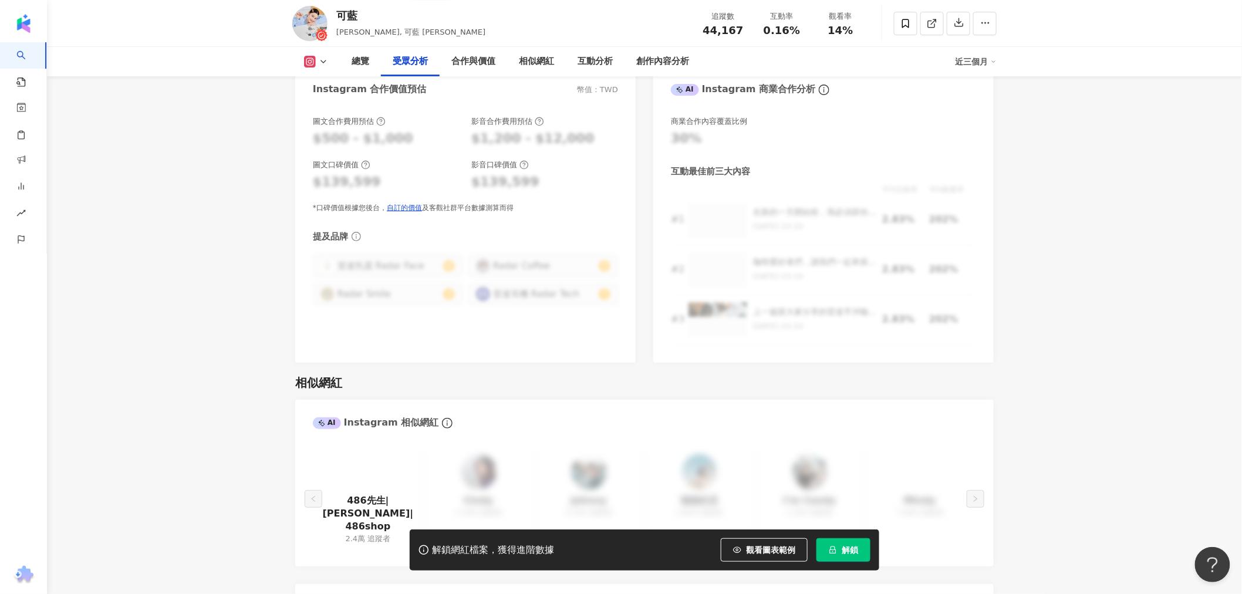
drag, startPoint x: 999, startPoint y: 210, endPoint x: 844, endPoint y: 151, distance: 165.2
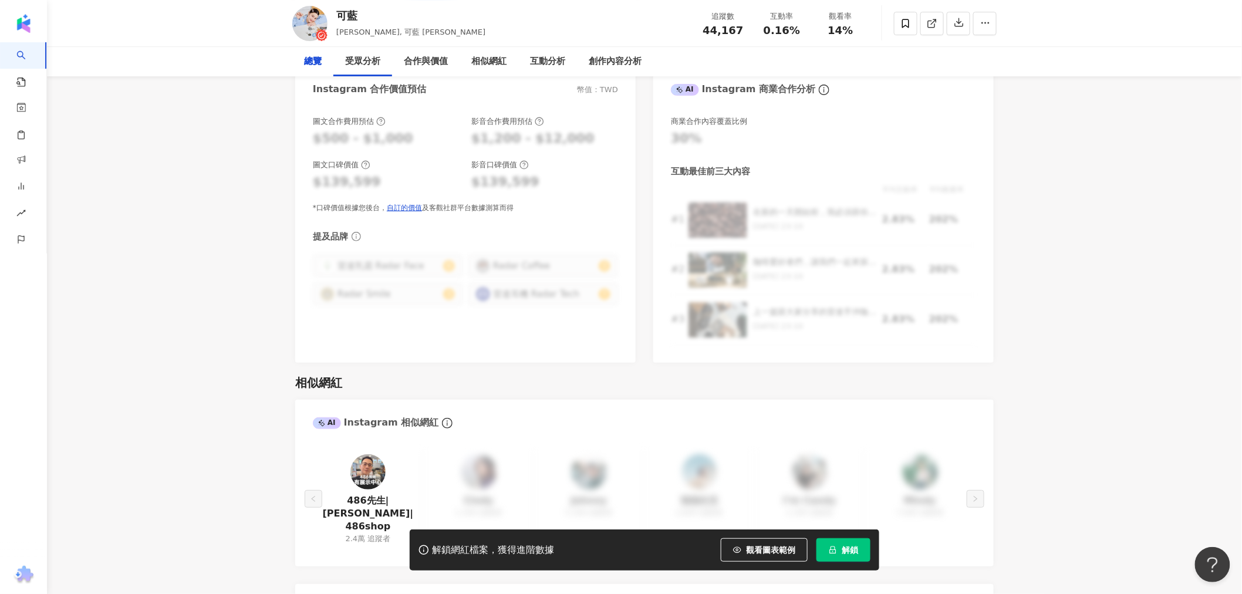
scroll to position [0, 0]
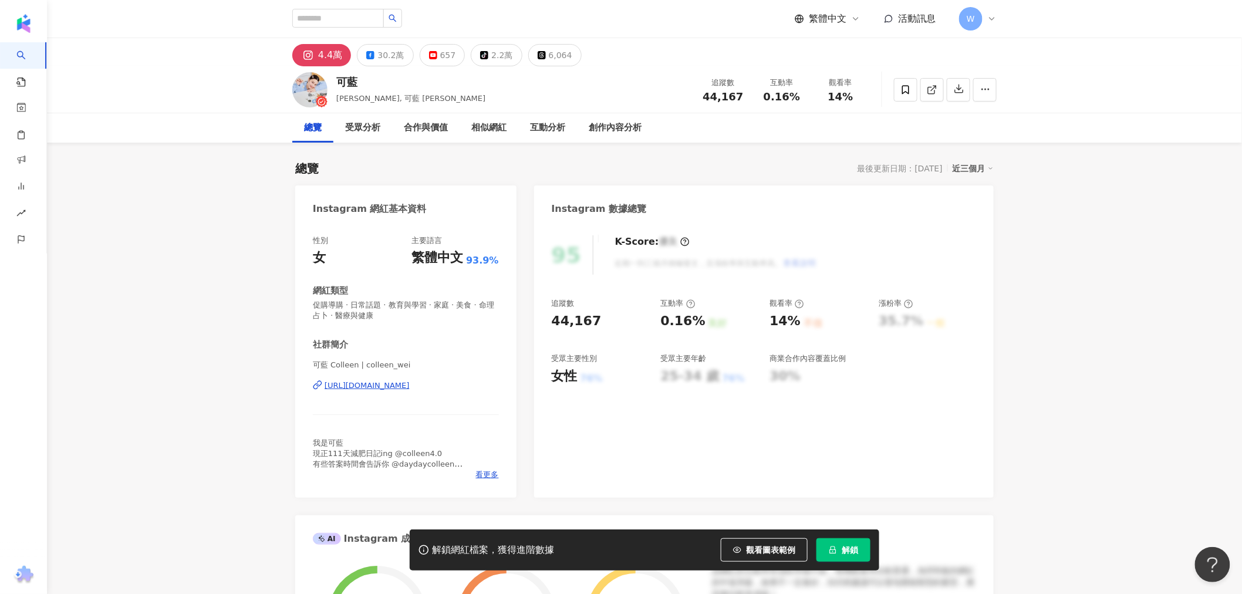
click at [410, 385] on div "[URL][DOMAIN_NAME]" at bounding box center [367, 385] width 85 height 11
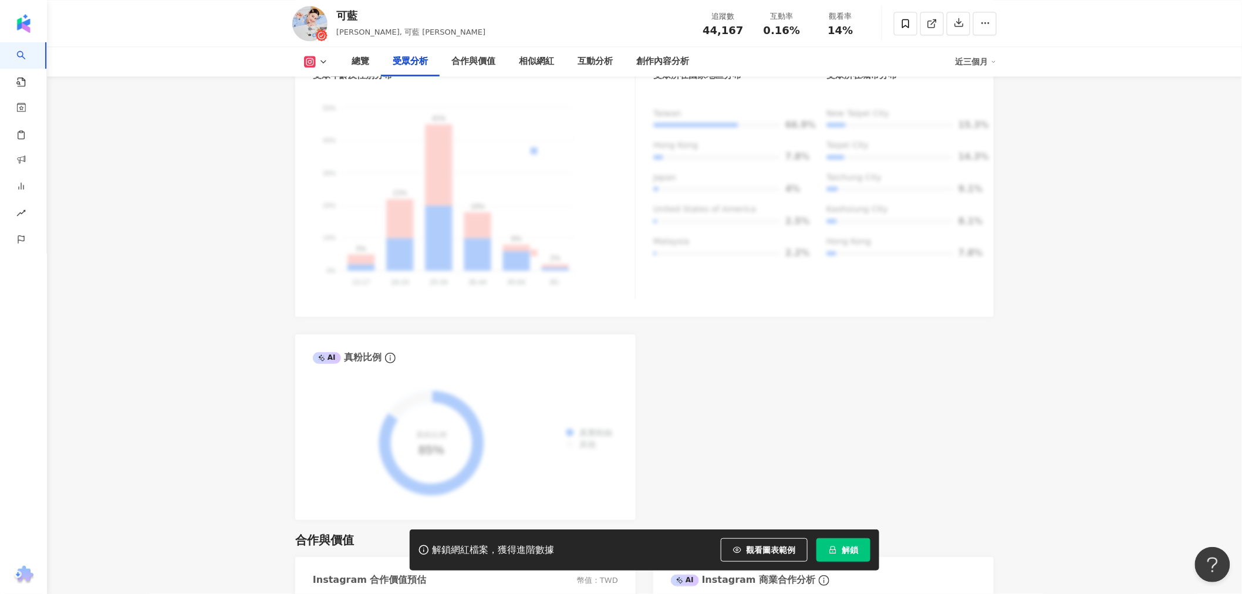
drag, startPoint x: 986, startPoint y: 208, endPoint x: 985, endPoint y: 318, distance: 110.4
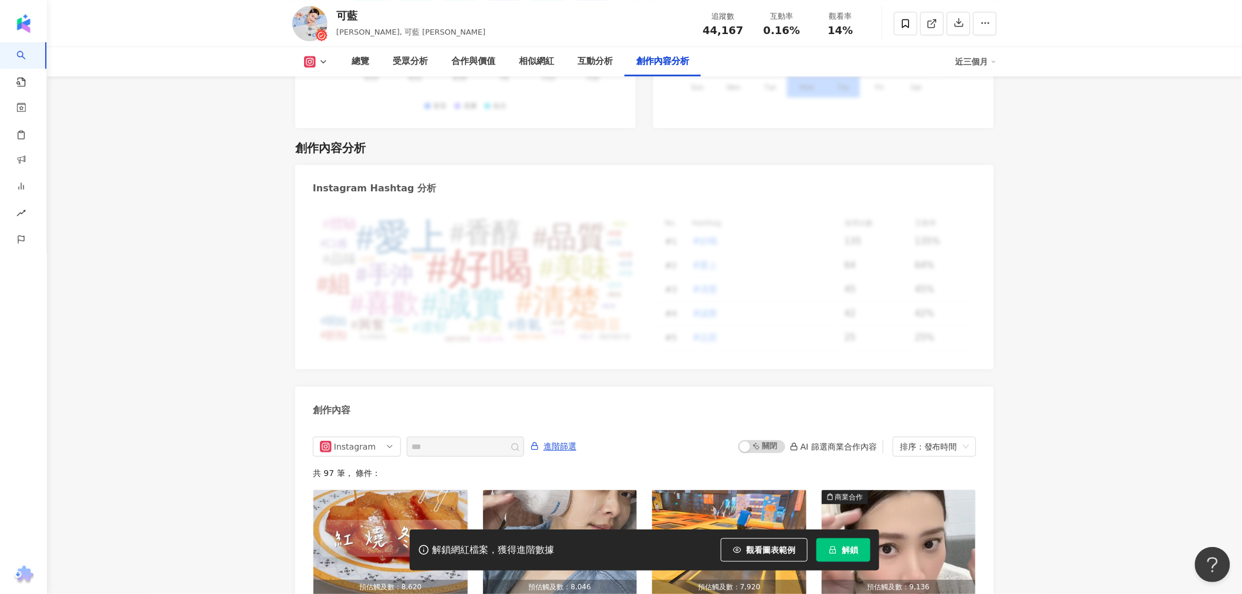
drag, startPoint x: 1041, startPoint y: 278, endPoint x: 771, endPoint y: 6, distance: 384.0
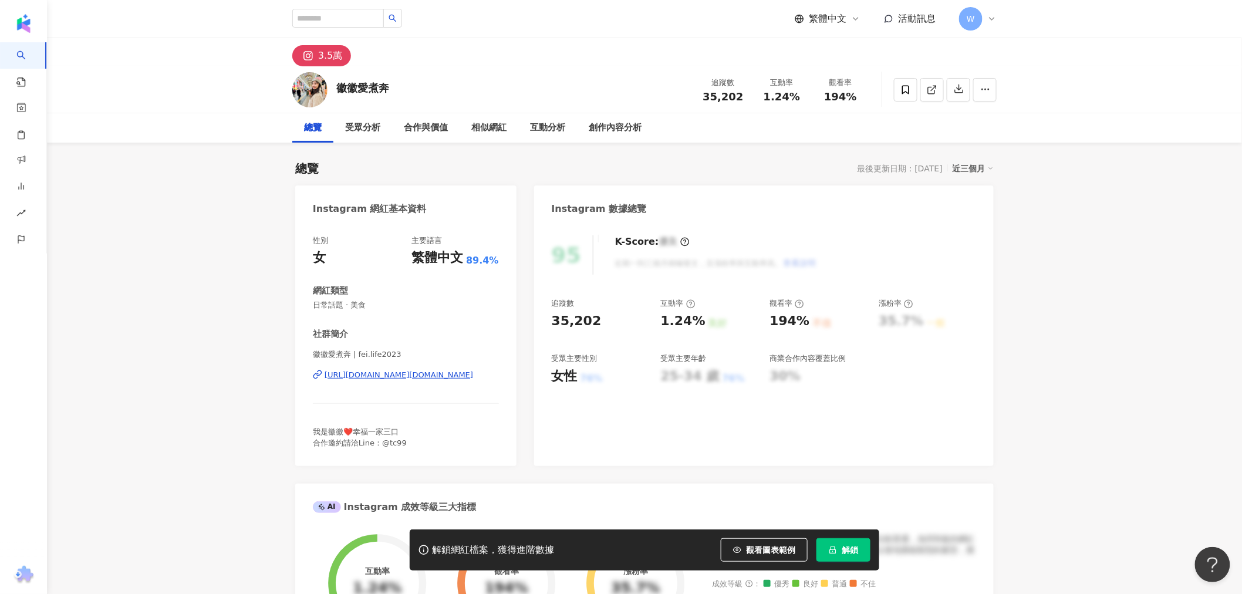
click at [412, 377] on div "https://www.instagram.com/fei.life2023/" at bounding box center [399, 375] width 149 height 11
click at [425, 374] on div "https://www.instagram.com/fei.life2023/" at bounding box center [399, 375] width 149 height 11
drag, startPoint x: 699, startPoint y: 92, endPoint x: 776, endPoint y: 102, distance: 77.6
click at [776, 102] on div "追蹤數 35,202 互動率 1.24% 觀看率 194%" at bounding box center [782, 89] width 176 height 35
click at [377, 375] on div "https://www.instagram.com/fei.life2023/" at bounding box center [399, 375] width 149 height 11
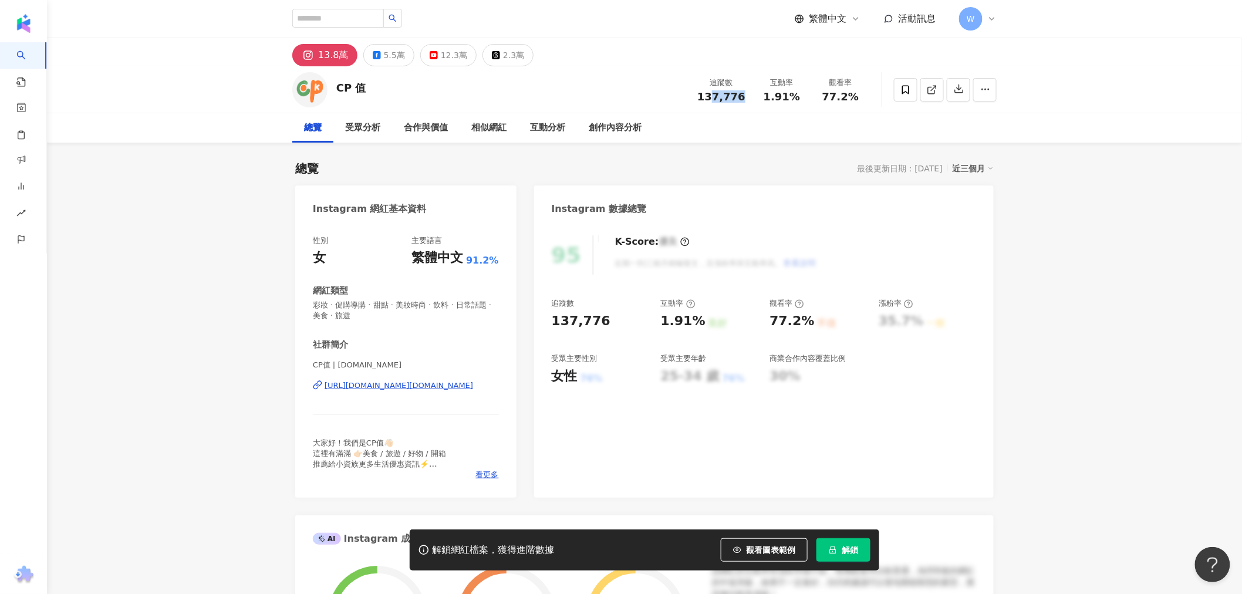
drag, startPoint x: 713, startPoint y: 97, endPoint x: 747, endPoint y: 107, distance: 35.7
click at [756, 100] on div "追蹤數 137,776 互動率 1.91% 觀看率 77.2%" at bounding box center [780, 89] width 180 height 35
click at [715, 138] on div "總覽 受眾分析 合作與價值 相似網紅 互動分析 創作內容分析" at bounding box center [644, 127] width 704 height 29
click at [417, 386] on div "[URL][DOMAIN_NAME][DOMAIN_NAME]" at bounding box center [399, 385] width 149 height 11
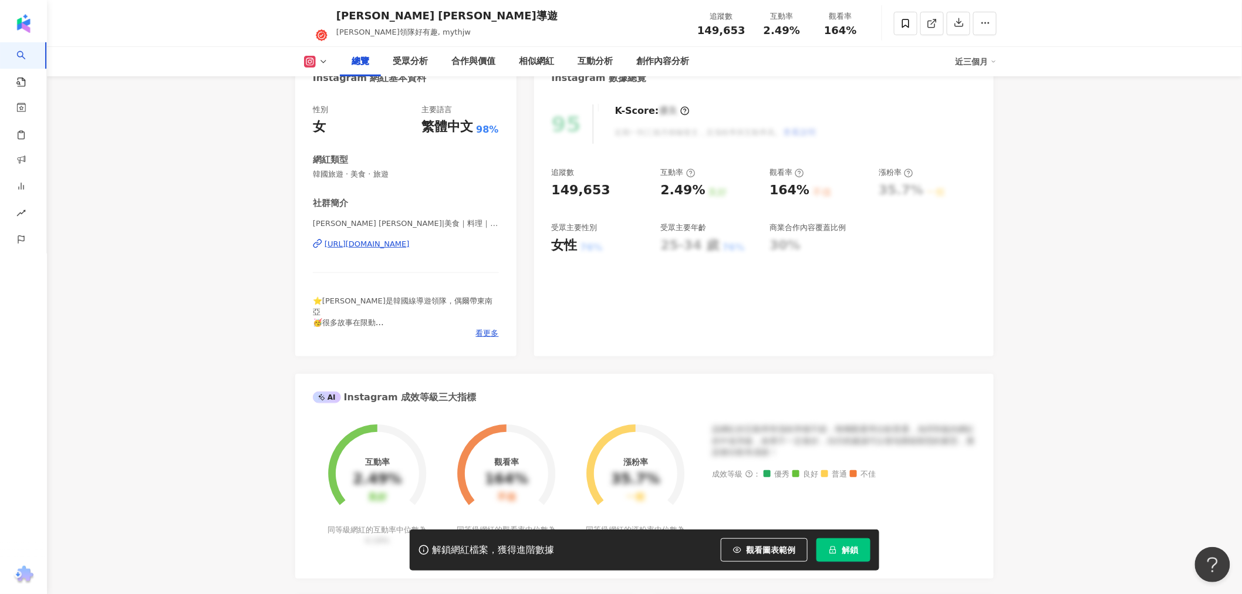
scroll to position [326, 0]
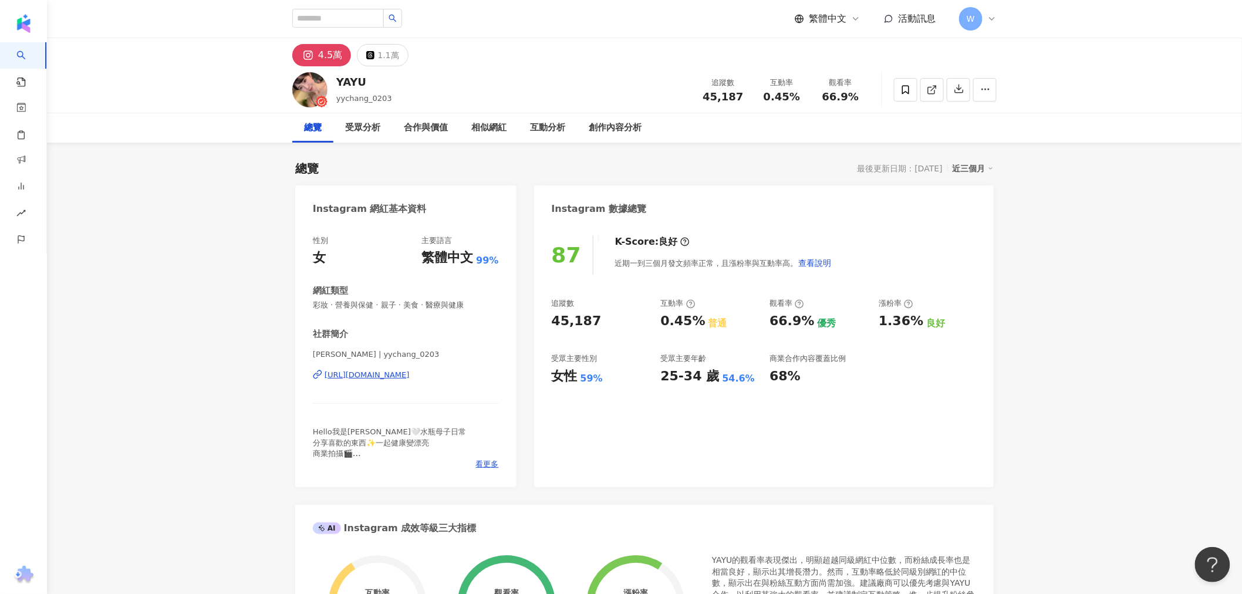
click at [438, 369] on div "[PERSON_NAME] | yychang_0203 [URL][DOMAIN_NAME]" at bounding box center [406, 383] width 186 height 69
click at [410, 372] on div "https://www.instagram.com/yychang_0203/" at bounding box center [367, 375] width 85 height 11
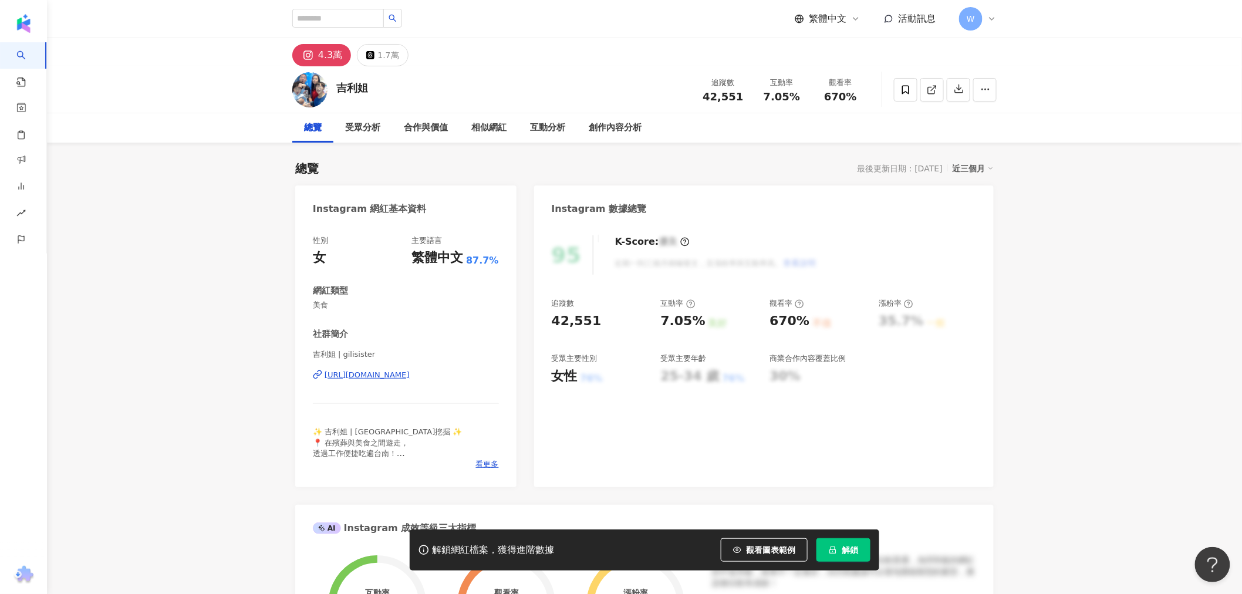
click at [370, 372] on div "https://www.instagram.com/gilisister/" at bounding box center [367, 375] width 85 height 11
click at [410, 371] on div "[URL][DOMAIN_NAME]" at bounding box center [367, 375] width 85 height 11
